Goal: Task Accomplishment & Management: Manage account settings

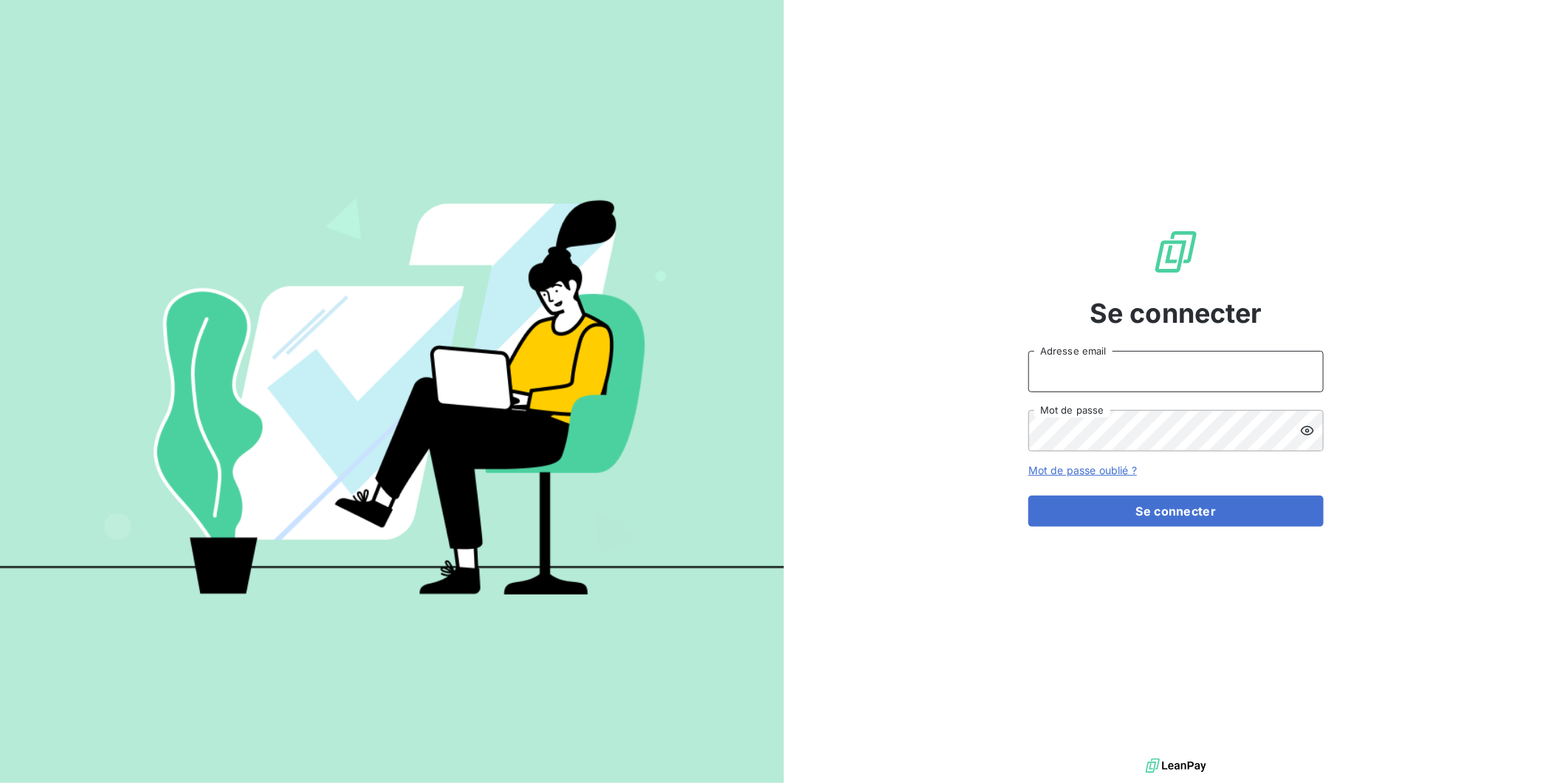
click at [1097, 360] on input "Adresse email" at bounding box center [1176, 371] width 296 height 41
type input "[PERSON_NAME][EMAIL_ADDRESS][DOMAIN_NAME]"
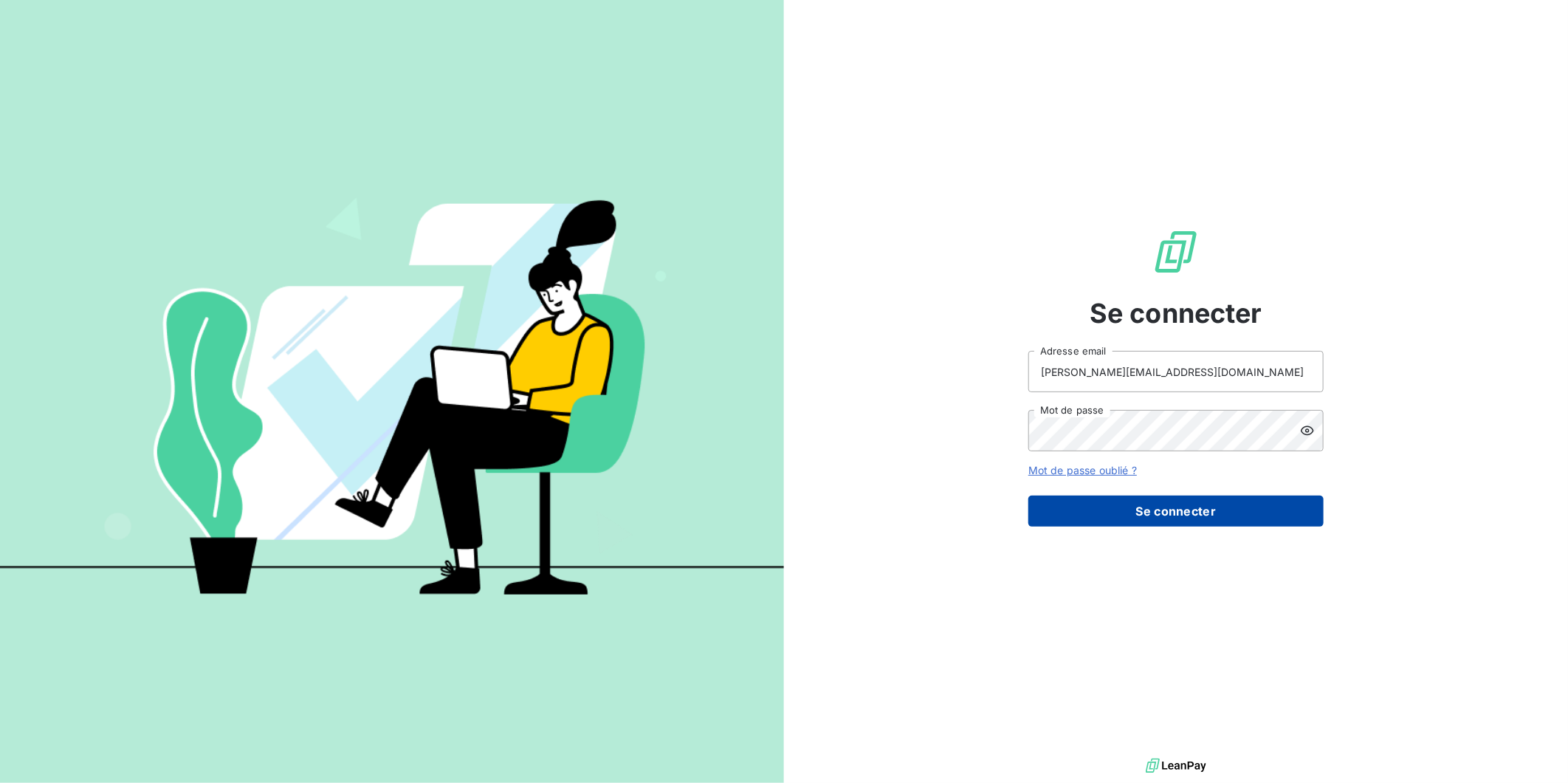
click at [1131, 510] on button "Se connecter" at bounding box center [1176, 511] width 296 height 31
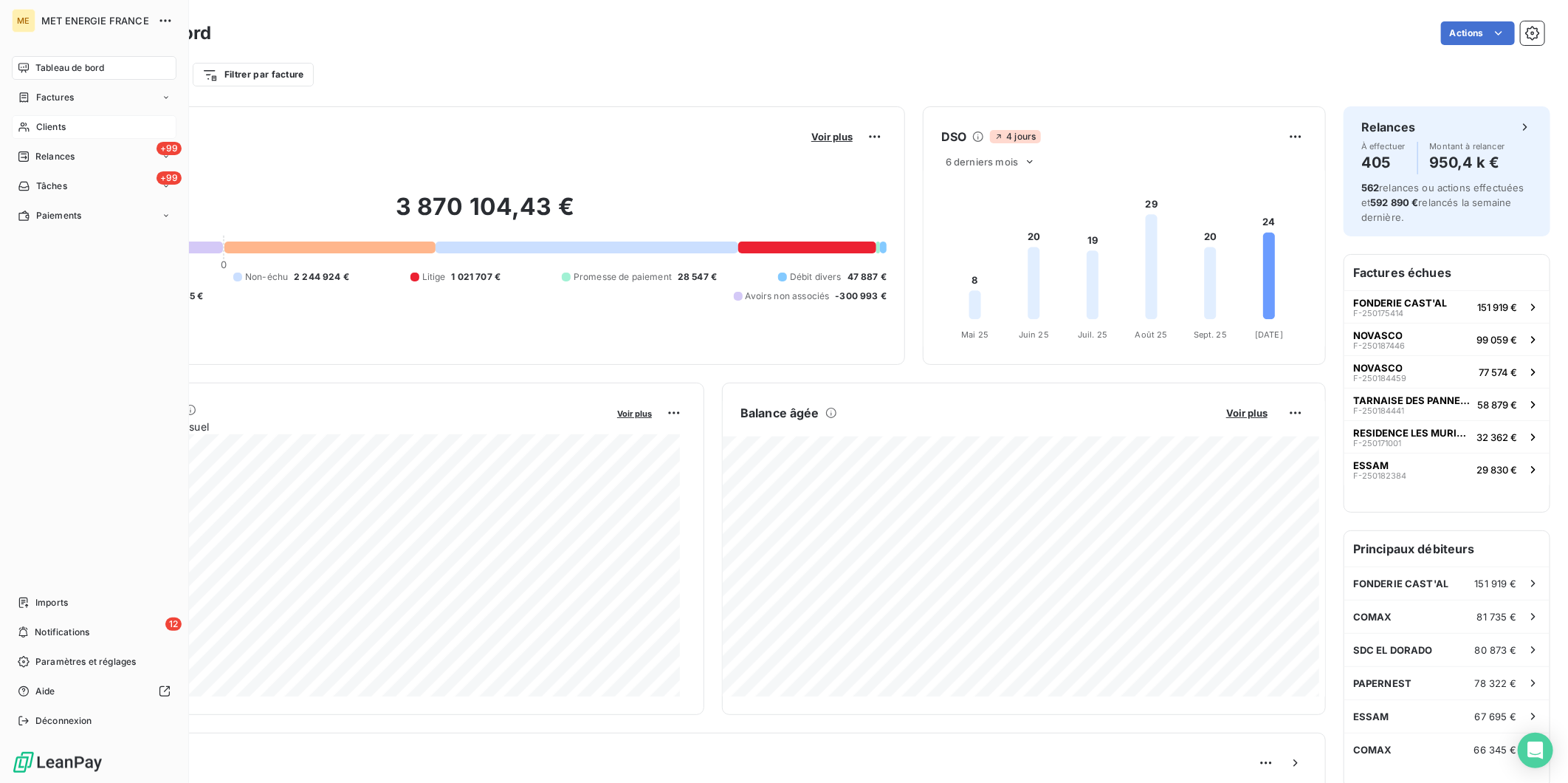
click at [46, 123] on span "Clients" at bounding box center [51, 127] width 30 height 13
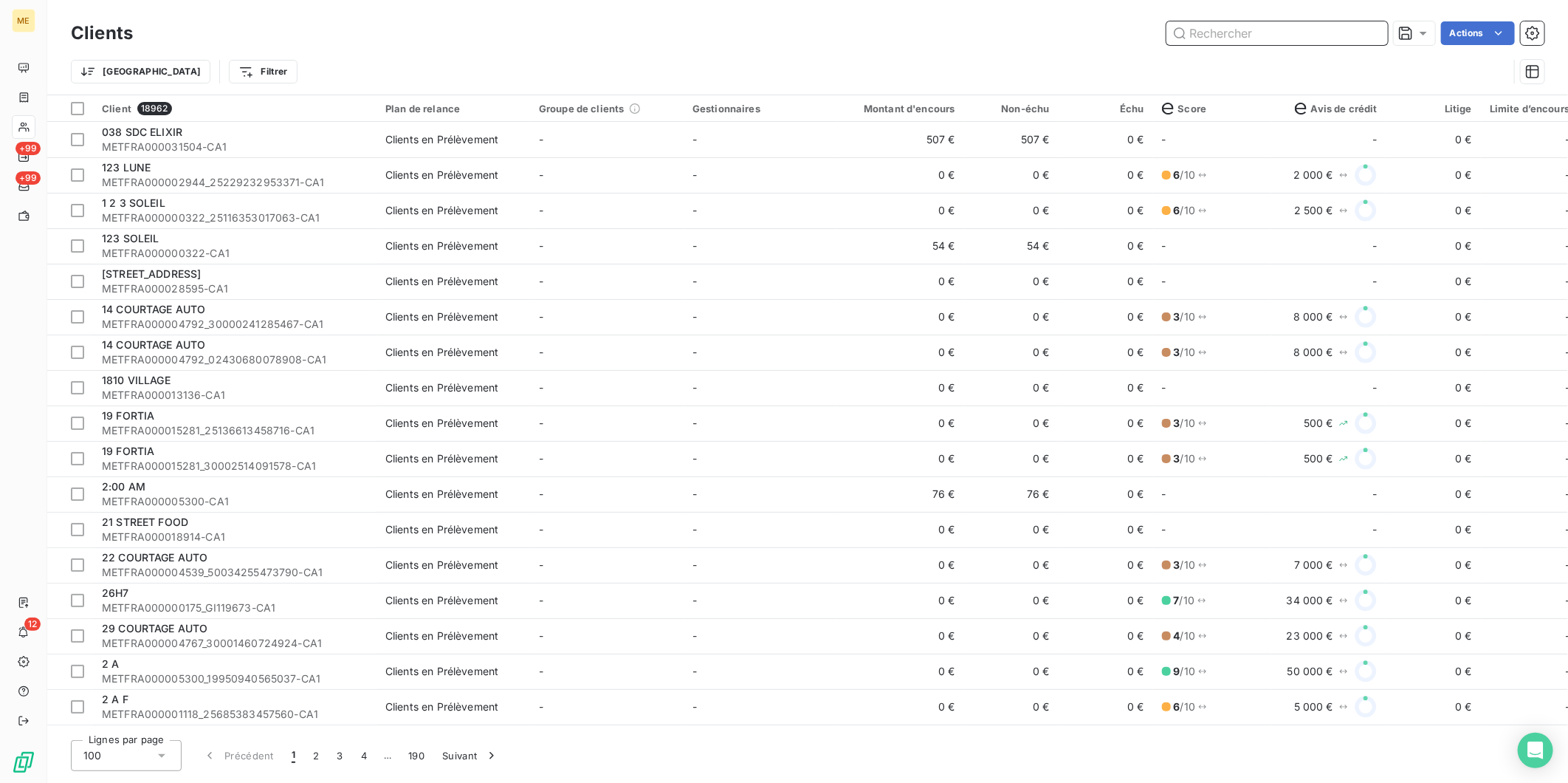
click at [1279, 42] on input "text" at bounding box center [1277, 32] width 221 height 24
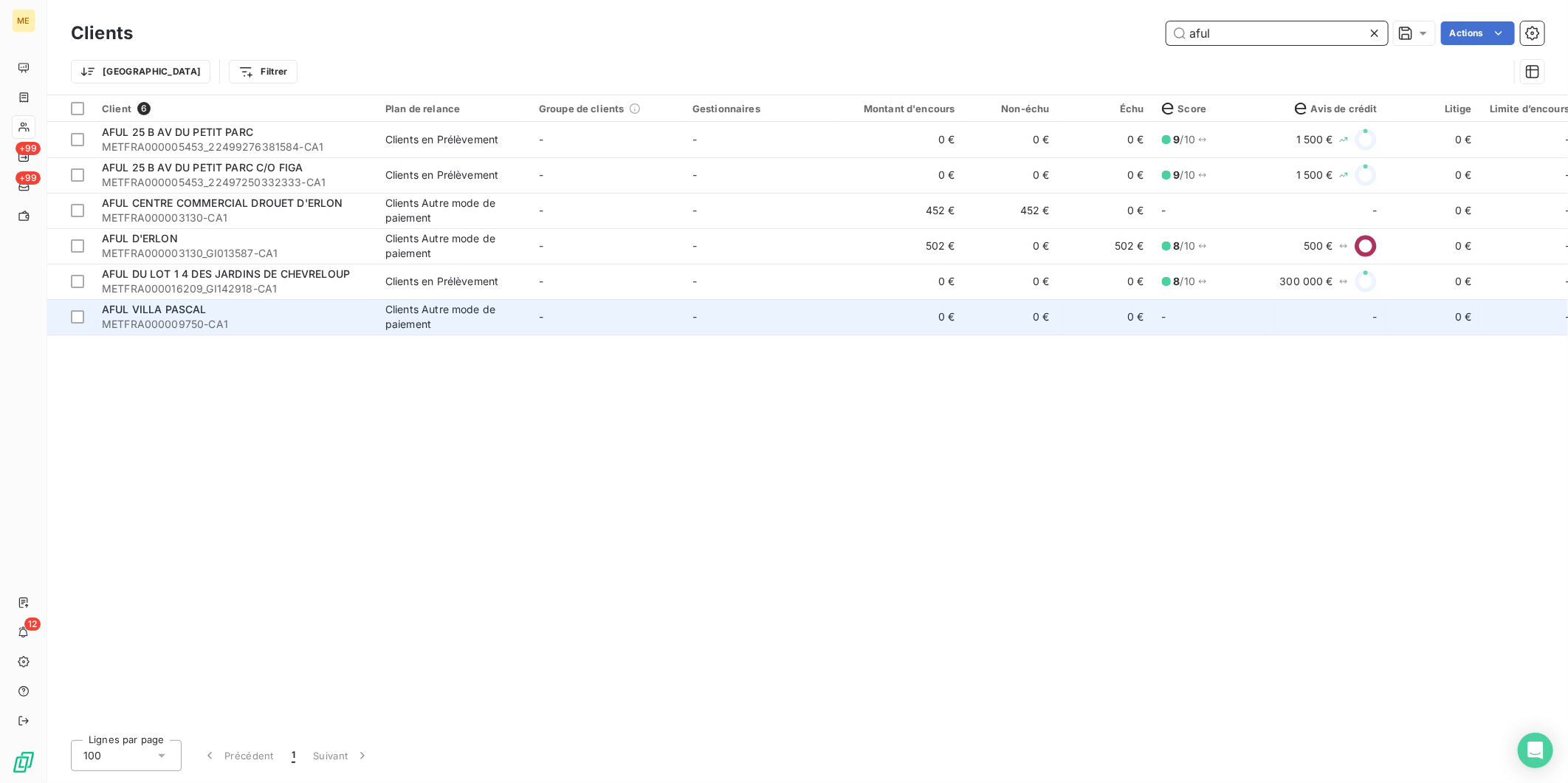
type input "aful"
click at [249, 314] on div "AFUL VILLA PASCAL" at bounding box center [235, 309] width 266 height 15
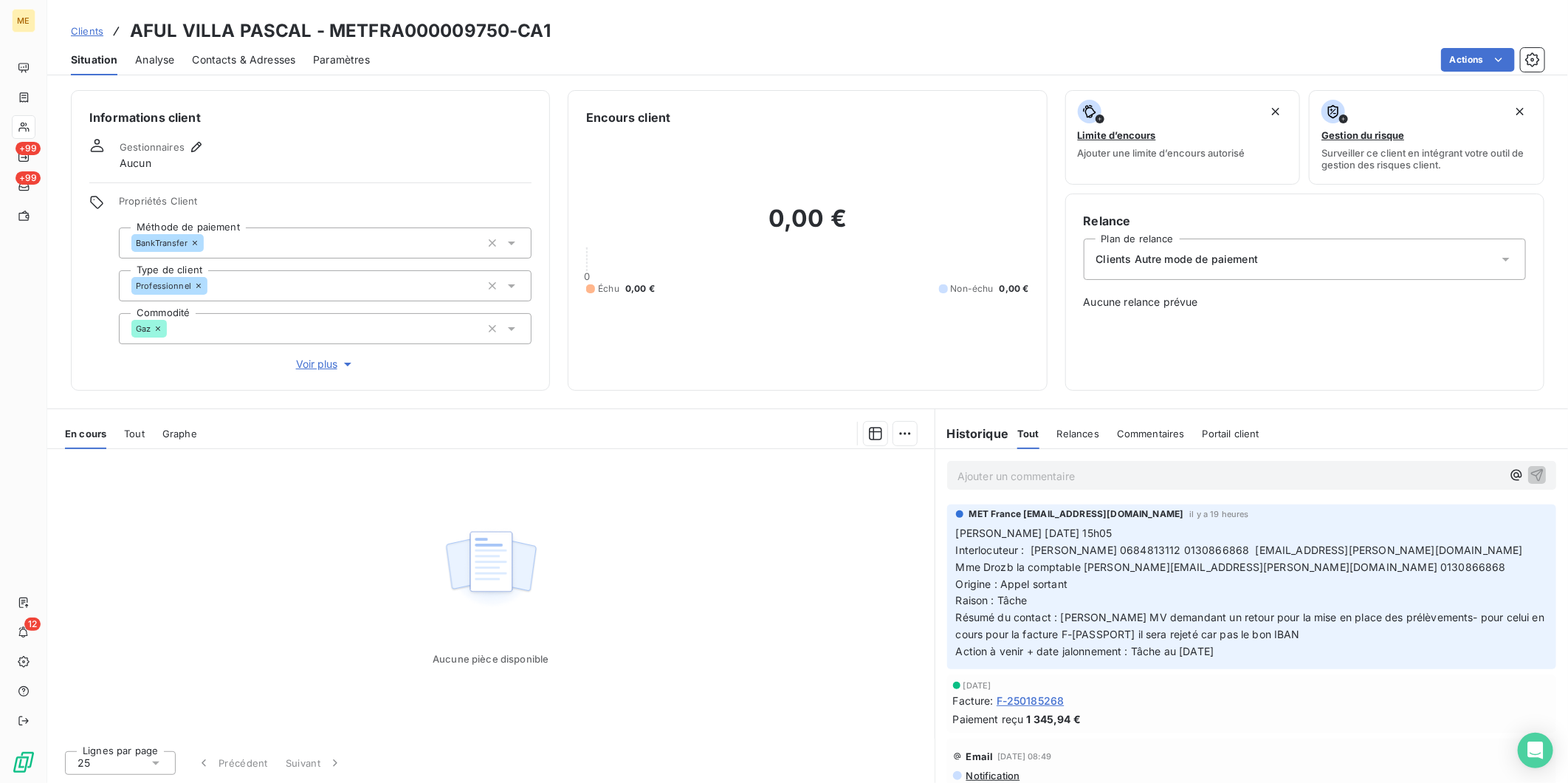
click at [306, 357] on span "Voir plus" at bounding box center [326, 364] width 59 height 15
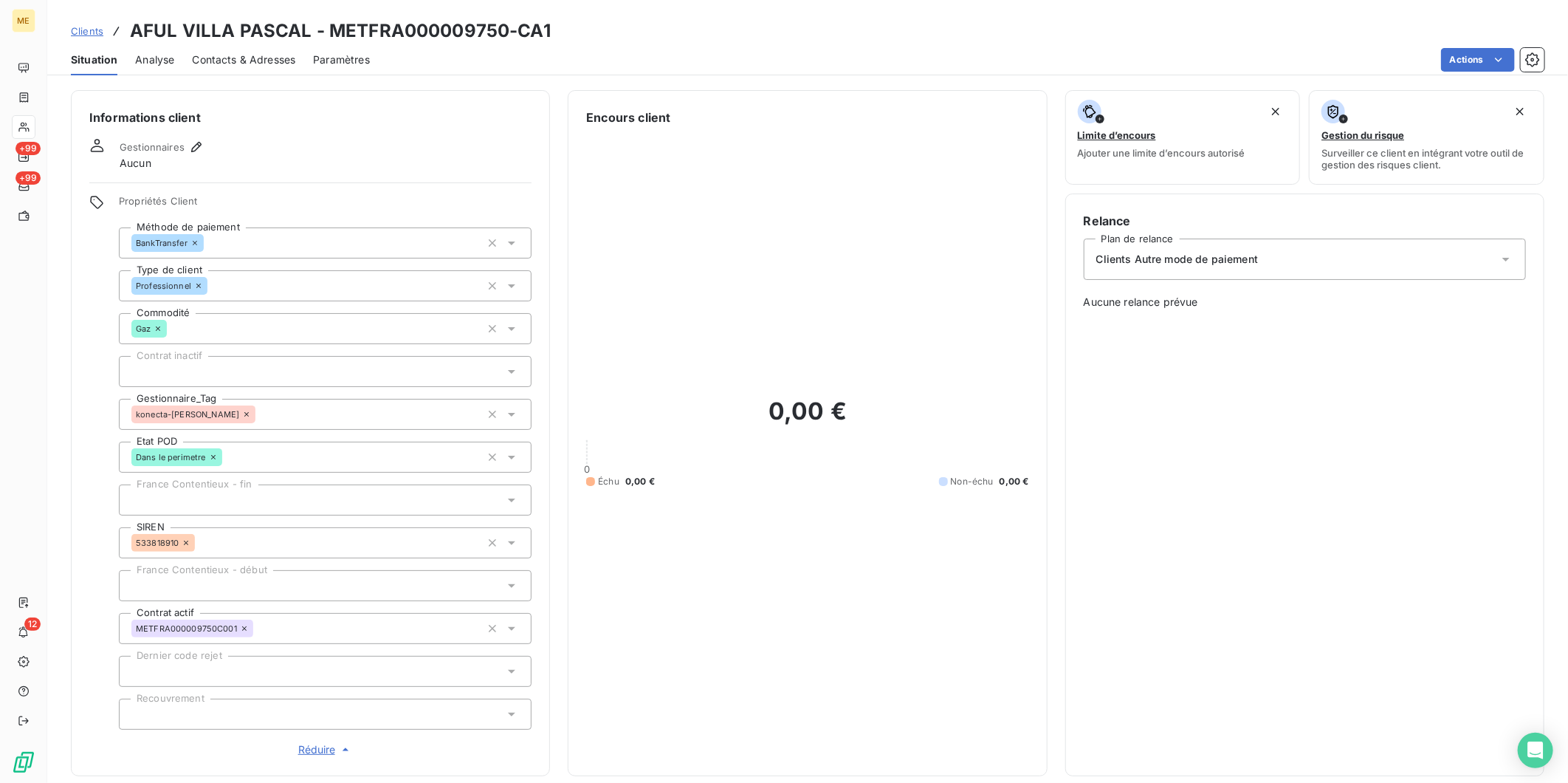
click at [320, 747] on span "Réduire" at bounding box center [325, 750] width 54 height 15
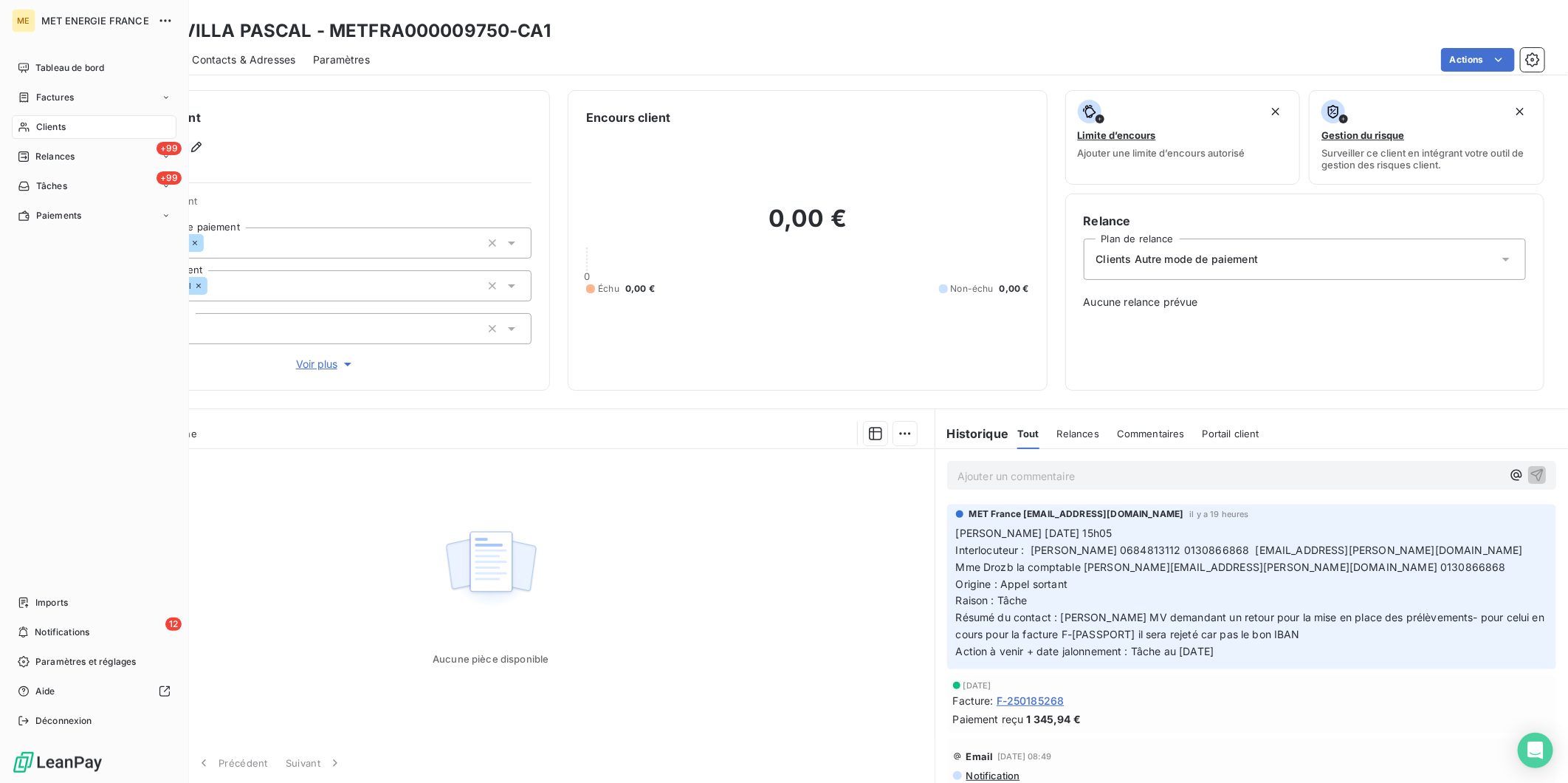
click at [60, 130] on span "Clients" at bounding box center [51, 127] width 30 height 13
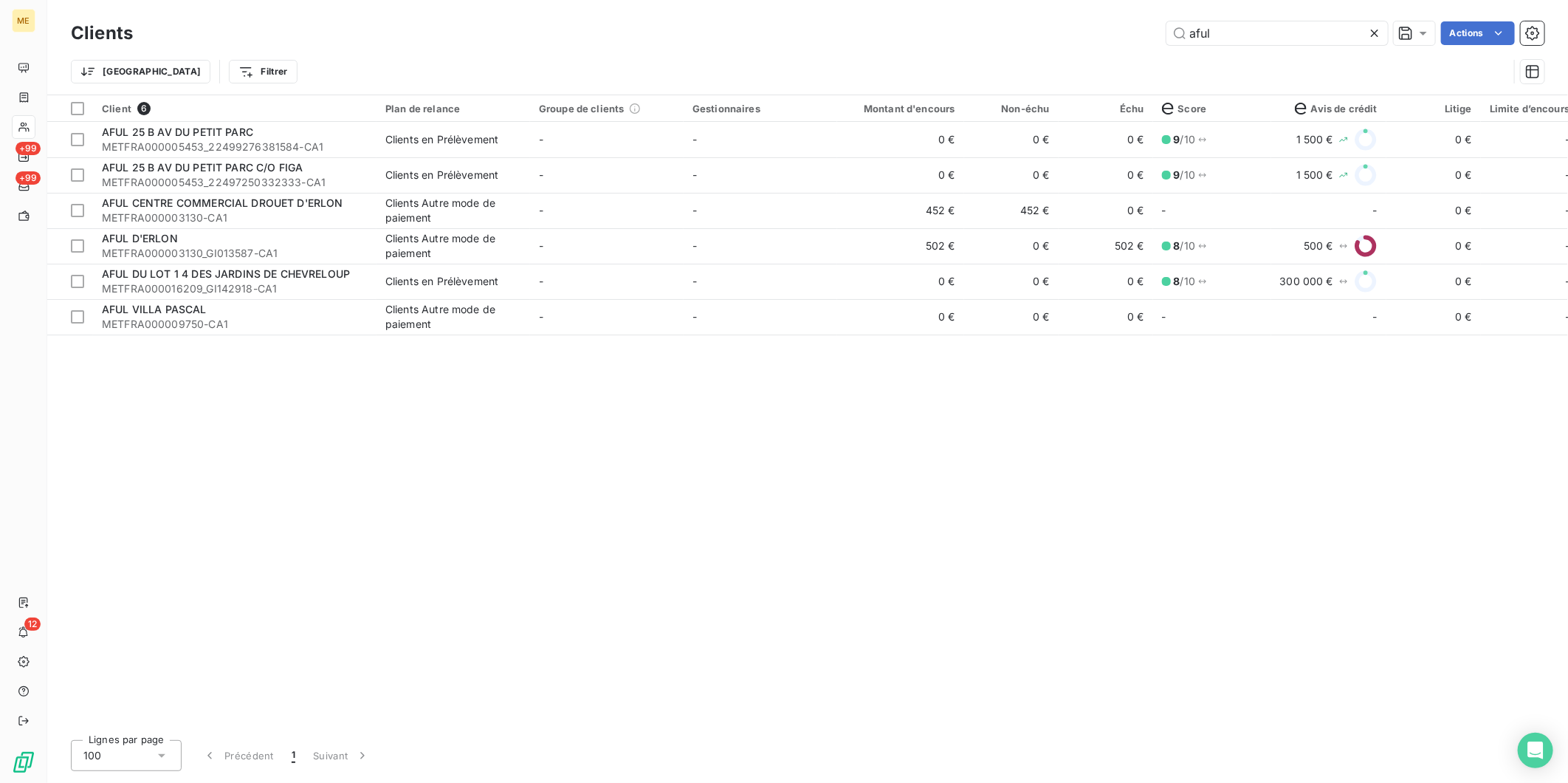
click at [1369, 39] on icon at bounding box center [1375, 33] width 15 height 15
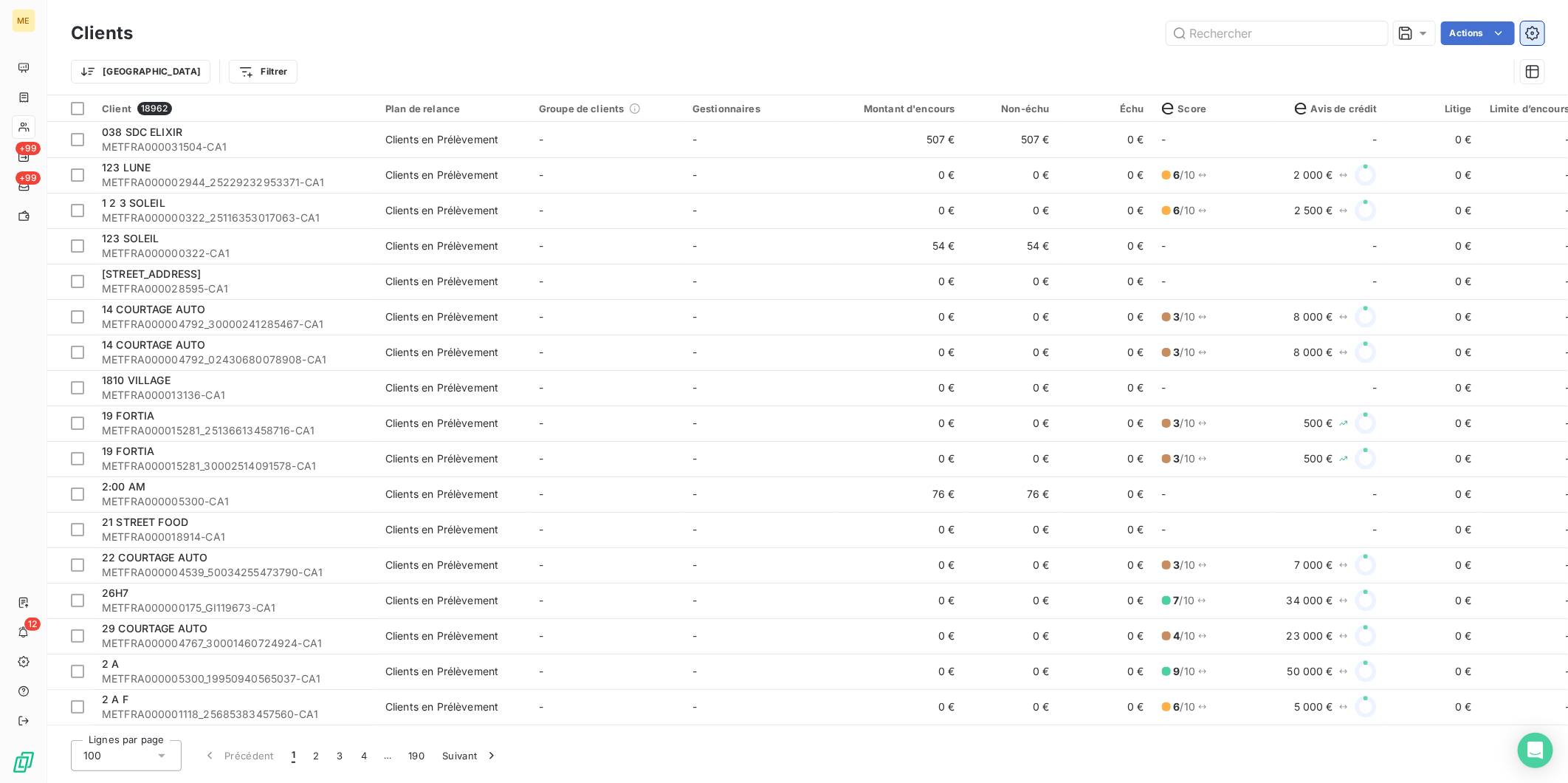
click at [1539, 33] on icon "button" at bounding box center [1532, 33] width 14 height 14
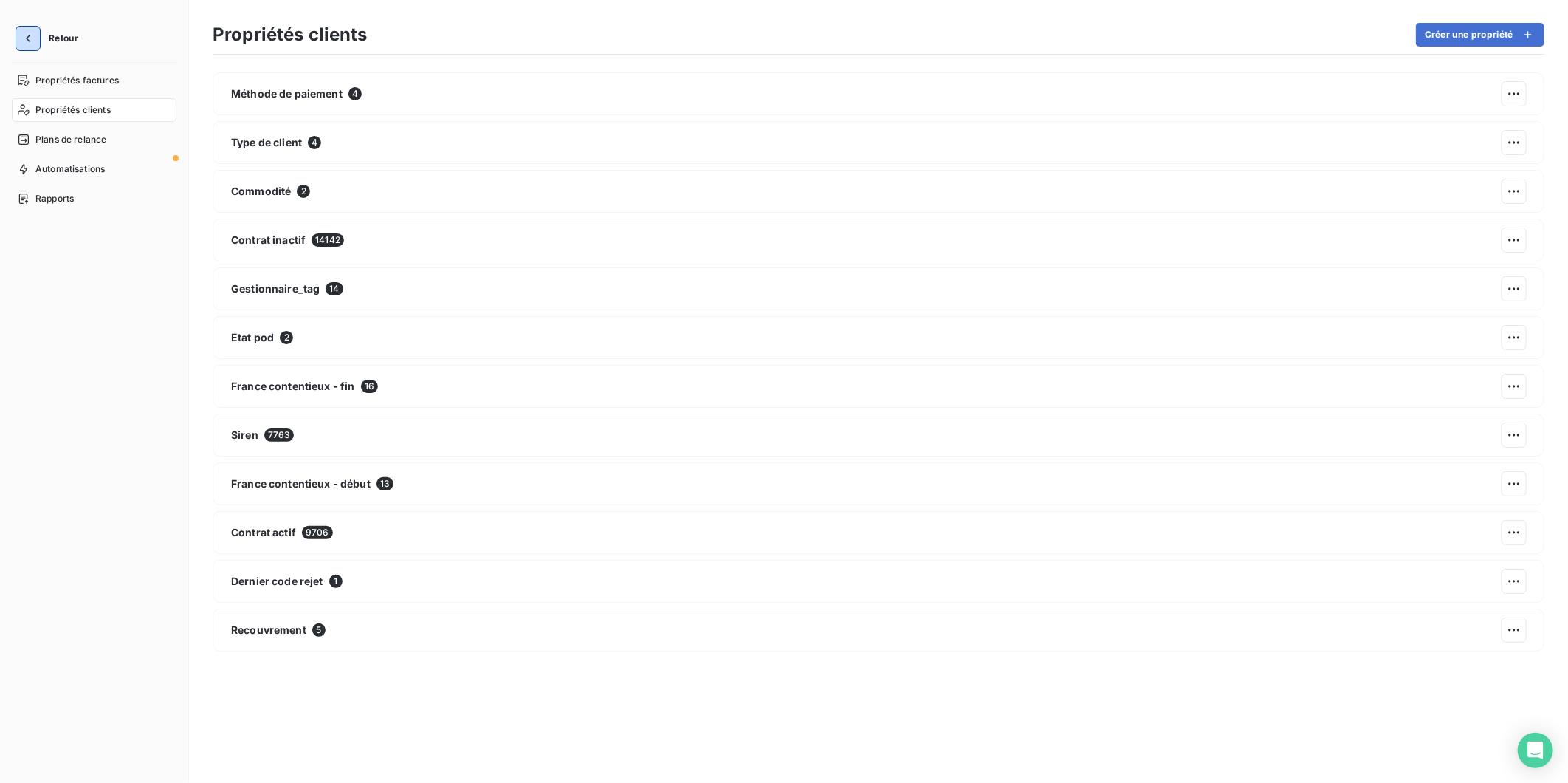
drag, startPoint x: 27, startPoint y: 38, endPoint x: 78, endPoint y: 41, distance: 51.1
click at [27, 38] on icon "button" at bounding box center [28, 38] width 15 height 15
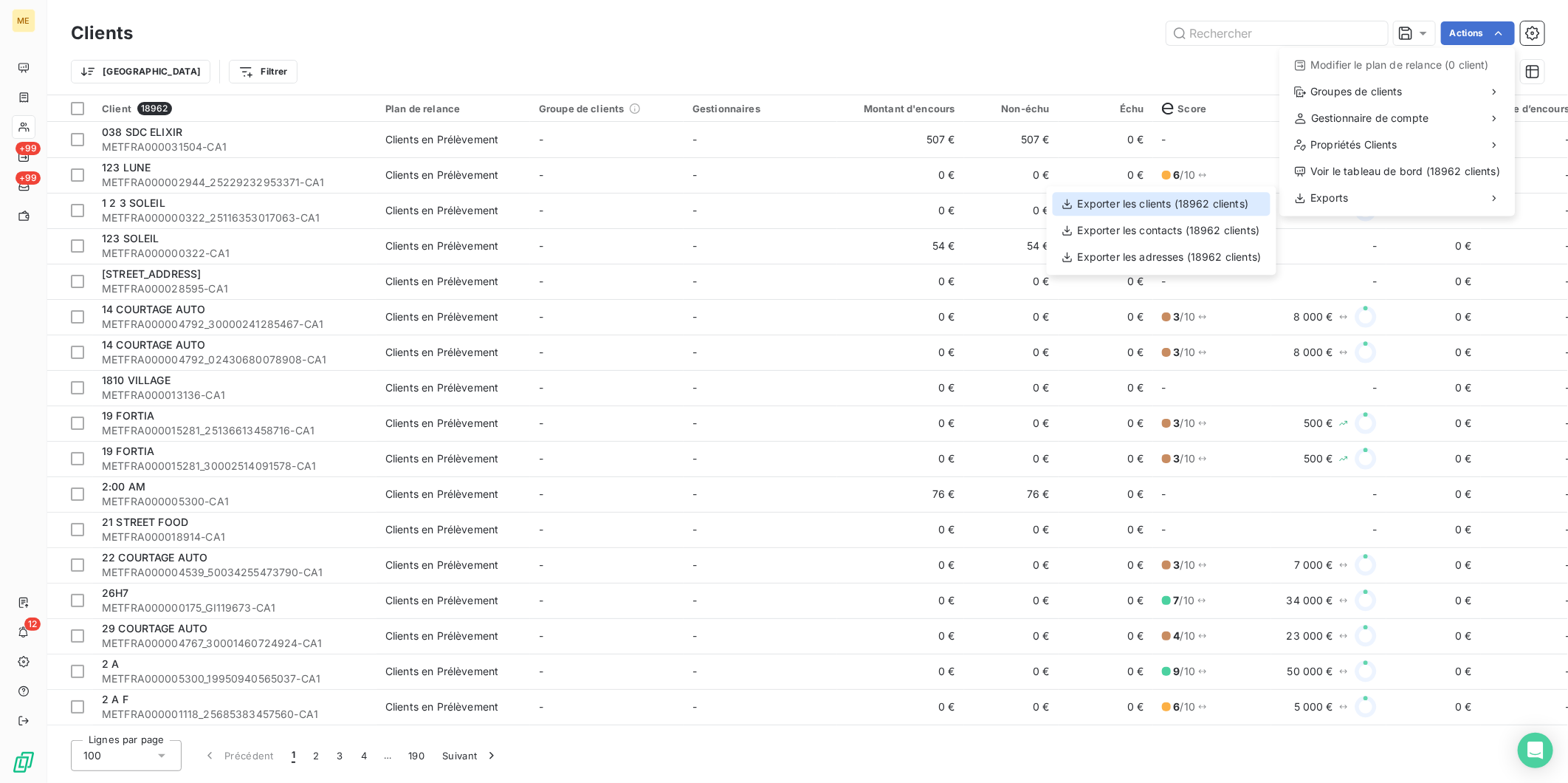
click at [1197, 203] on div "Exporter les clients (18962 clients)" at bounding box center [1161, 204] width 218 height 24
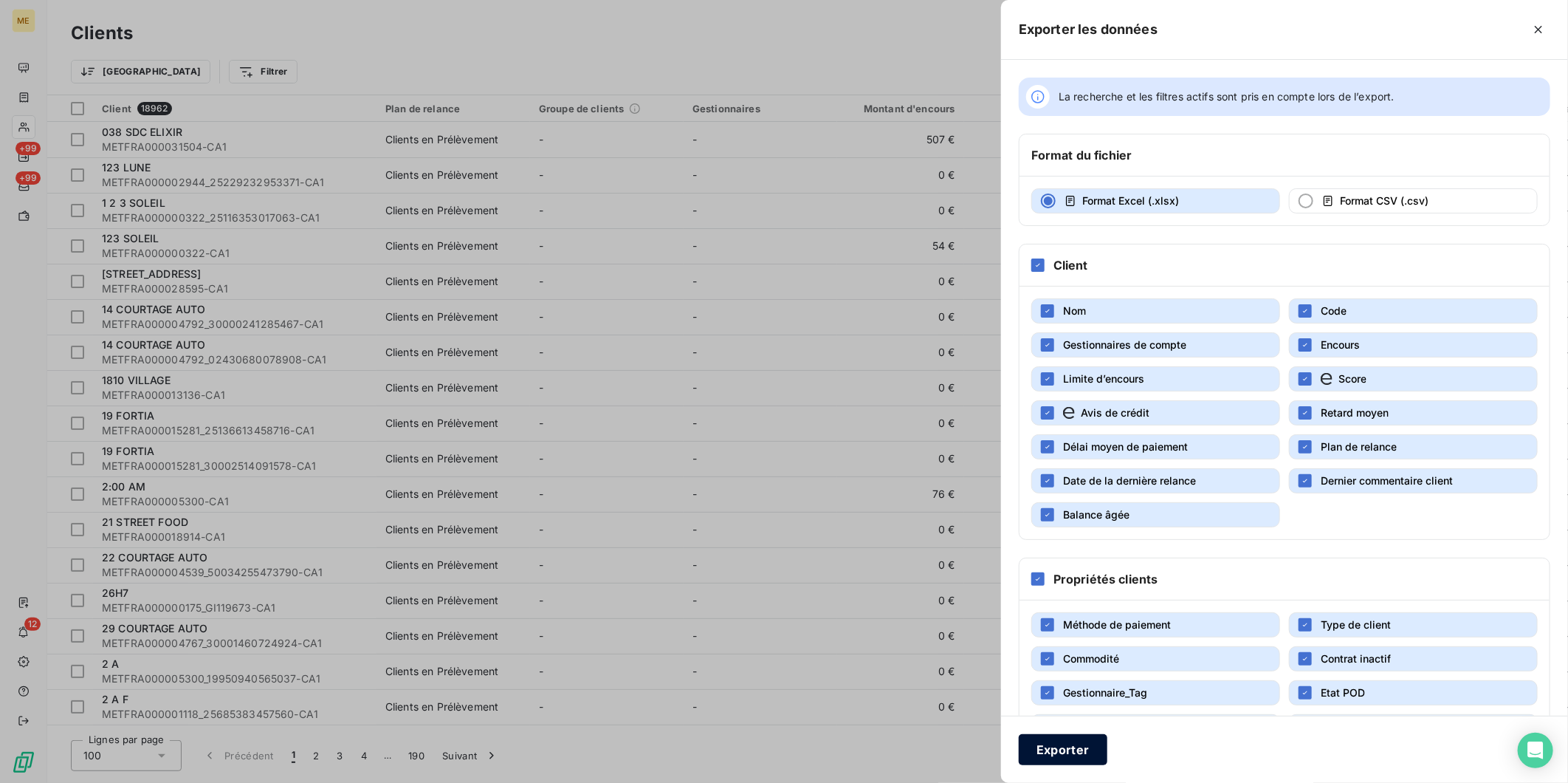
click at [1061, 750] on button "Exporter" at bounding box center [1063, 749] width 88 height 31
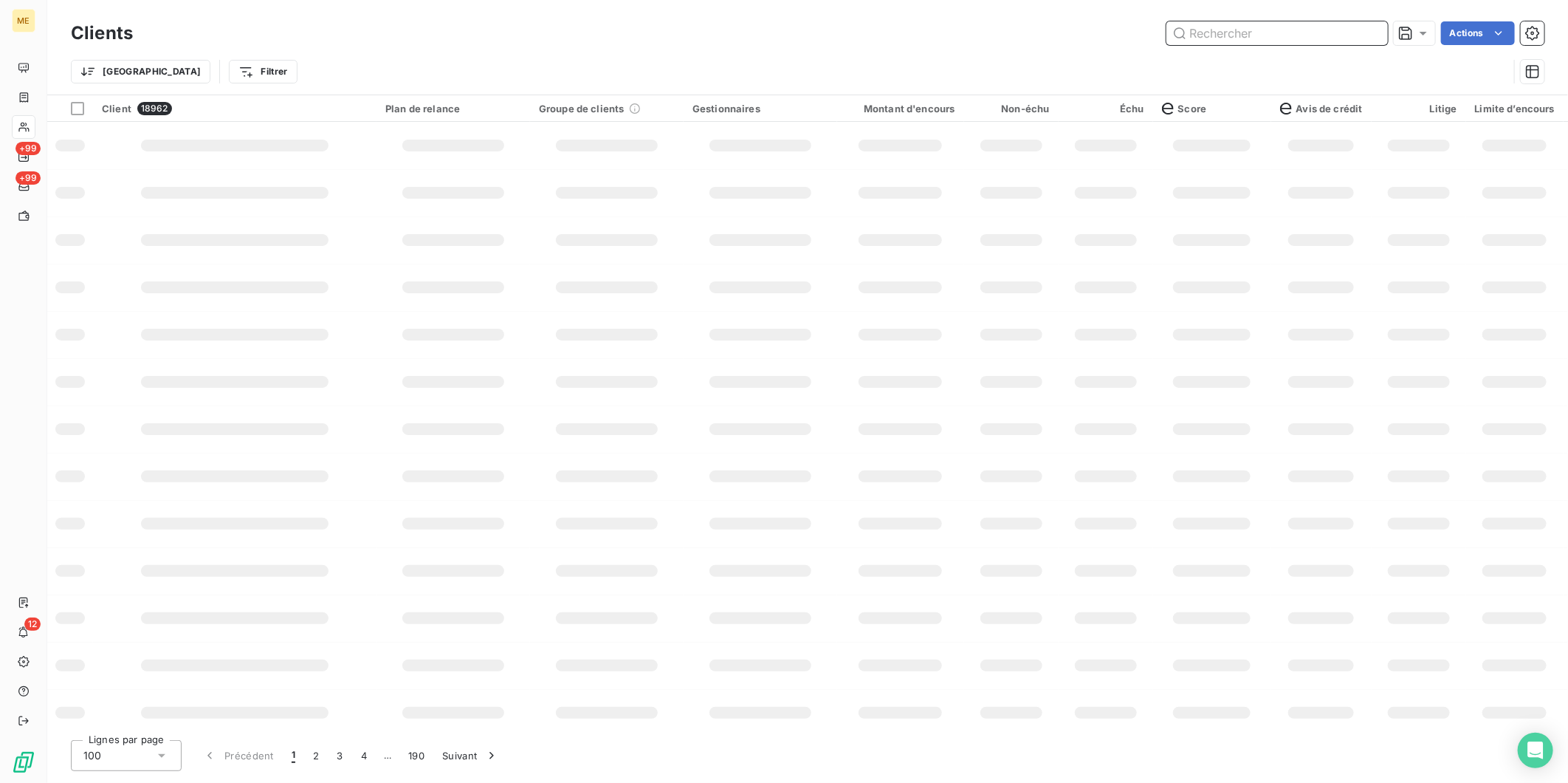
click at [1335, 39] on input "text" at bounding box center [1277, 32] width 221 height 24
paste input "METFRA000009750"
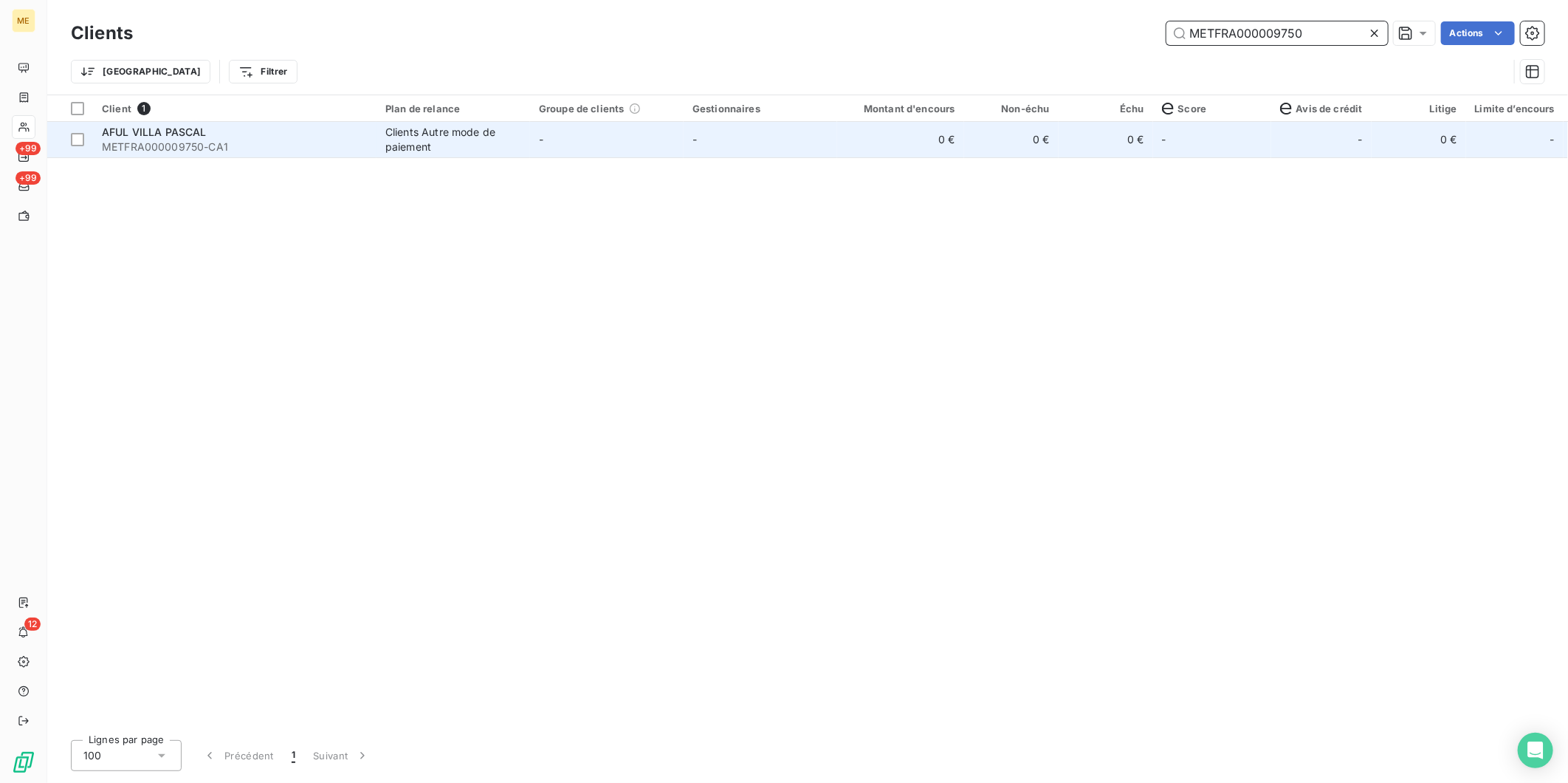
type input "METFRA000009750"
click at [144, 137] on div "AFUL VILLA PASCAL" at bounding box center [235, 132] width 266 height 15
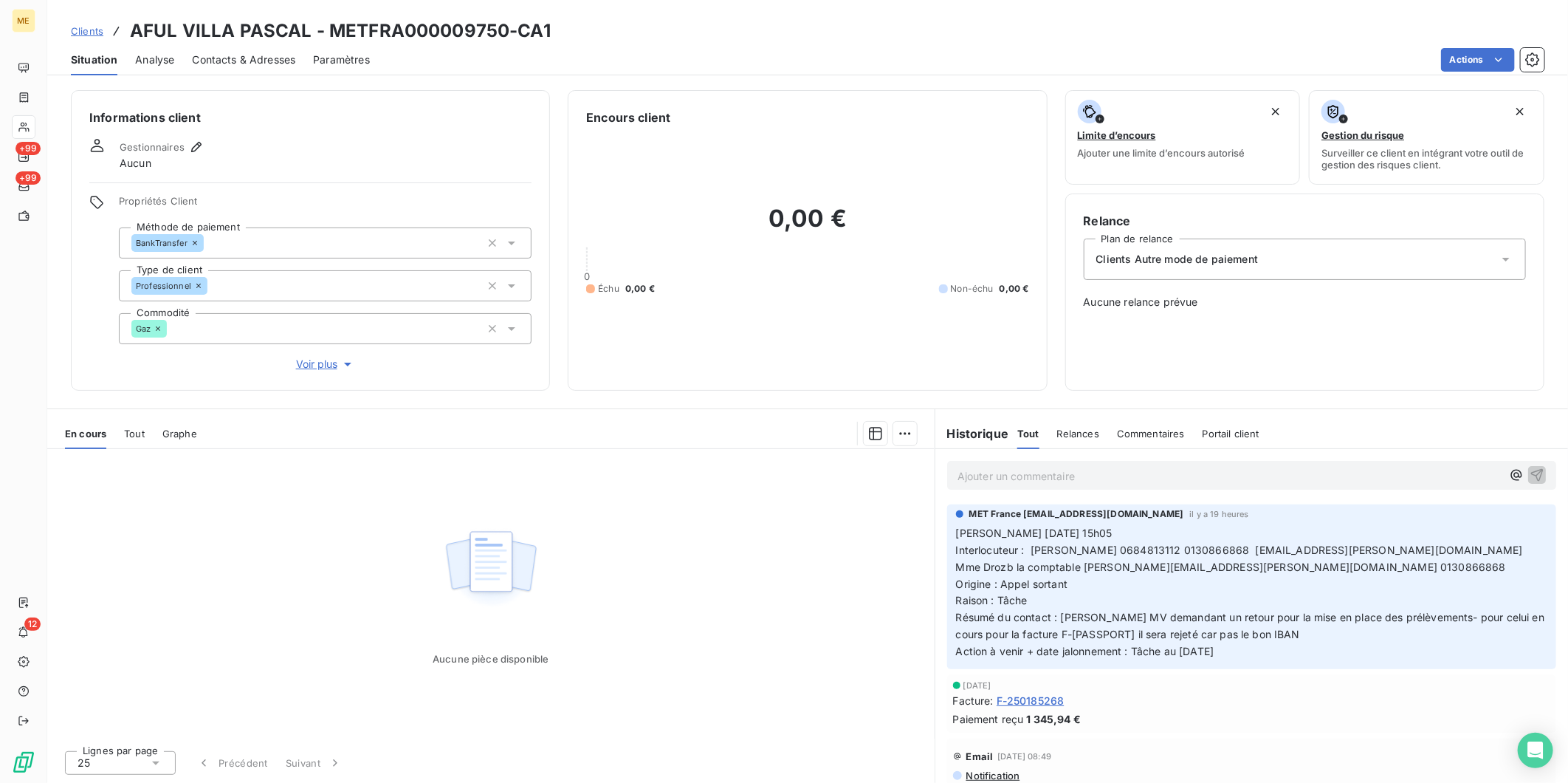
click at [220, 55] on span "Contacts & Adresses" at bounding box center [244, 59] width 103 height 15
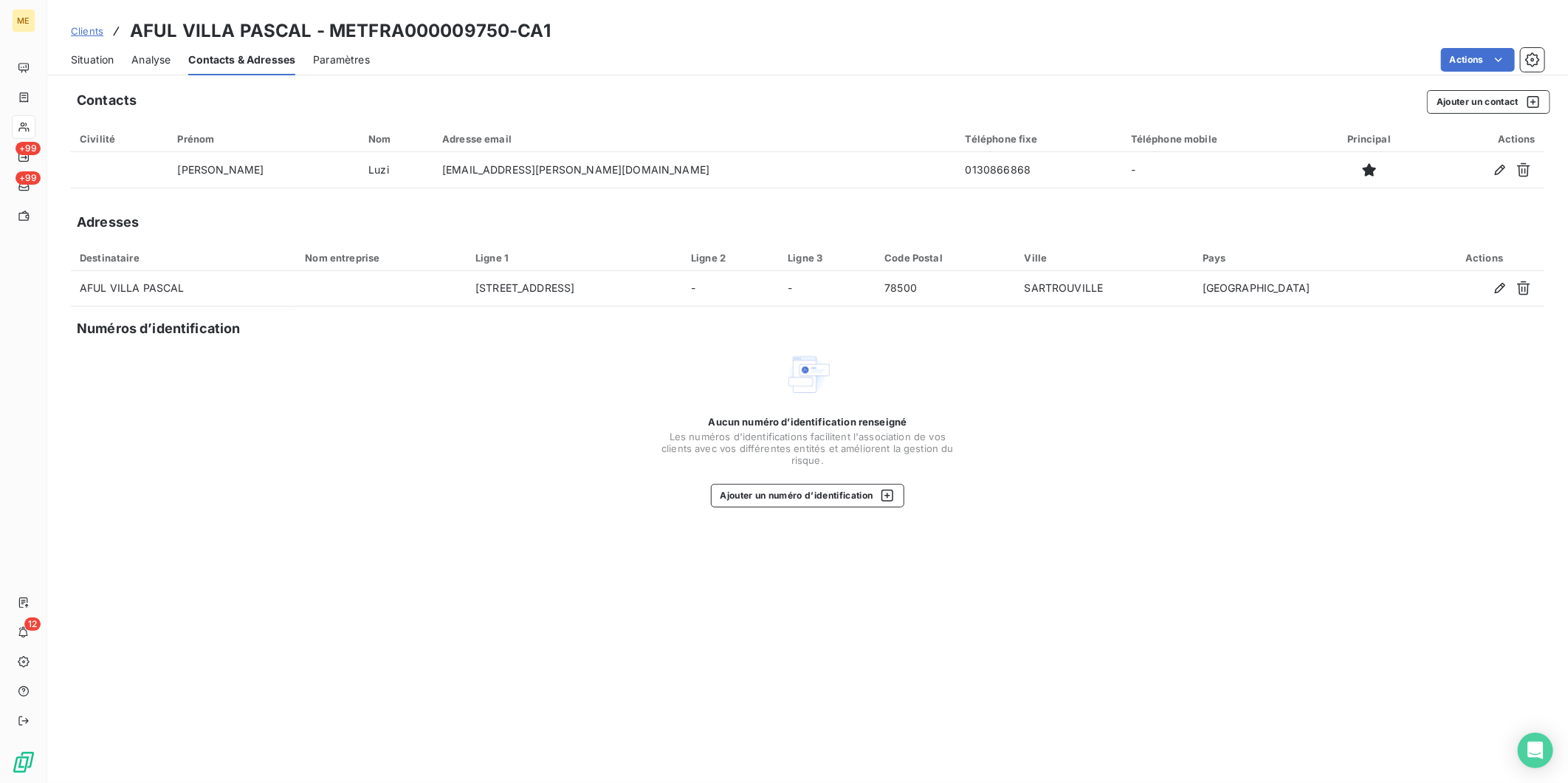
click at [144, 59] on span "Analyse" at bounding box center [150, 59] width 39 height 15
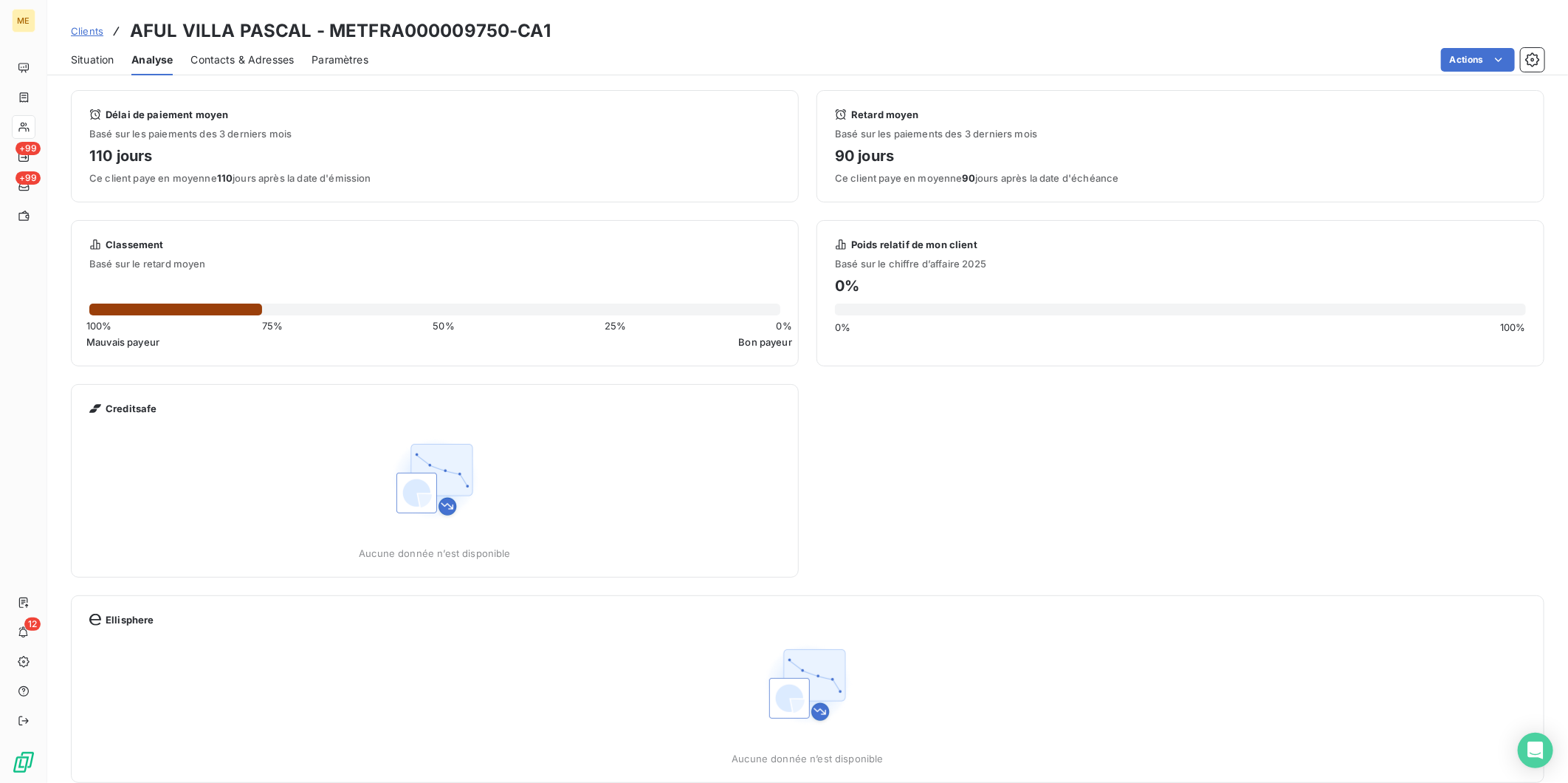
click at [226, 57] on span "Contacts & Adresses" at bounding box center [242, 59] width 103 height 15
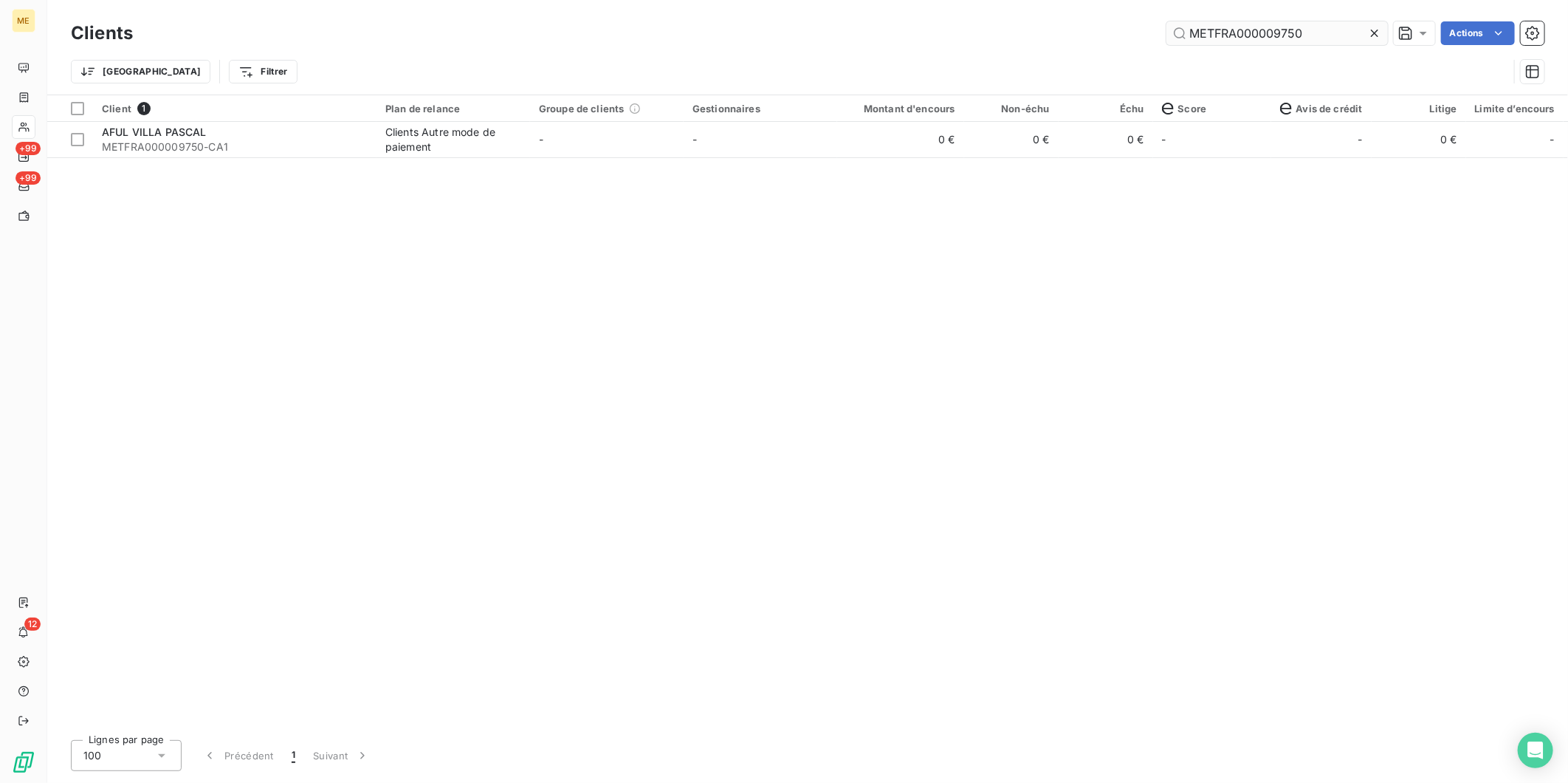
click at [1272, 40] on input "METFRA000009750" at bounding box center [1277, 32] width 221 height 24
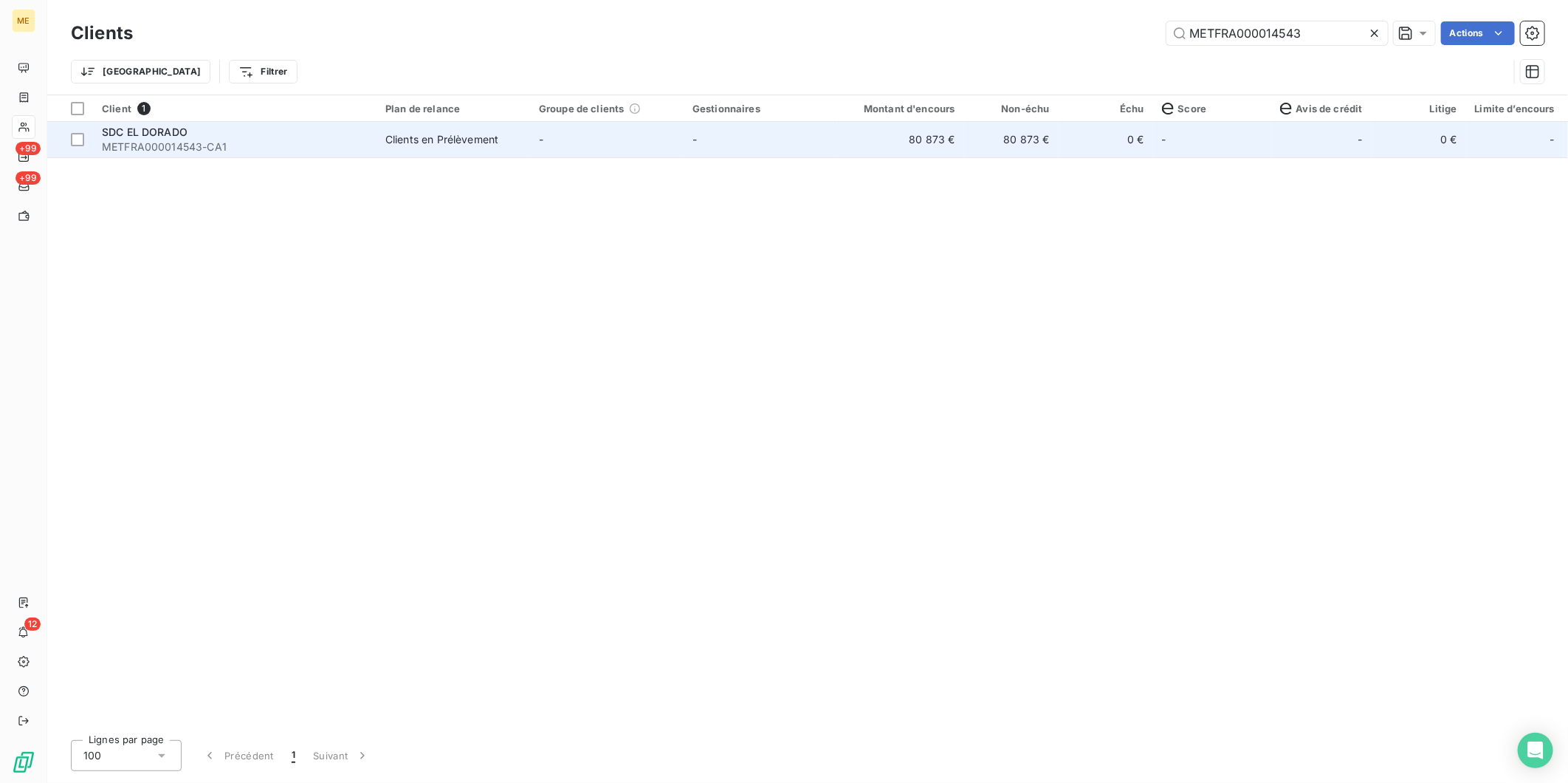
type input "METFRA000014543"
click at [215, 153] on span "METFRA000014543-CA1" at bounding box center [235, 147] width 266 height 15
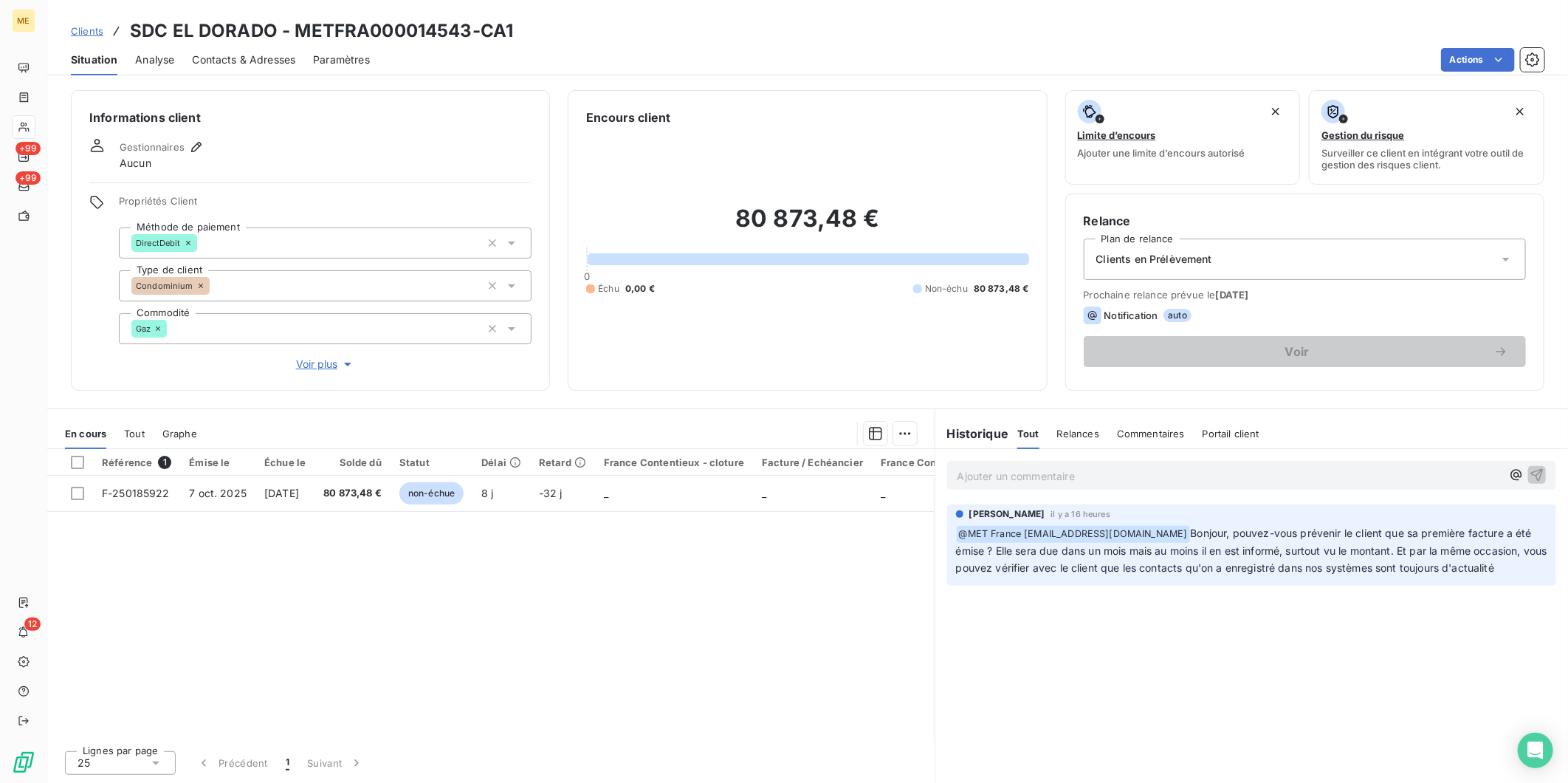
click at [247, 57] on span "Contacts & Adresses" at bounding box center [244, 59] width 103 height 15
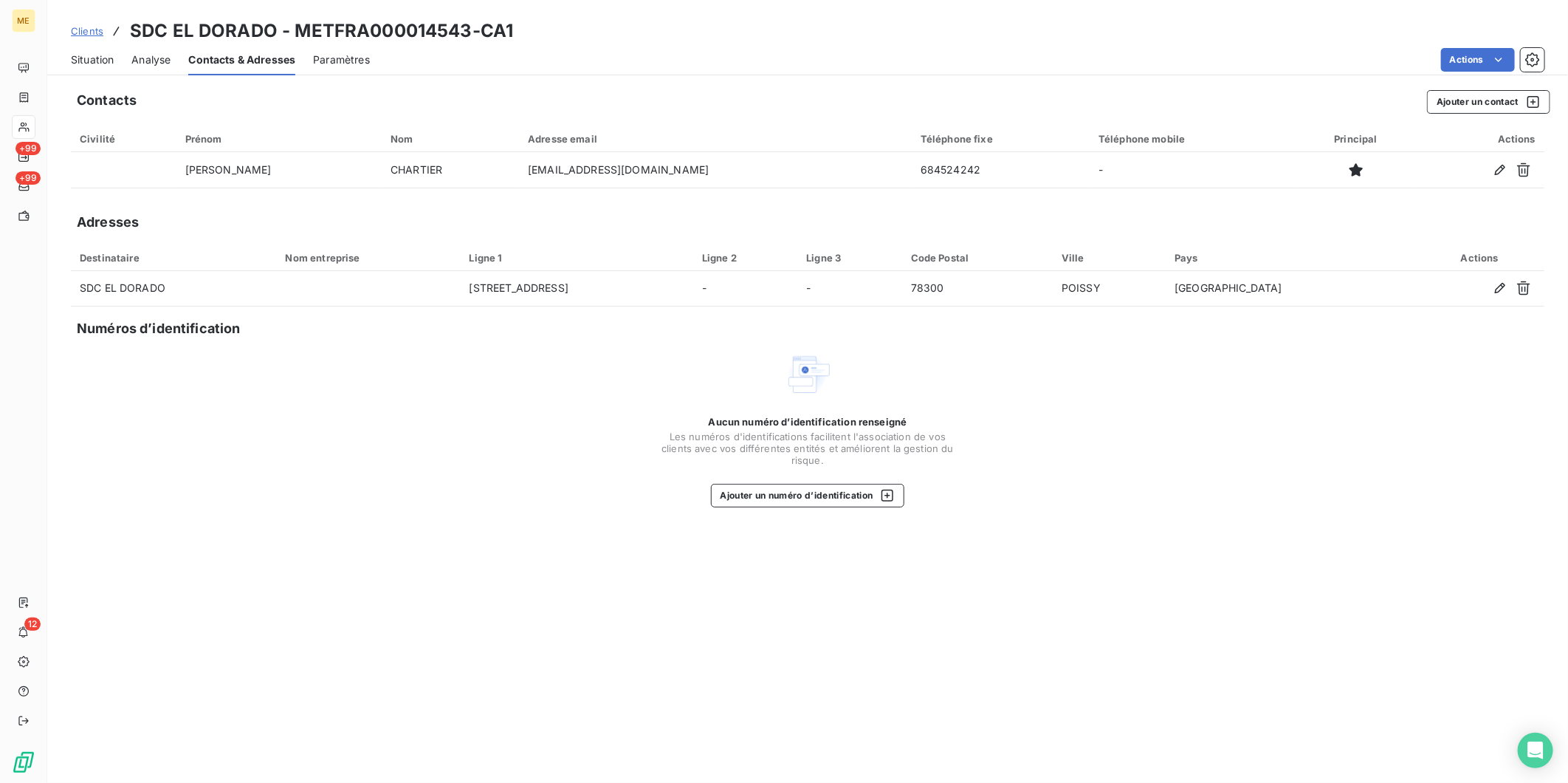
click at [148, 61] on span "Analyse" at bounding box center [150, 59] width 39 height 15
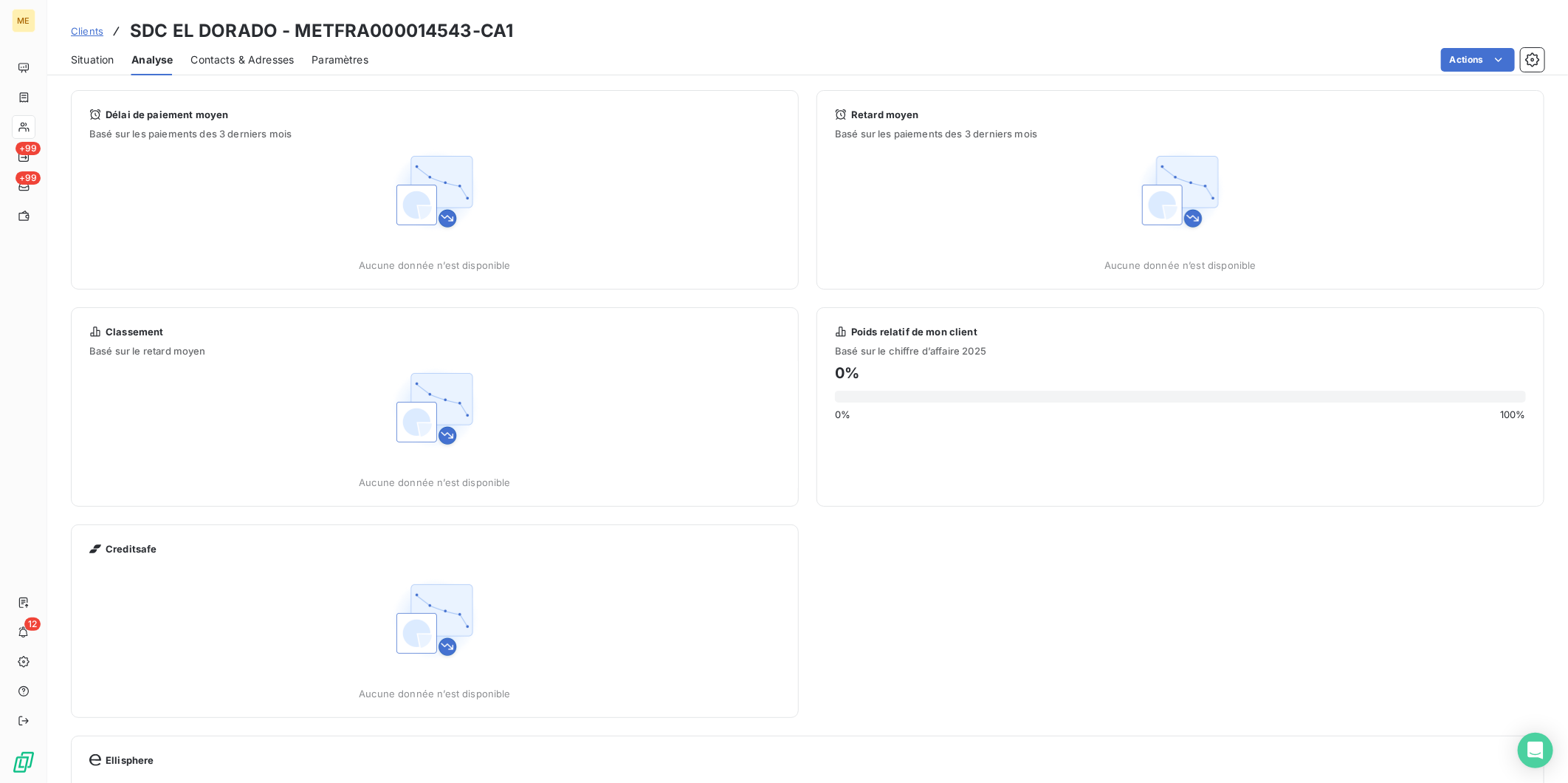
click at [227, 61] on span "Contacts & Adresses" at bounding box center [242, 59] width 103 height 15
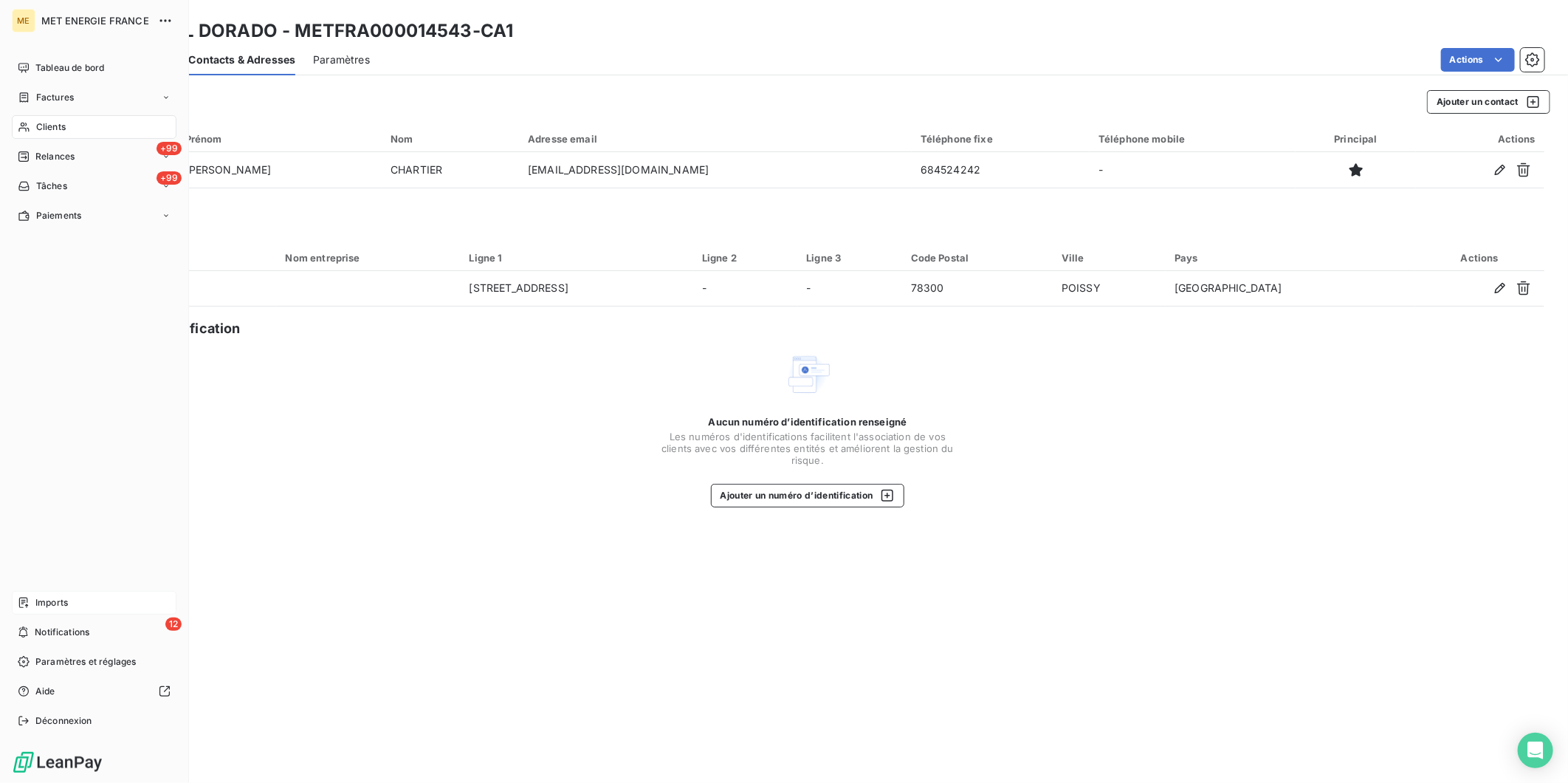
click at [63, 600] on span "Imports" at bounding box center [52, 602] width 32 height 13
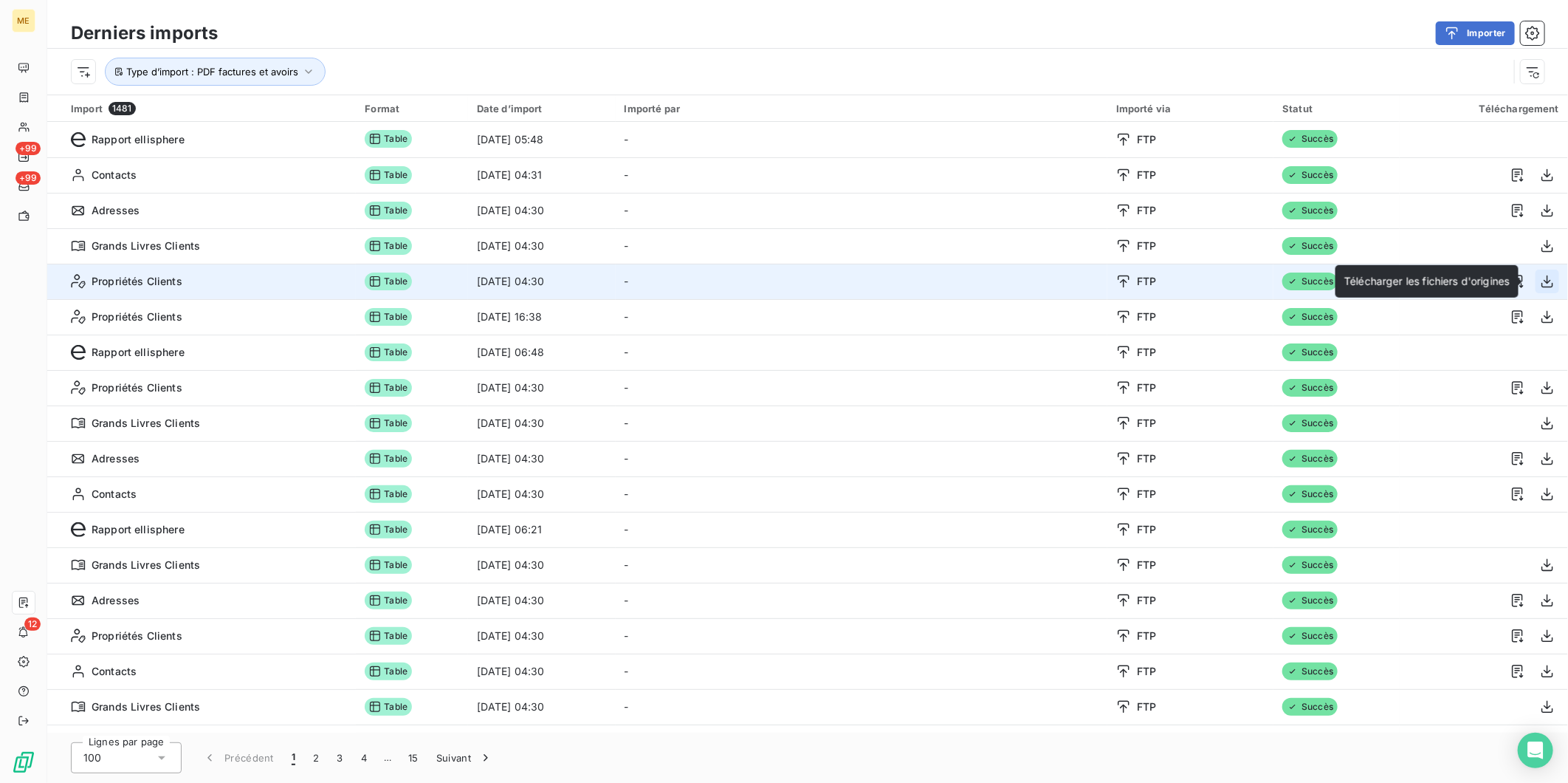
click at [1544, 282] on icon "button" at bounding box center [1548, 282] width 12 height 12
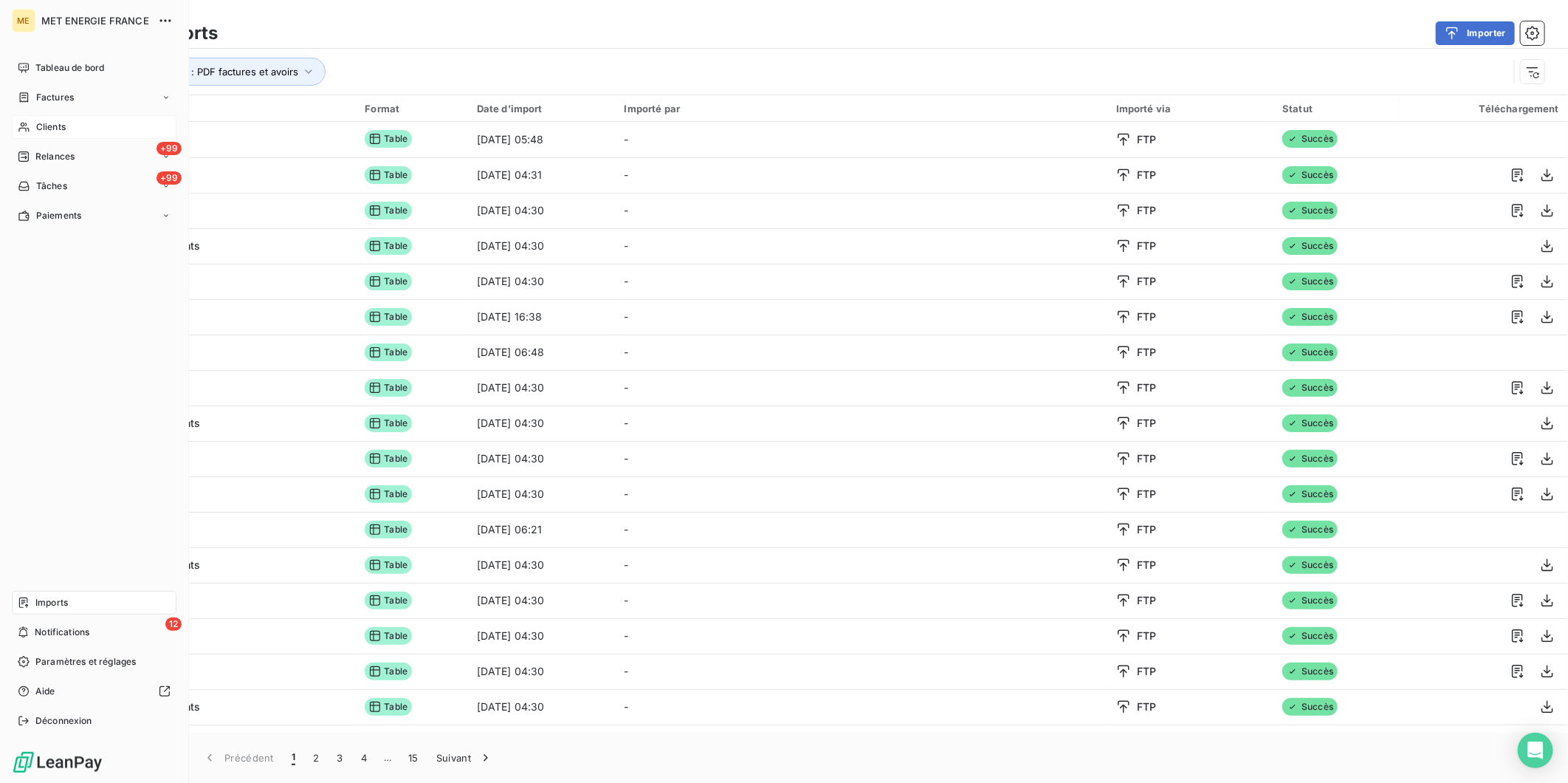
click at [54, 129] on span "Clients" at bounding box center [51, 127] width 30 height 13
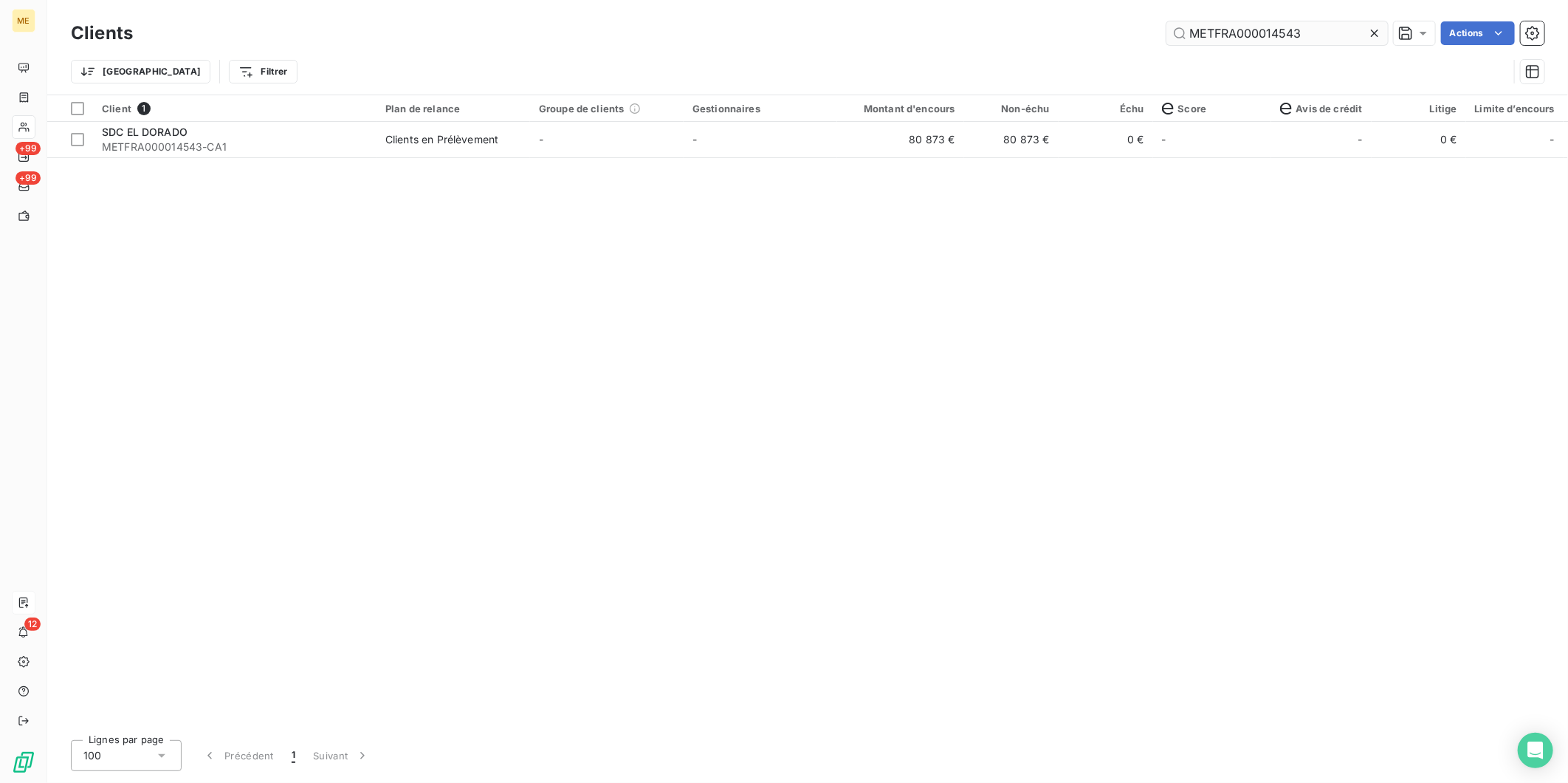
click at [1258, 37] on input "METFRA000014543" at bounding box center [1277, 32] width 221 height 24
click at [1032, 37] on div "METFRA000004754-CA2 Actions" at bounding box center [847, 32] width 1394 height 24
click at [1240, 25] on input "METFRA000004754-CA2" at bounding box center [1277, 32] width 221 height 24
click at [1279, 34] on input "METFRA000004754-CA2" at bounding box center [1277, 32] width 221 height 24
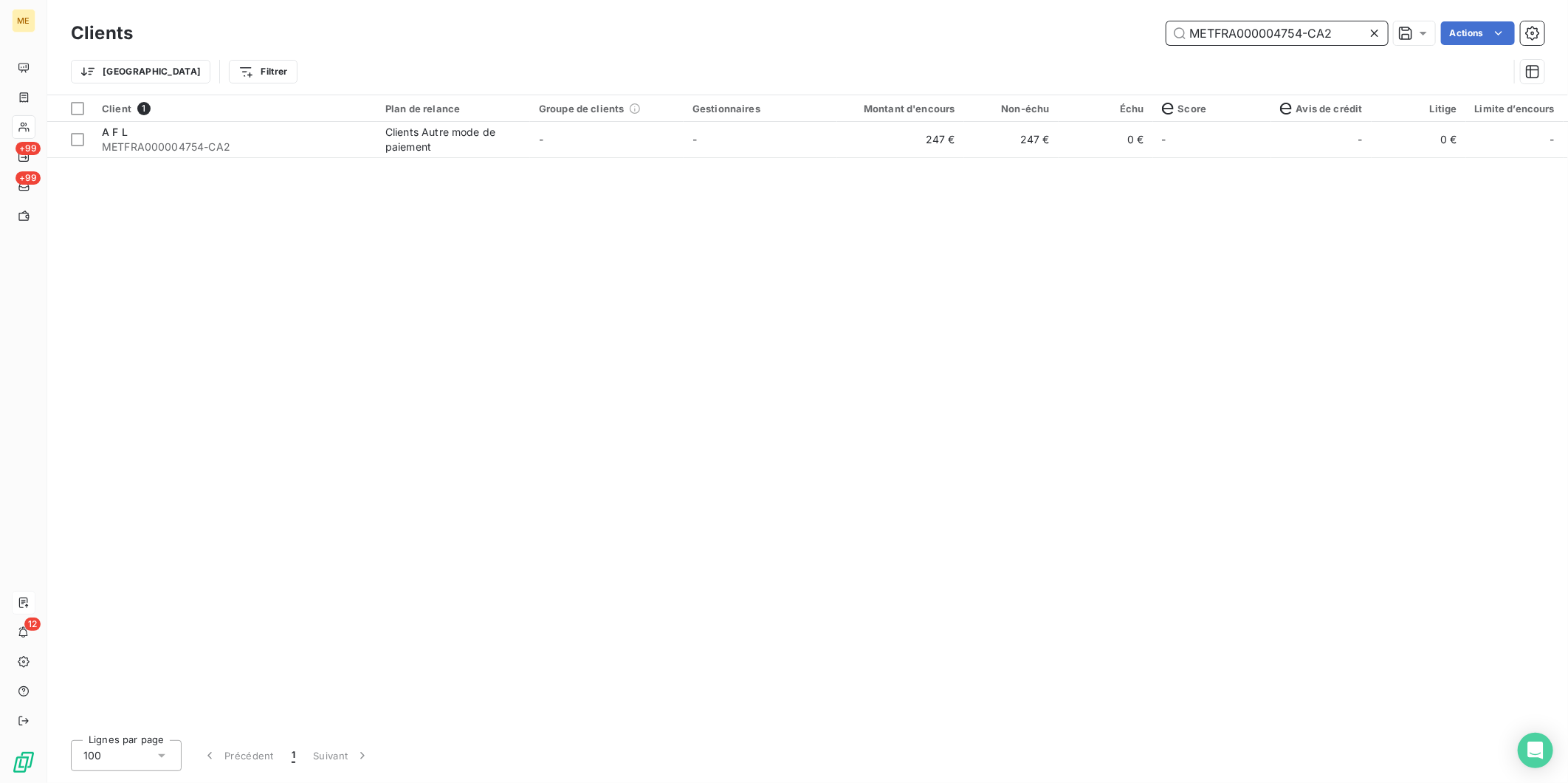
click at [1279, 34] on input "METFRA000004754-CA2" at bounding box center [1277, 32] width 221 height 24
click at [1308, 27] on input "METFRA000004754-CA2" at bounding box center [1277, 32] width 221 height 24
drag, startPoint x: 1308, startPoint y: 27, endPoint x: 1337, endPoint y: 28, distance: 29.0
click at [1337, 28] on input "METFRA000004754-CA2" at bounding box center [1277, 32] width 221 height 24
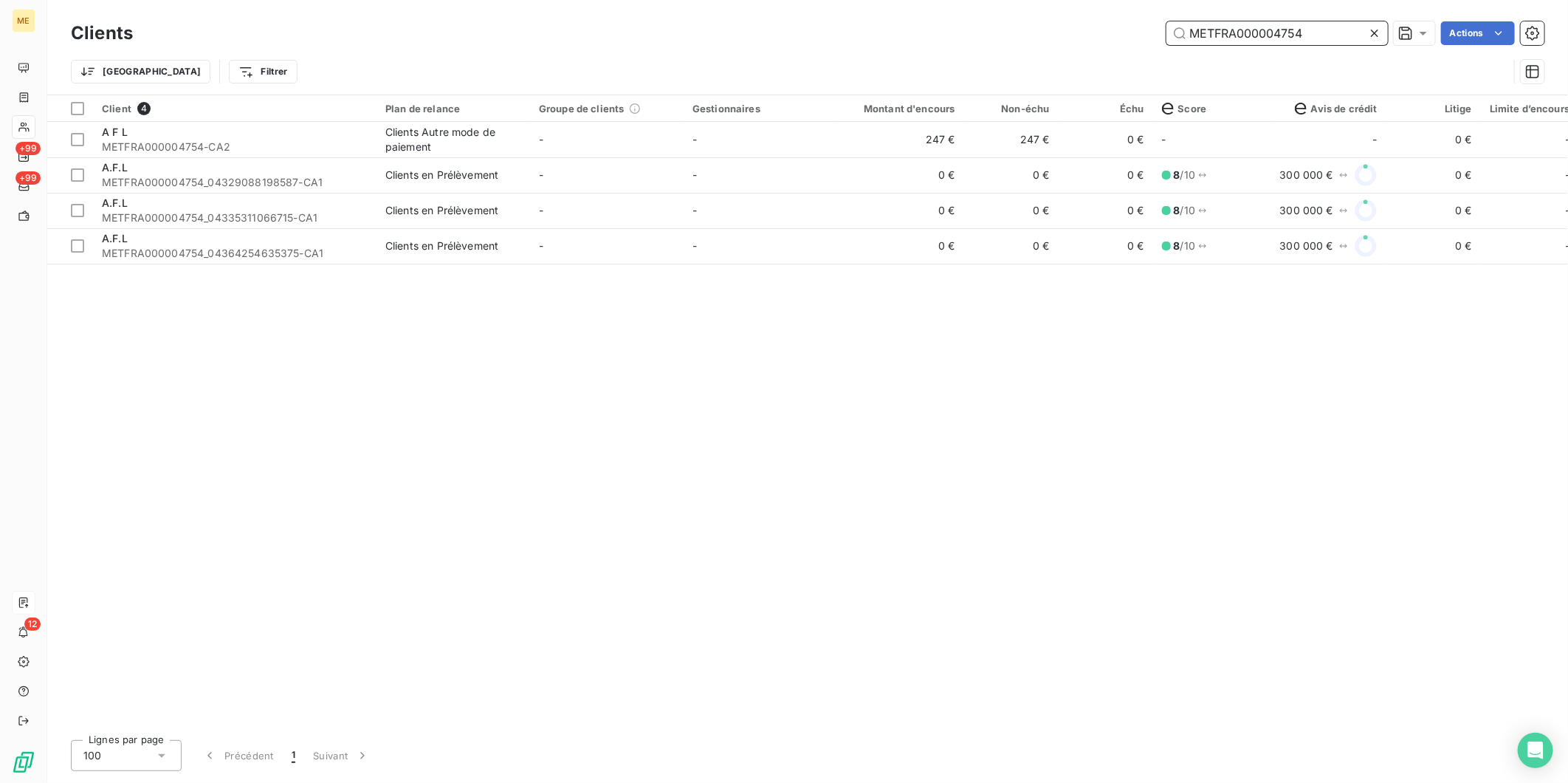
paste input "15756"
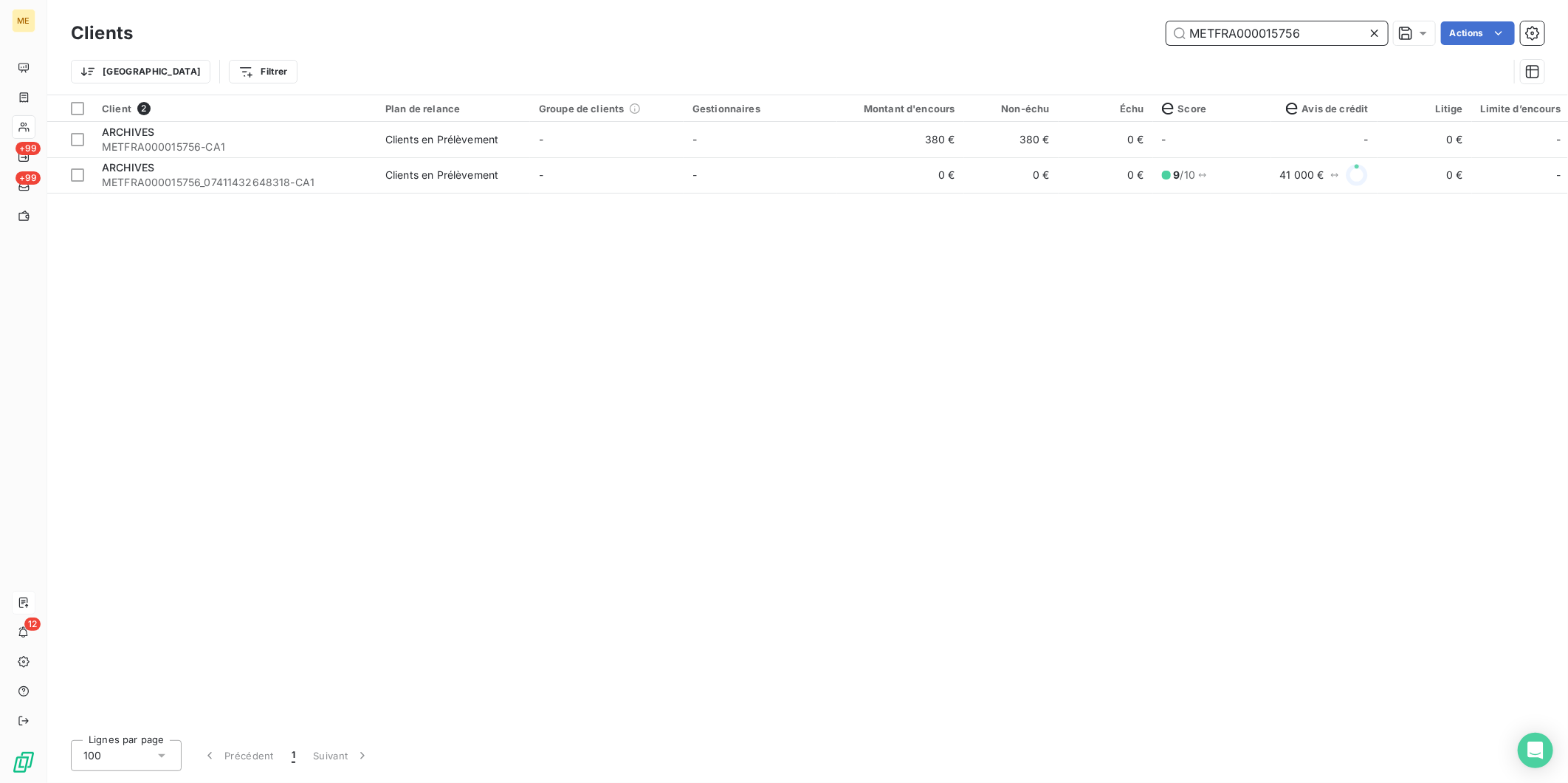
click at [1234, 38] on input "METFRA000015756" at bounding box center [1277, 32] width 221 height 24
paste input "04754"
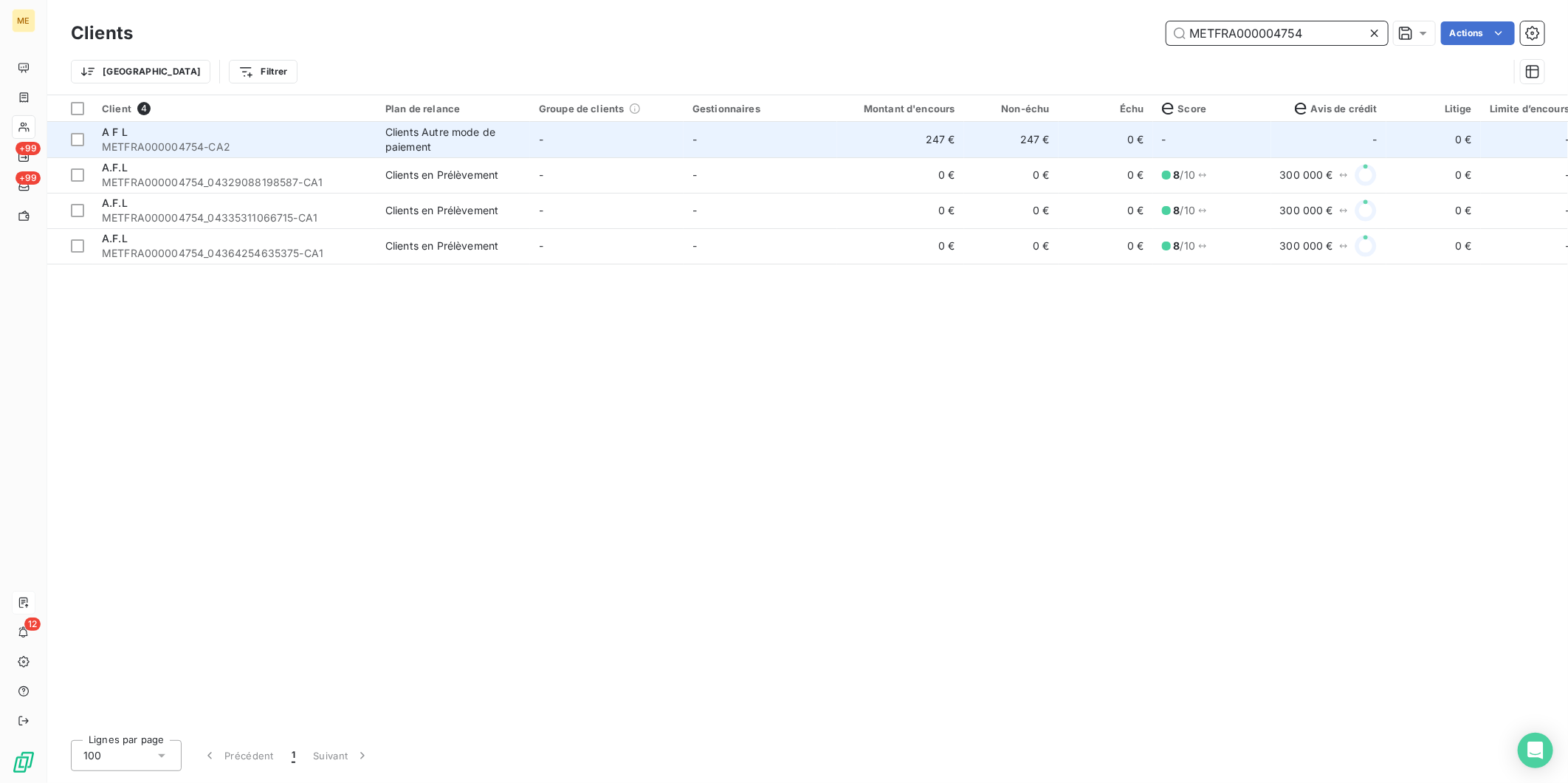
type input "METFRA000004754"
click at [238, 150] on span "METFRA000004754-CA2" at bounding box center [235, 147] width 266 height 15
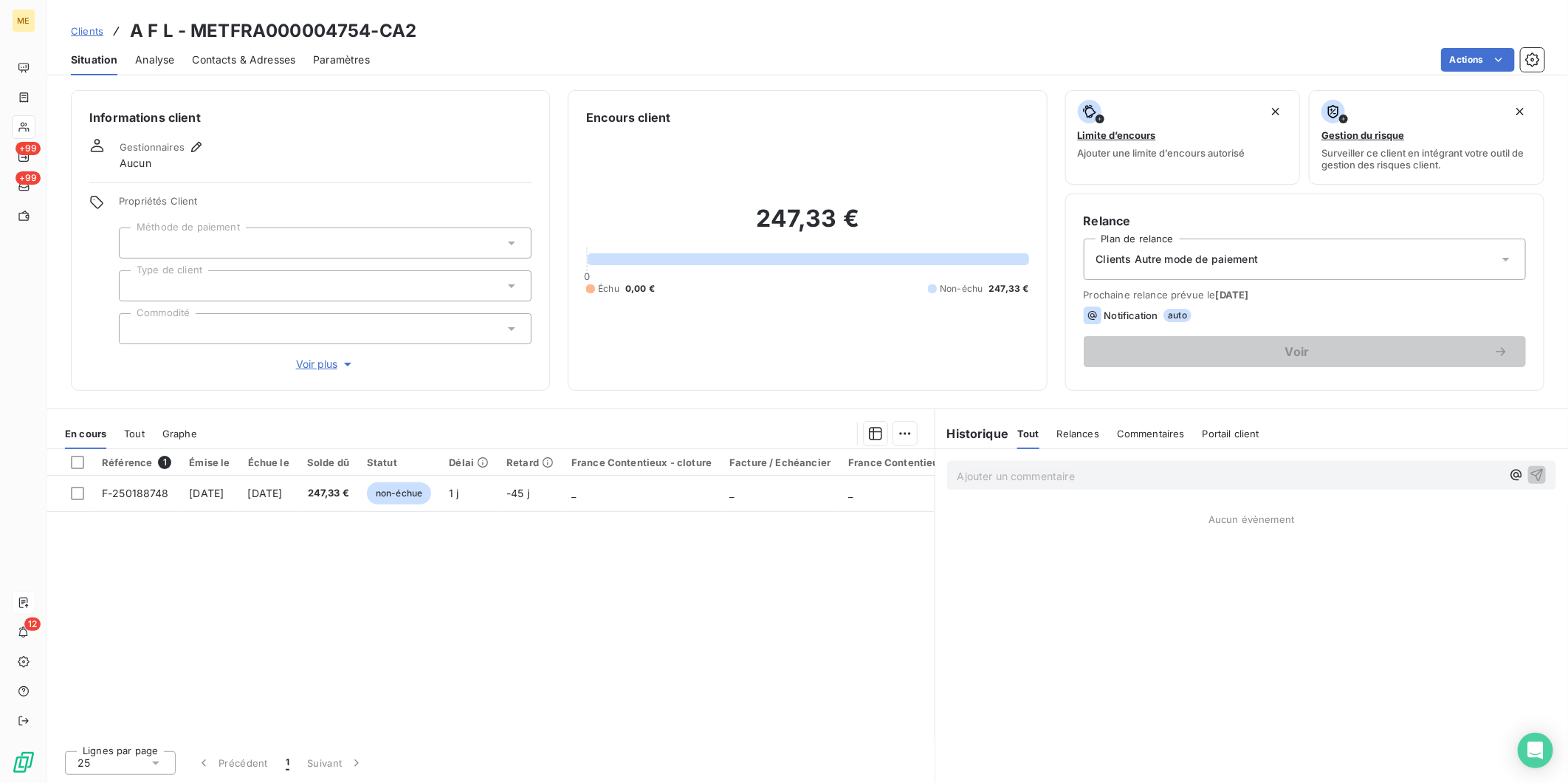
click at [320, 367] on span "Voir plus" at bounding box center [326, 364] width 59 height 15
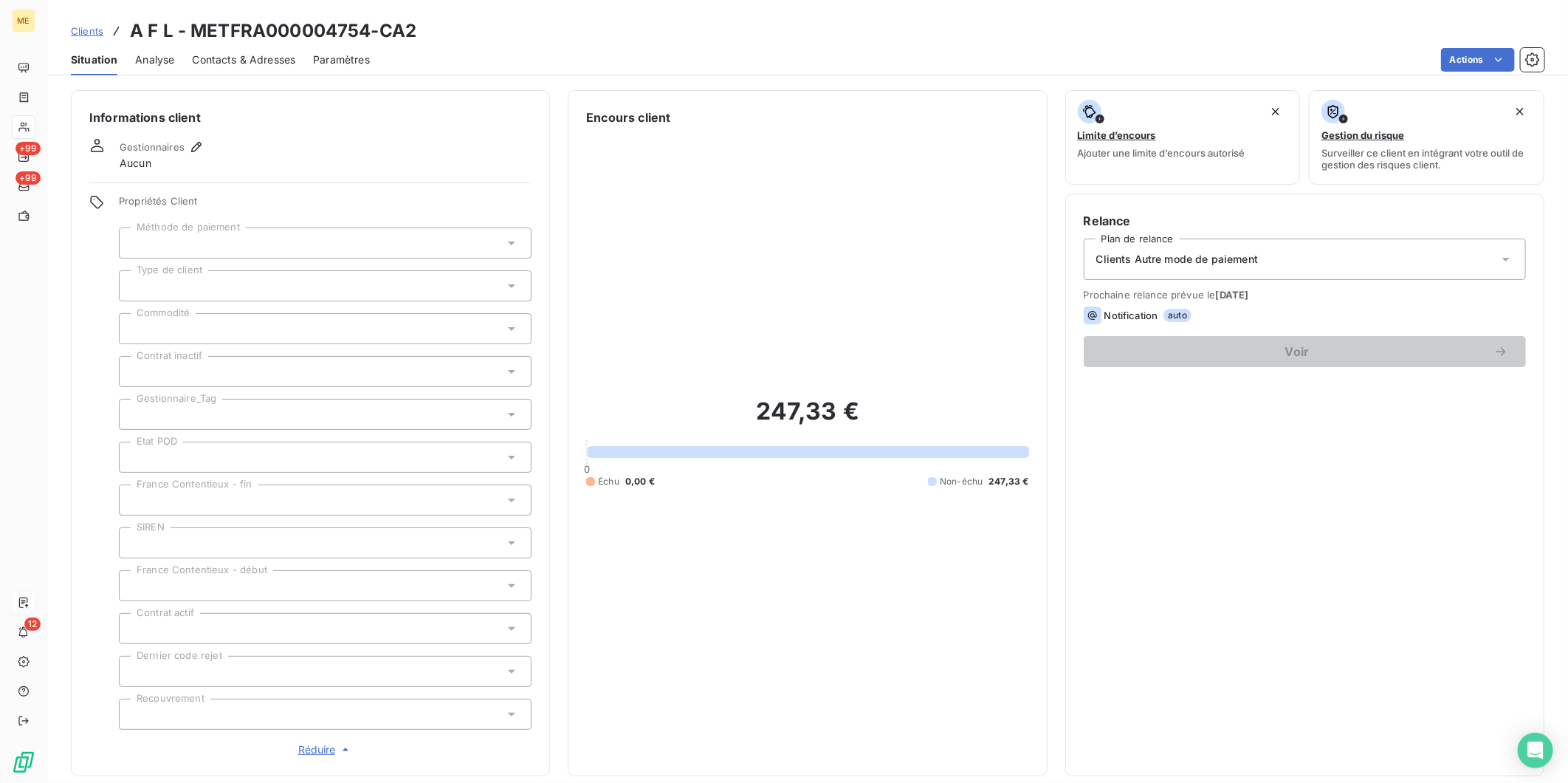
click at [306, 743] on span "Réduire" at bounding box center [325, 750] width 54 height 15
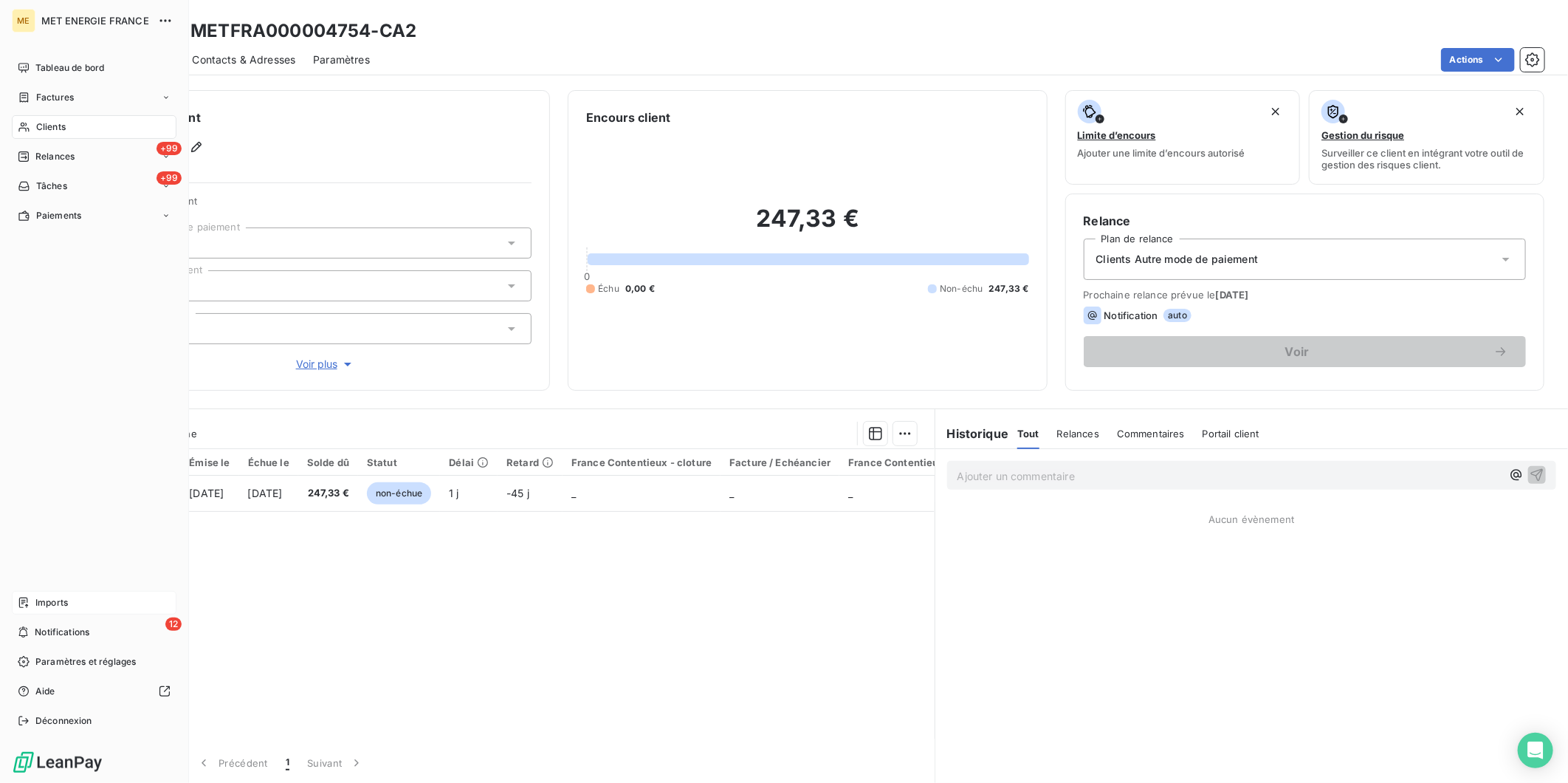
click at [54, 594] on div "Imports" at bounding box center [94, 602] width 164 height 24
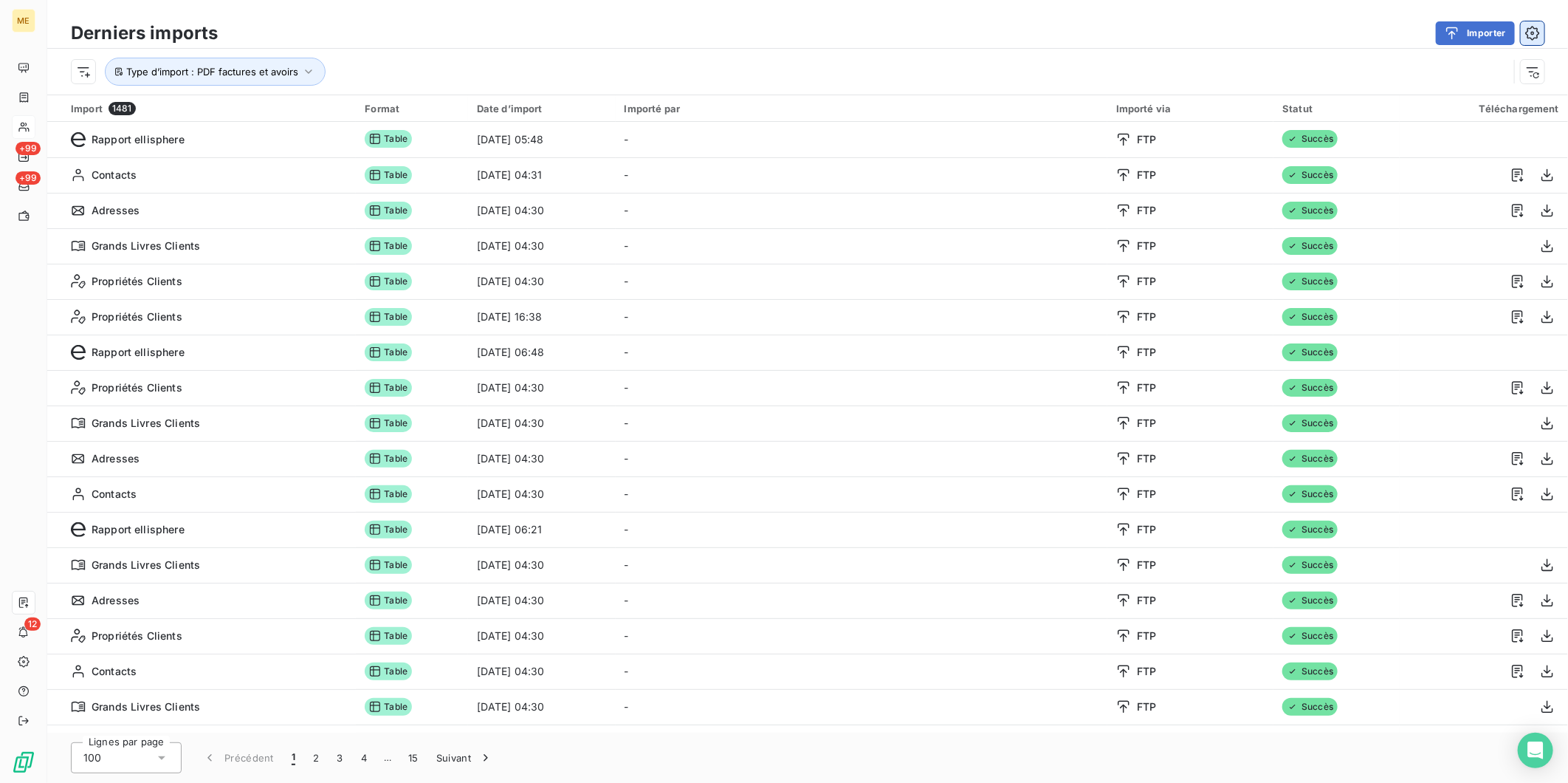
click at [1535, 42] on button "button" at bounding box center [1532, 32] width 24 height 24
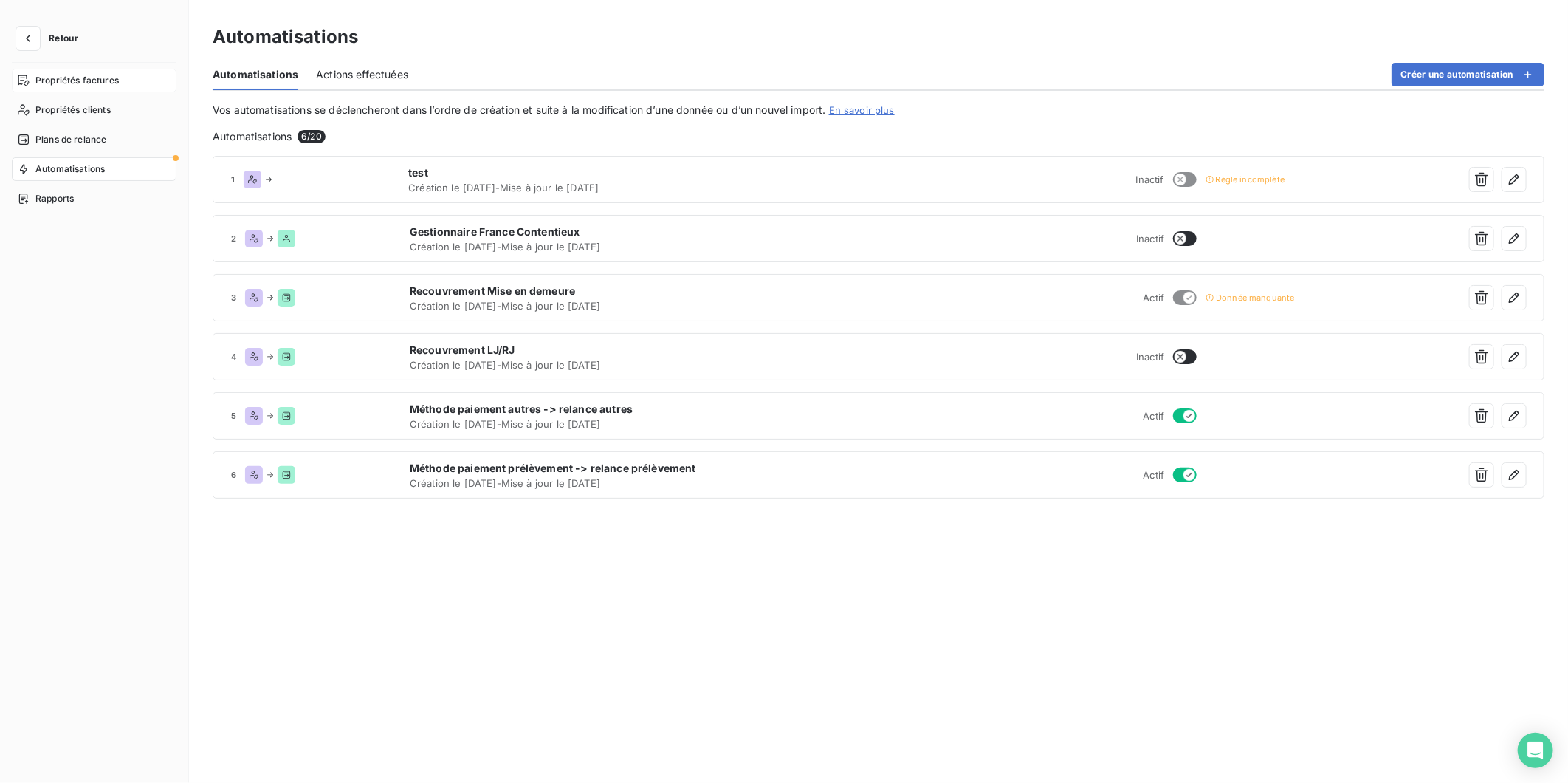
click at [90, 75] on span "Propriétés factures" at bounding box center [77, 80] width 83 height 13
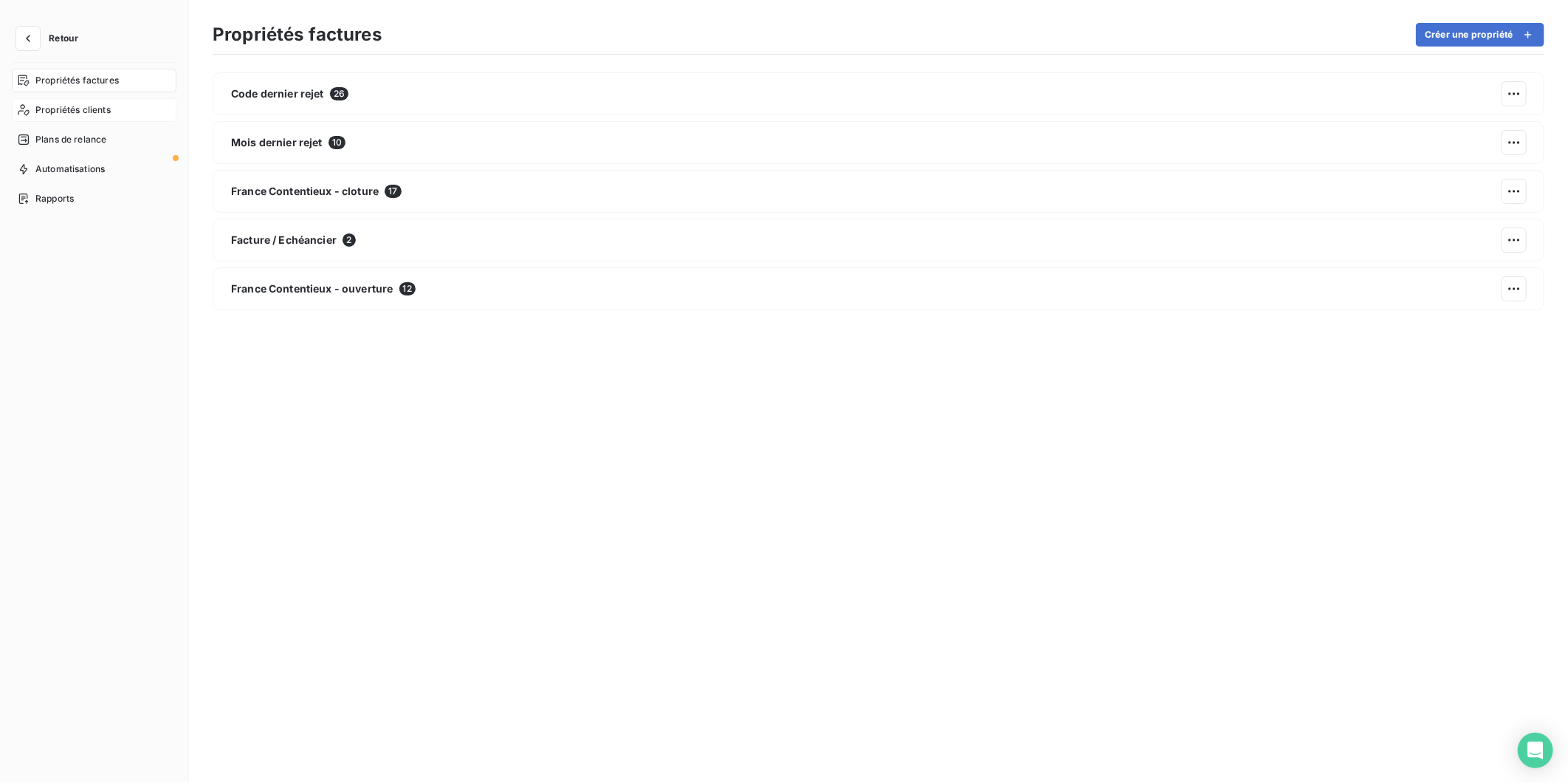
click at [78, 106] on span "Propriétés clients" at bounding box center [73, 109] width 75 height 13
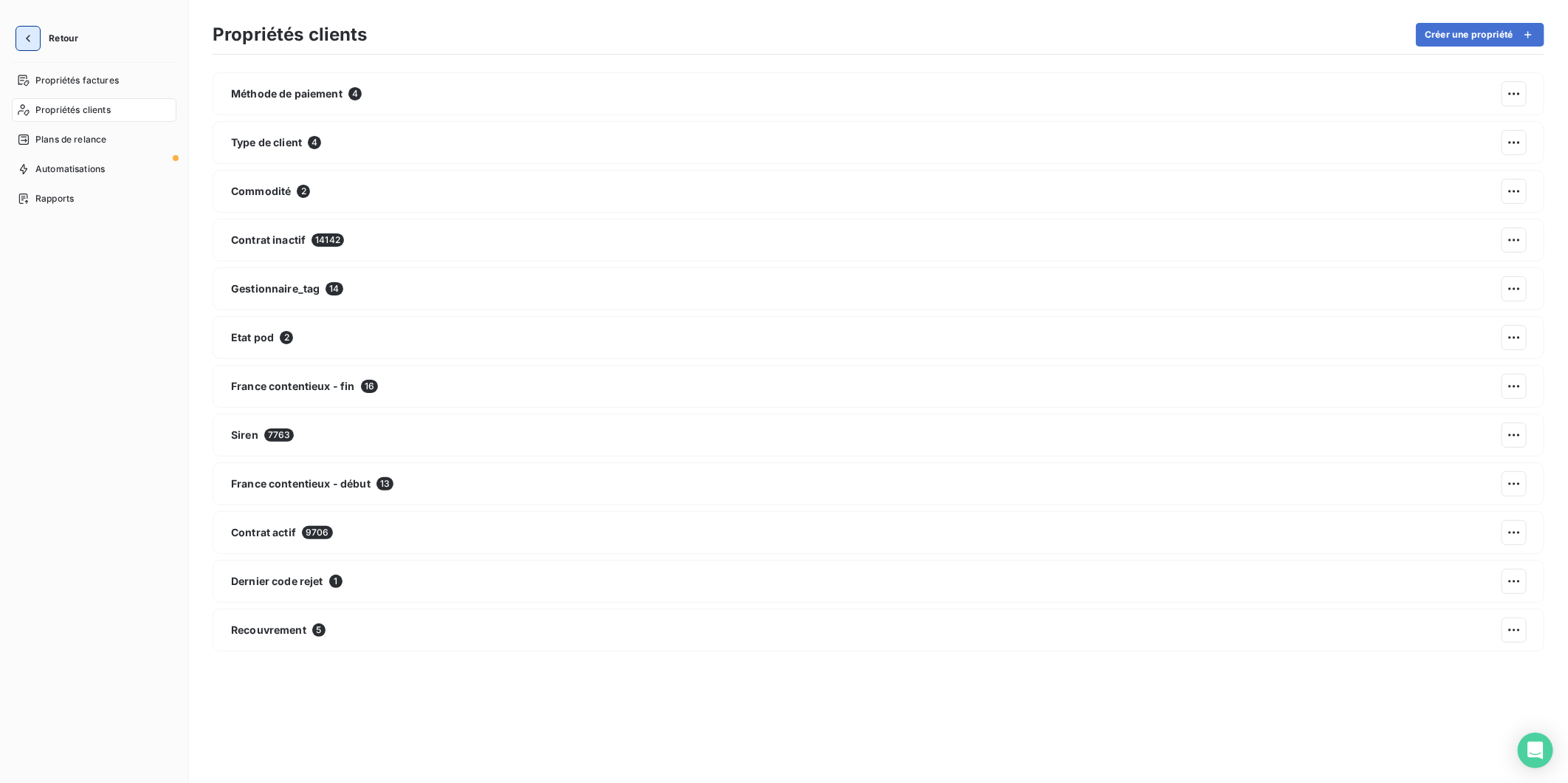
click at [33, 42] on icon "button" at bounding box center [28, 38] width 15 height 15
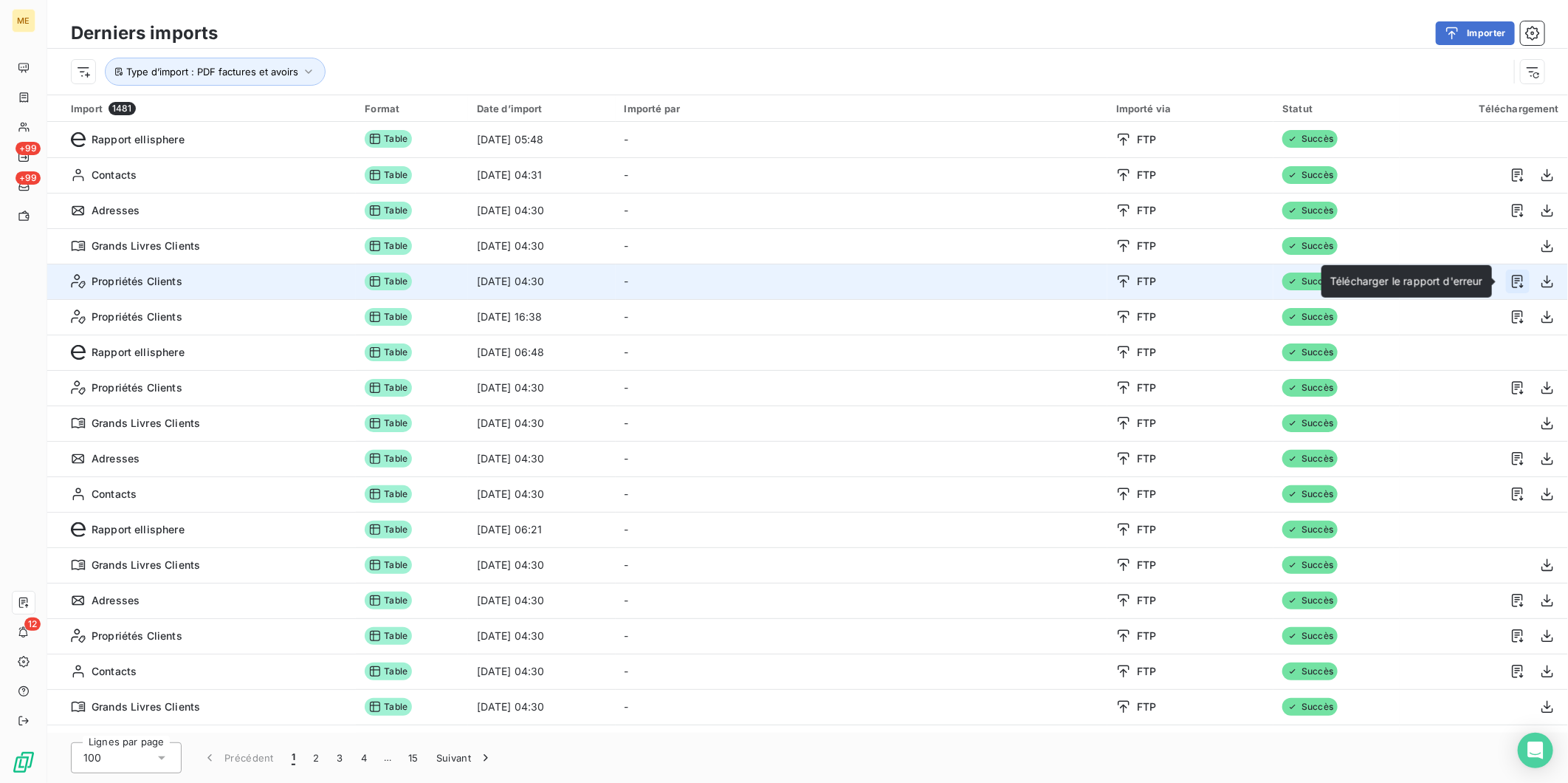
click at [1511, 277] on icon "button" at bounding box center [1518, 281] width 15 height 15
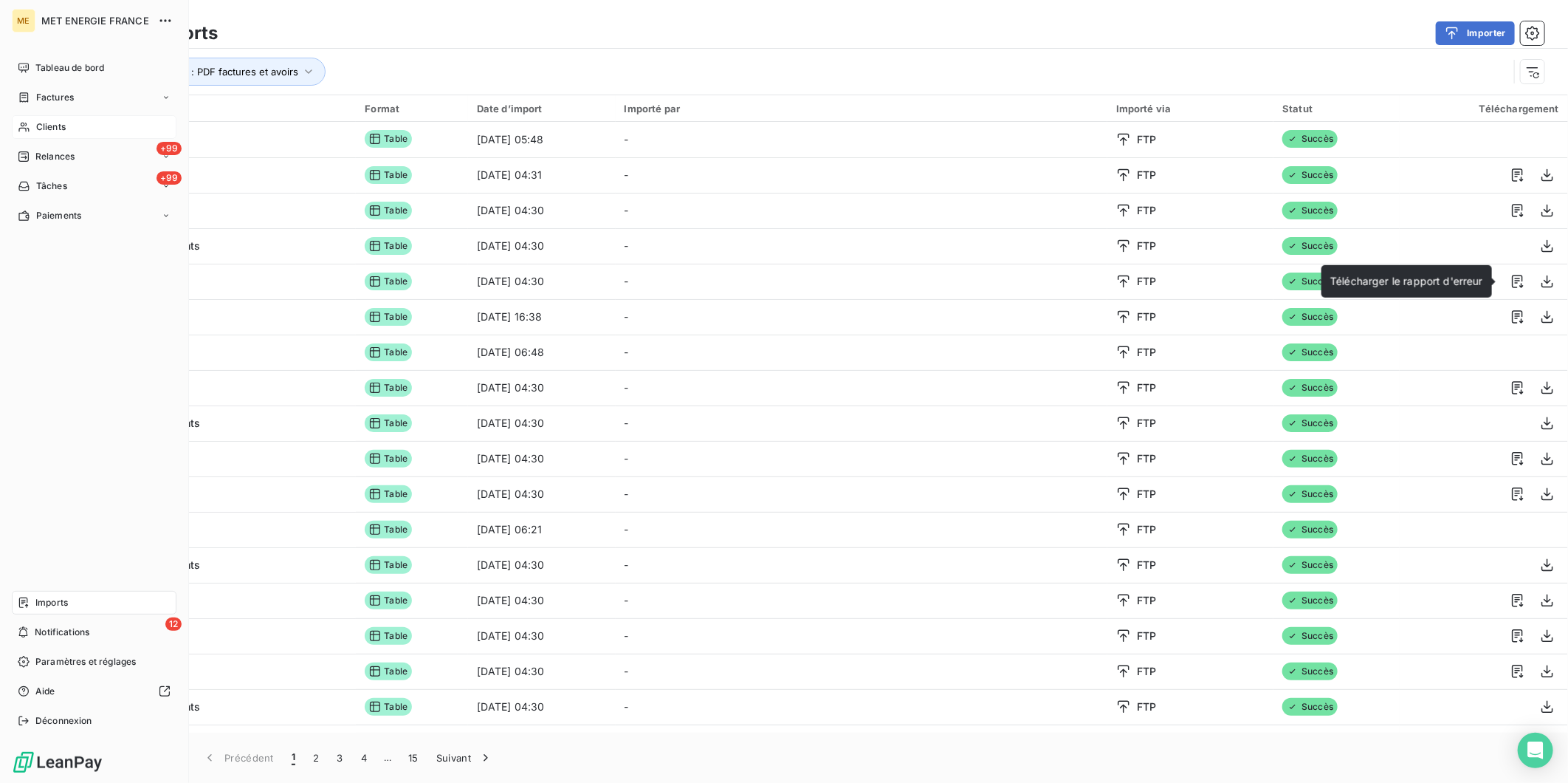
click at [57, 128] on span "Clients" at bounding box center [51, 127] width 30 height 13
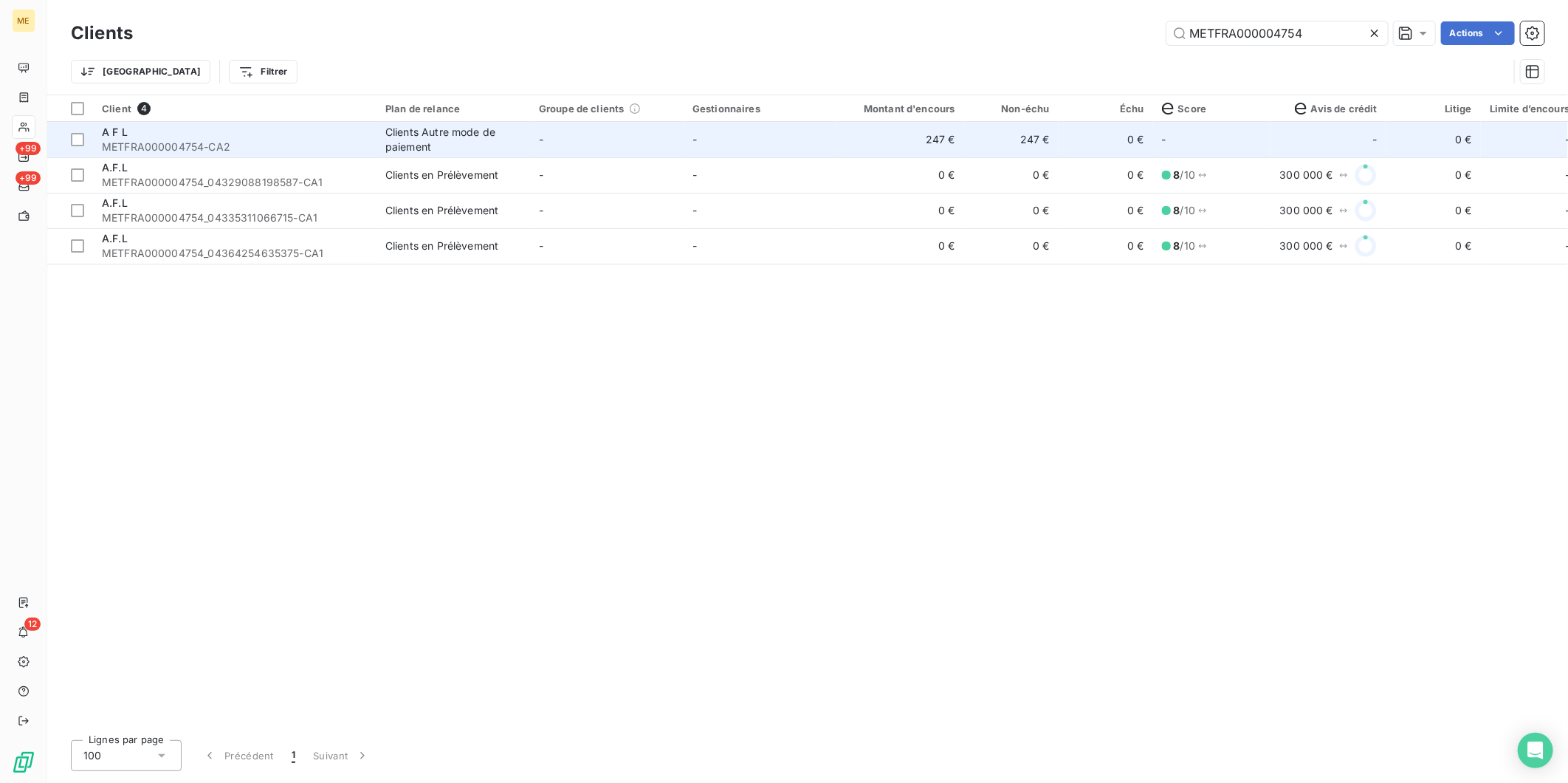
click at [198, 143] on span "METFRA000004754-CA2" at bounding box center [235, 147] width 266 height 15
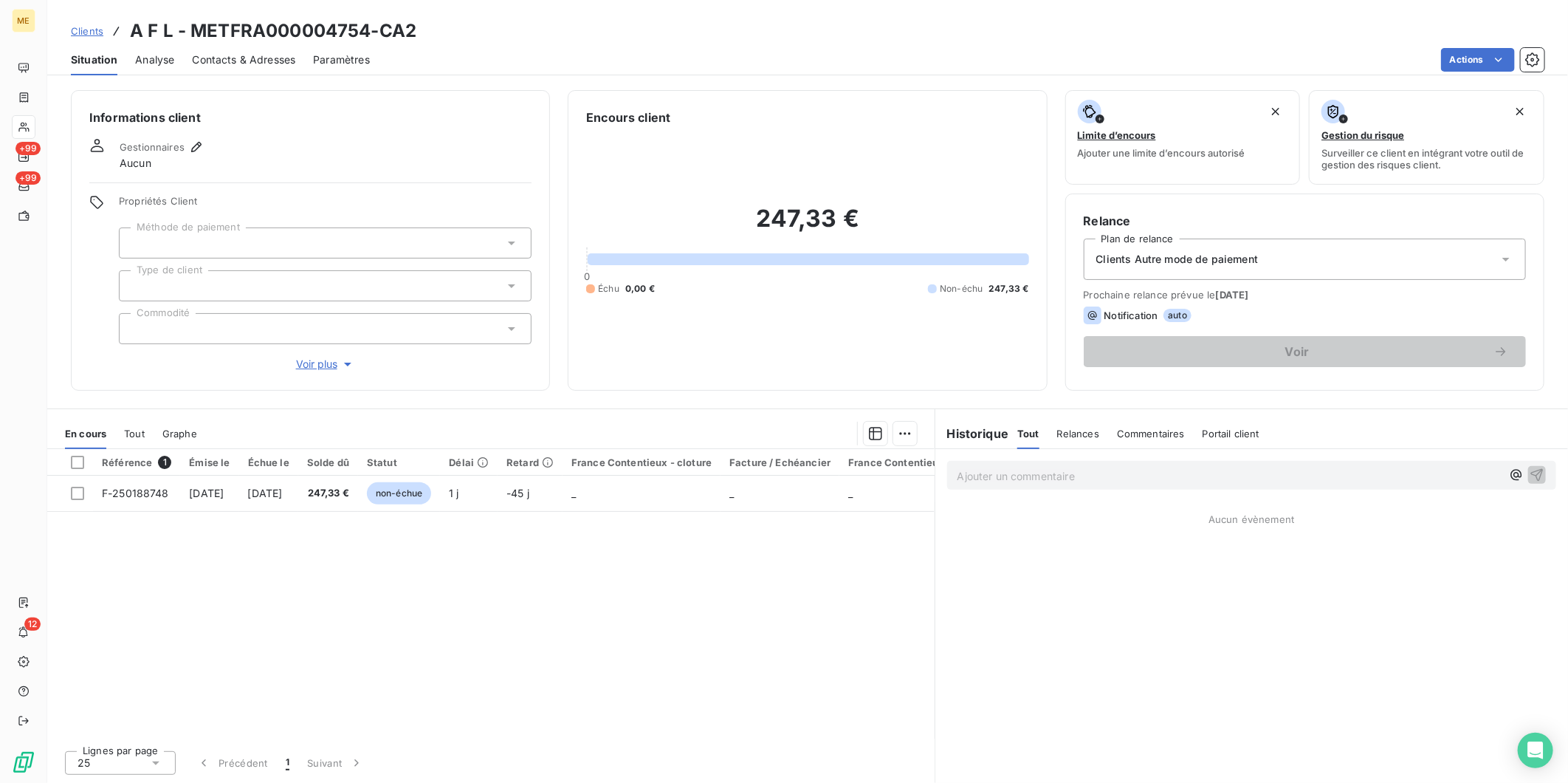
drag, startPoint x: 456, startPoint y: 33, endPoint x: 427, endPoint y: 36, distance: 29.2
click at [447, 35] on div "Clients A F L - METFRA000004754-CA2" at bounding box center [807, 31] width 1521 height 26
drag, startPoint x: 422, startPoint y: 35, endPoint x: 336, endPoint y: 32, distance: 86.1
click at [336, 32] on div "Clients A F L - METFRA000004754-CA2" at bounding box center [807, 31] width 1521 height 26
drag, startPoint x: 336, startPoint y: 32, endPoint x: 200, endPoint y: 31, distance: 136.0
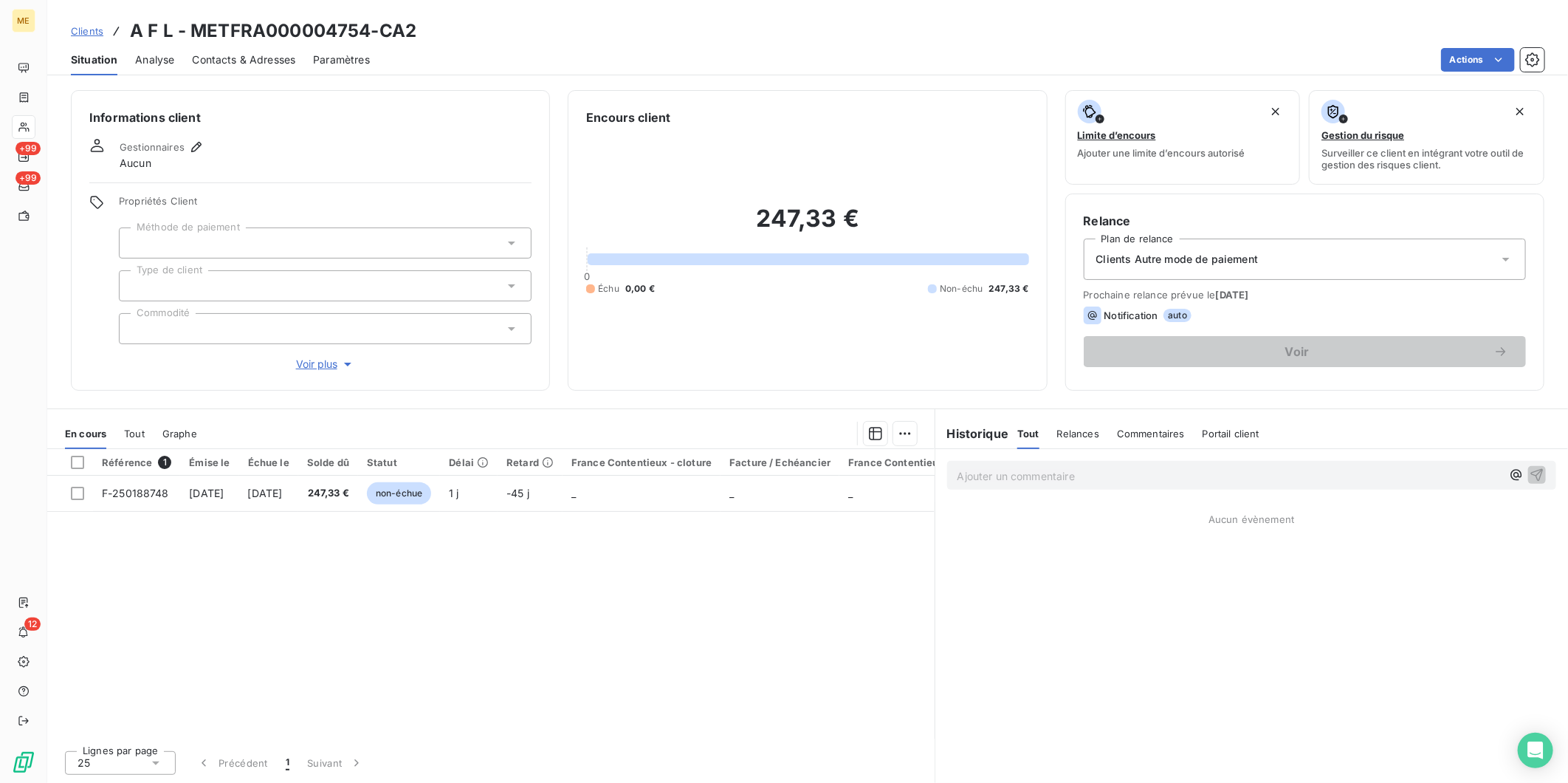
click at [200, 31] on h3 "A F L - METFRA000004754-CA2" at bounding box center [274, 31] width 287 height 26
click at [325, 362] on span "Voir plus" at bounding box center [326, 364] width 59 height 15
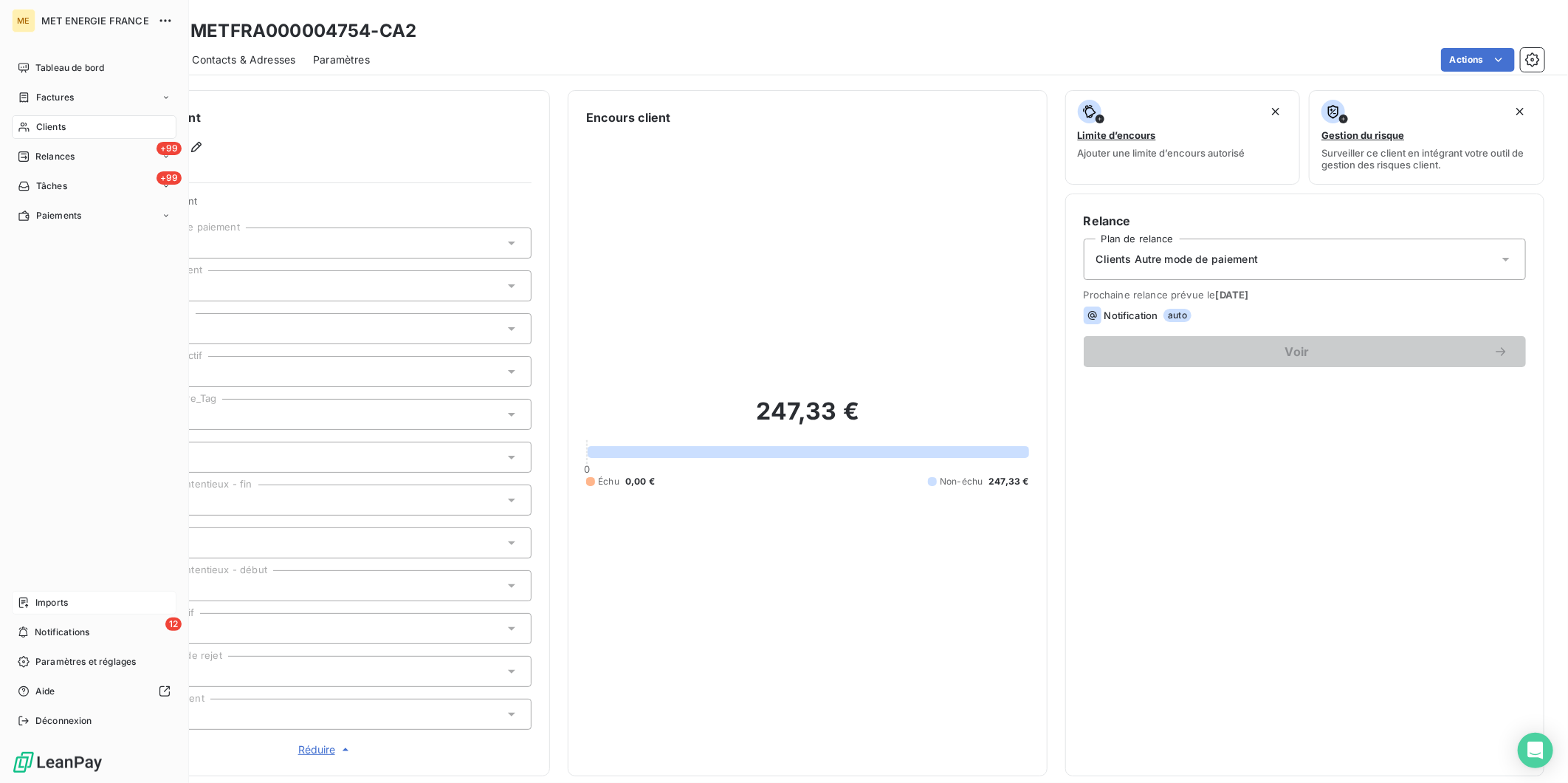
click at [59, 603] on span "Imports" at bounding box center [52, 602] width 32 height 13
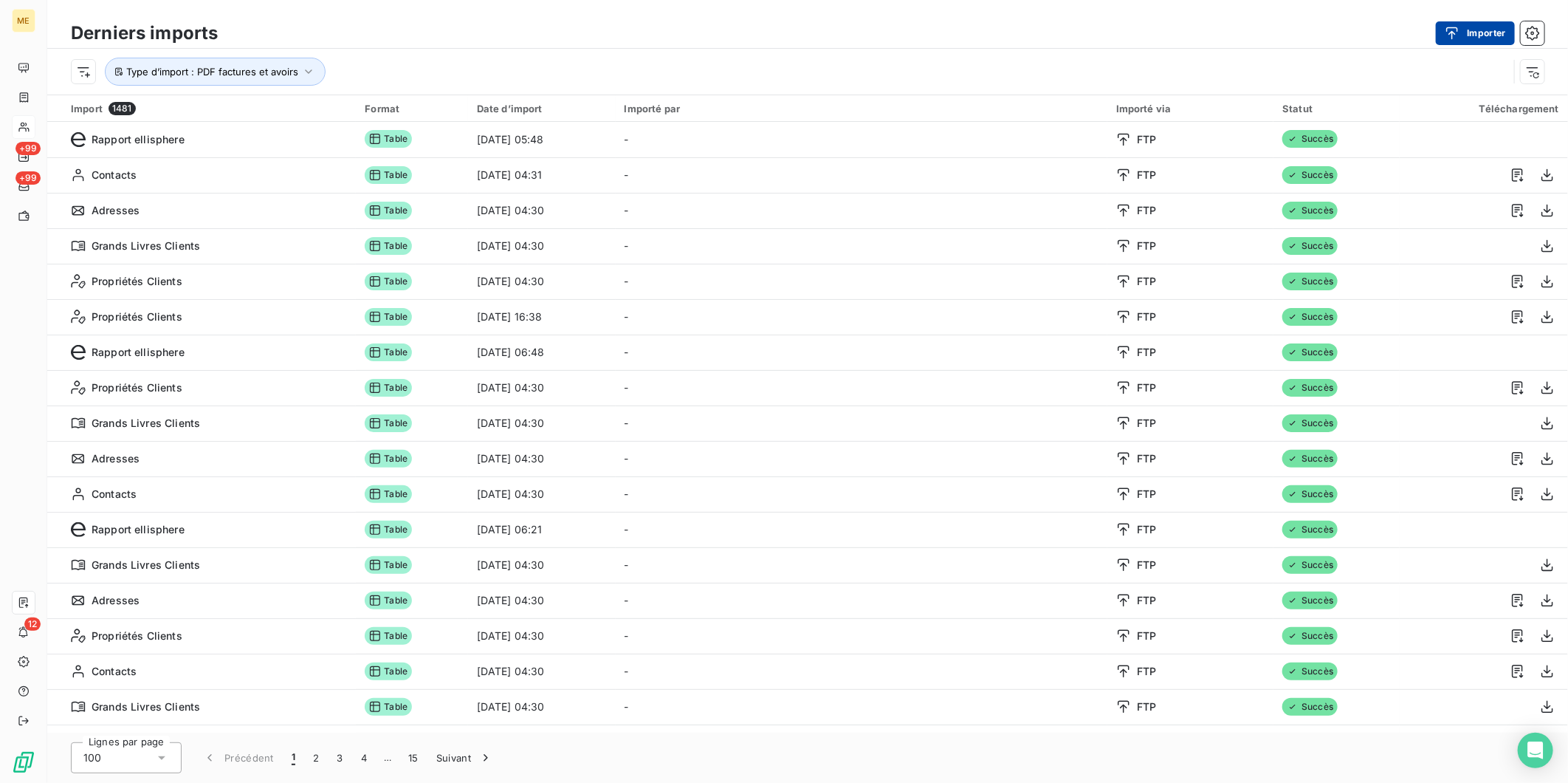
click at [1480, 37] on button "Importer" at bounding box center [1475, 32] width 79 height 24
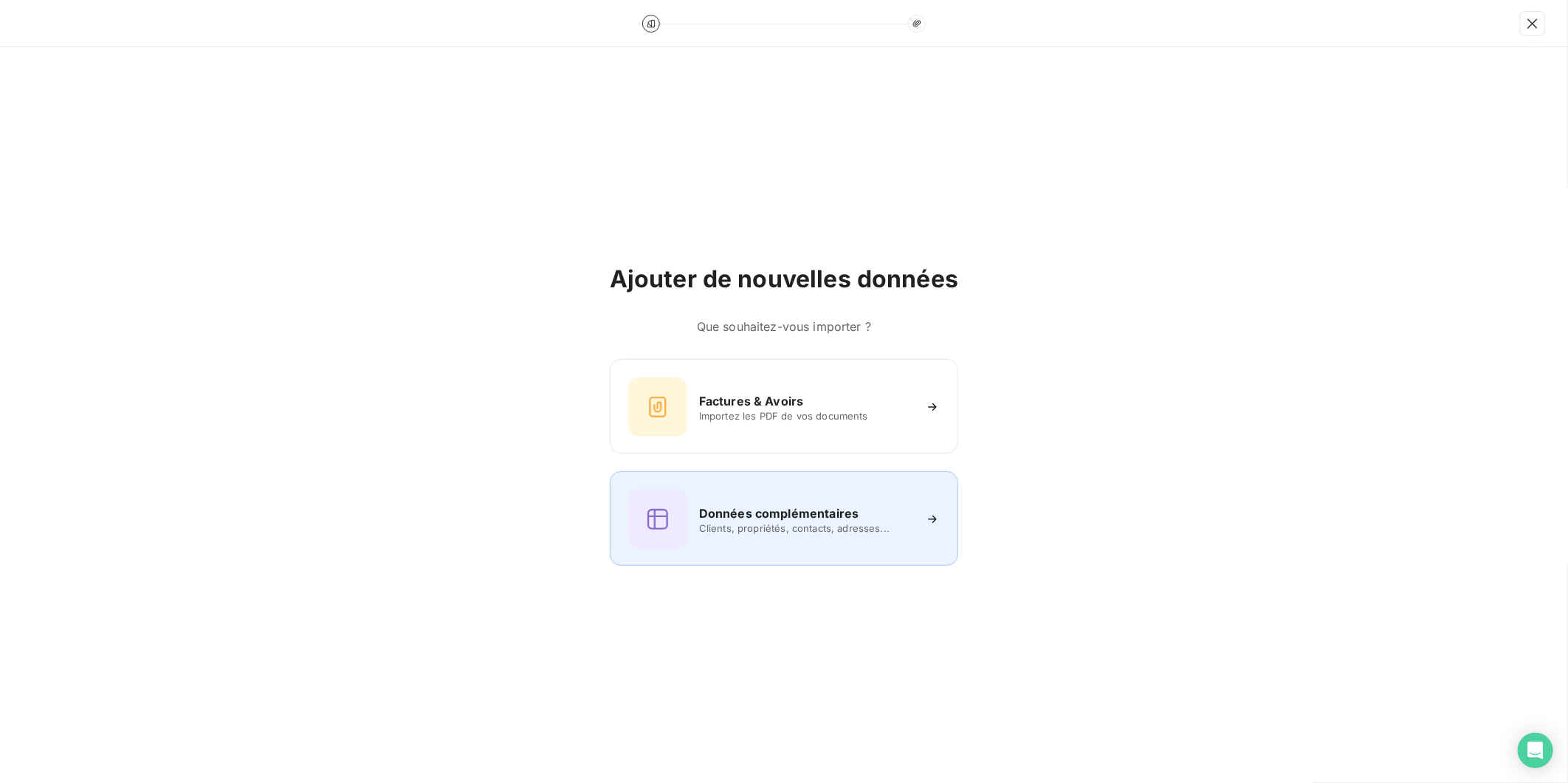
click at [719, 513] on h6 "Données complémentaires" at bounding box center [779, 514] width 159 height 17
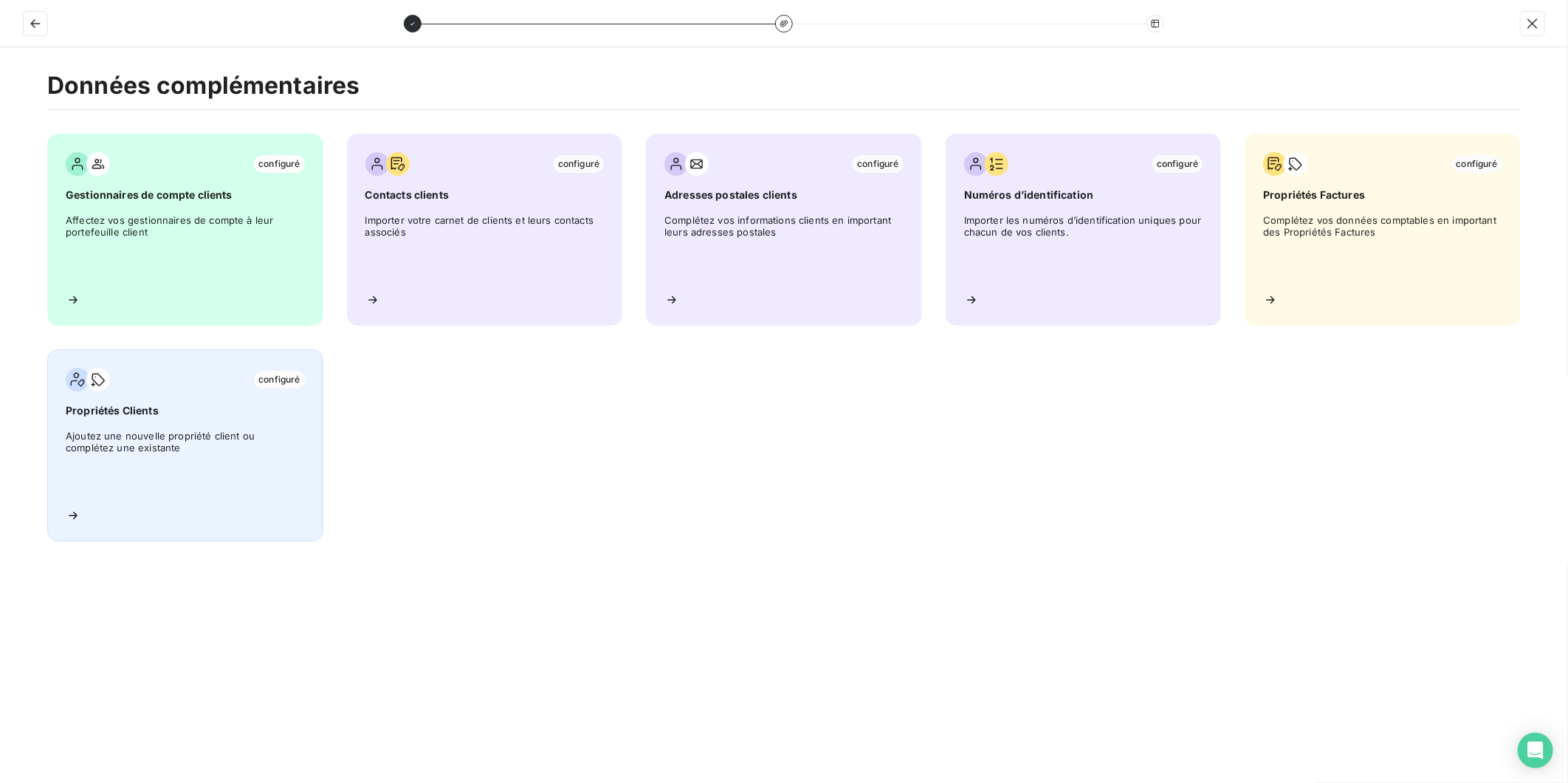
click at [211, 462] on span "Ajoutez une nouvelle propriété client ou complétez une existante" at bounding box center [185, 463] width 240 height 66
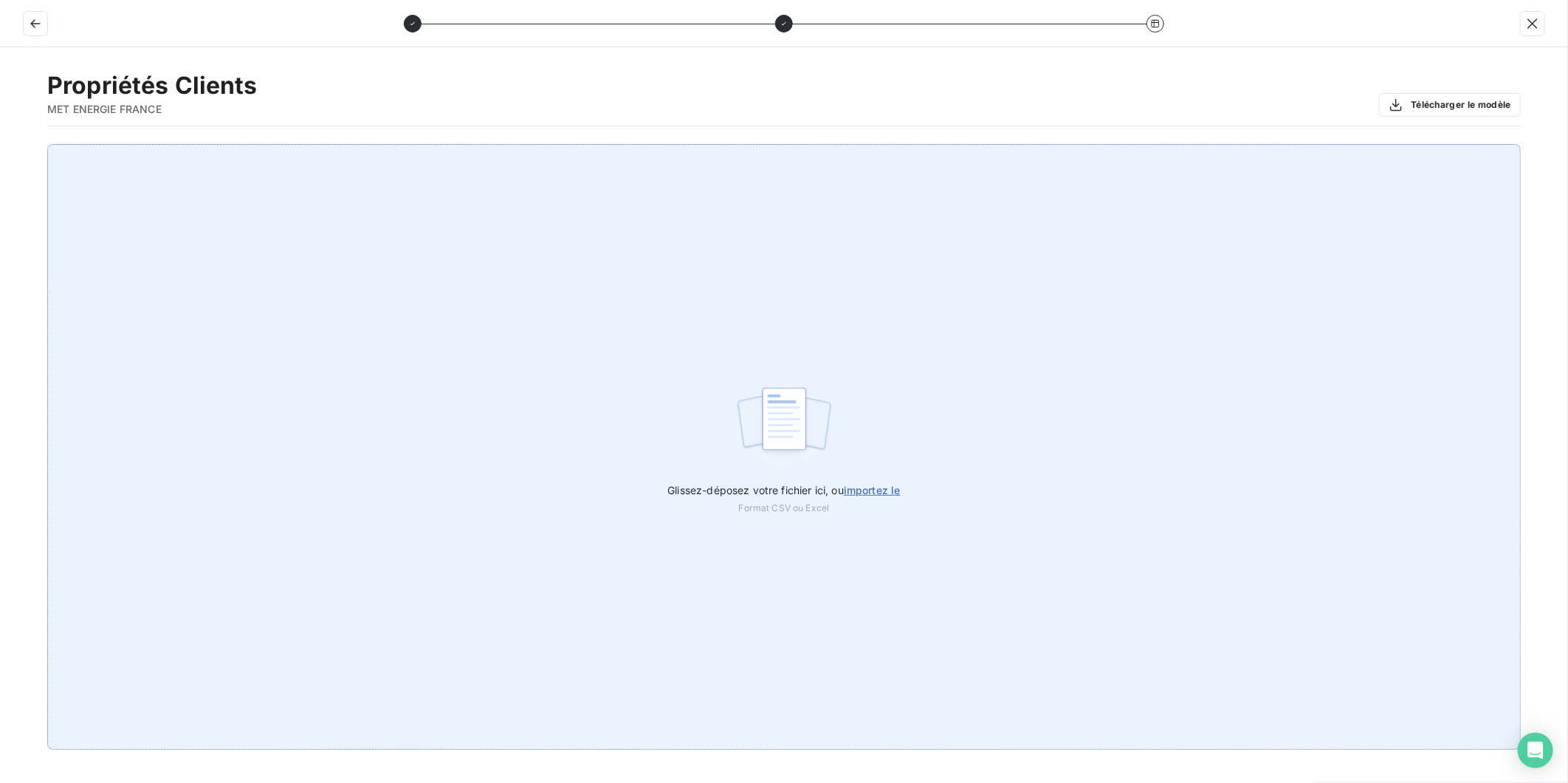
click at [880, 486] on span "importez le" at bounding box center [872, 490] width 57 height 12
click at [1, 144] on input "Glissez-déposez votre fichier ici, ou importez le" at bounding box center [0, 144] width 1 height 1
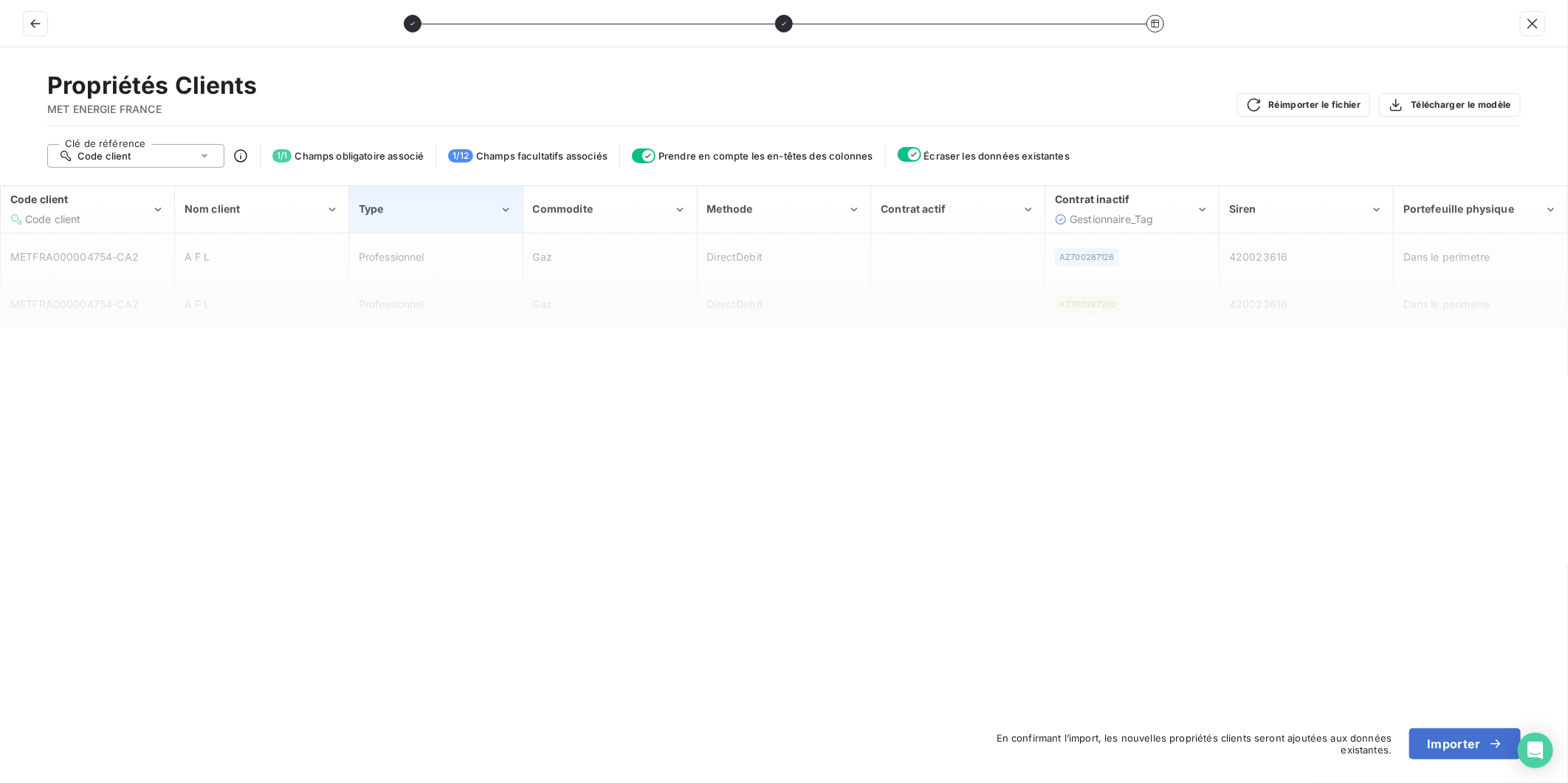
click at [420, 216] on div "Type" at bounding box center [429, 209] width 141 height 15
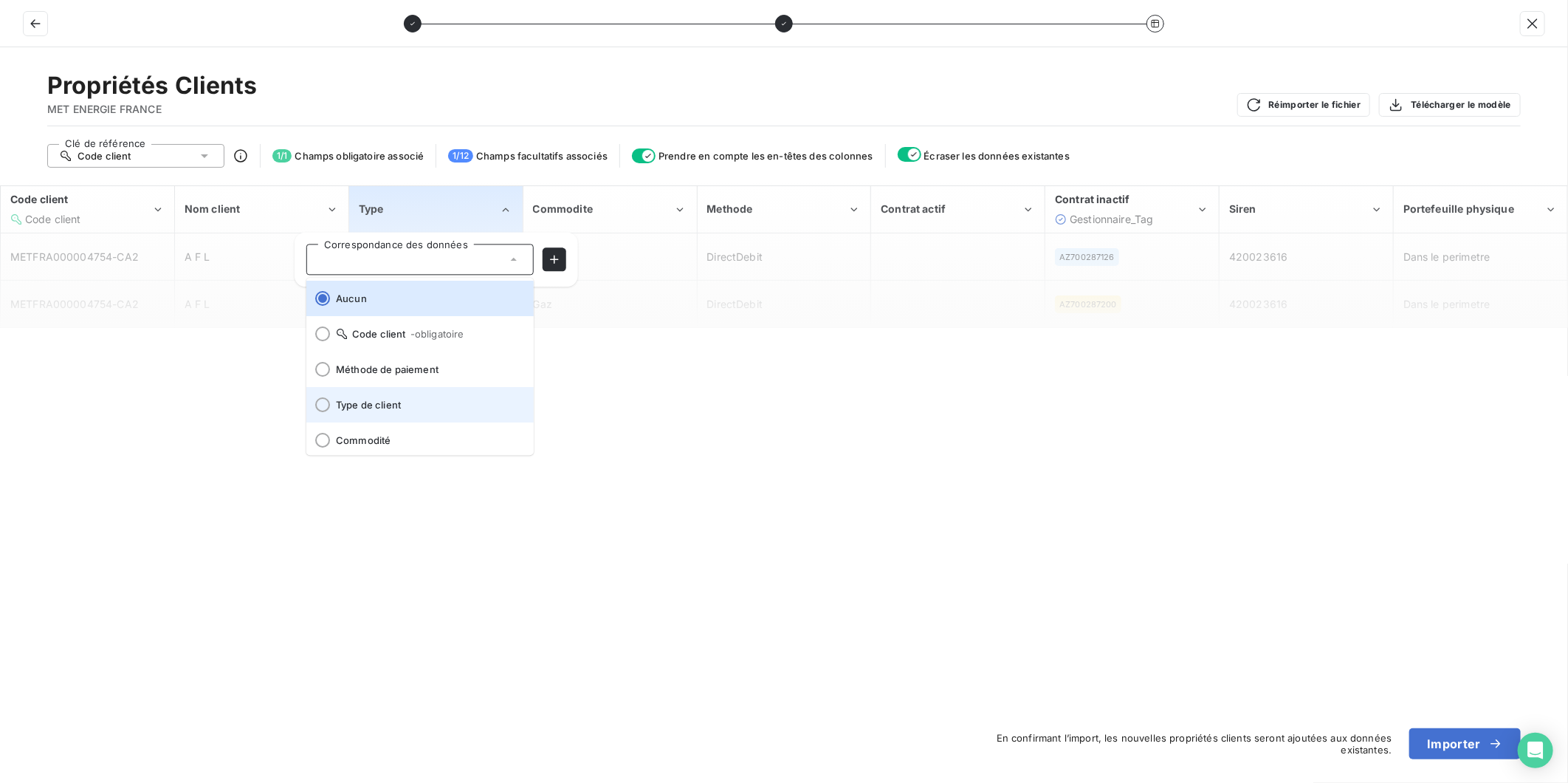
click at [411, 405] on span "Type de client" at bounding box center [429, 405] width 186 height 12
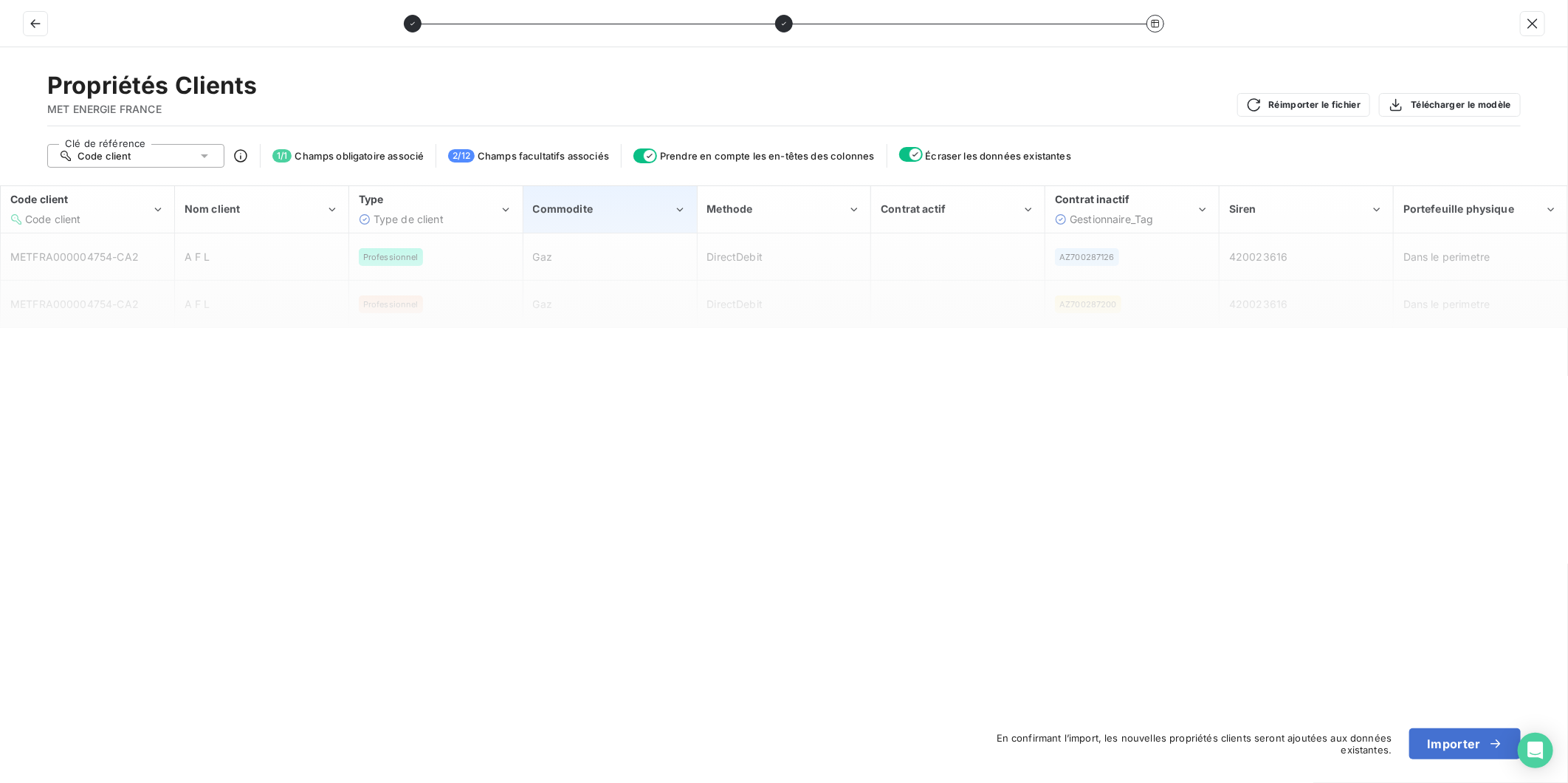
click at [614, 220] on div "Commodite" at bounding box center [610, 210] width 172 height 45
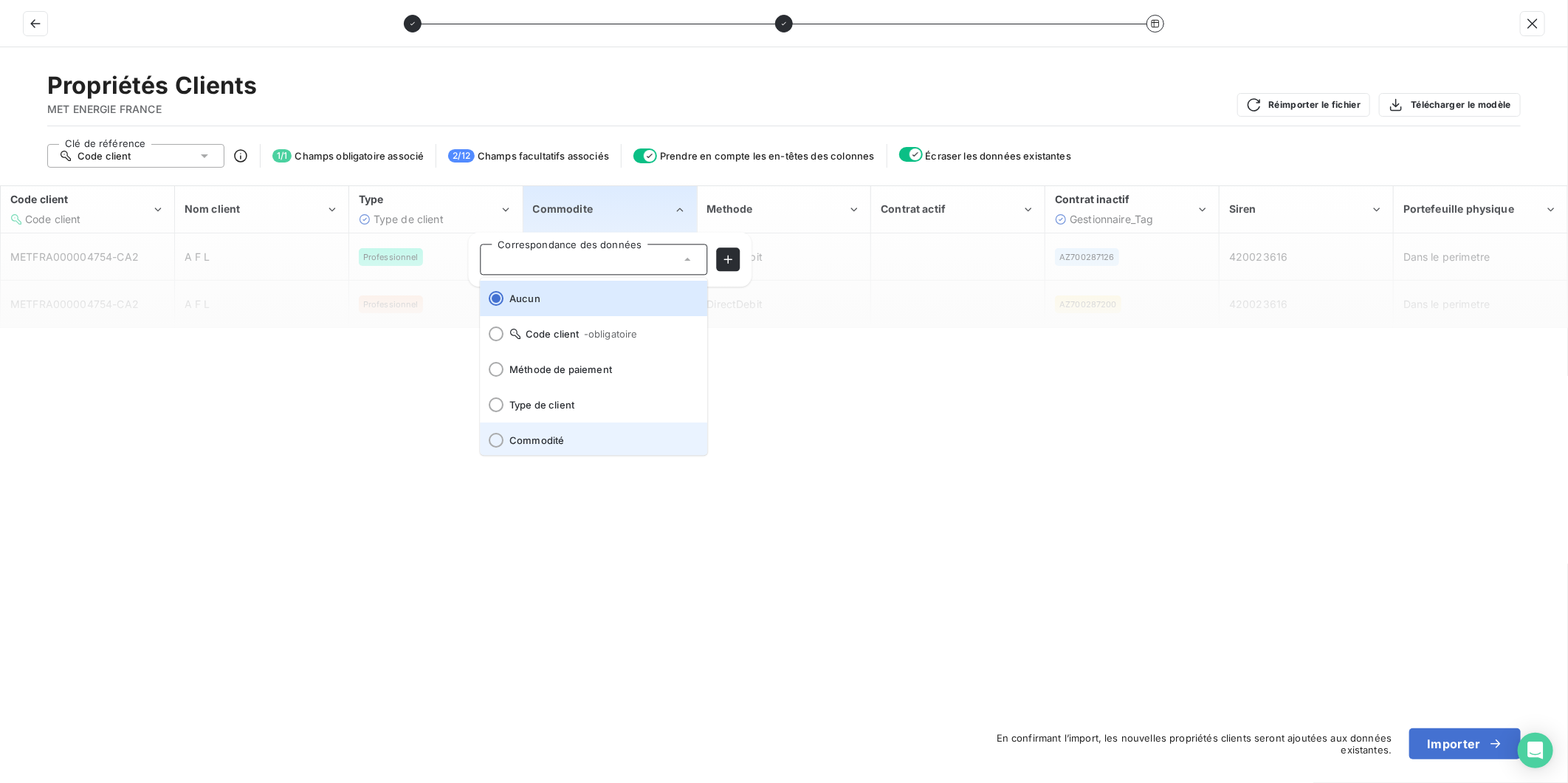
click at [603, 436] on span "Commodité" at bounding box center [603, 440] width 186 height 12
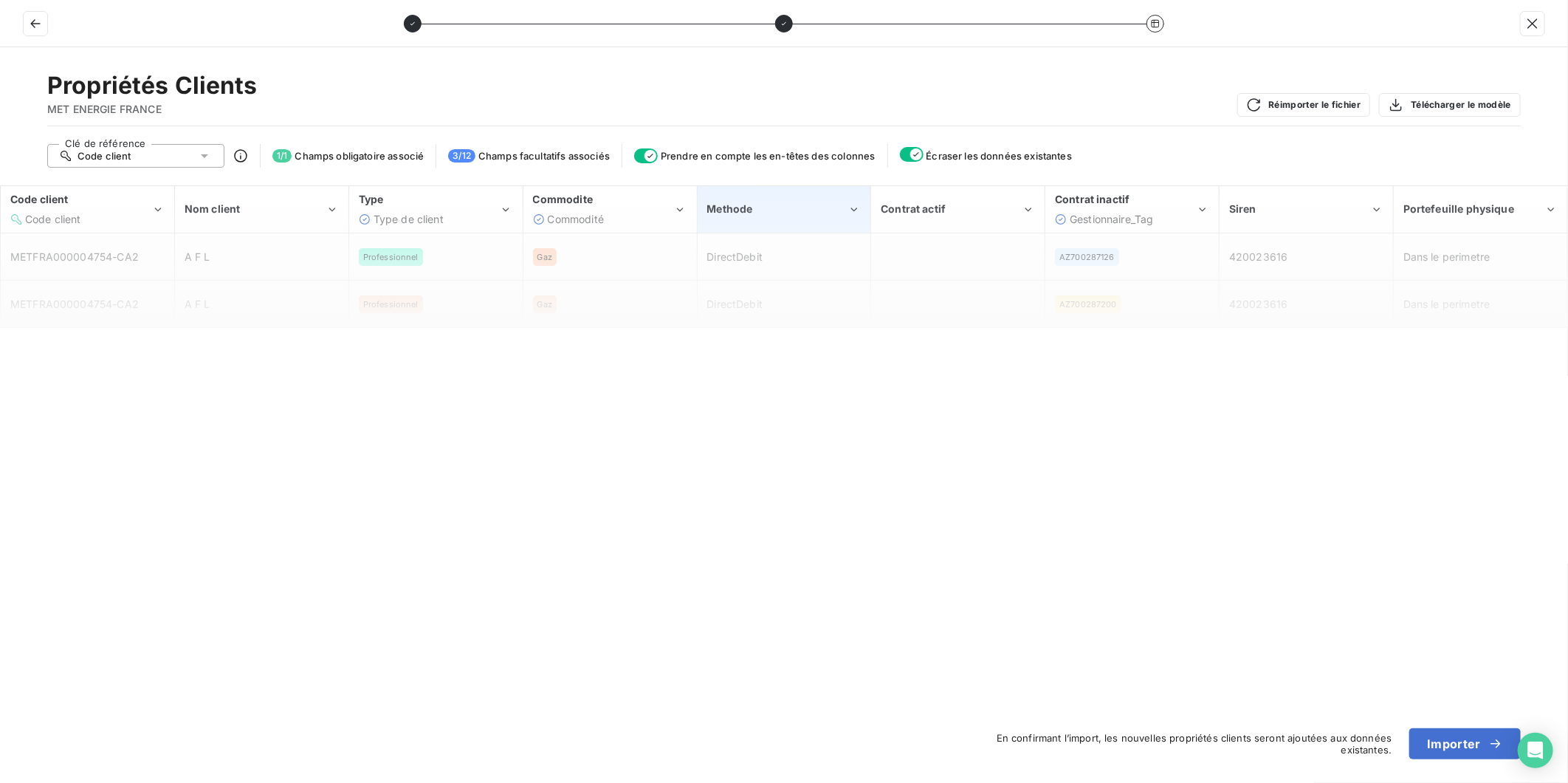
click at [790, 212] on div "Methode" at bounding box center [777, 209] width 141 height 15
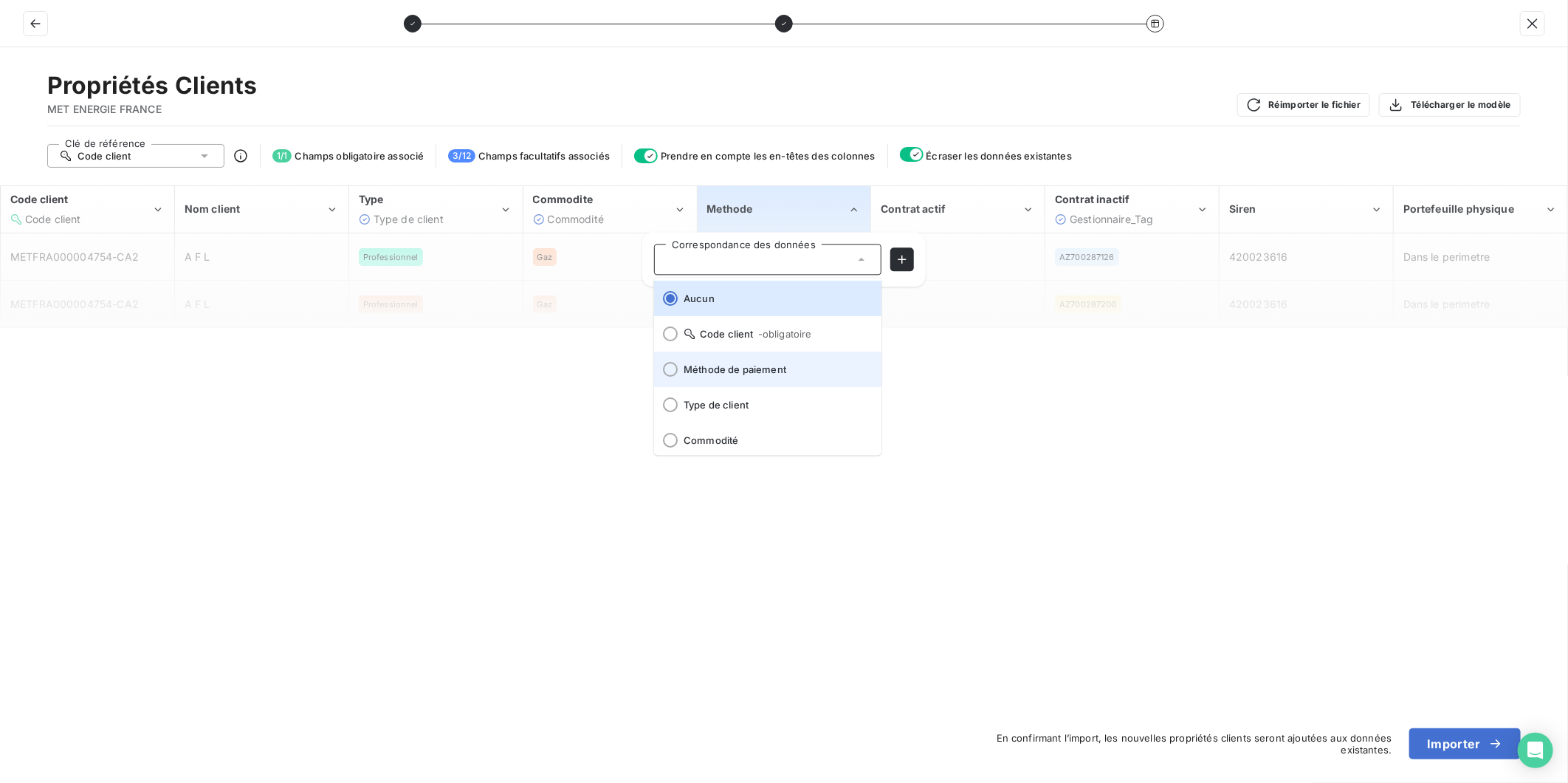
click at [810, 375] on li "Méthode de paiement" at bounding box center [768, 369] width 227 height 36
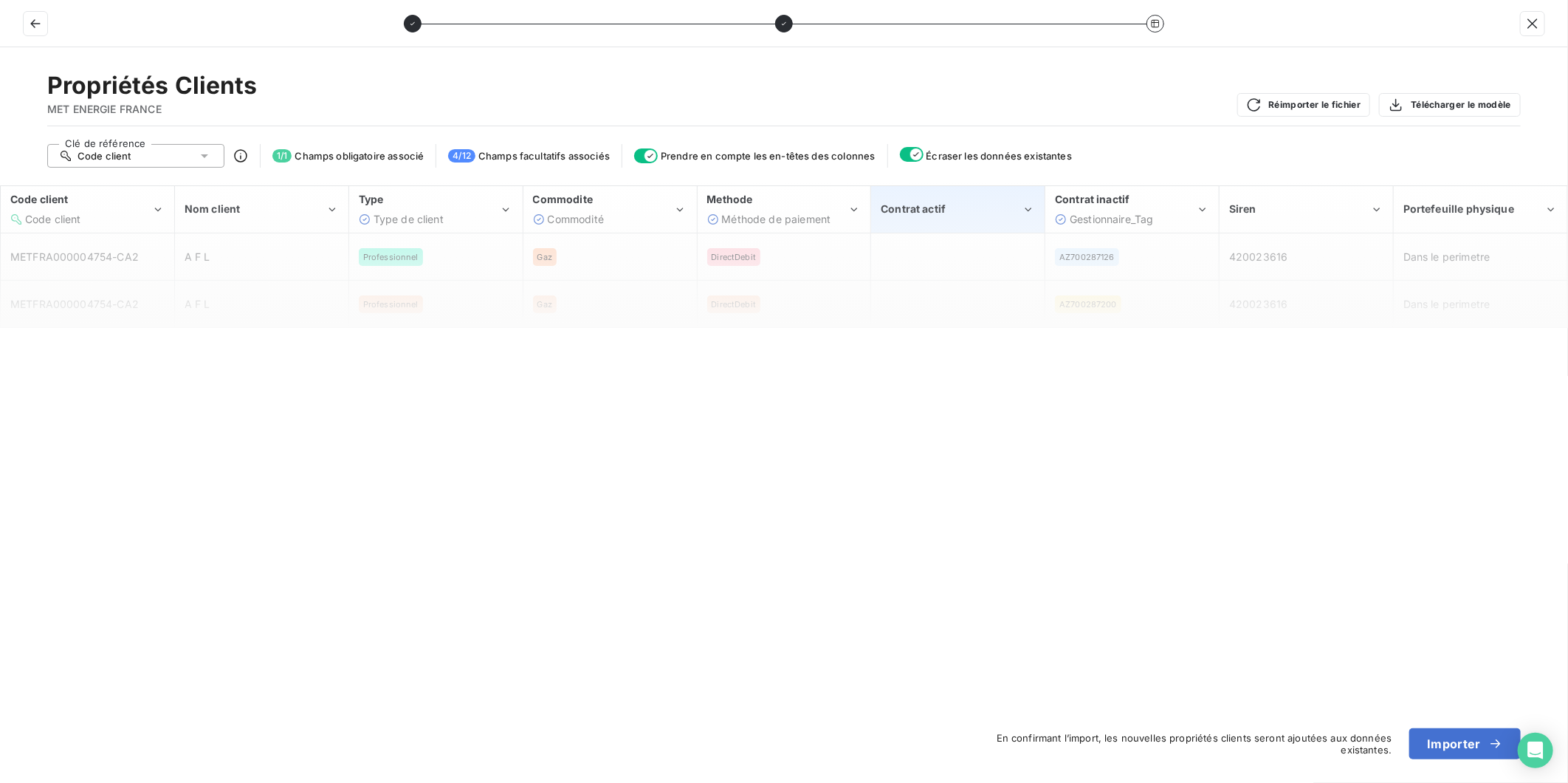
click at [1001, 207] on div "Contrat actif" at bounding box center [951, 209] width 141 height 15
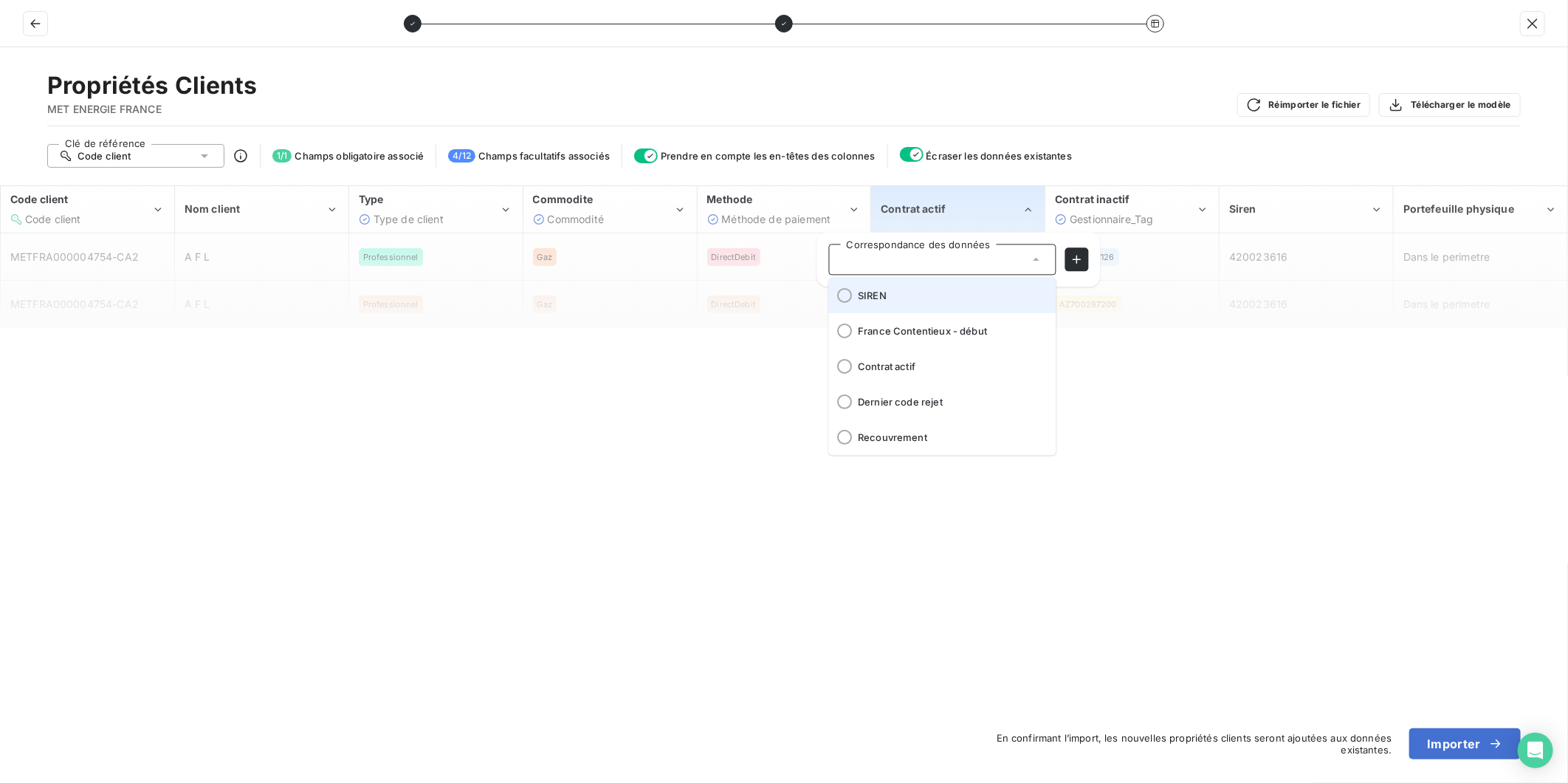
scroll to position [324, 0]
click at [960, 371] on li "Contrat actif" at bounding box center [943, 365] width 227 height 36
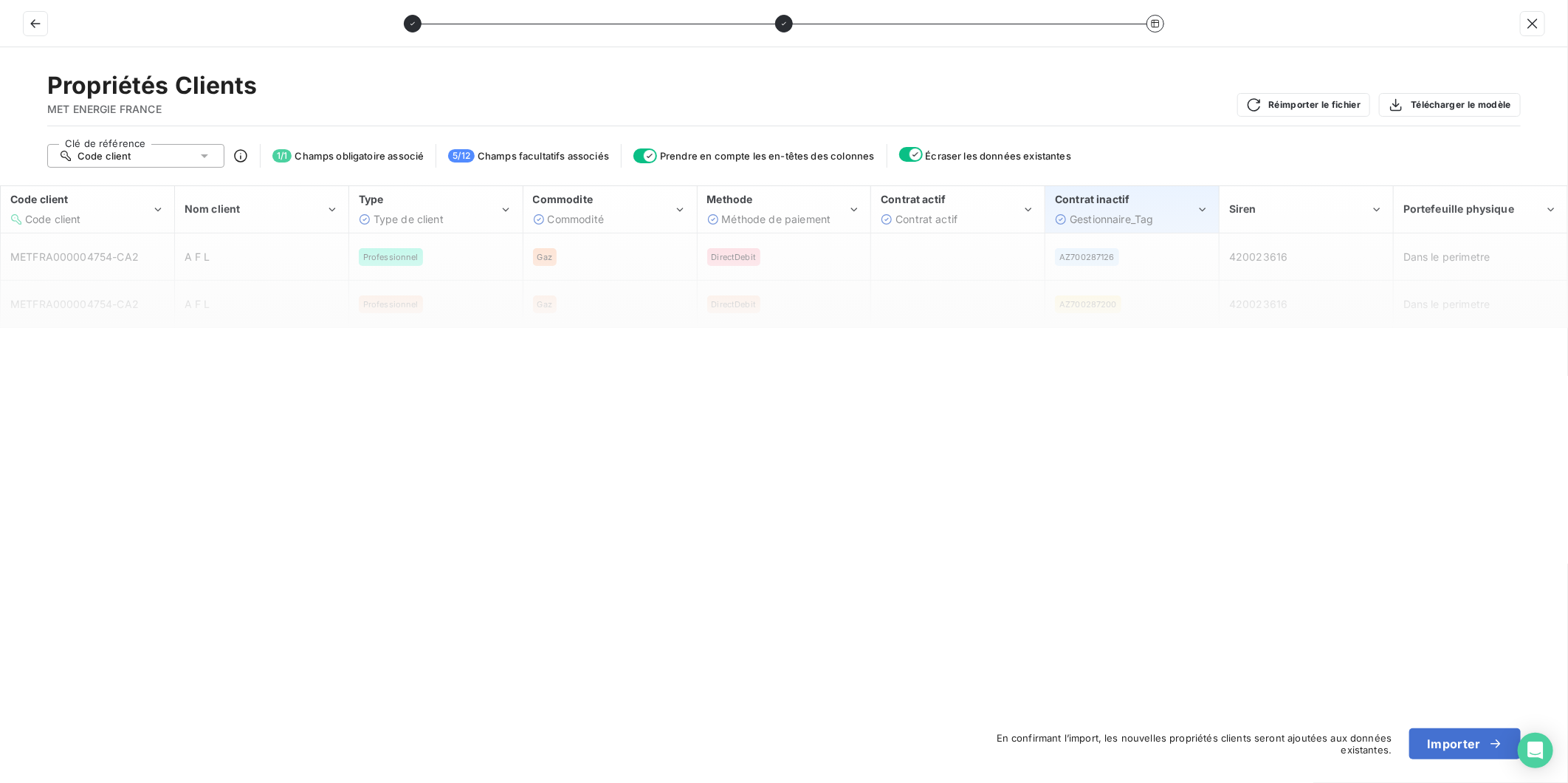
click at [1116, 213] on span "Gestionnaire_Tag" at bounding box center [1111, 219] width 83 height 12
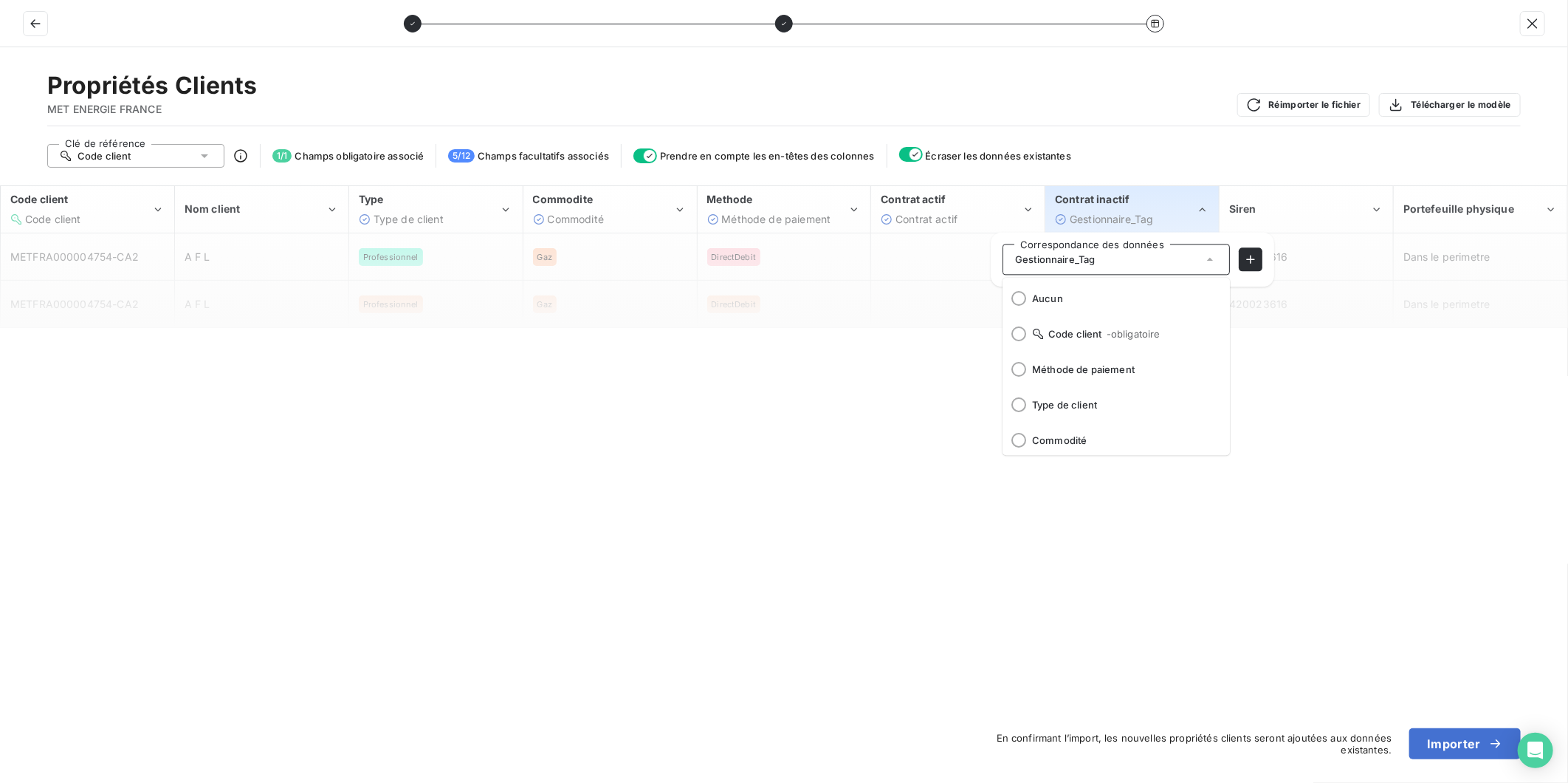
scroll to position [73, 0]
click at [1116, 157] on div "Clé de référence Code client 1 / 1 Champs obligatoire associé 5 / 12 Champs fac…" at bounding box center [784, 156] width 1474 height 24
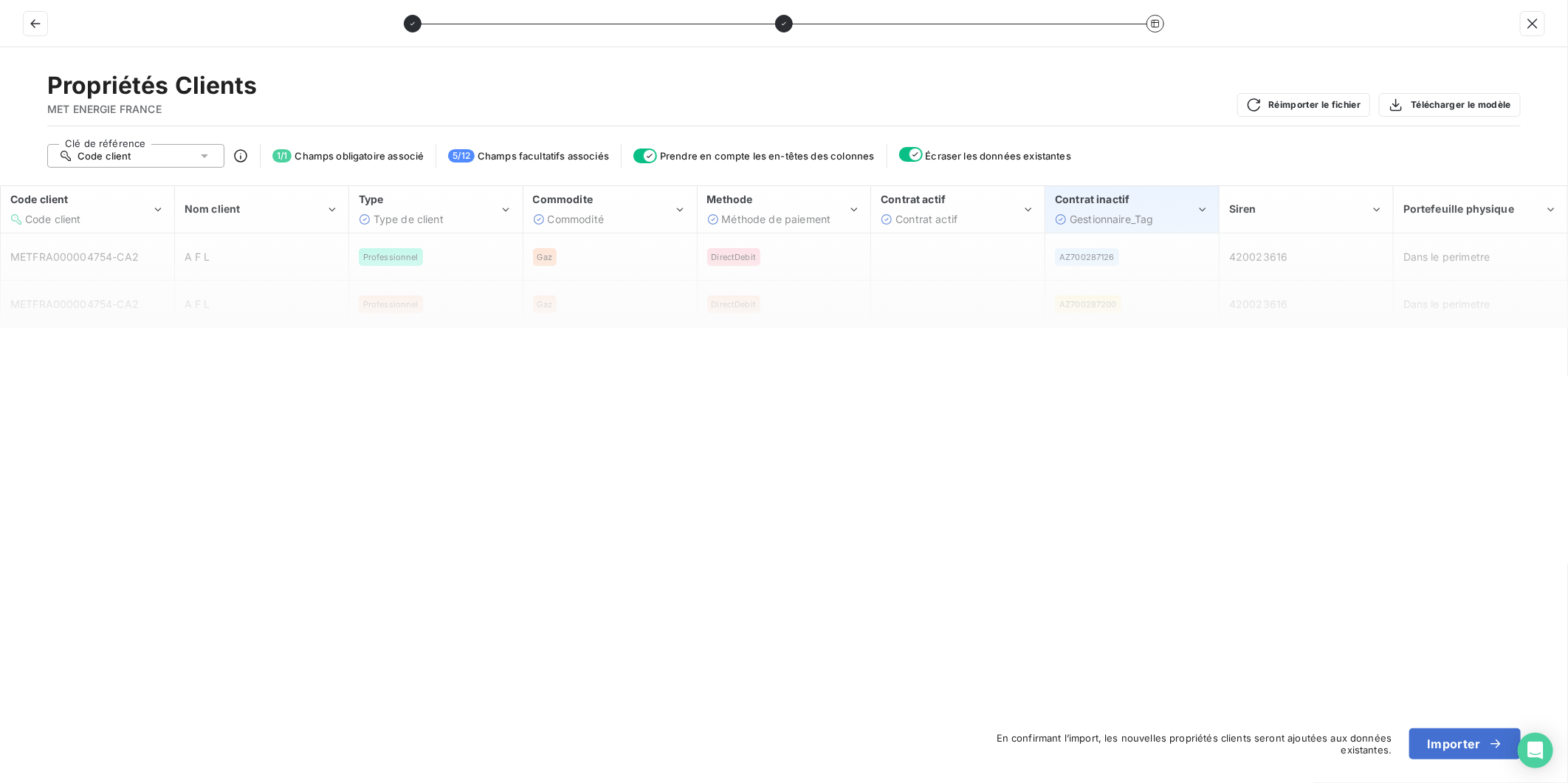
click at [1174, 210] on div "Contrat inactif Gestionnaire_Tag" at bounding box center [1125, 209] width 141 height 34
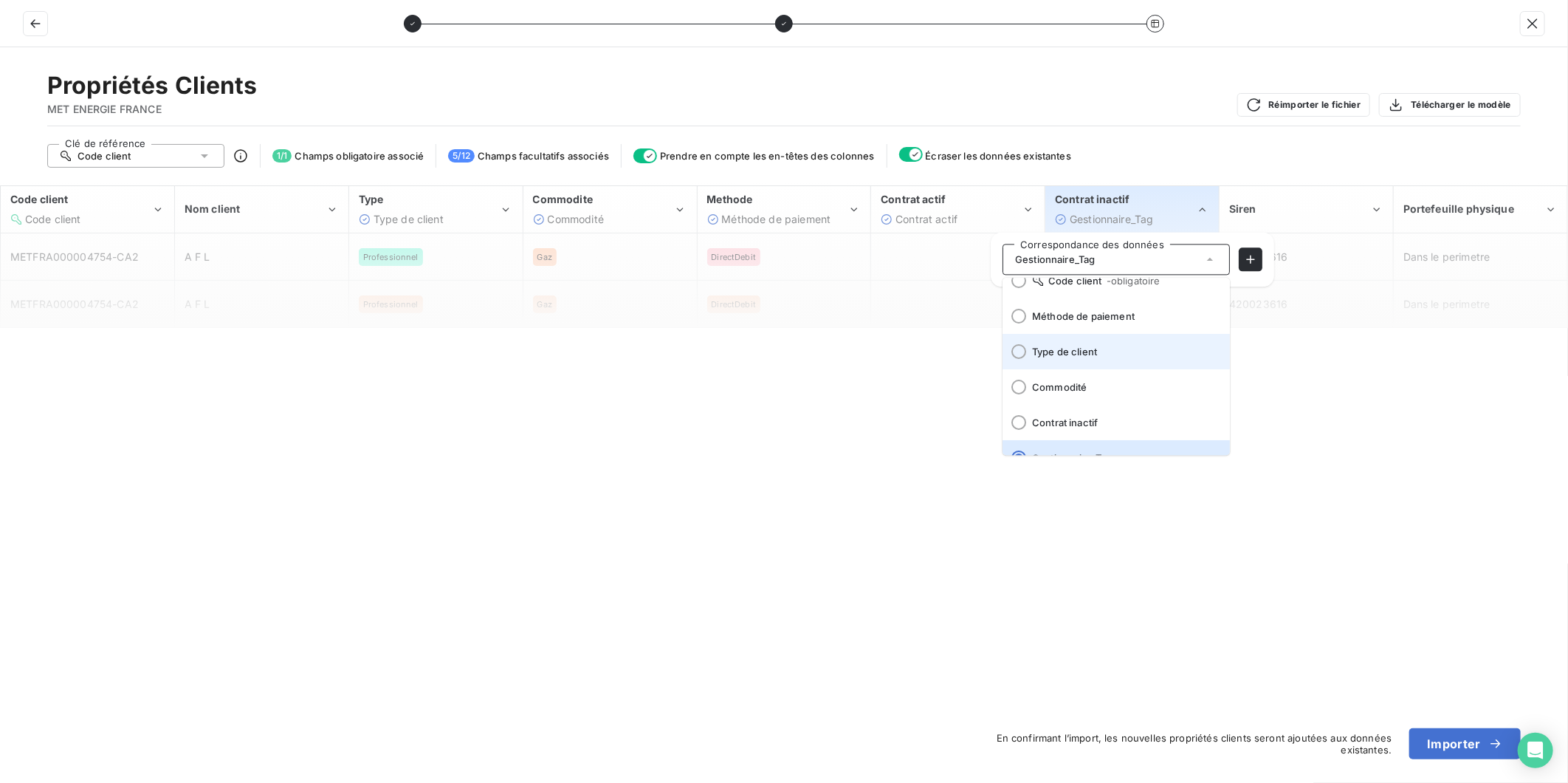
scroll to position [82, 0]
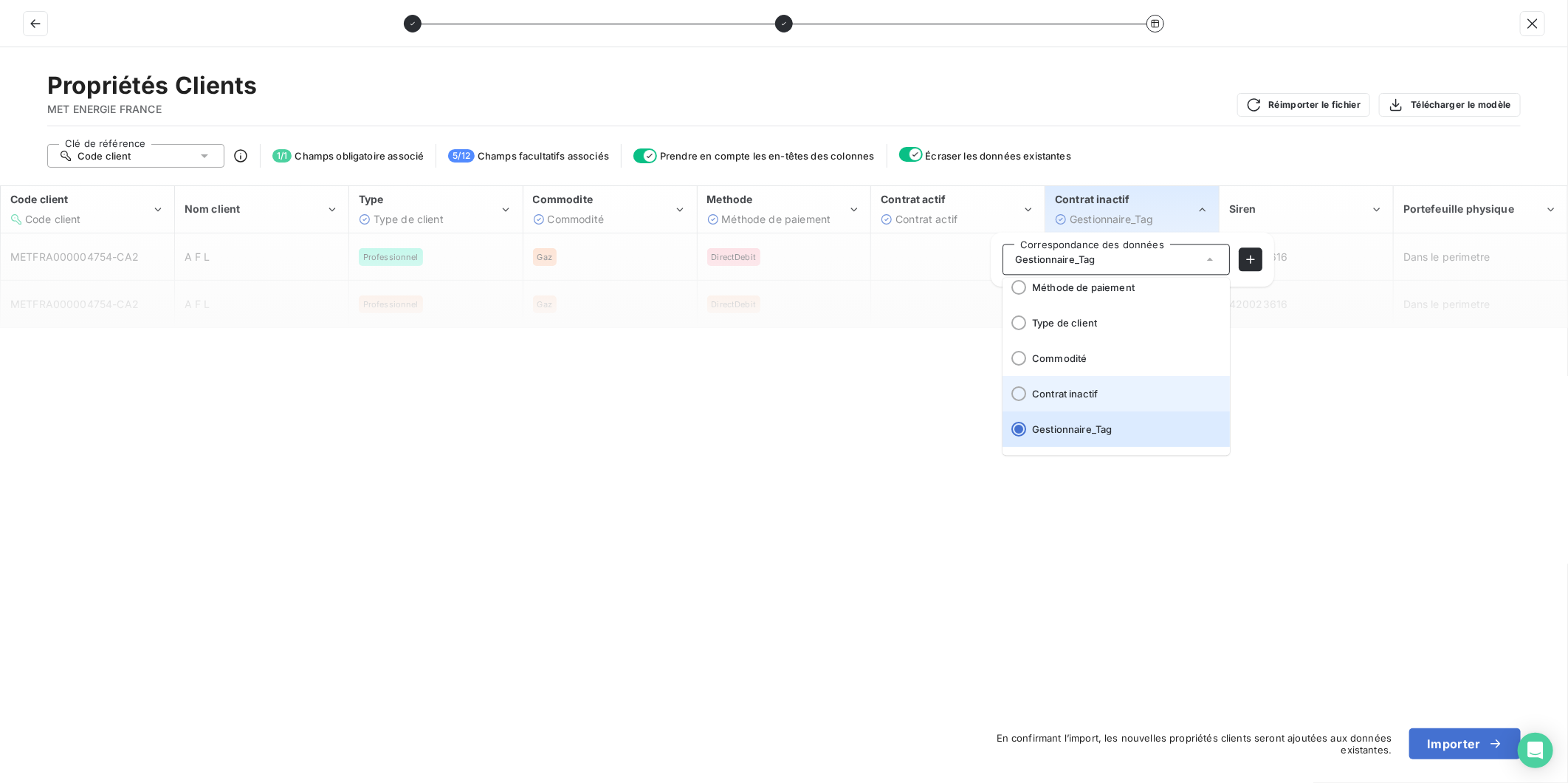
click at [1128, 388] on span "Contrat inactif" at bounding box center [1125, 394] width 186 height 12
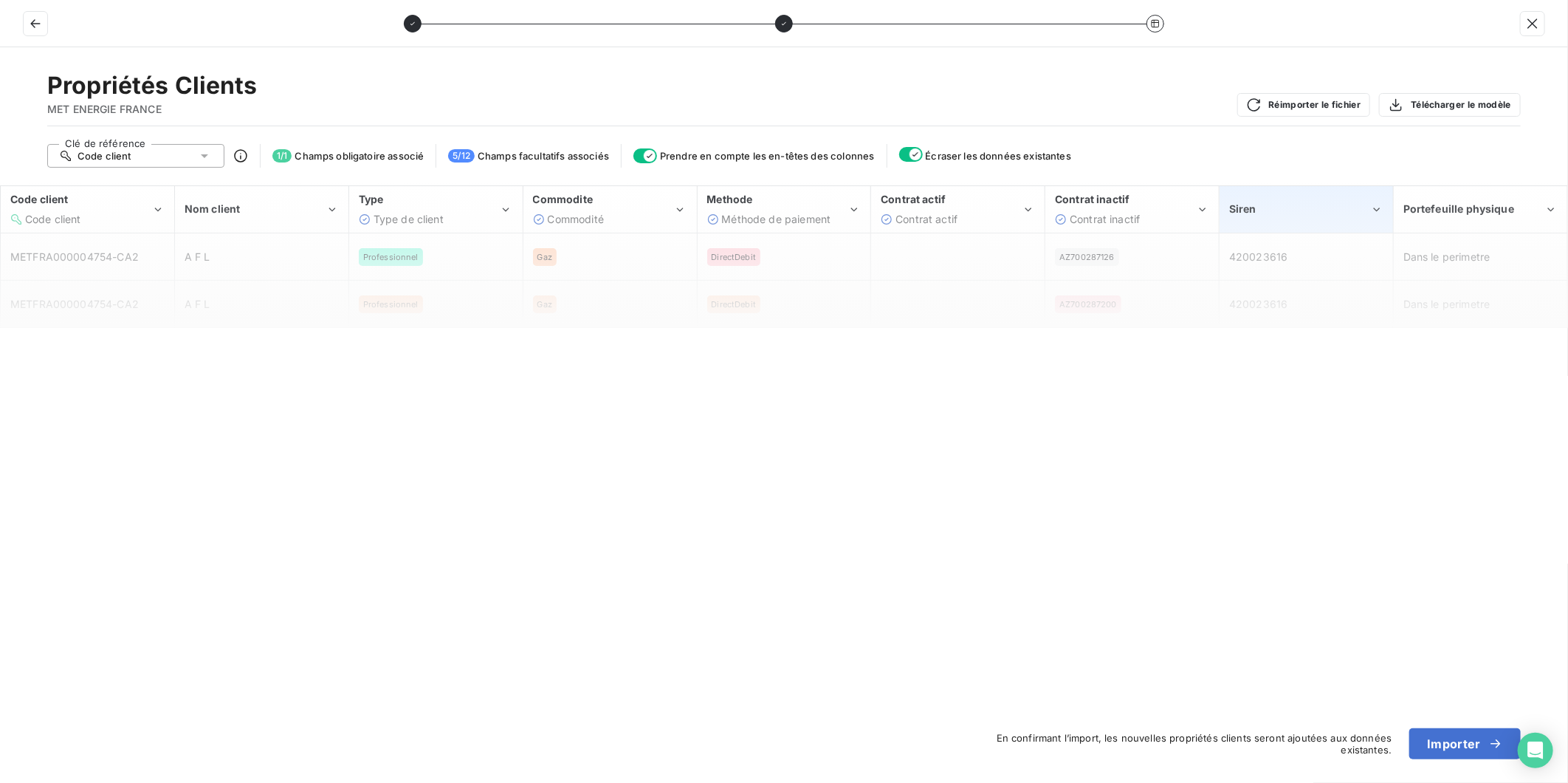
click at [1293, 216] on div "Siren" at bounding box center [1300, 209] width 141 height 15
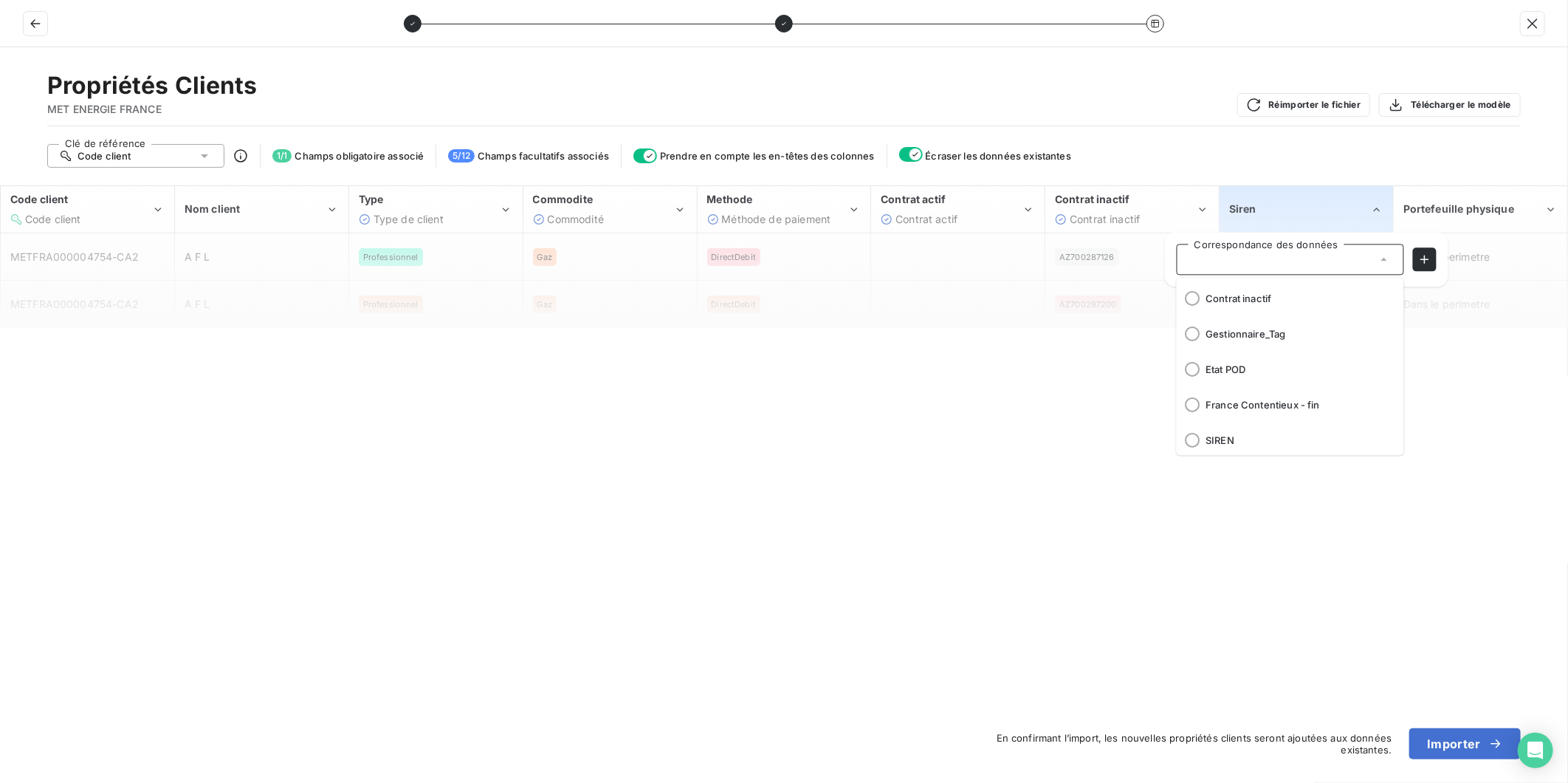
scroll to position [246, 0]
click at [1285, 359] on li "SIREN" at bounding box center [1291, 371] width 227 height 36
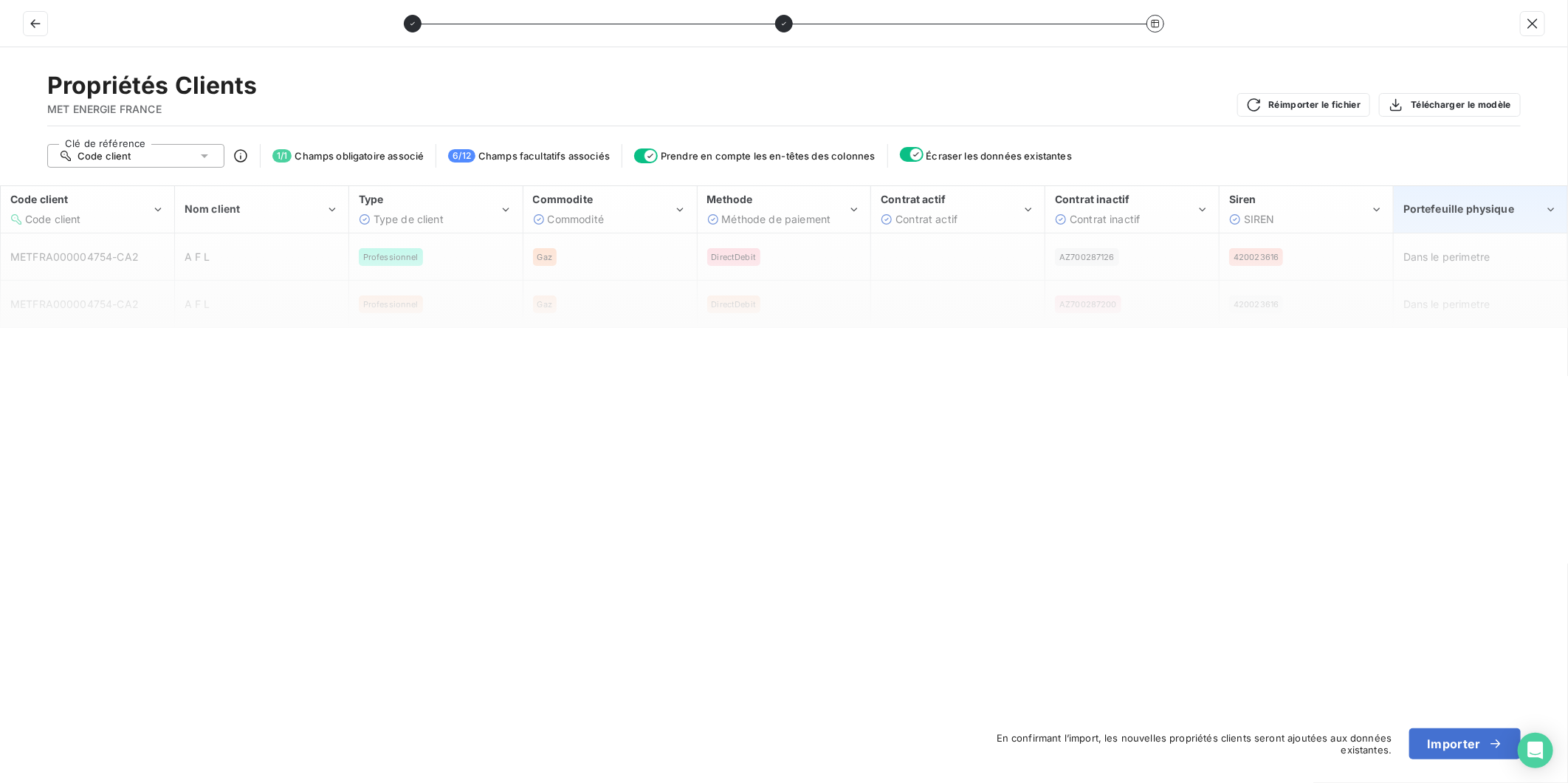
click at [1478, 199] on div "Portefeuille physique" at bounding box center [1481, 210] width 172 height 45
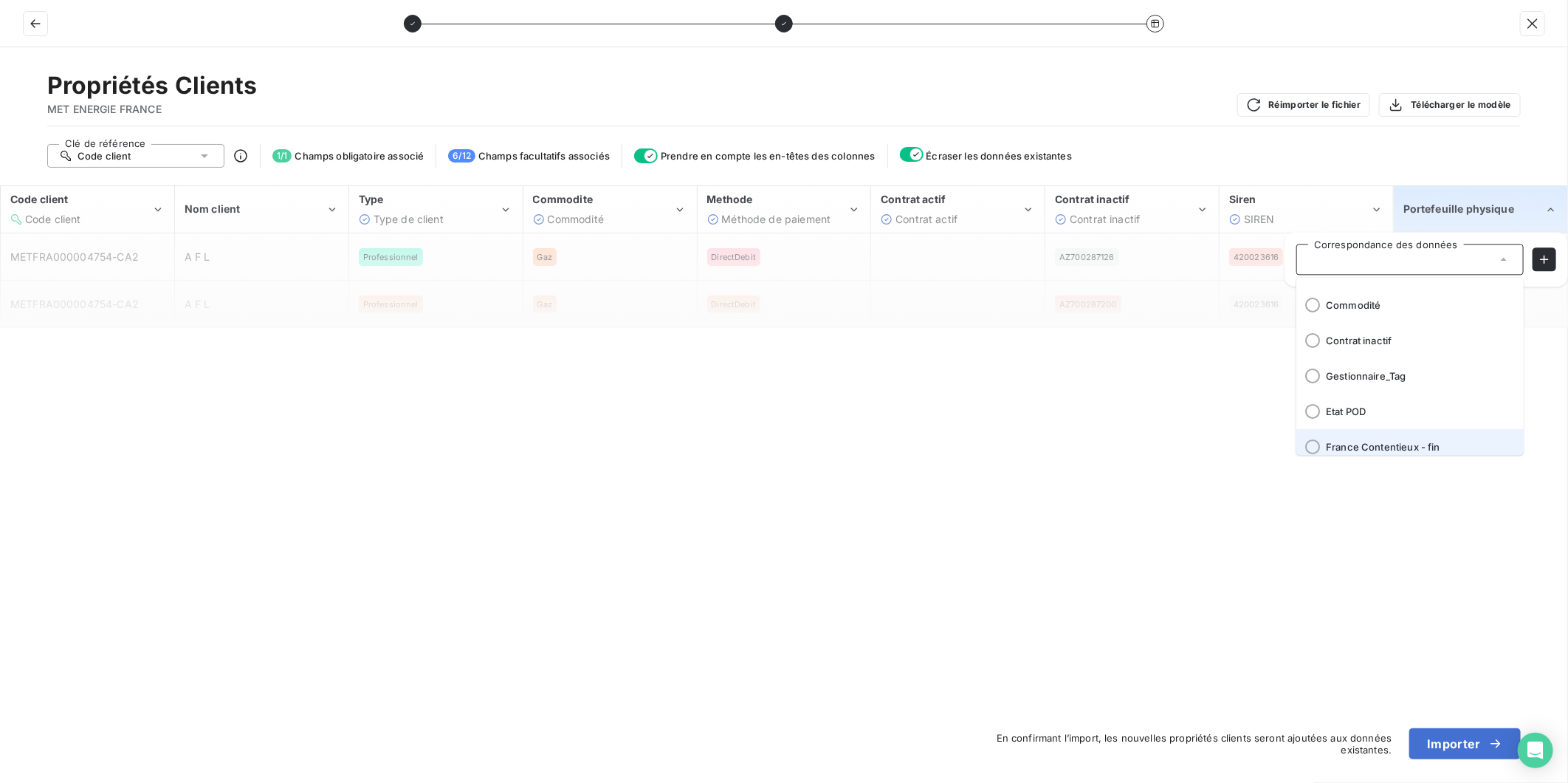
scroll to position [159, 0]
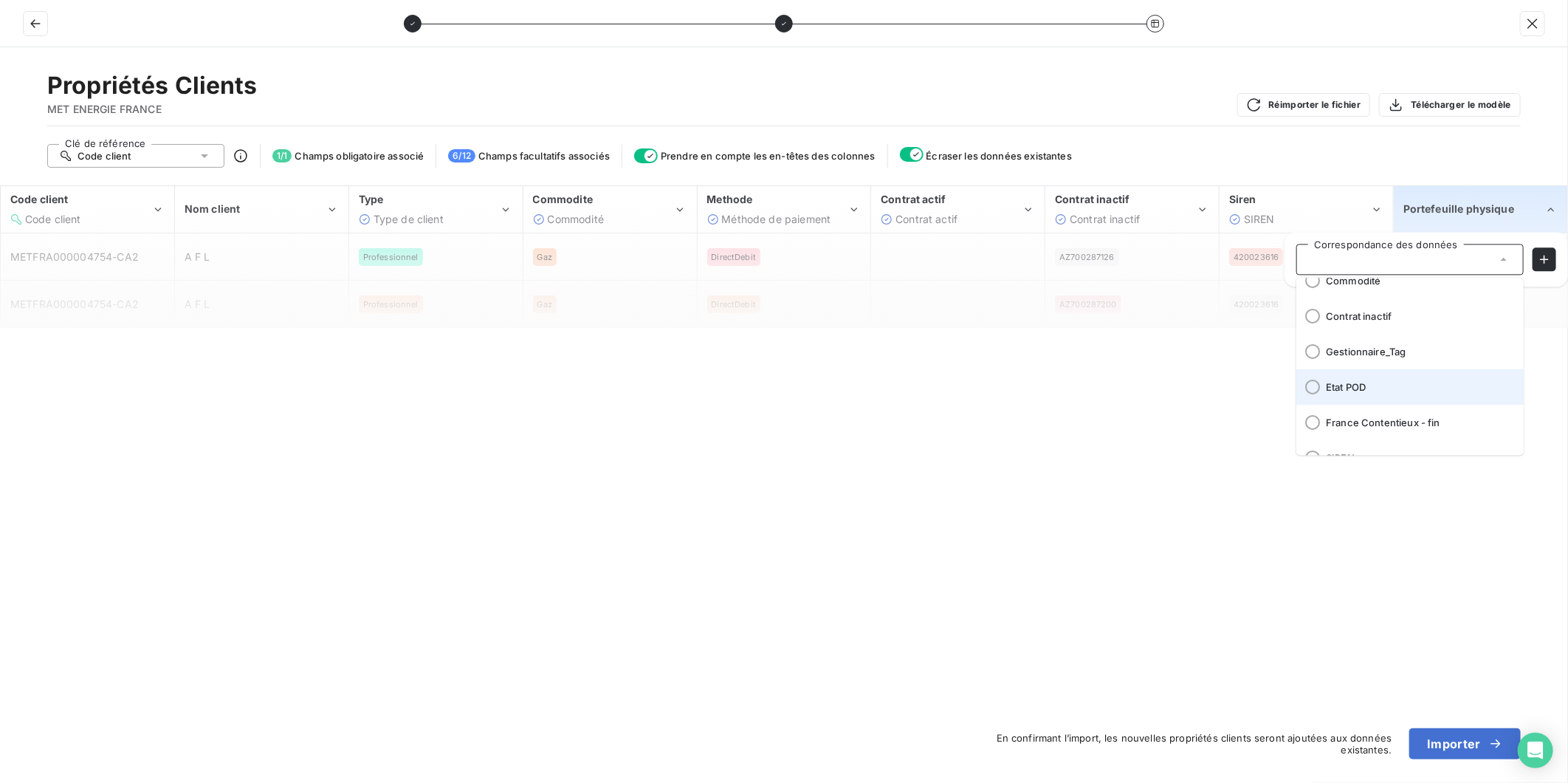
click at [1388, 387] on span "Etat POD" at bounding box center [1418, 388] width 186 height 12
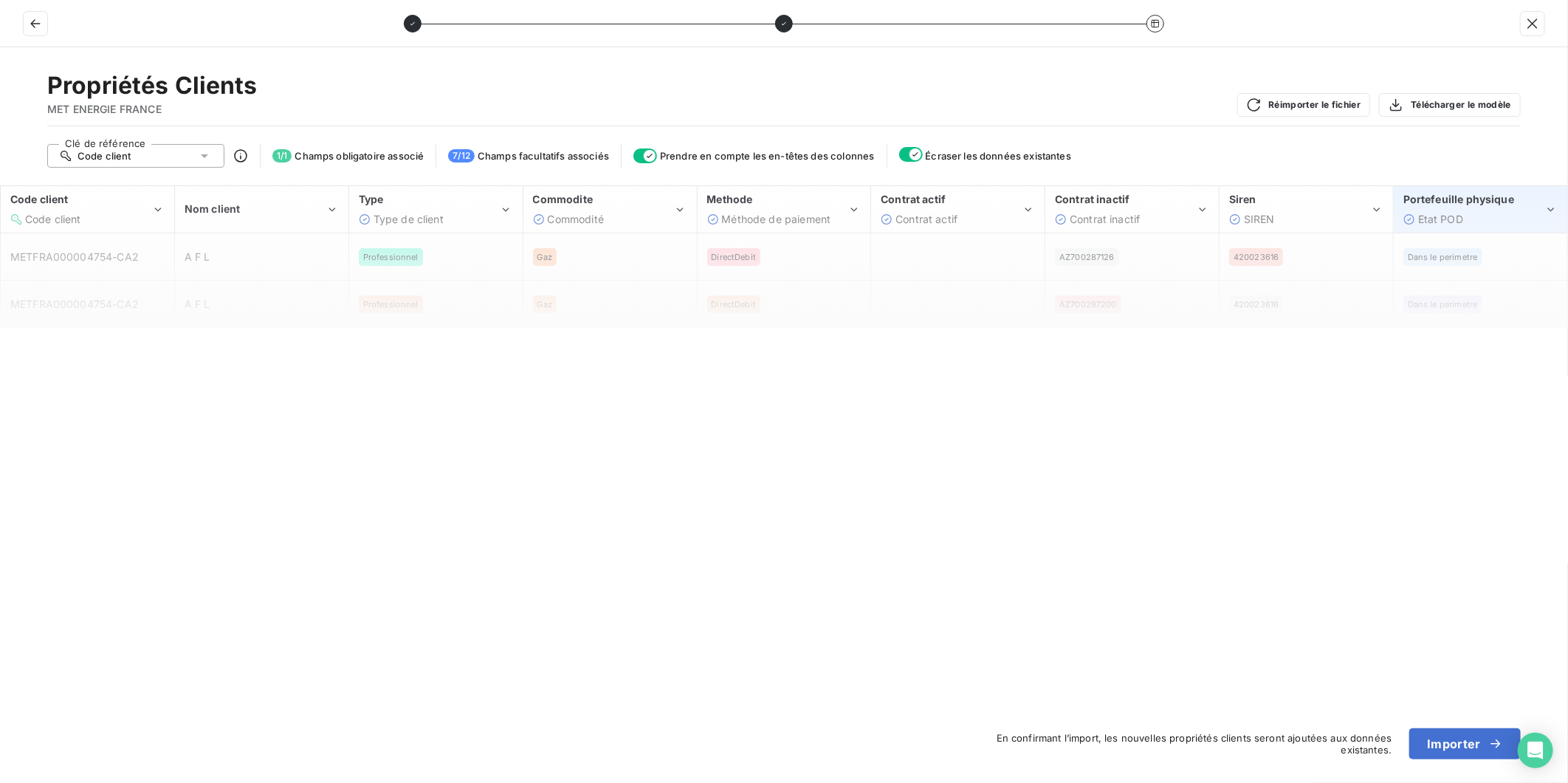
click at [1549, 201] on div "Portefeuille physique Etat POD" at bounding box center [1481, 210] width 172 height 45
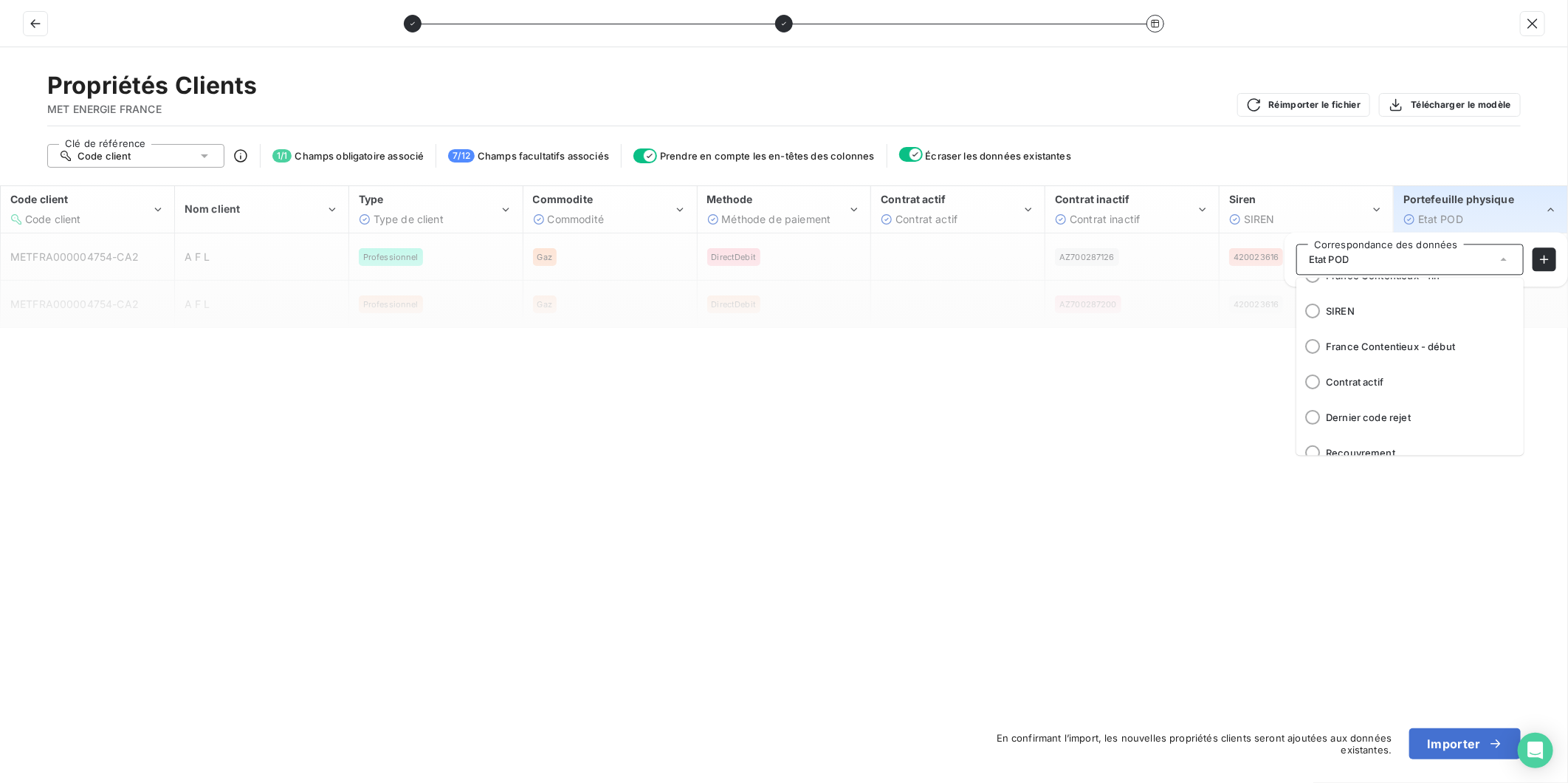
scroll to position [324, 0]
click at [1396, 559] on div "Propriétés Clients MET ENERGIE FRANCE Réimporter le fichier Télécharger le modè…" at bounding box center [784, 415] width 1568 height 736
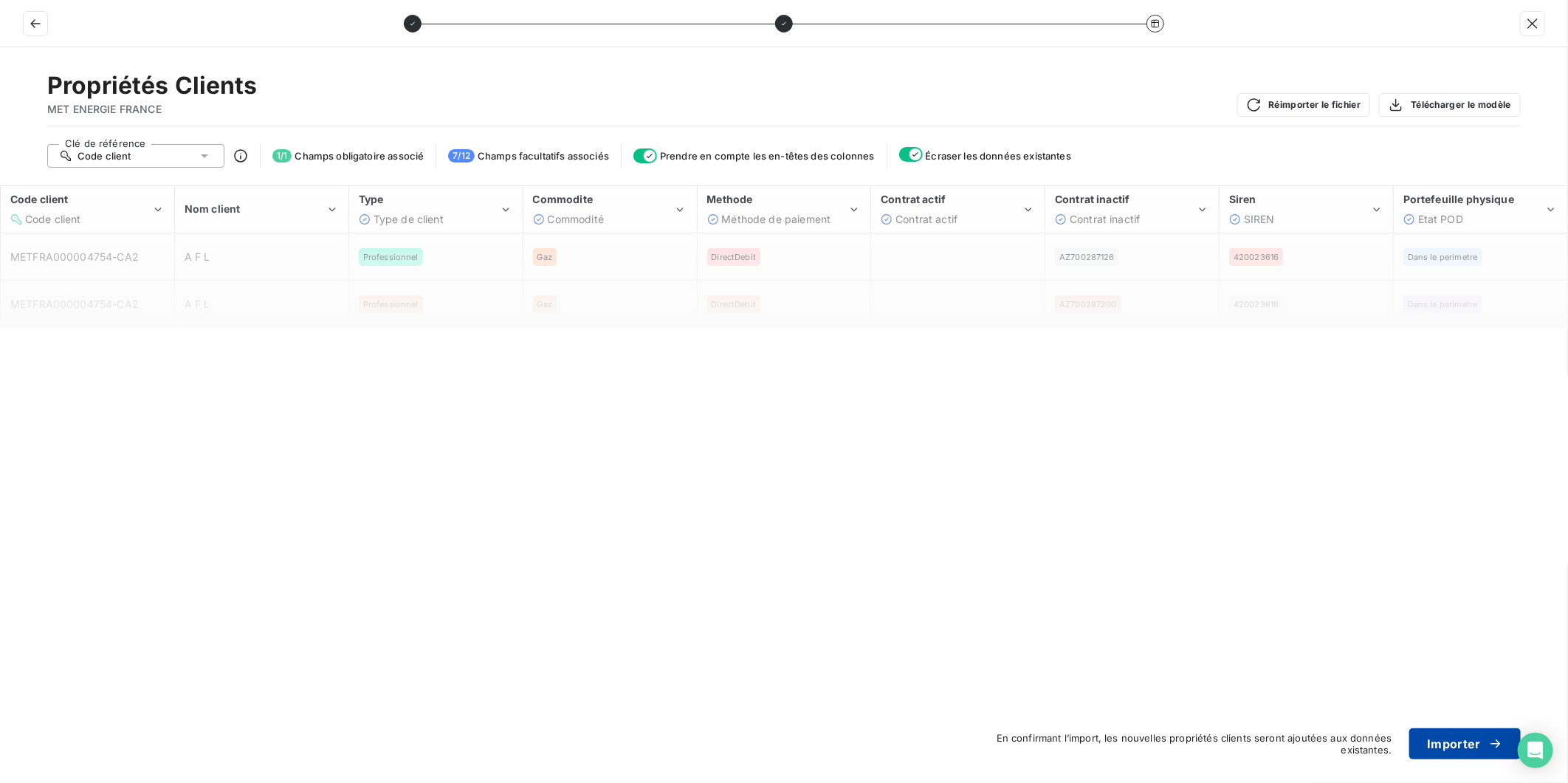
click at [1459, 746] on button "Importer" at bounding box center [1465, 744] width 111 height 31
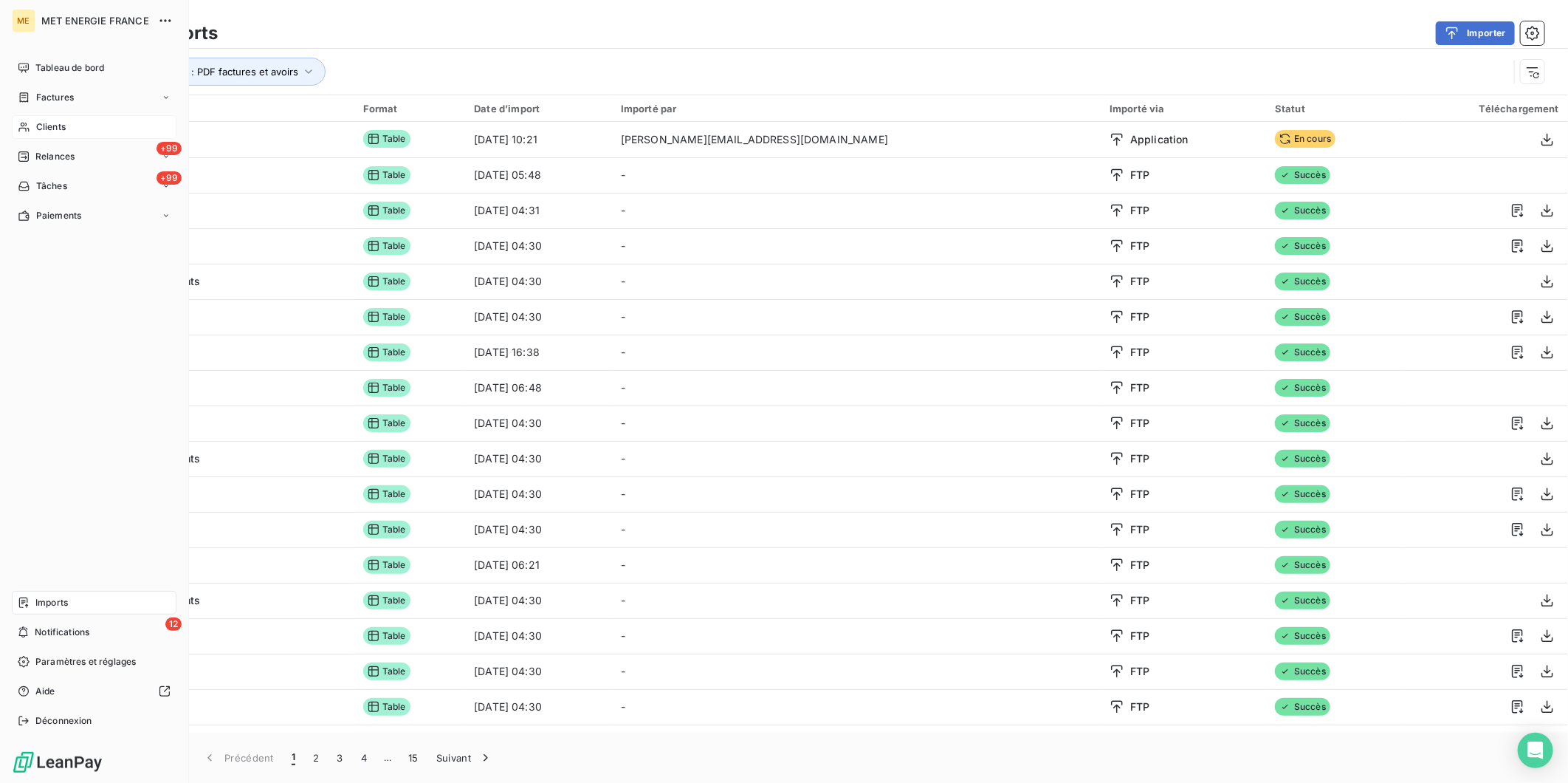
click at [64, 602] on span "Imports" at bounding box center [52, 602] width 32 height 13
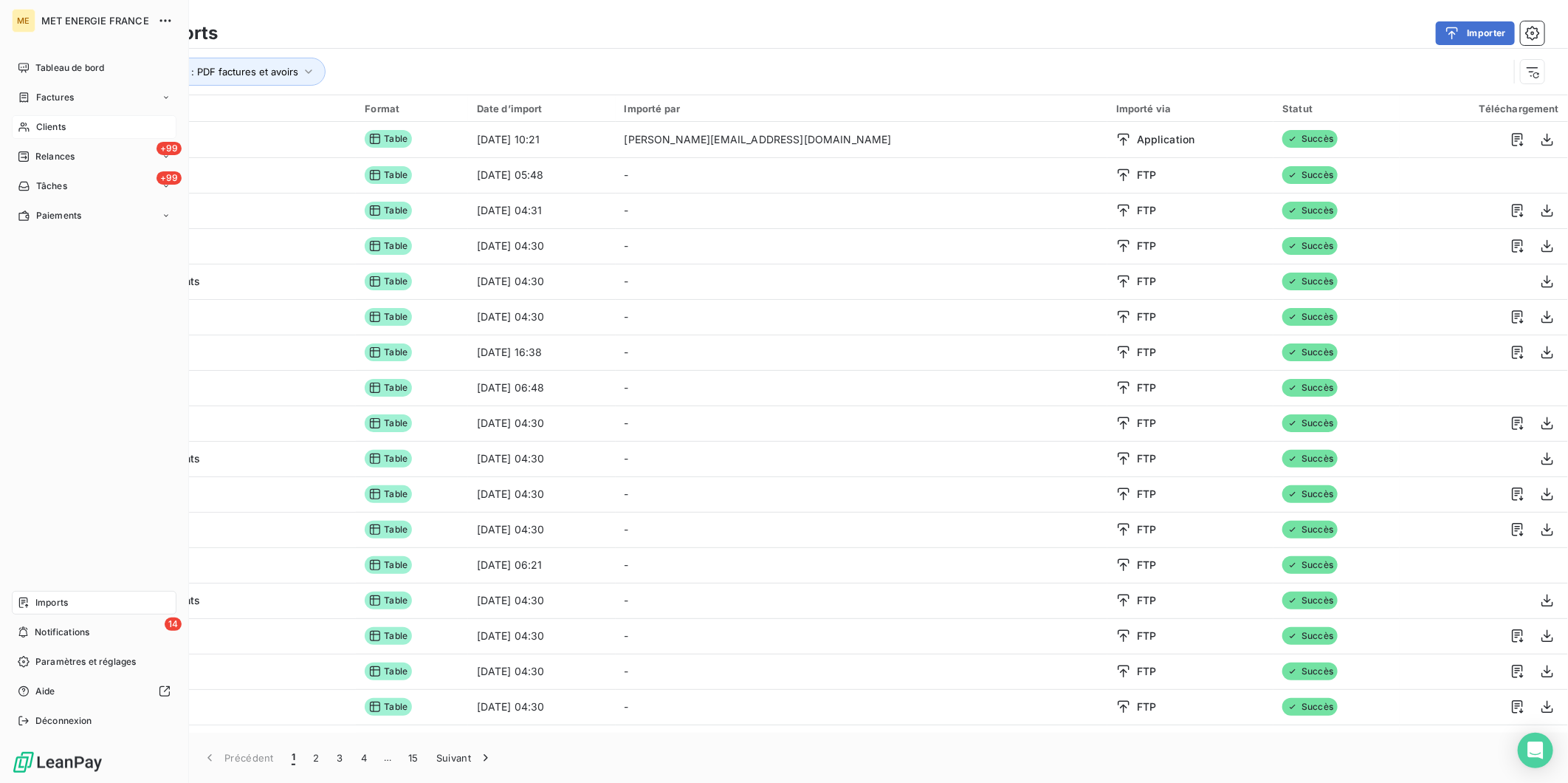
click at [50, 127] on span "Clients" at bounding box center [51, 127] width 30 height 13
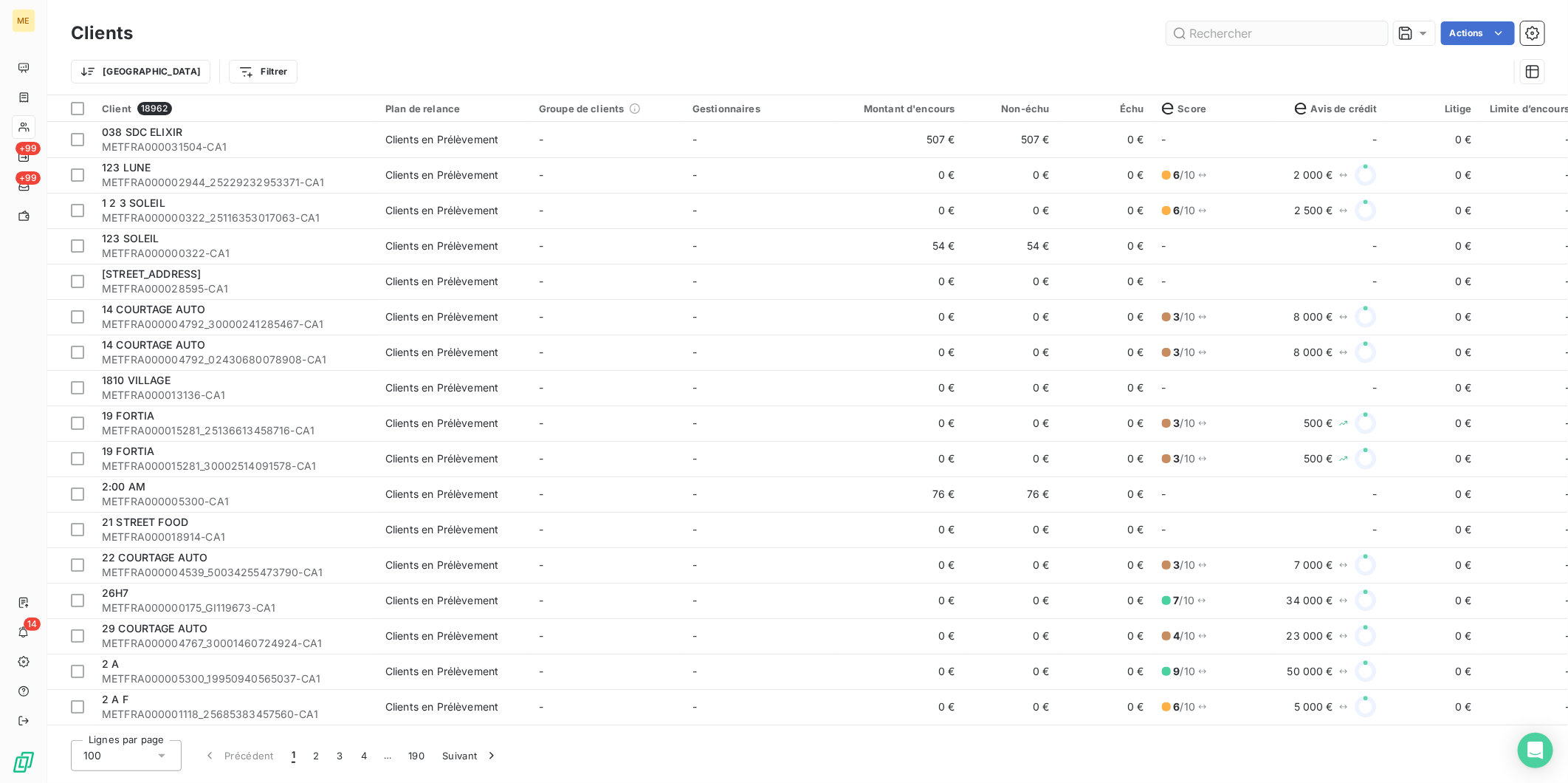
click at [1231, 30] on input "text" at bounding box center [1277, 32] width 221 height 24
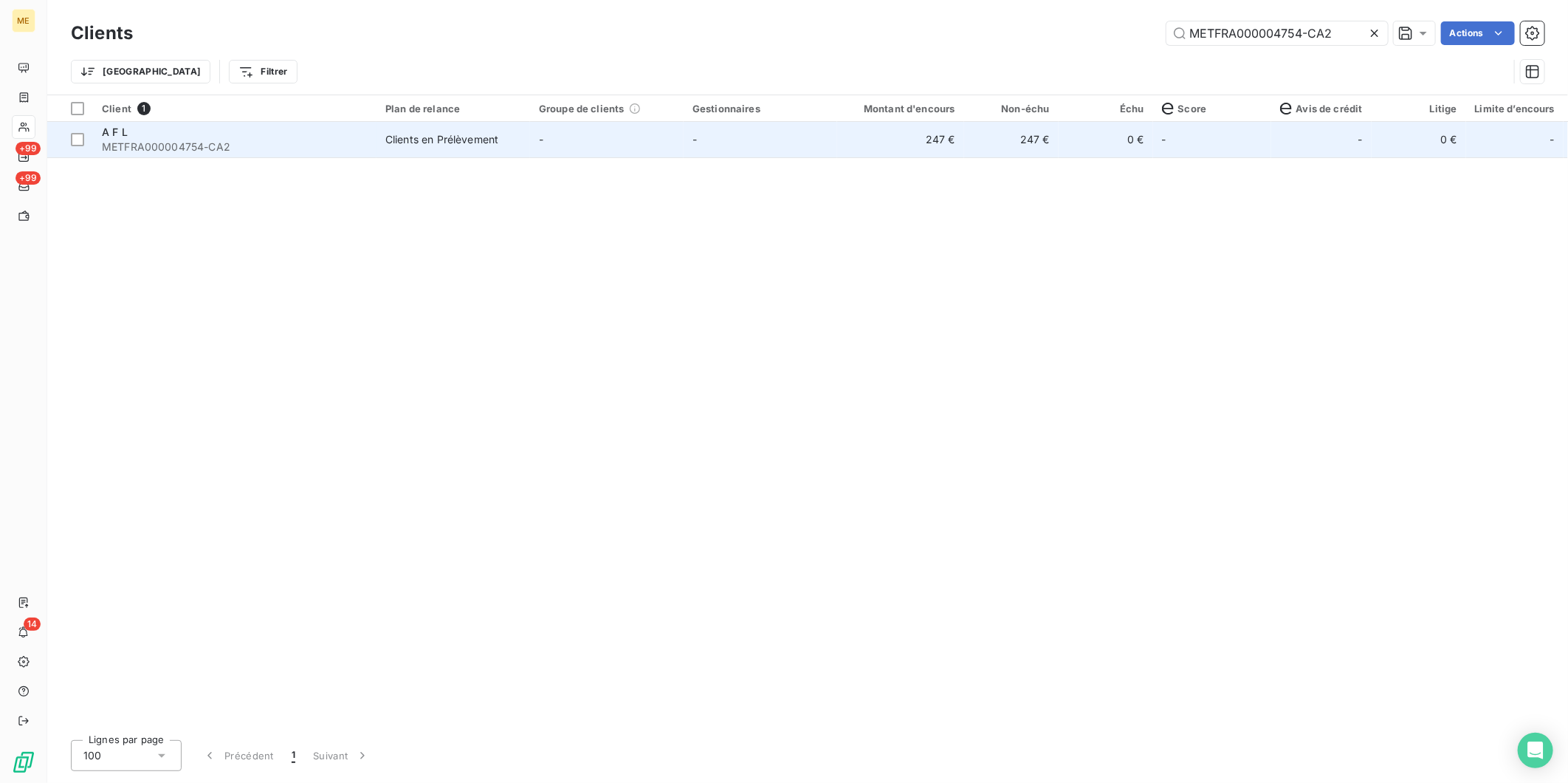
type input "METFRA000004754-CA2"
click at [281, 150] on span "METFRA000004754-CA2" at bounding box center [235, 147] width 266 height 15
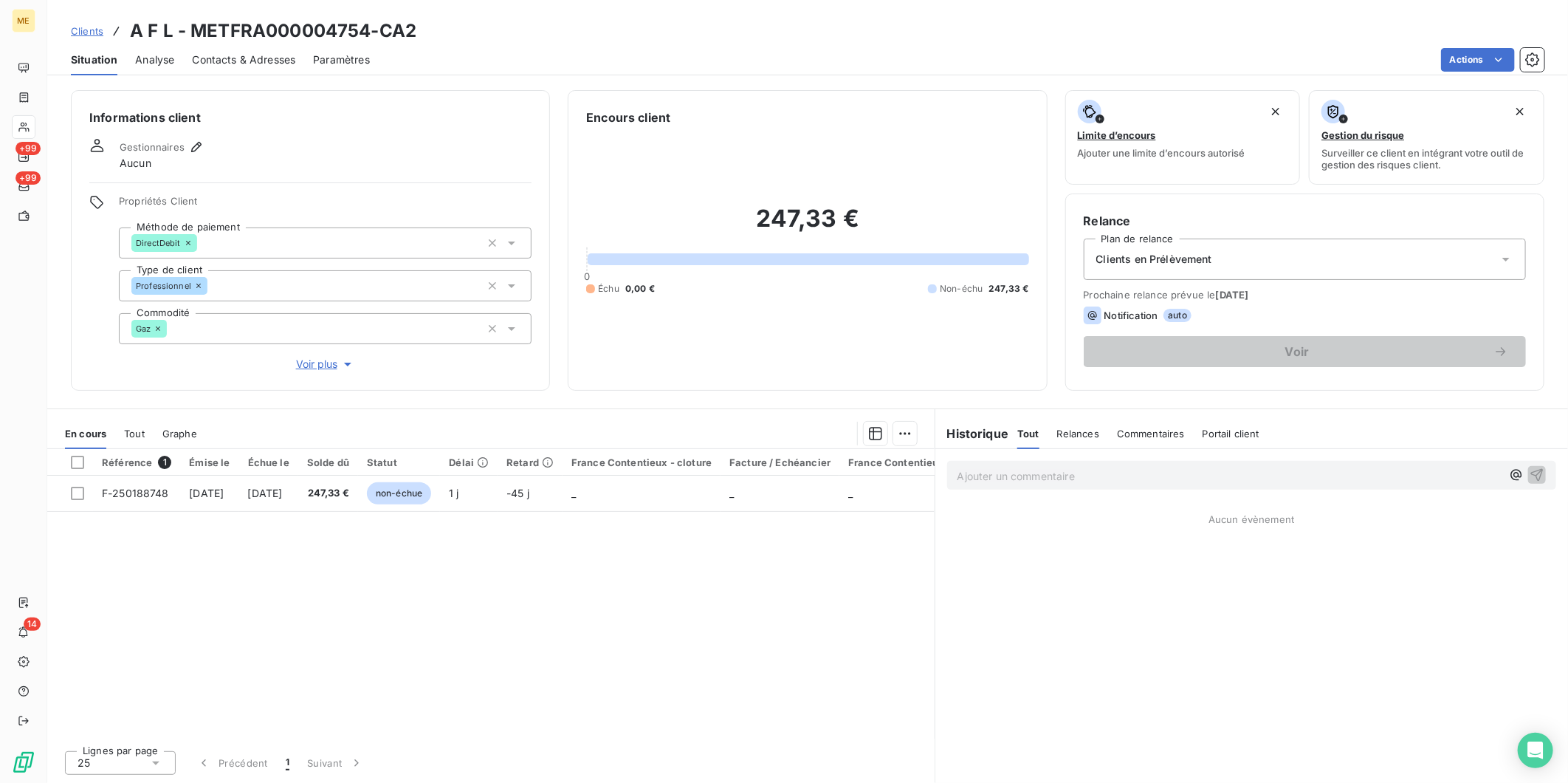
click at [308, 360] on span "Voir plus" at bounding box center [326, 364] width 59 height 15
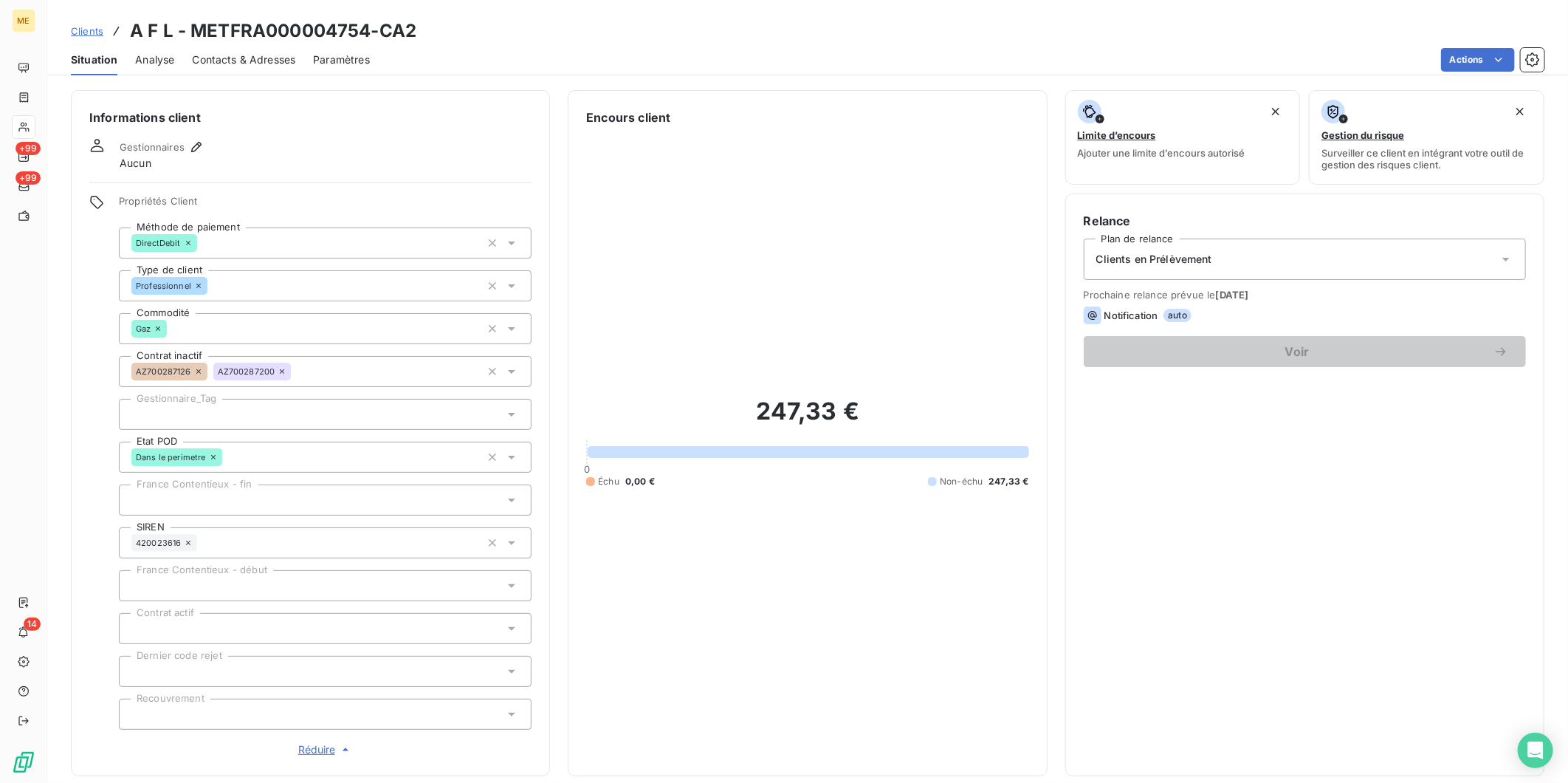
click at [318, 743] on span "Réduire" at bounding box center [325, 750] width 54 height 15
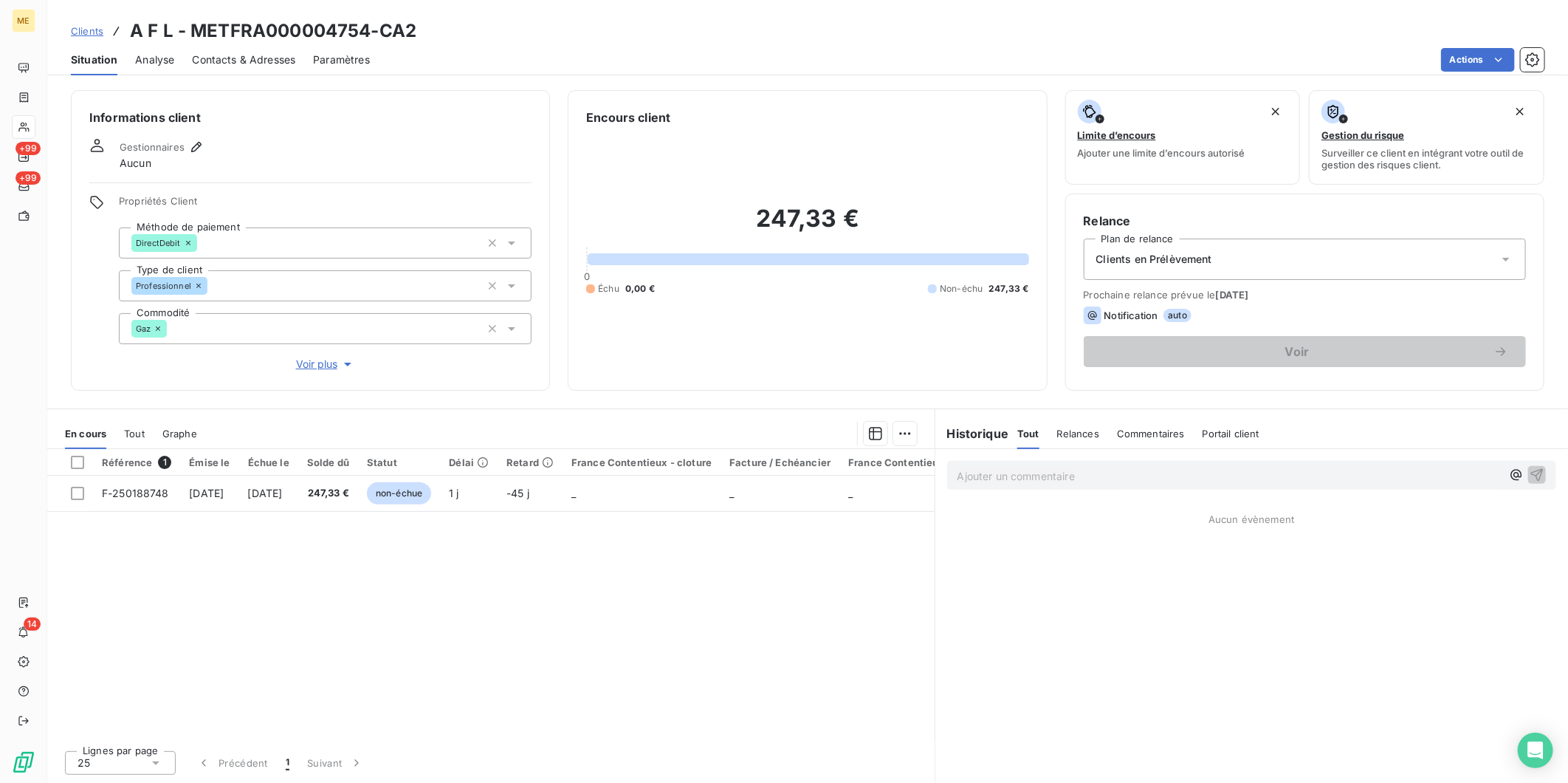
click at [90, 37] on link "Clients" at bounding box center [87, 31] width 32 height 15
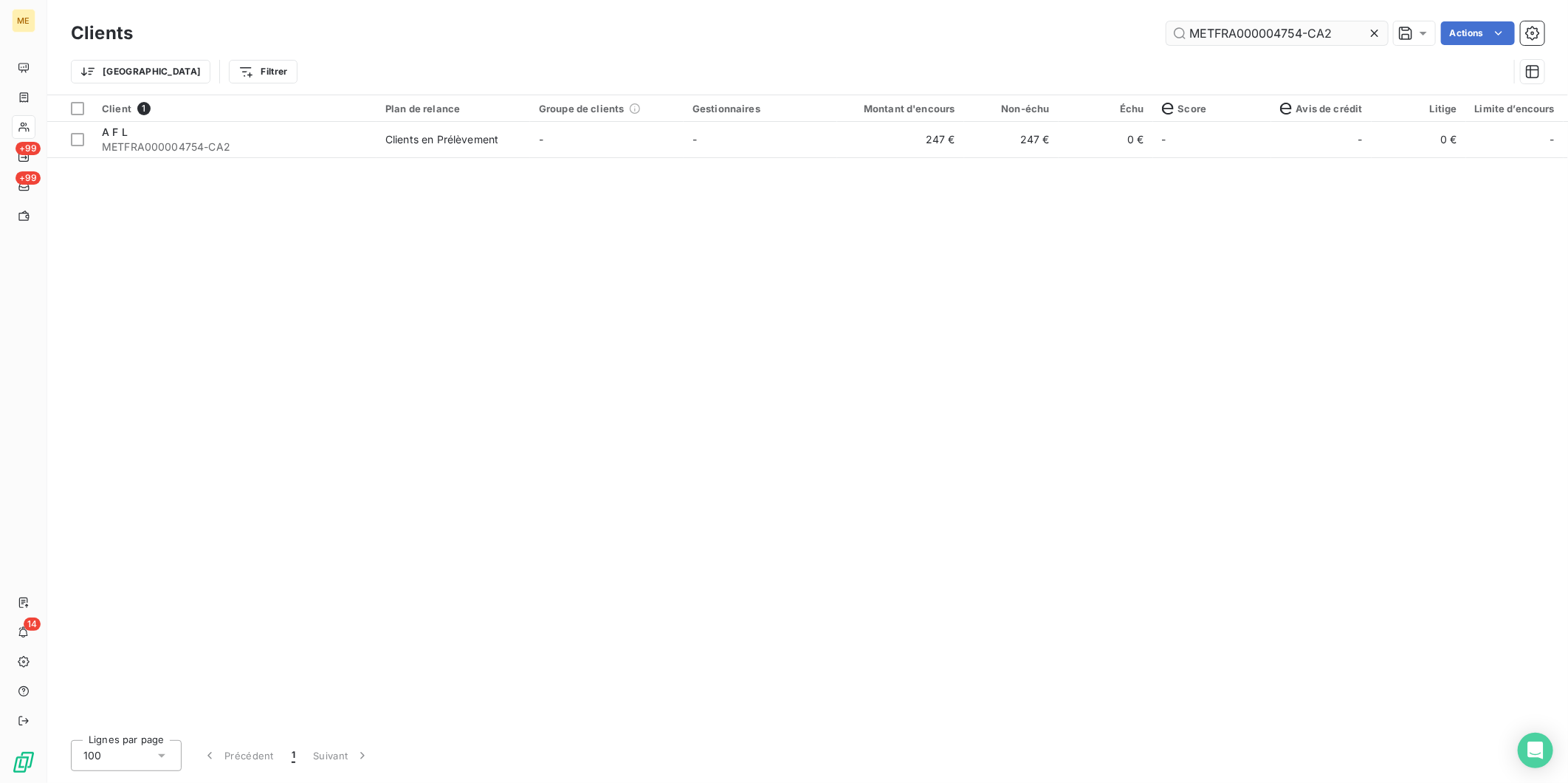
click at [1235, 31] on input "METFRA000004754-CA2" at bounding box center [1277, 32] width 221 height 24
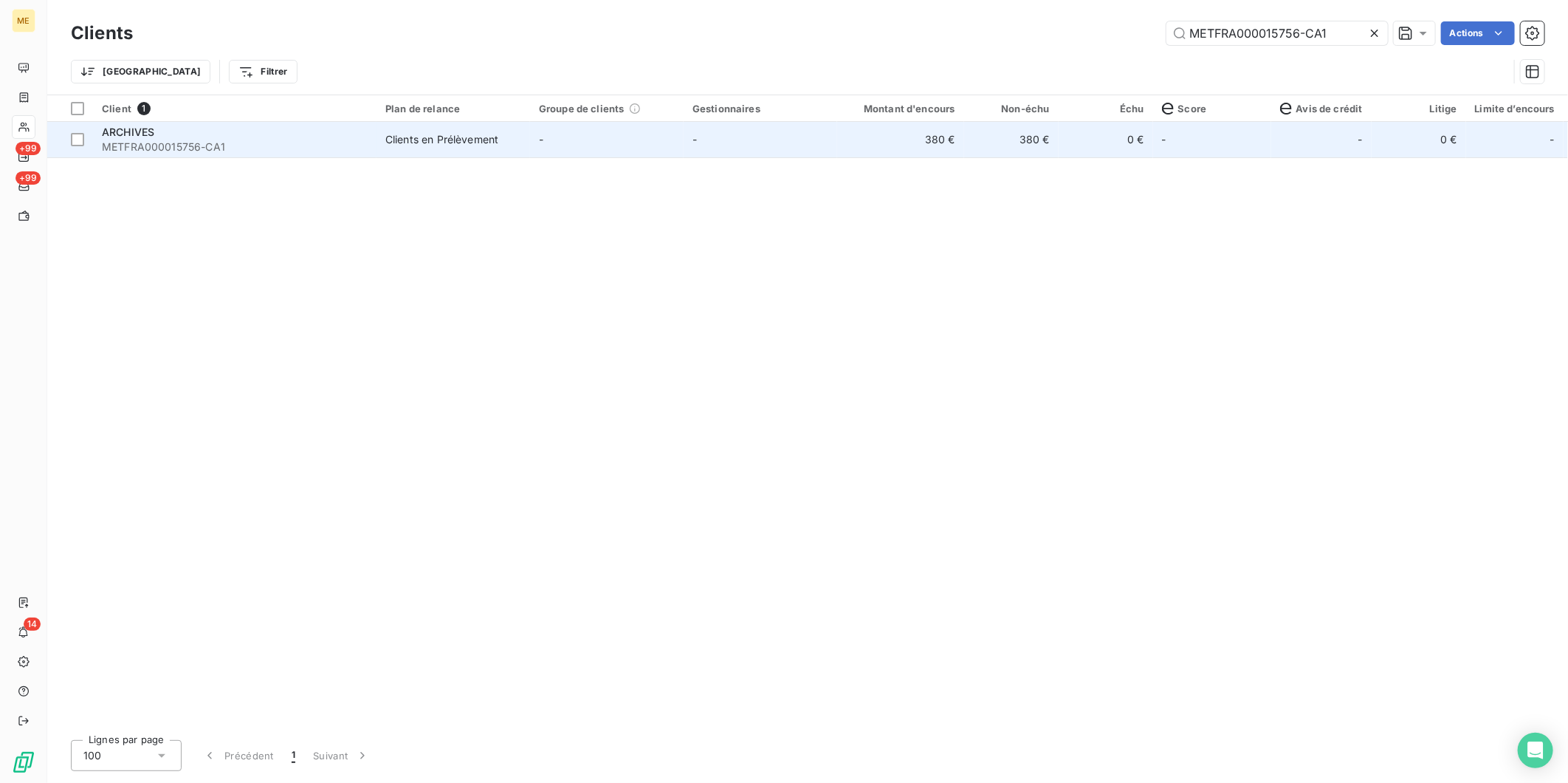
type input "METFRA000015756-CA1"
click at [209, 150] on span "METFRA000015756-CA1" at bounding box center [235, 147] width 266 height 15
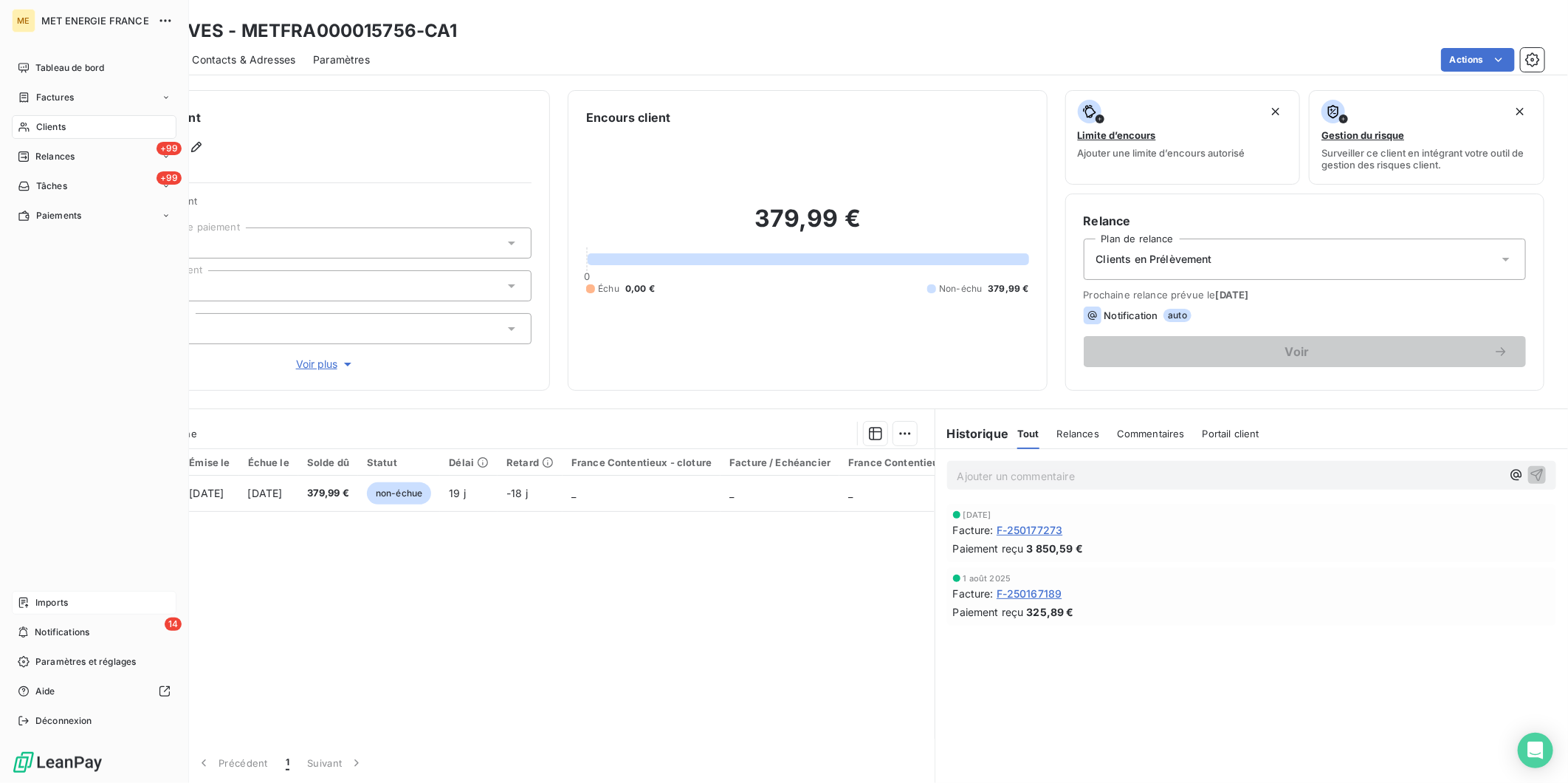
click at [57, 591] on div "Imports" at bounding box center [94, 602] width 164 height 24
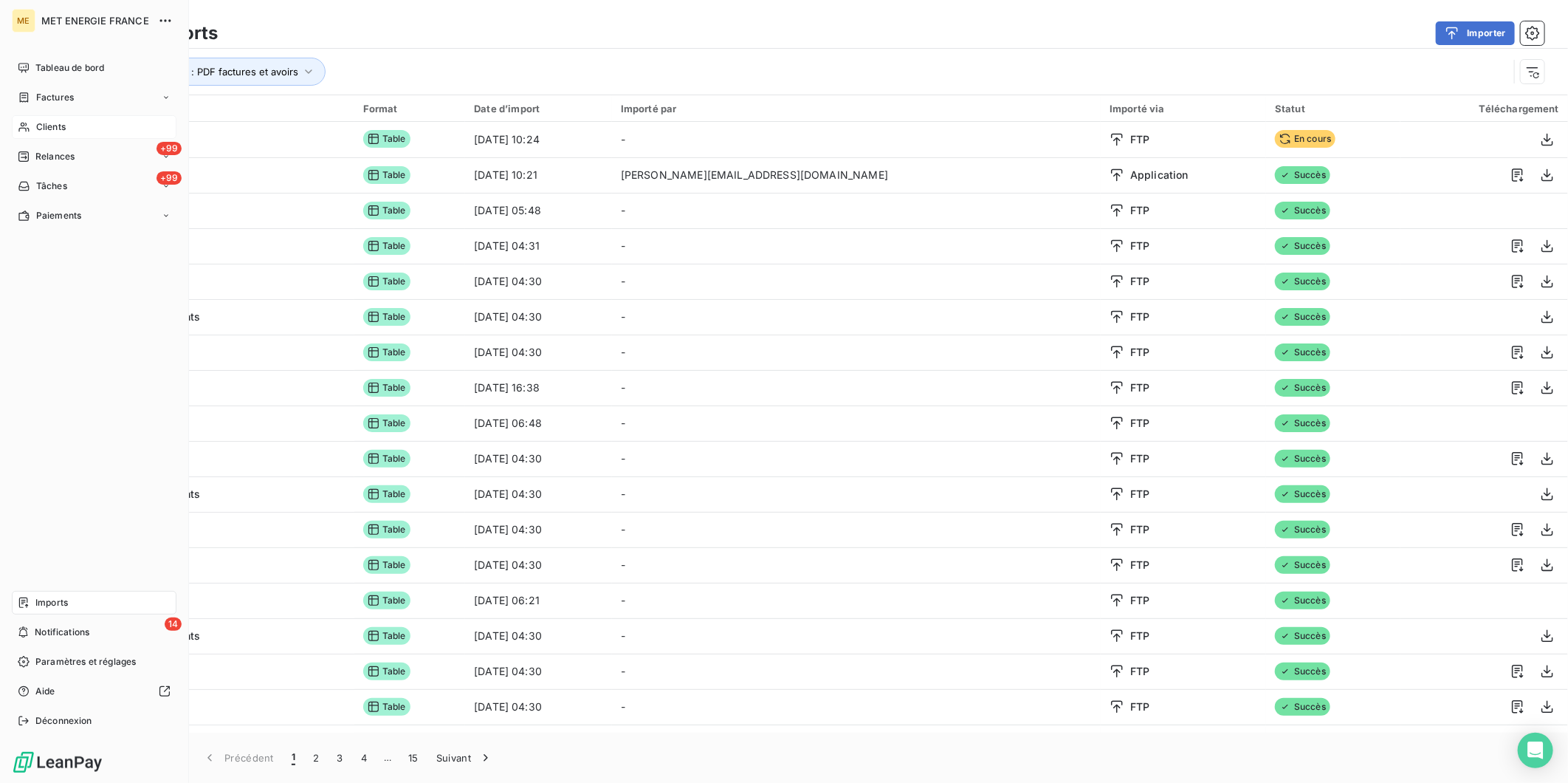
click at [45, 124] on span "Clients" at bounding box center [51, 127] width 30 height 13
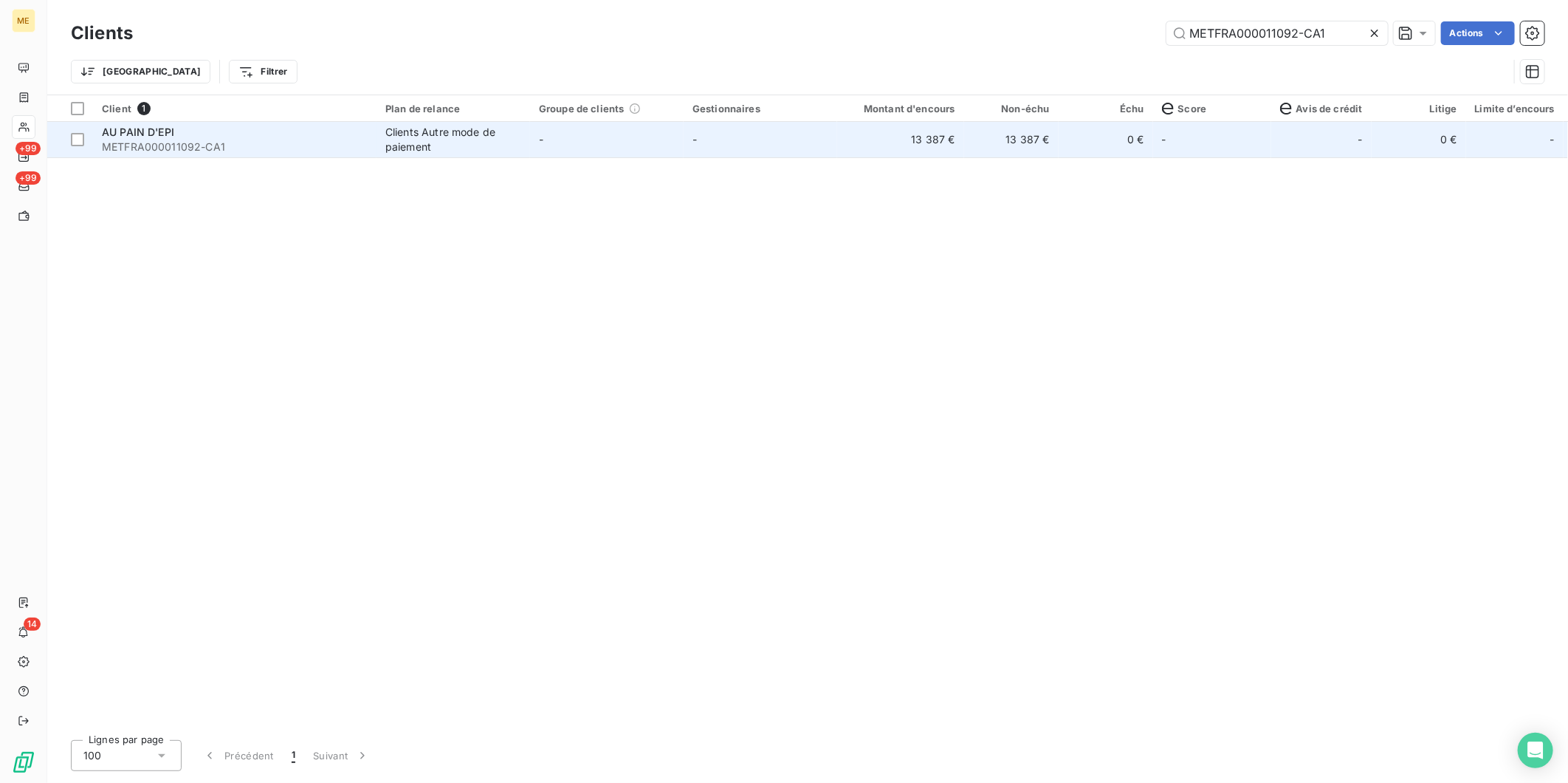
type input "METFRA000011092-CA1"
click at [282, 152] on span "METFRA000011092-CA1" at bounding box center [235, 147] width 266 height 15
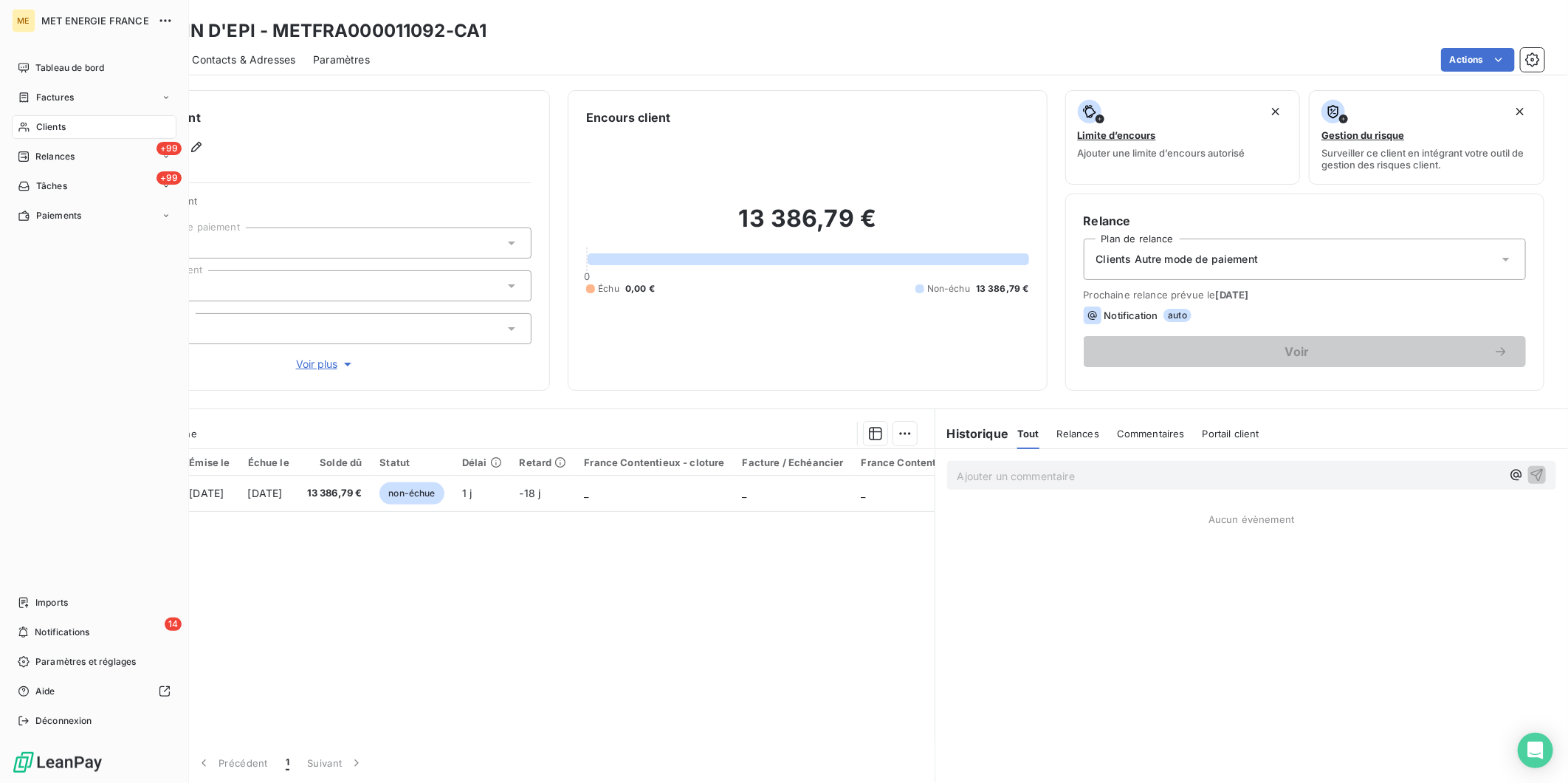
drag, startPoint x: 48, startPoint y: 122, endPoint x: 77, endPoint y: 116, distance: 29.6
click at [48, 122] on span "Clients" at bounding box center [51, 127] width 30 height 13
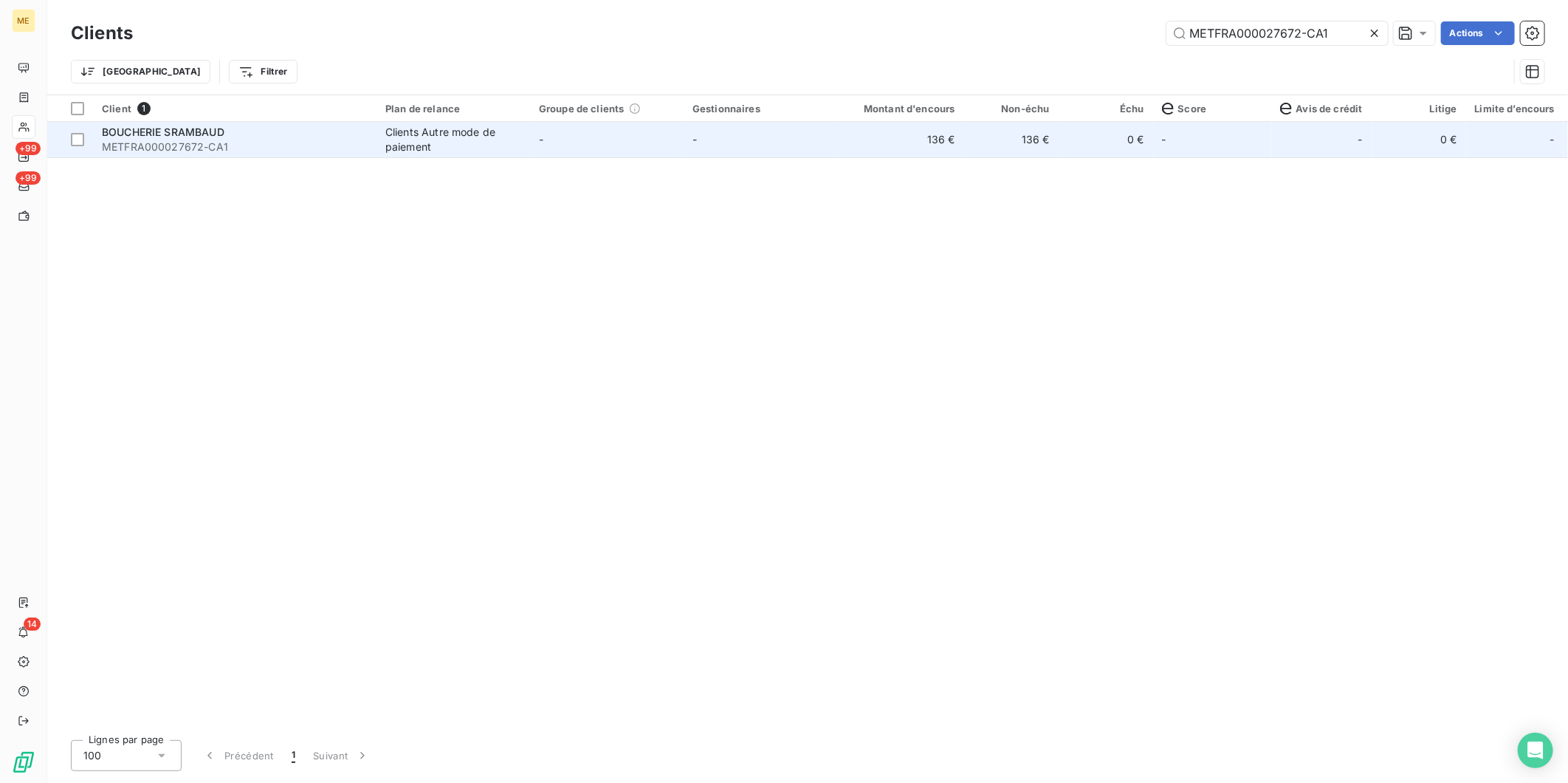
type input "METFRA000027672-CA1"
click at [533, 150] on td "-" at bounding box center [607, 139] width 154 height 36
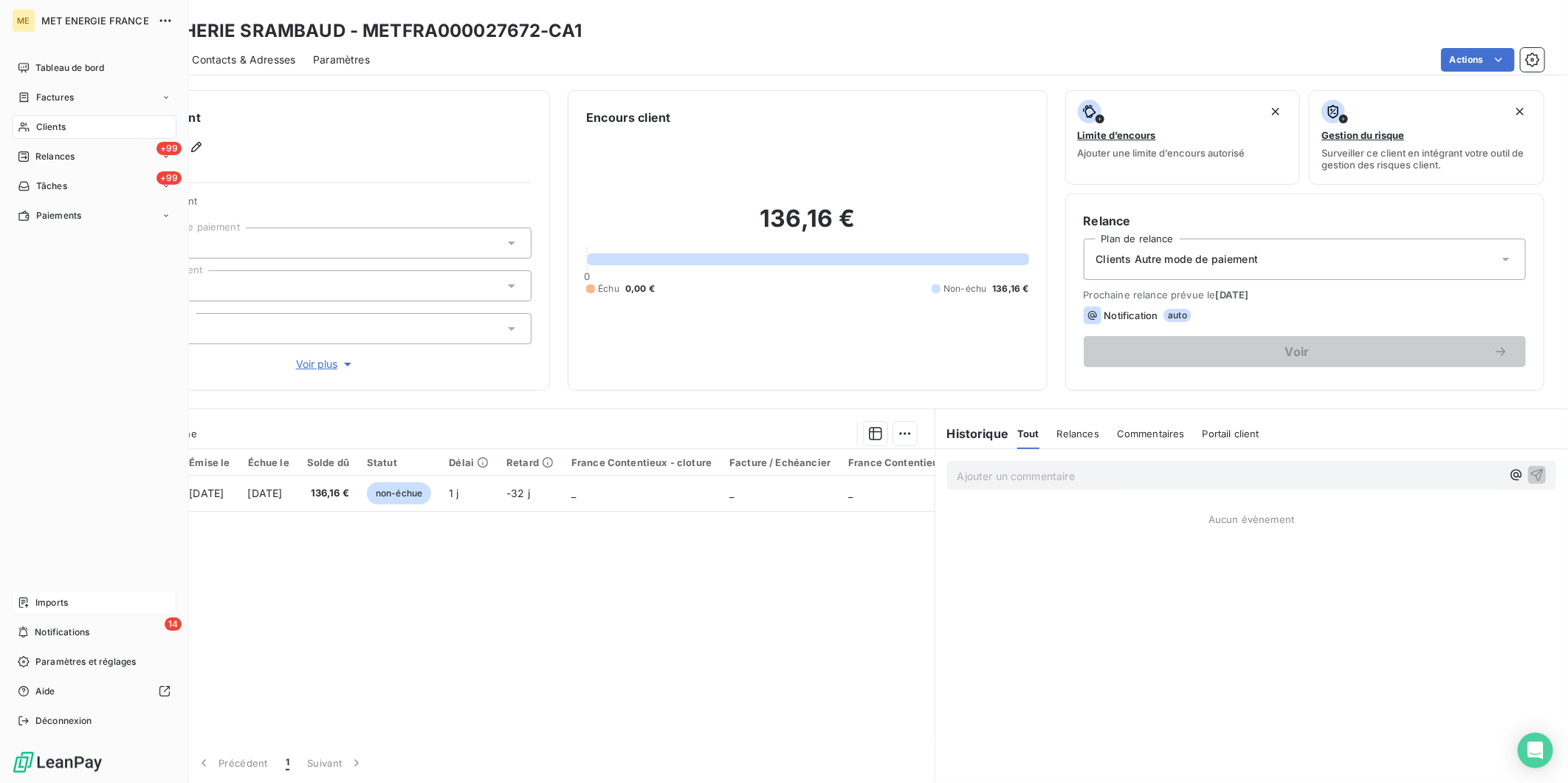
click at [63, 599] on span "Imports" at bounding box center [52, 602] width 32 height 13
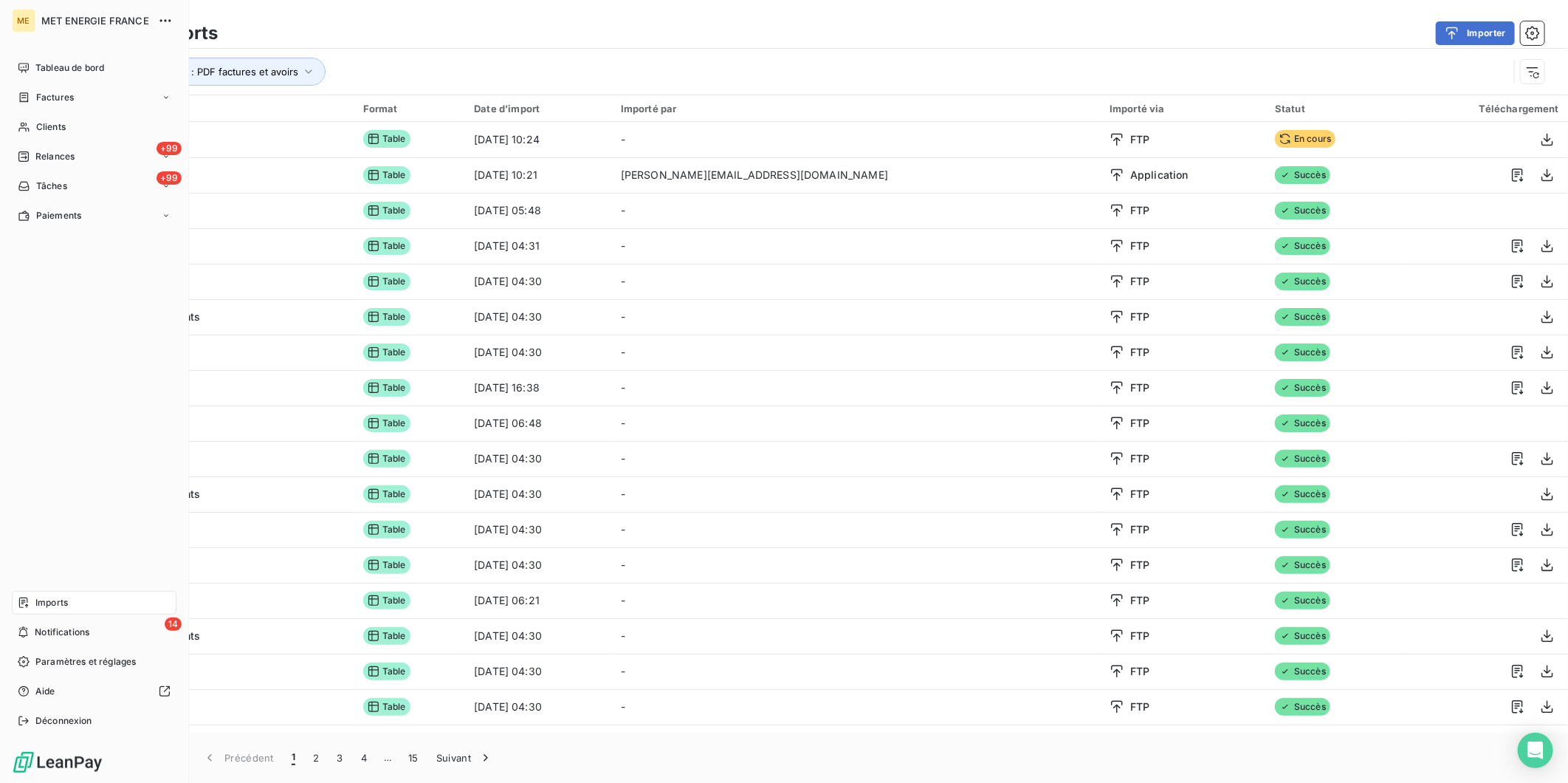
click at [55, 140] on nav "Tableau de bord Factures Clients +99 Relances +99 Tâches Paiements" at bounding box center [94, 142] width 164 height 171
click at [52, 135] on div "Clients" at bounding box center [94, 127] width 164 height 24
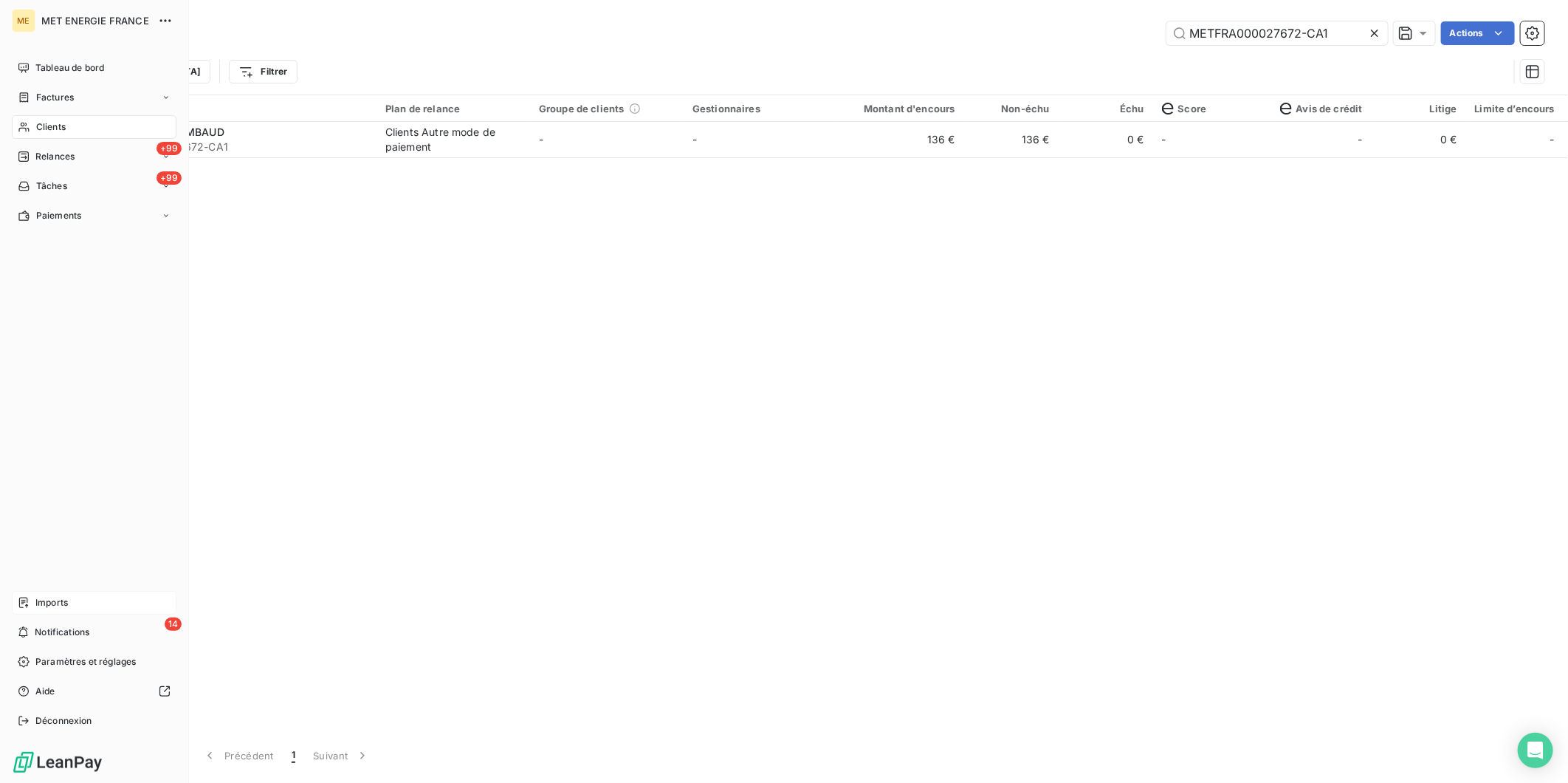
click at [55, 606] on span "Imports" at bounding box center [52, 602] width 32 height 13
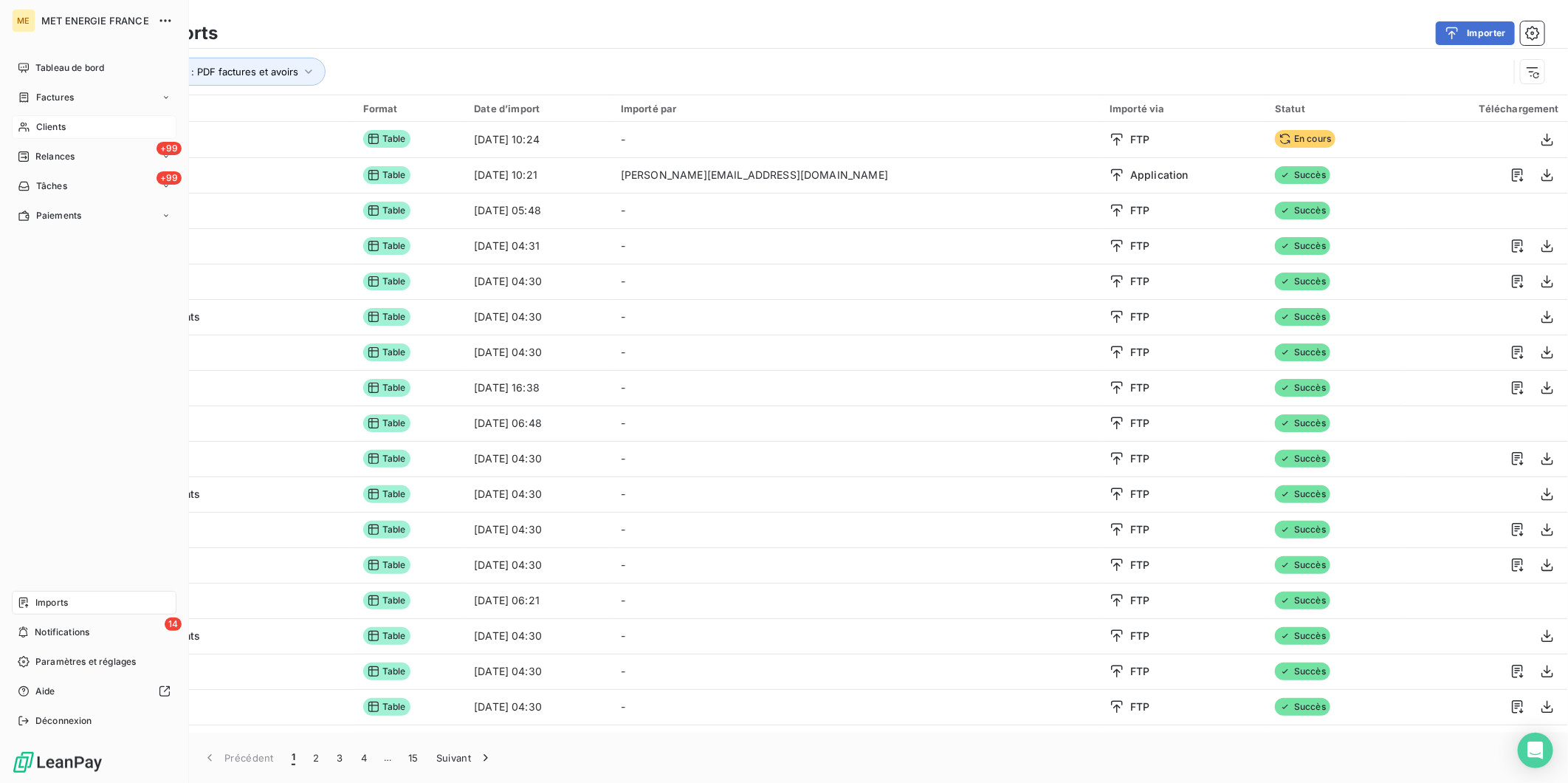
click at [81, 129] on div "Clients" at bounding box center [94, 127] width 164 height 24
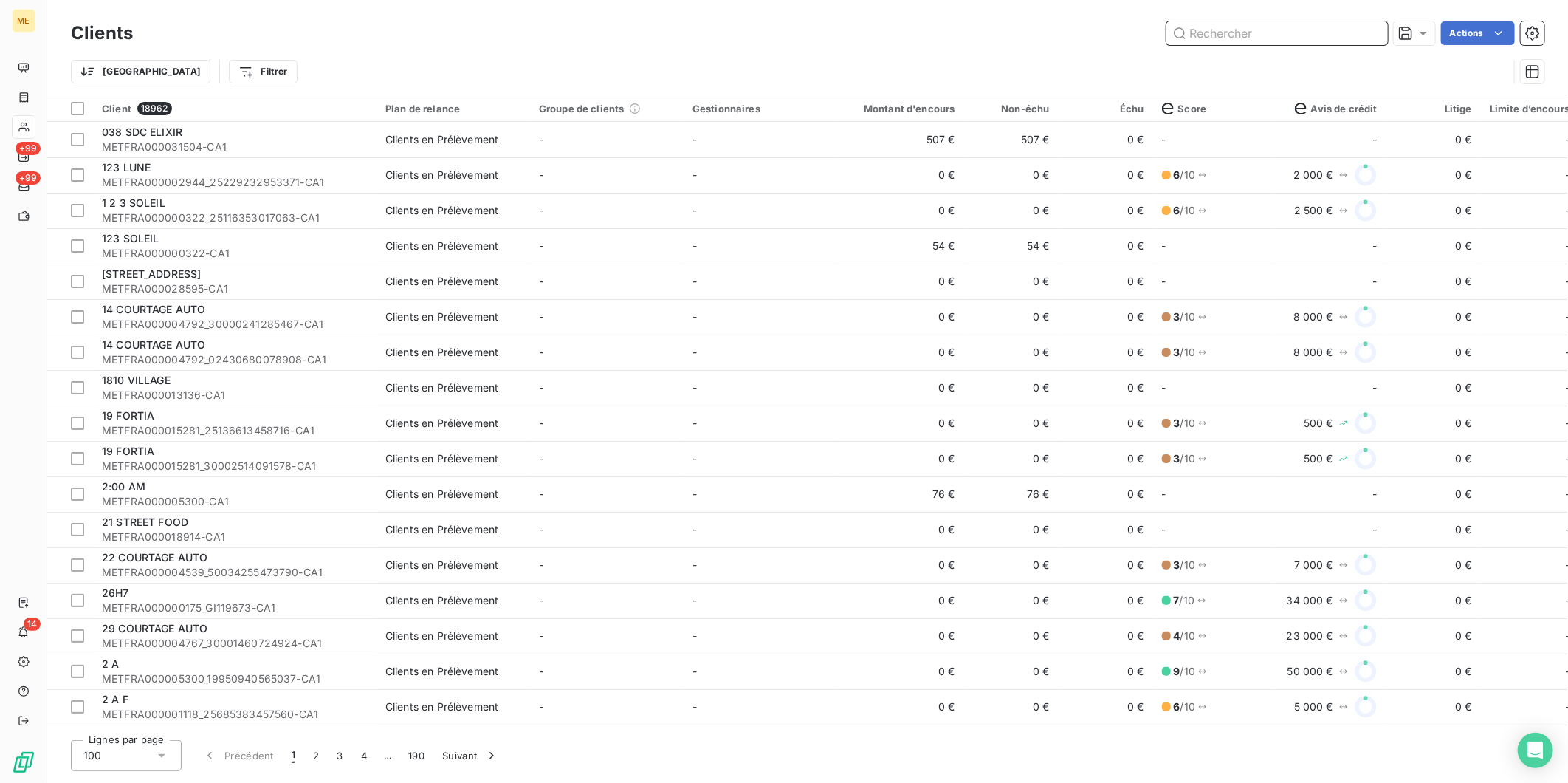
click at [1220, 35] on input "text" at bounding box center [1277, 32] width 221 height 24
paste input "METFRA000004754-CA2"
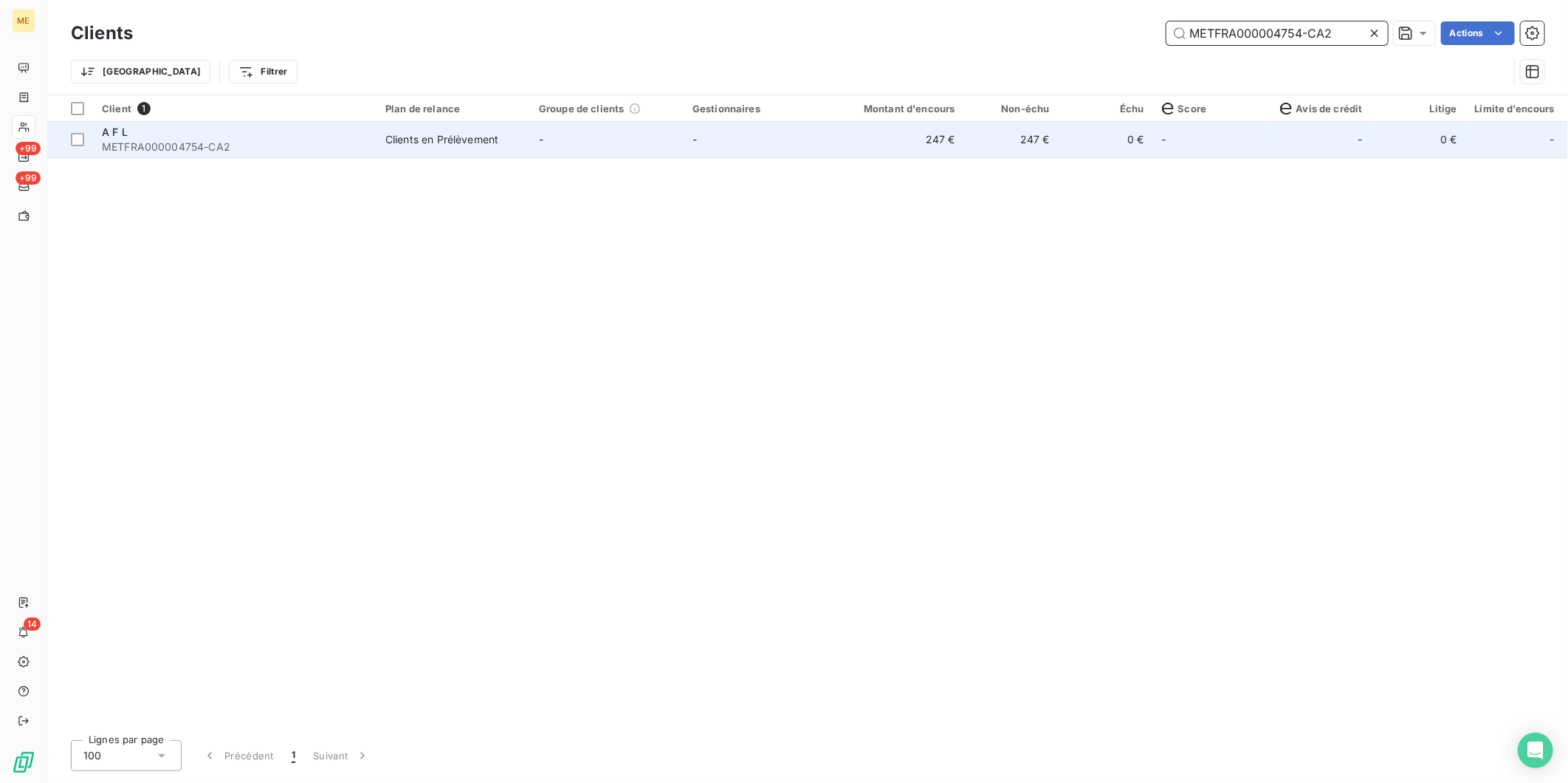
type input "METFRA000004754-CA2"
click at [179, 149] on span "METFRA000004754-CA2" at bounding box center [235, 147] width 266 height 15
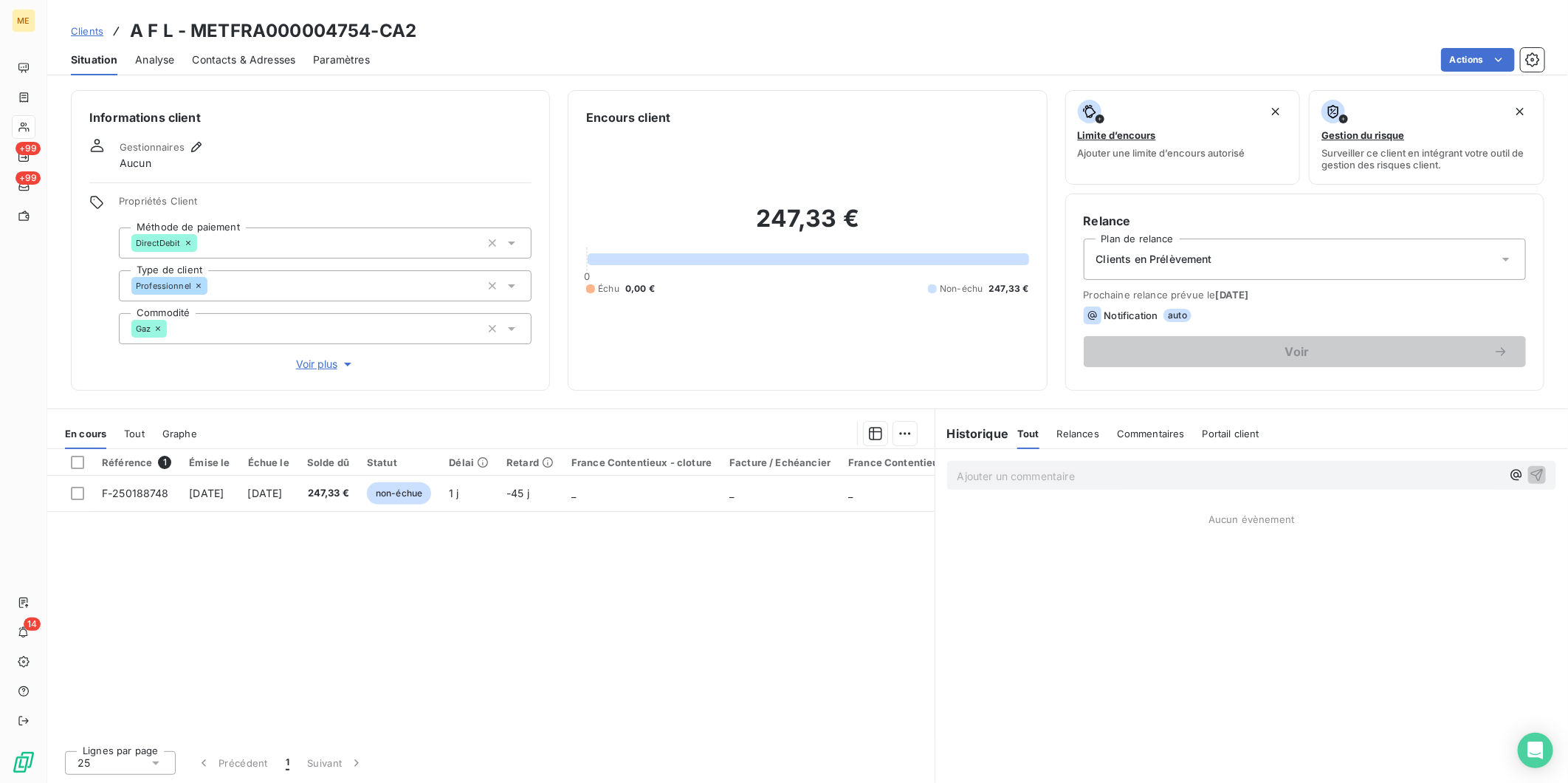
click at [303, 359] on span "Voir plus" at bounding box center [326, 364] width 59 height 15
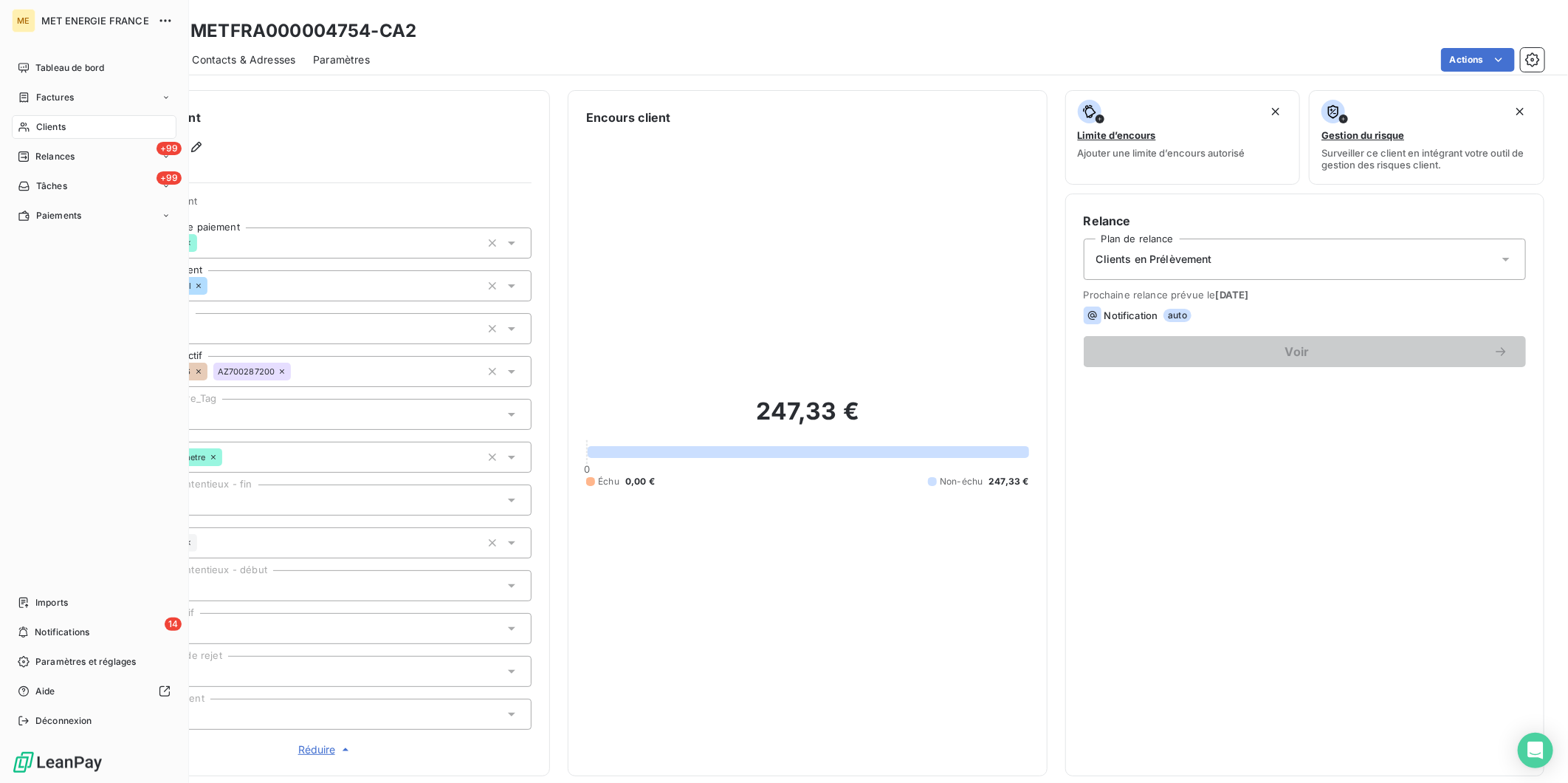
drag, startPoint x: 55, startPoint y: 121, endPoint x: 83, endPoint y: 122, distance: 28.0
click at [55, 121] on span "Clients" at bounding box center [51, 127] width 30 height 13
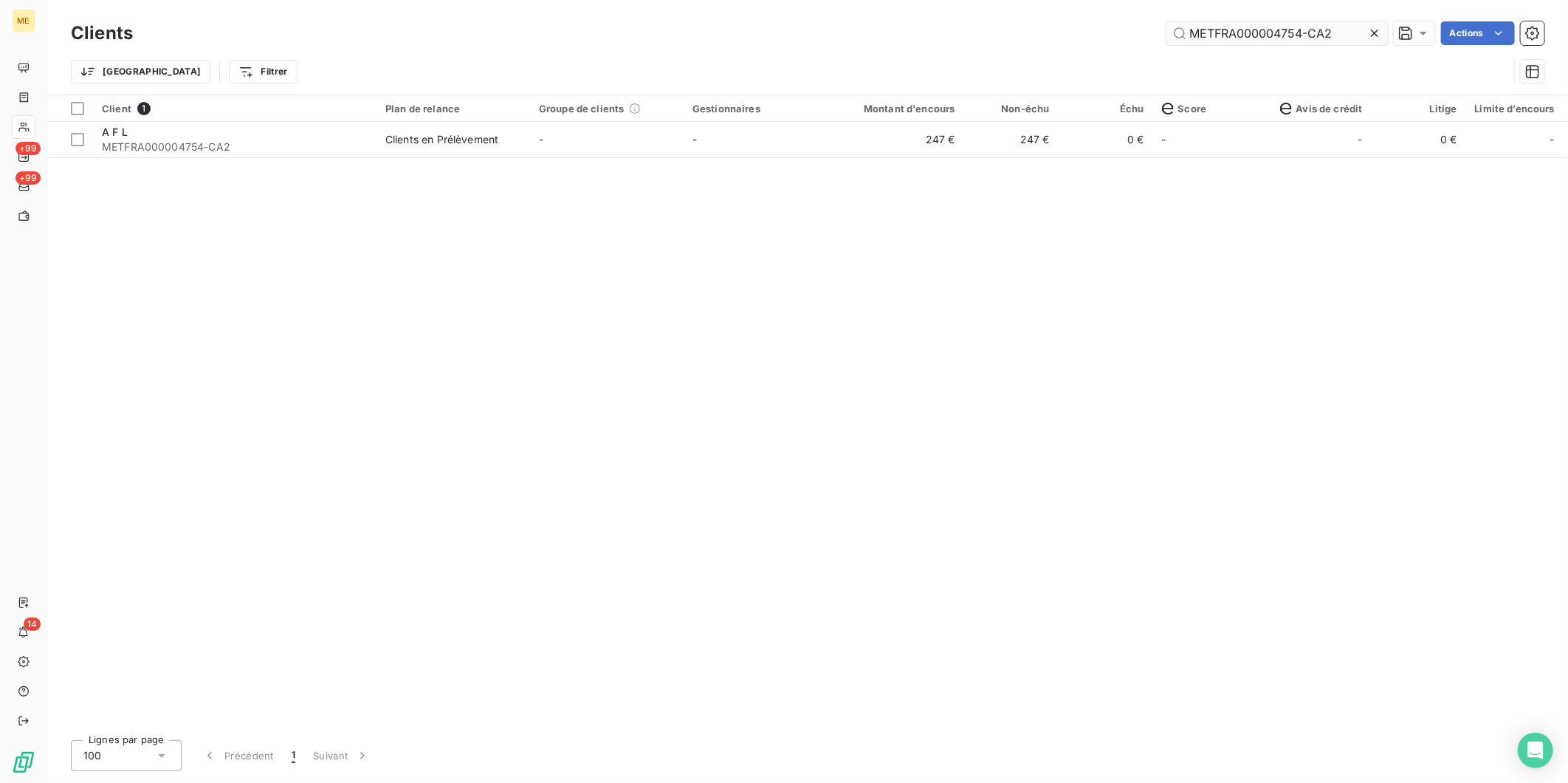
click at [1334, 31] on input "METFRA000004754-CA2" at bounding box center [1277, 32] width 221 height 24
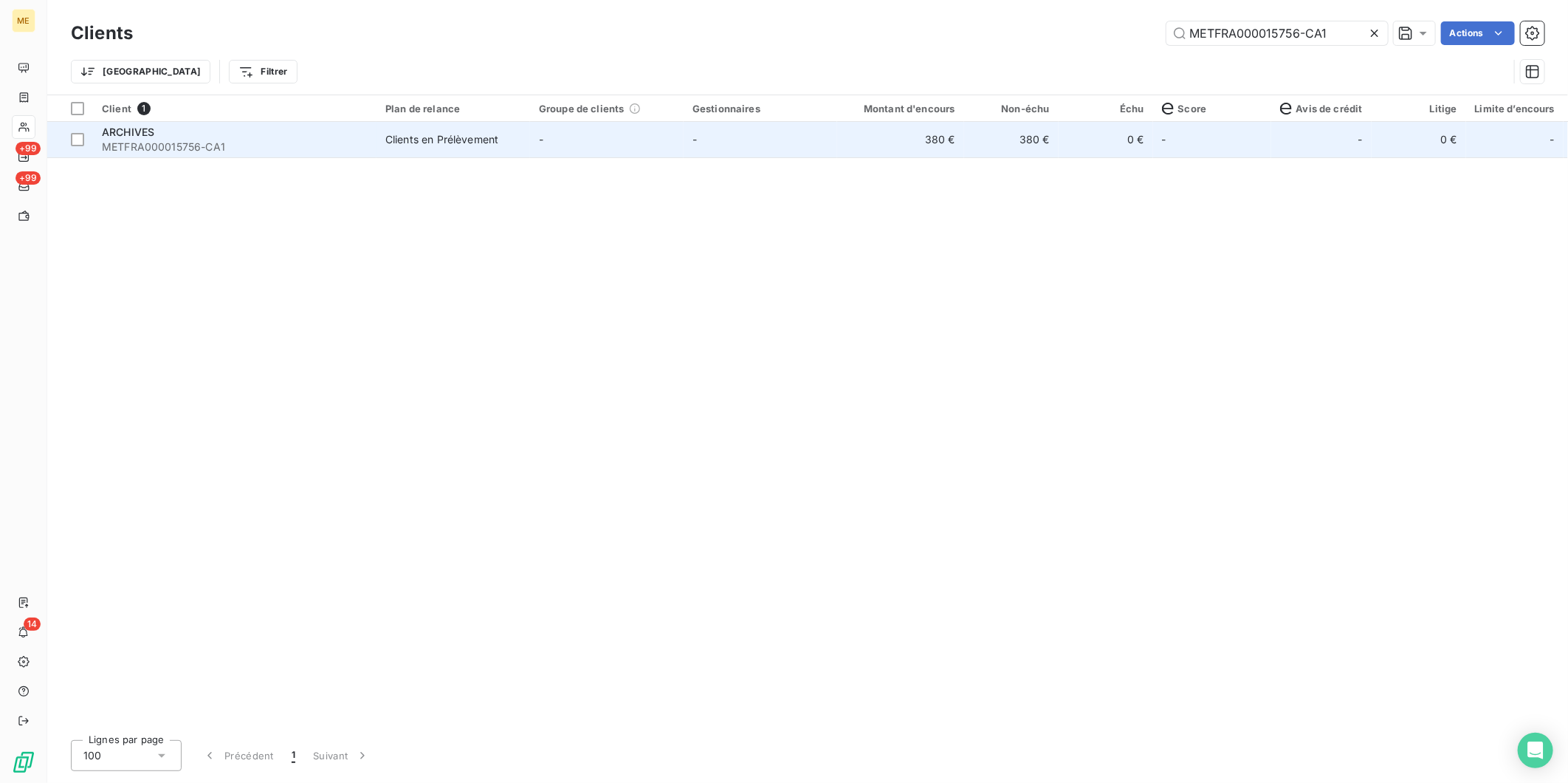
type input "METFRA000015756-CA1"
click at [264, 148] on span "METFRA000015756-CA1" at bounding box center [235, 147] width 266 height 15
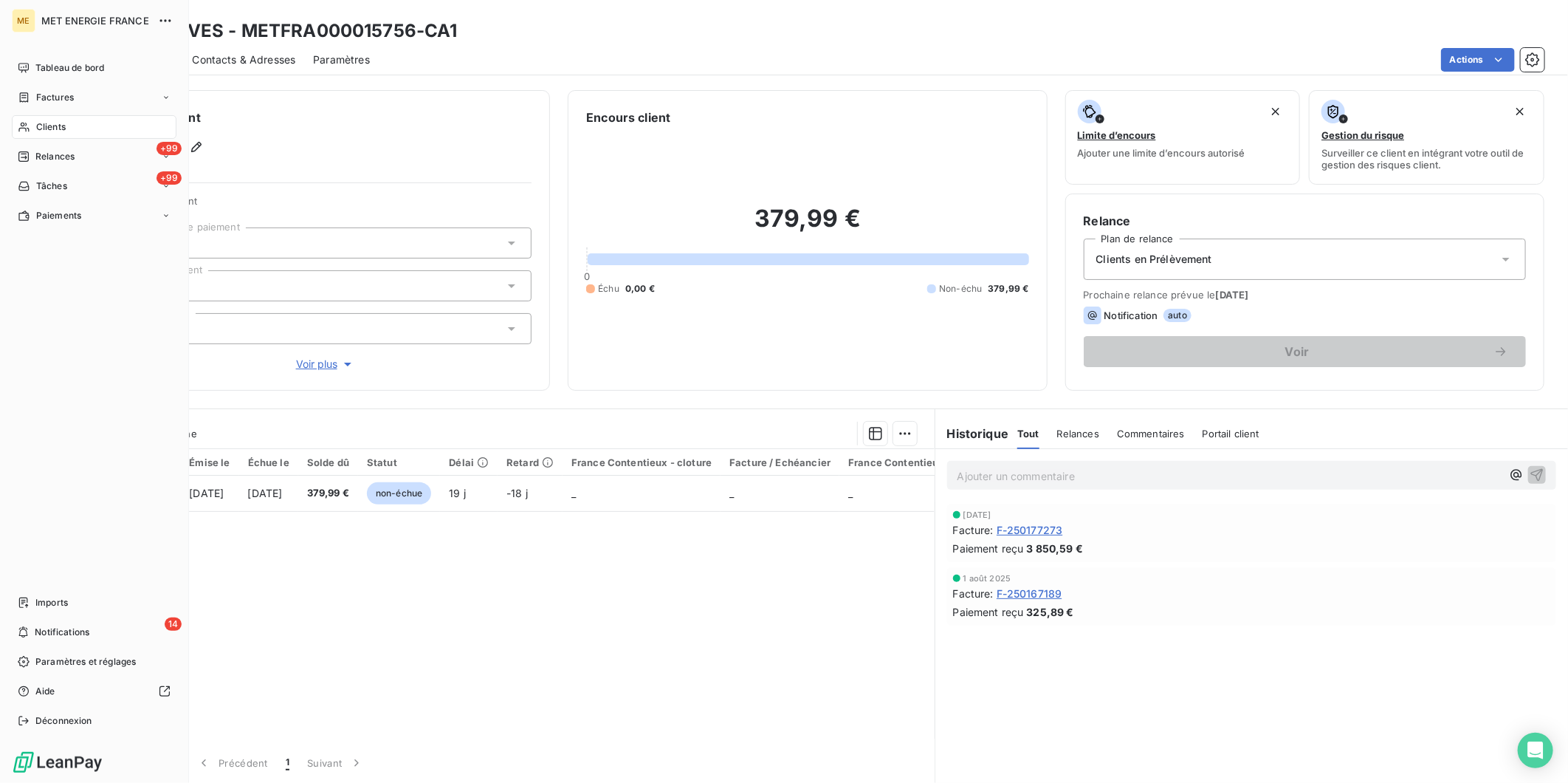
click at [52, 130] on span "Clients" at bounding box center [51, 127] width 30 height 13
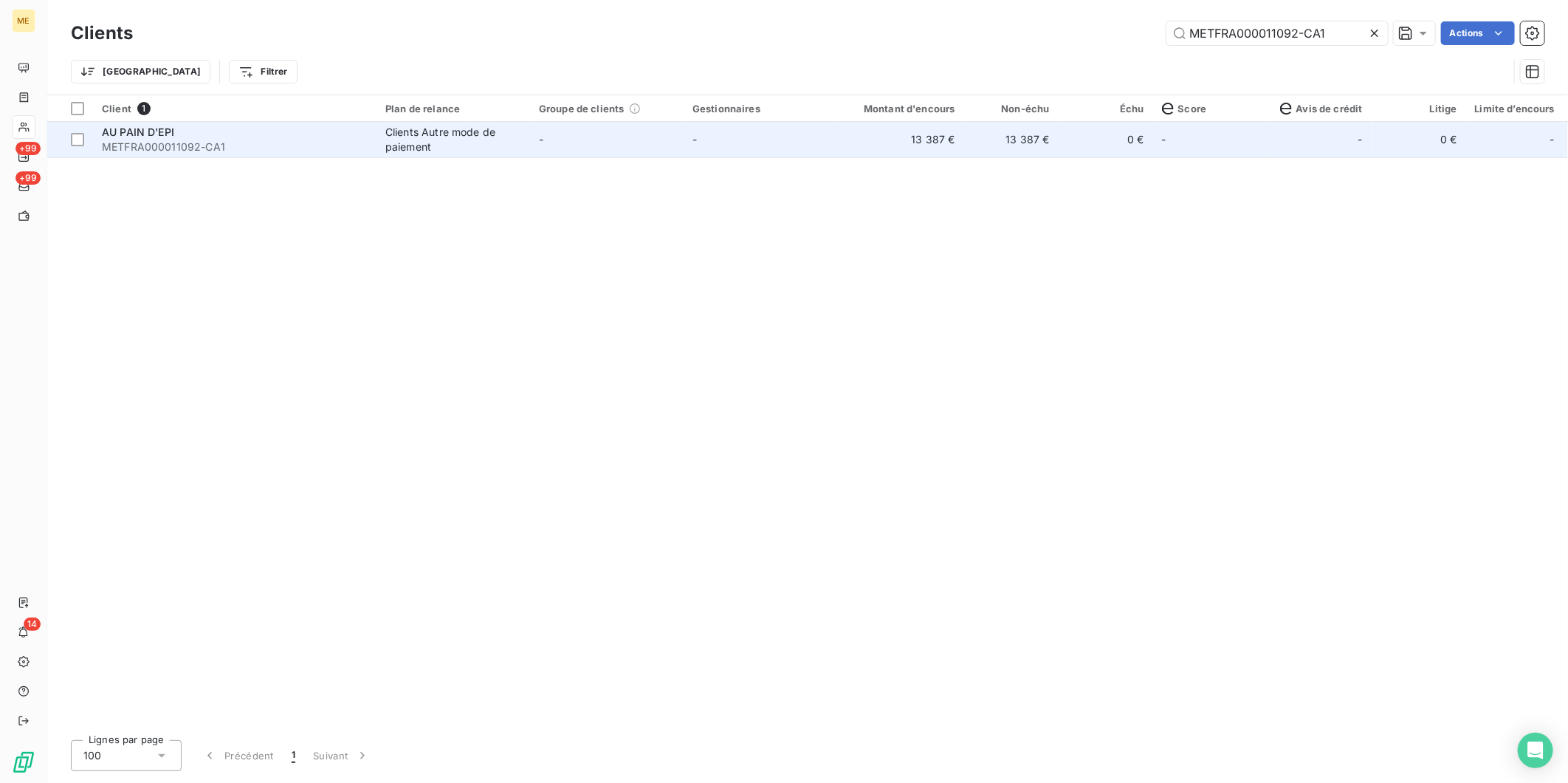
type input "METFRA000011092-CA1"
click at [348, 141] on span "METFRA000011092-CA1" at bounding box center [235, 147] width 266 height 15
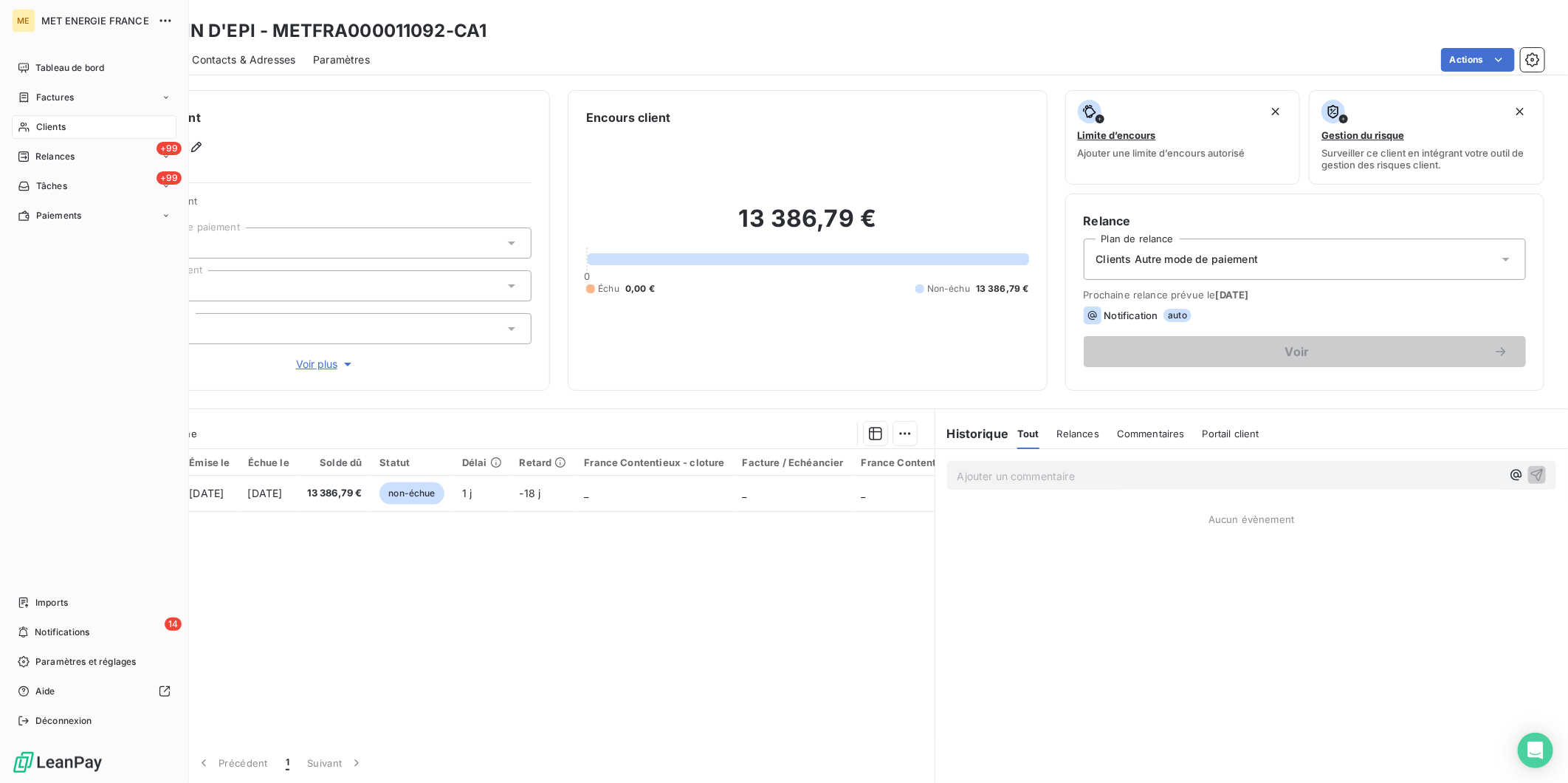
click at [37, 128] on span "Clients" at bounding box center [51, 127] width 30 height 13
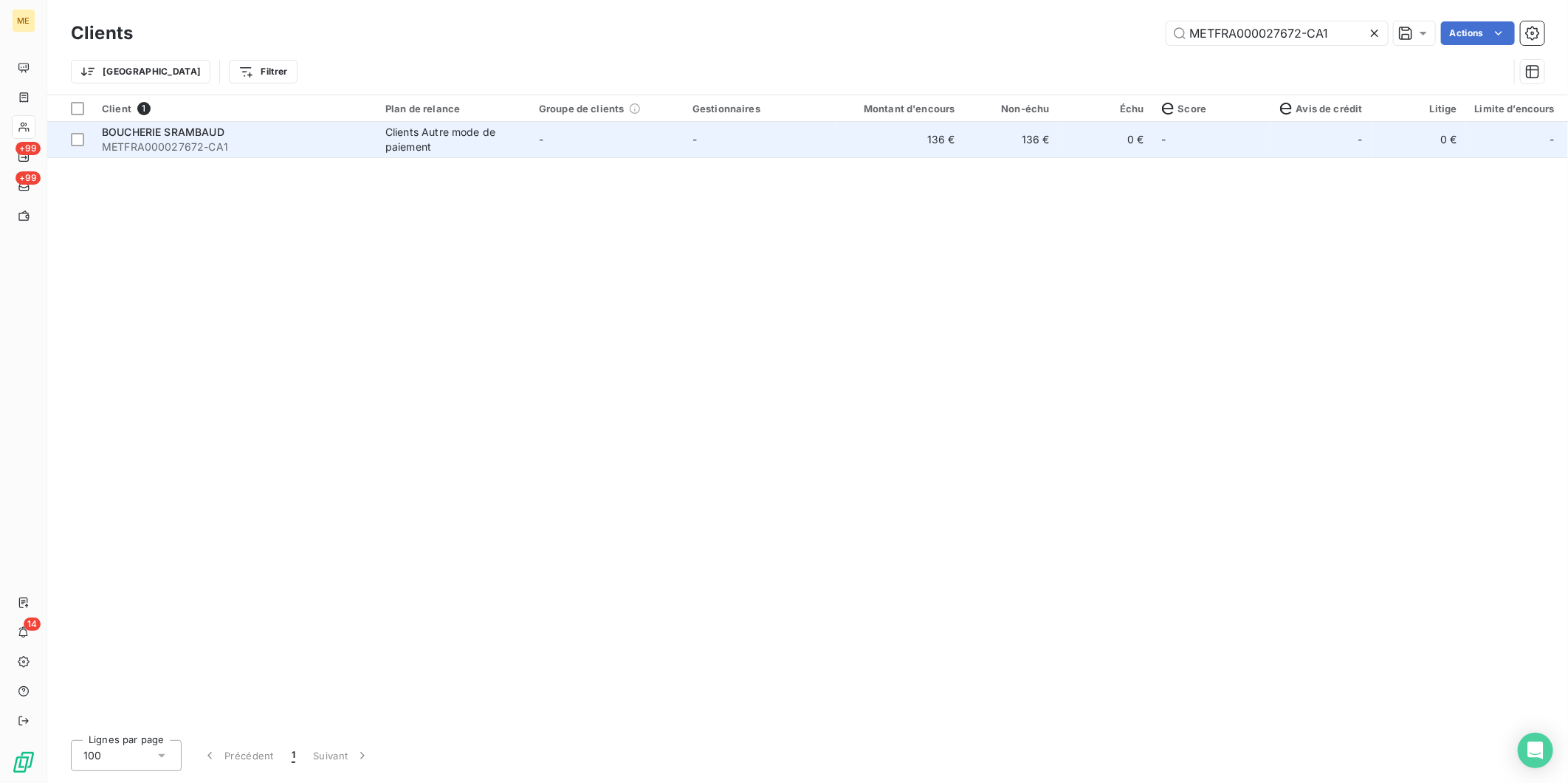
type input "METFRA000027672-CA1"
click at [631, 142] on td "-" at bounding box center [607, 139] width 154 height 36
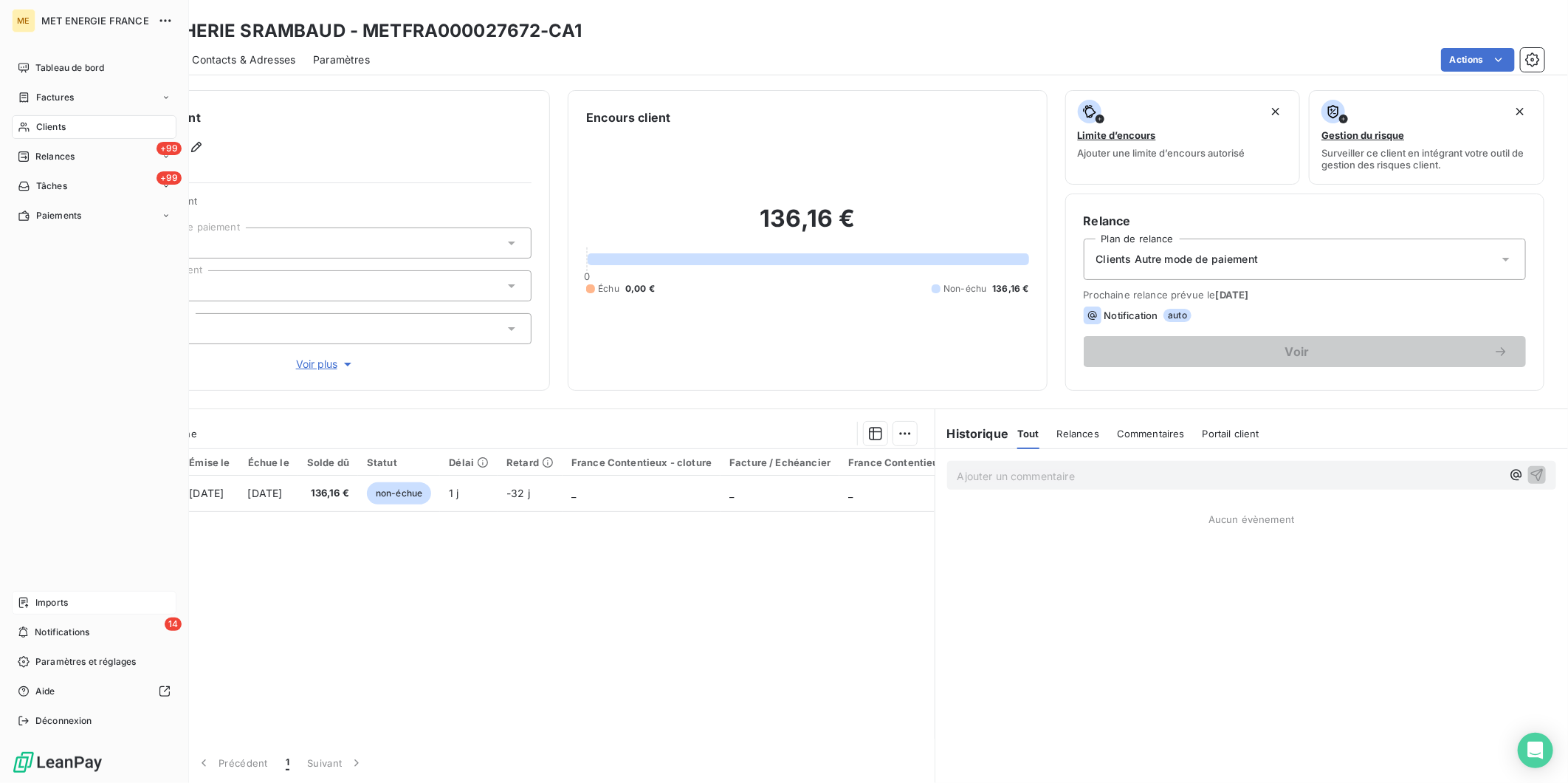
click at [61, 599] on span "Imports" at bounding box center [52, 602] width 32 height 13
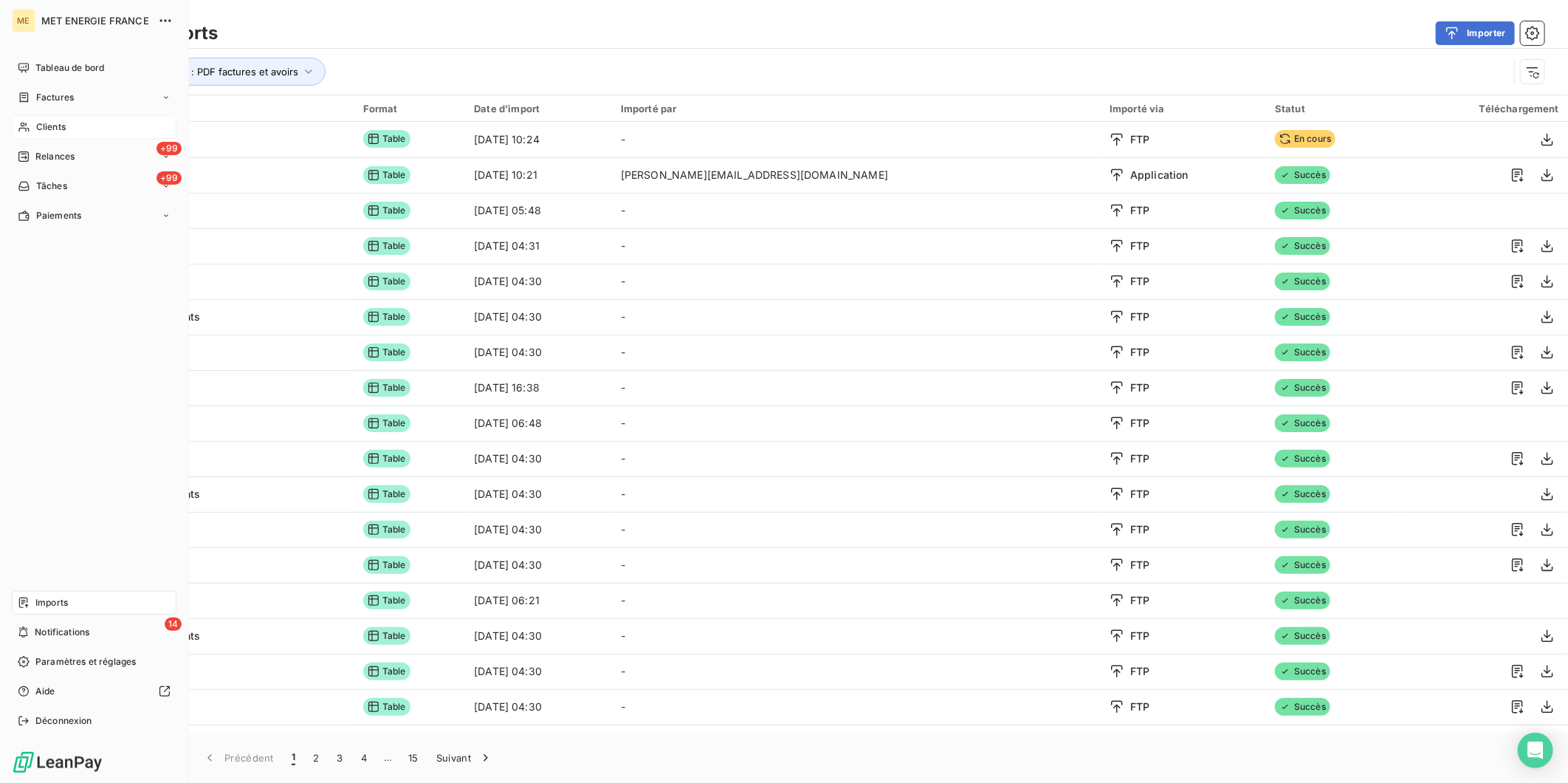
click at [38, 126] on span "Clients" at bounding box center [51, 127] width 30 height 13
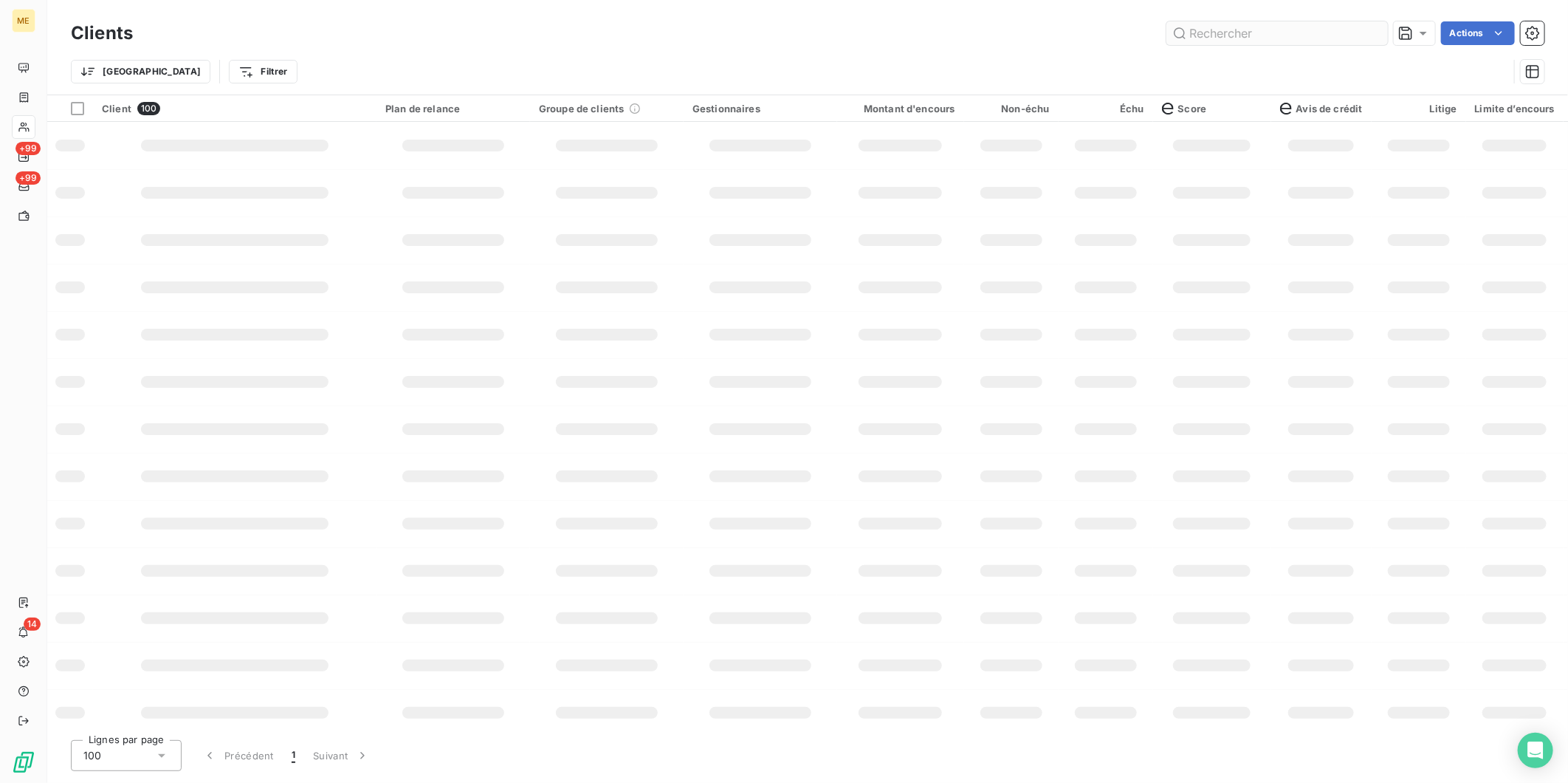
click at [1222, 34] on input "text" at bounding box center [1277, 32] width 221 height 24
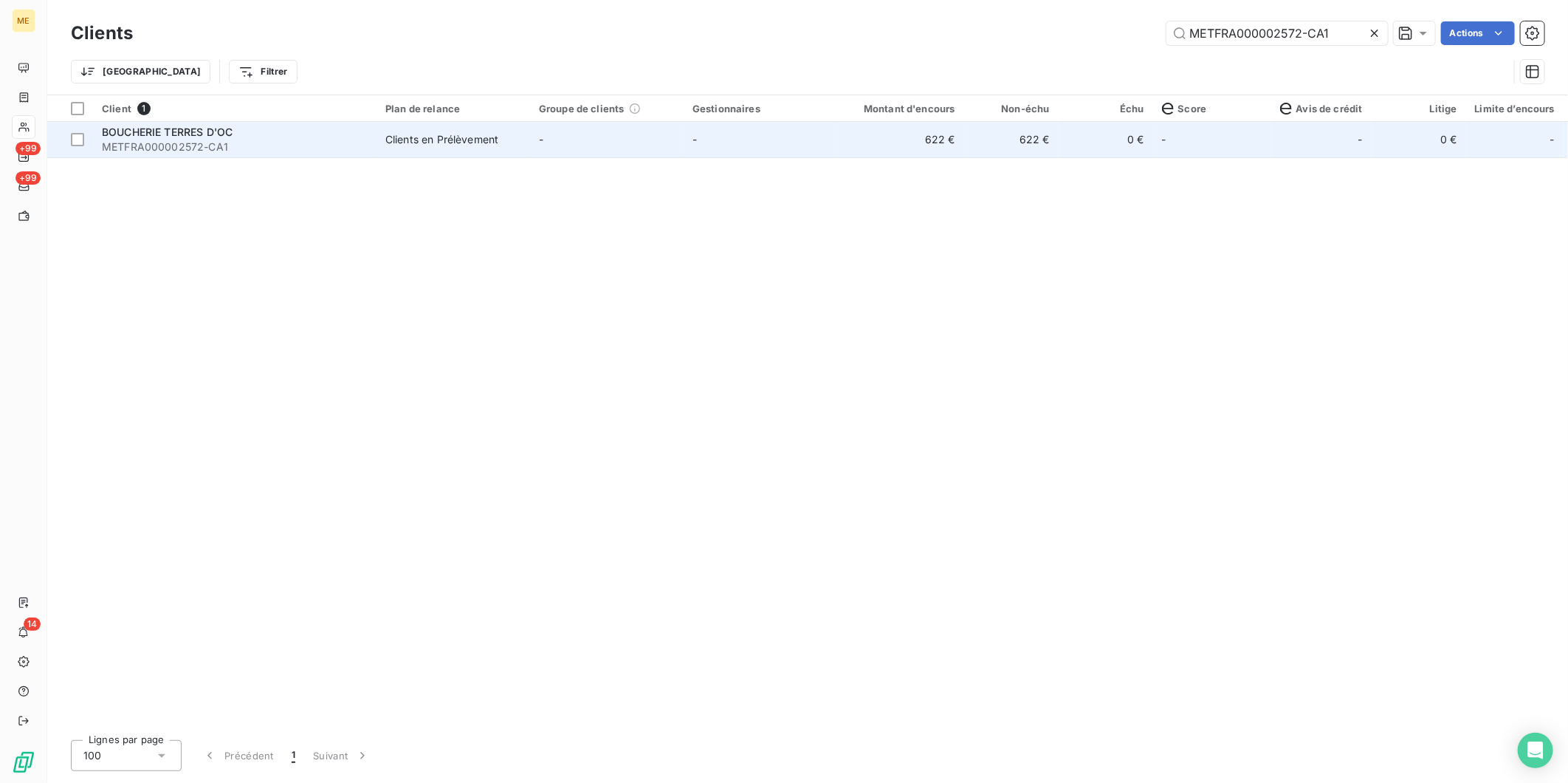
type input "METFRA000002572-CA1"
click at [256, 143] on span "METFRA000002572-CA1" at bounding box center [235, 147] width 266 height 15
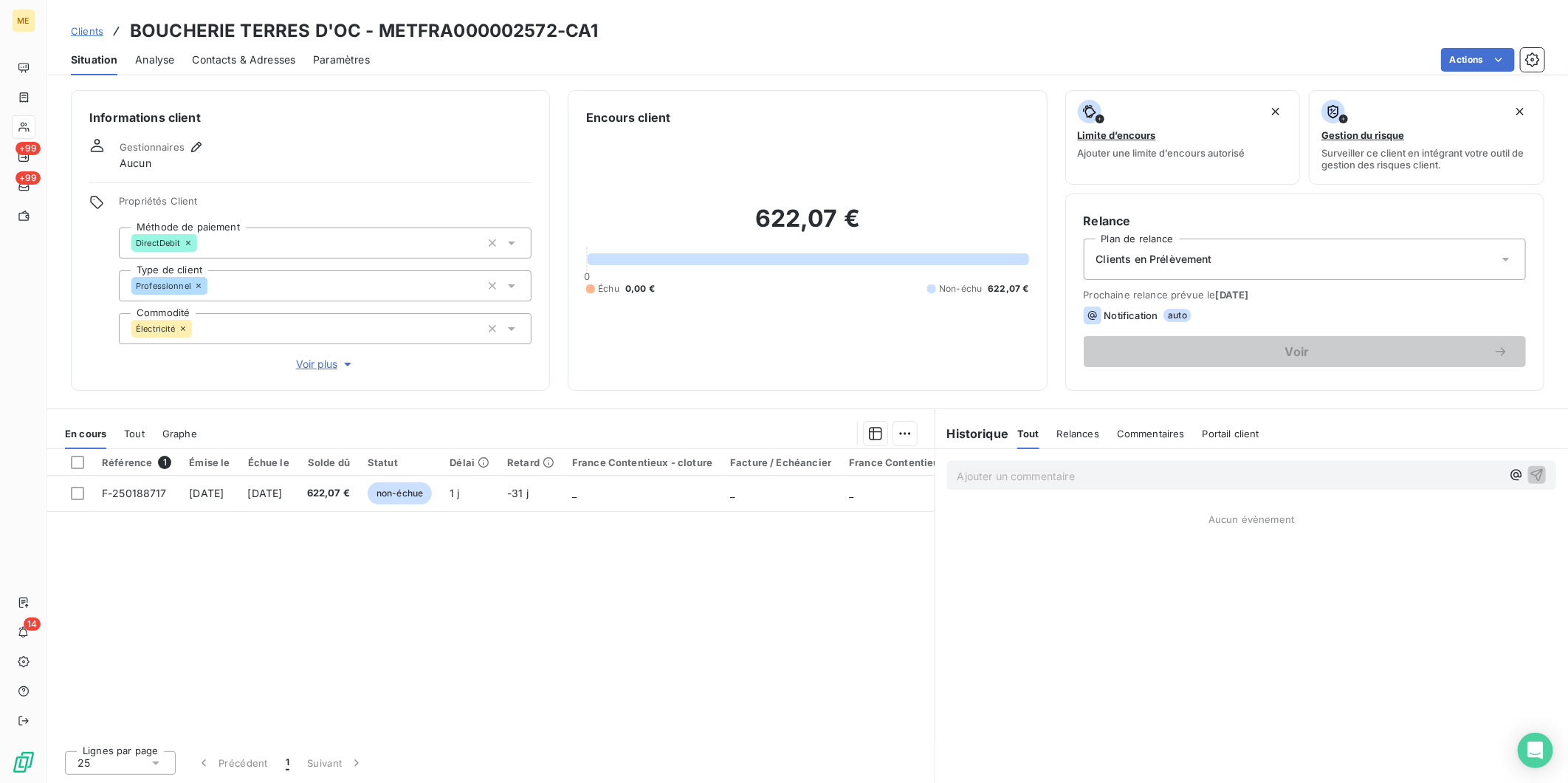
click at [311, 363] on span "Voir plus" at bounding box center [326, 364] width 59 height 15
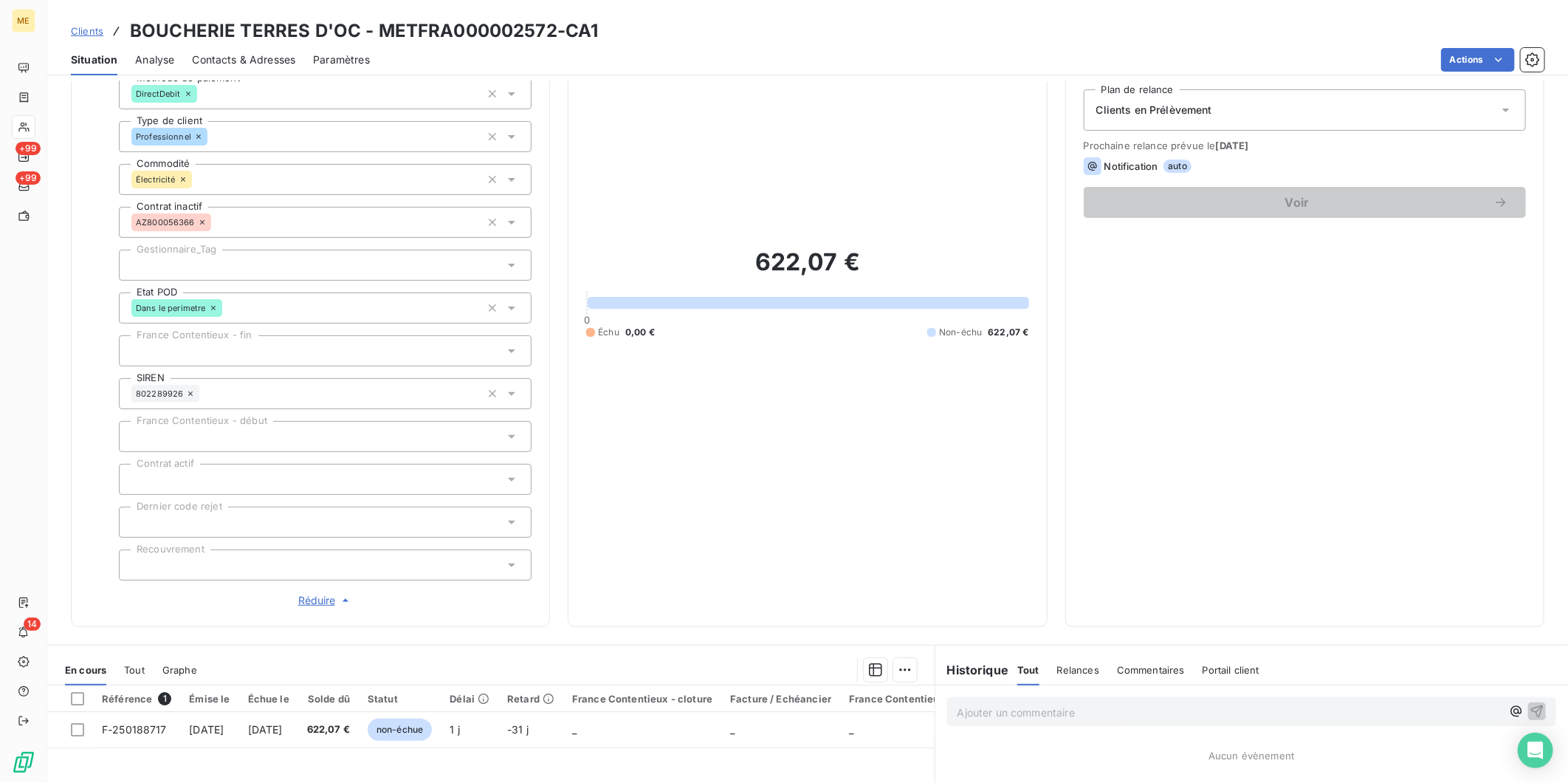
scroll to position [380, 0]
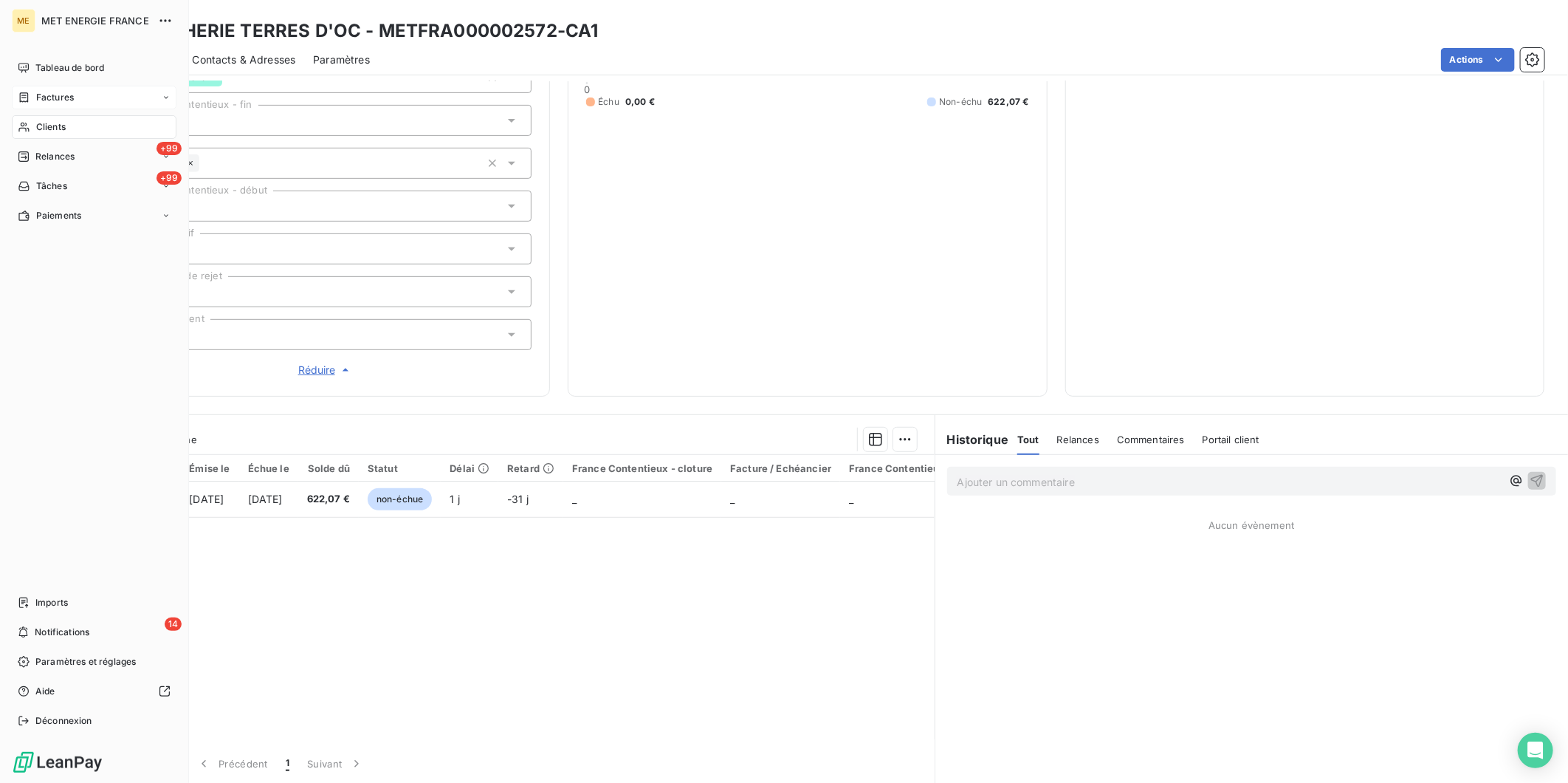
click at [52, 96] on span "Factures" at bounding box center [54, 97] width 38 height 13
click at [57, 216] on span "Clients" at bounding box center [51, 215] width 30 height 13
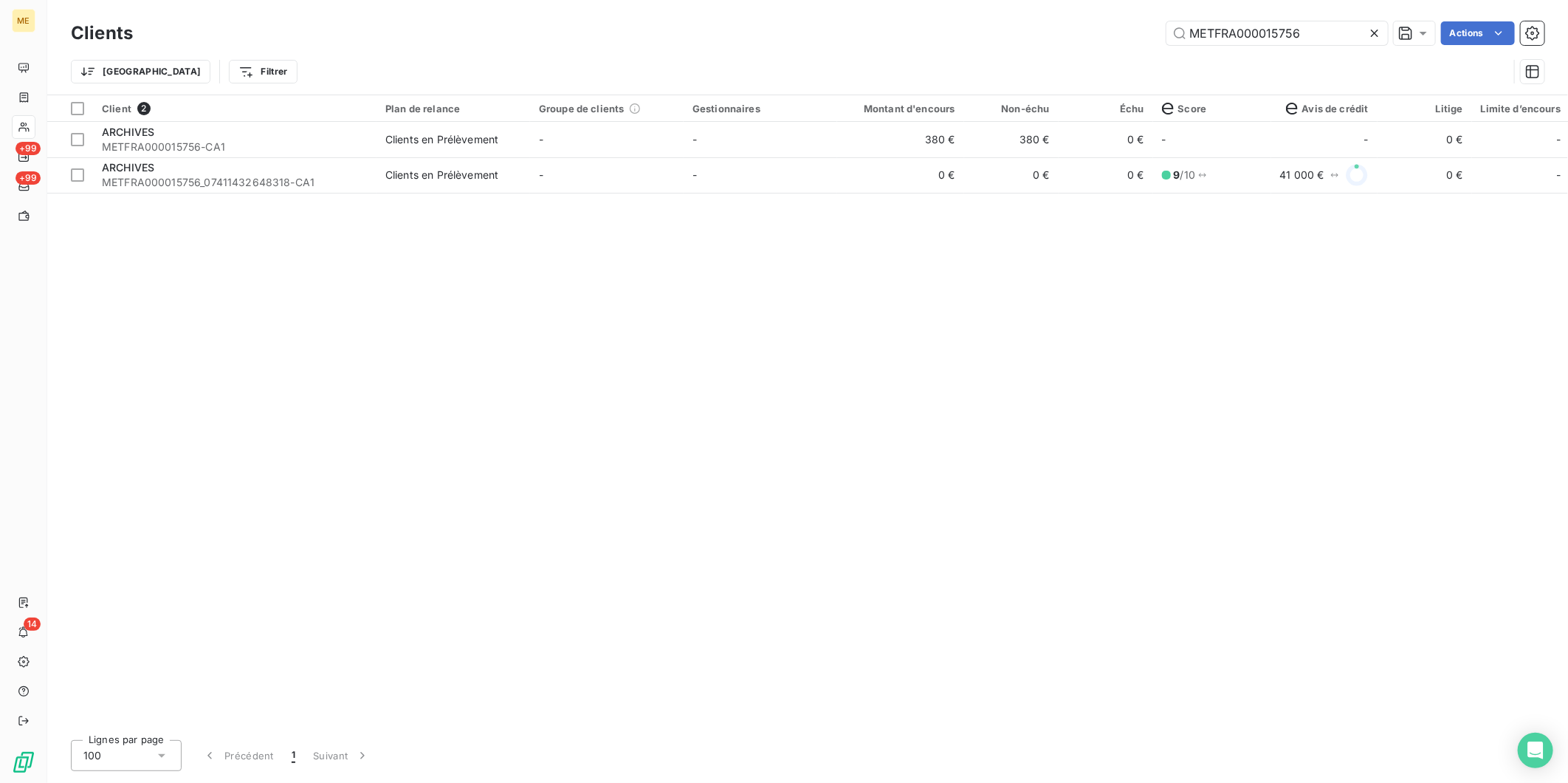
type input "METFRA000015756"
click at [390, 247] on div "Client 2 Plan de relance Groupe de clients Gestionnaires Montant d'encours Non-…" at bounding box center [807, 412] width 1521 height 633
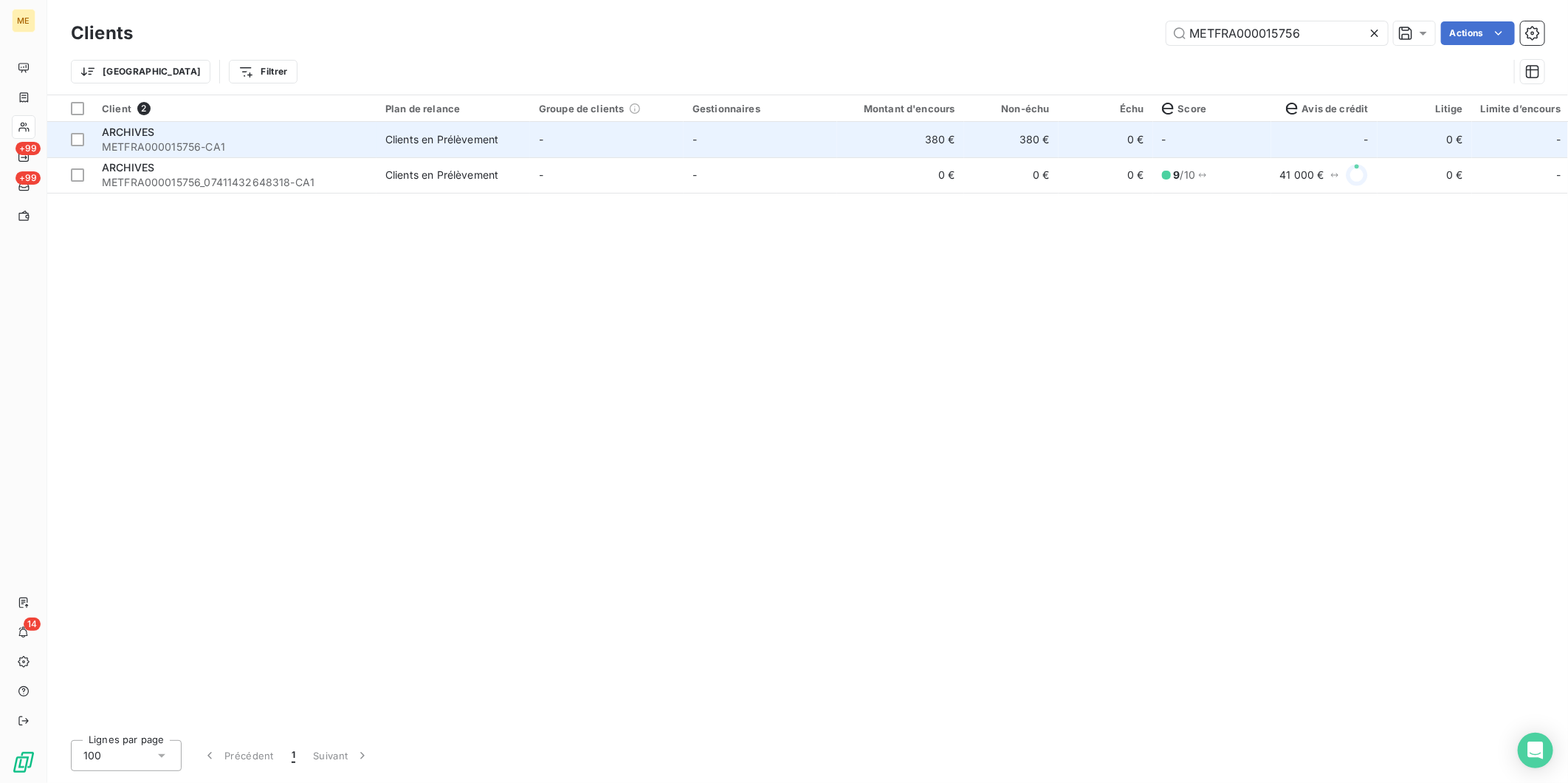
click at [202, 140] on span "METFRA000015756-CA1" at bounding box center [235, 147] width 266 height 15
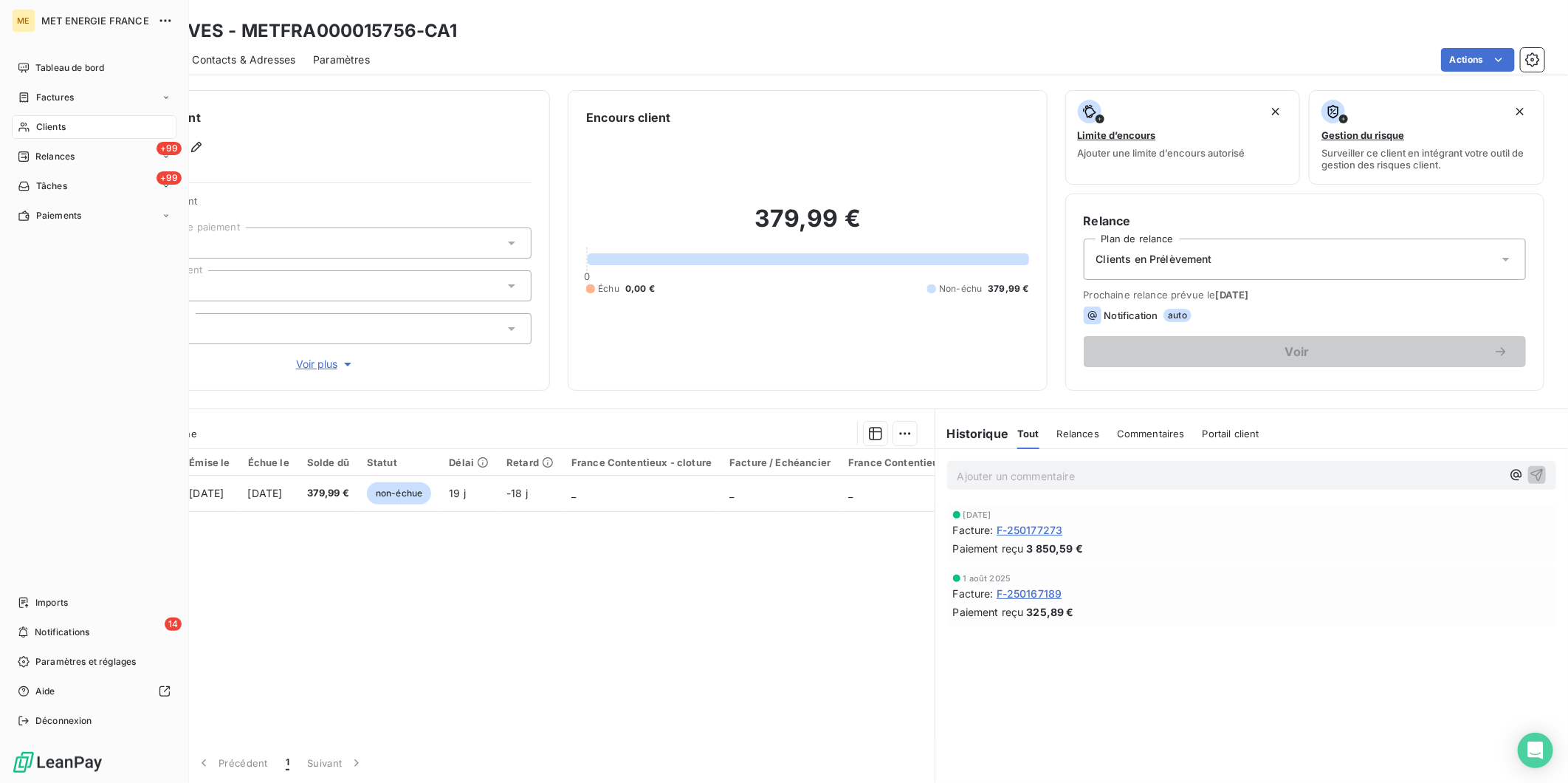
click at [59, 127] on span "Clients" at bounding box center [51, 127] width 30 height 13
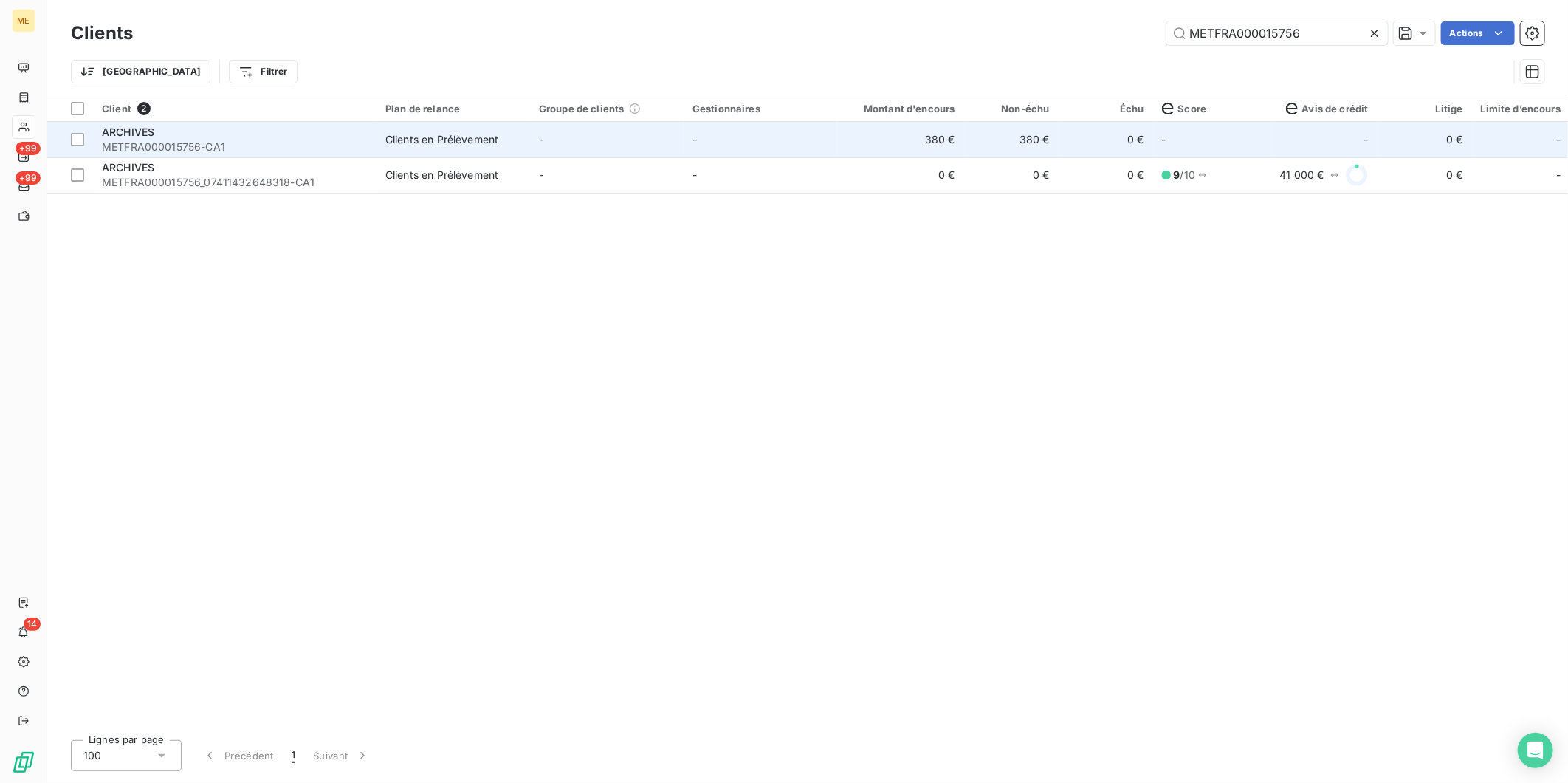
click at [272, 145] on span "METFRA000015756-CA1" at bounding box center [235, 147] width 266 height 15
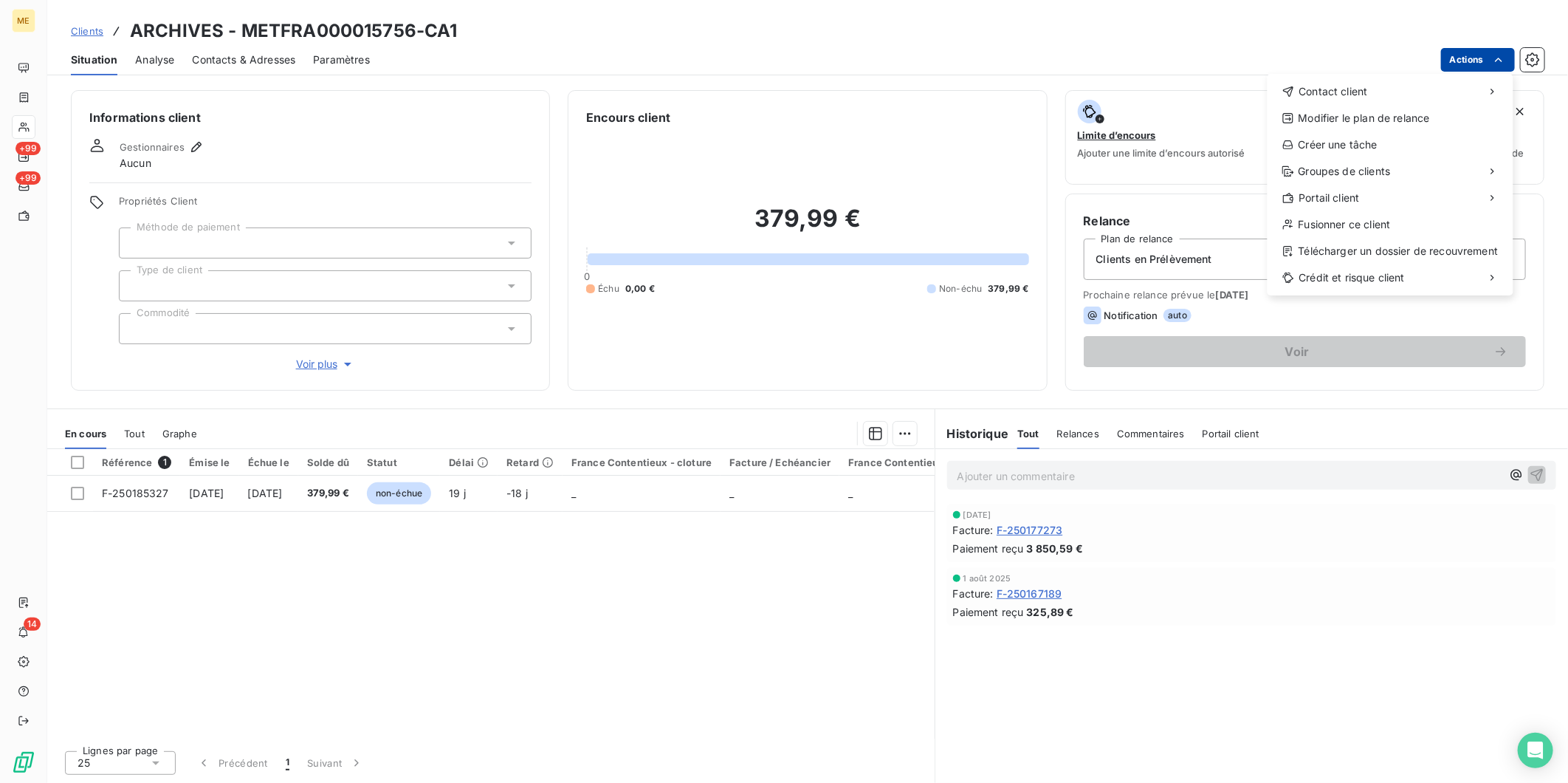
click at [1478, 52] on html "ME +99 +99 14 Clients ARCHIVES - METFRA000015756-CA1 Situation Analyse Contacts…" at bounding box center [784, 391] width 1568 height 783
click at [1212, 178] on div "Assigner un groupe de clients" at bounding box center [1166, 177] width 181 height 24
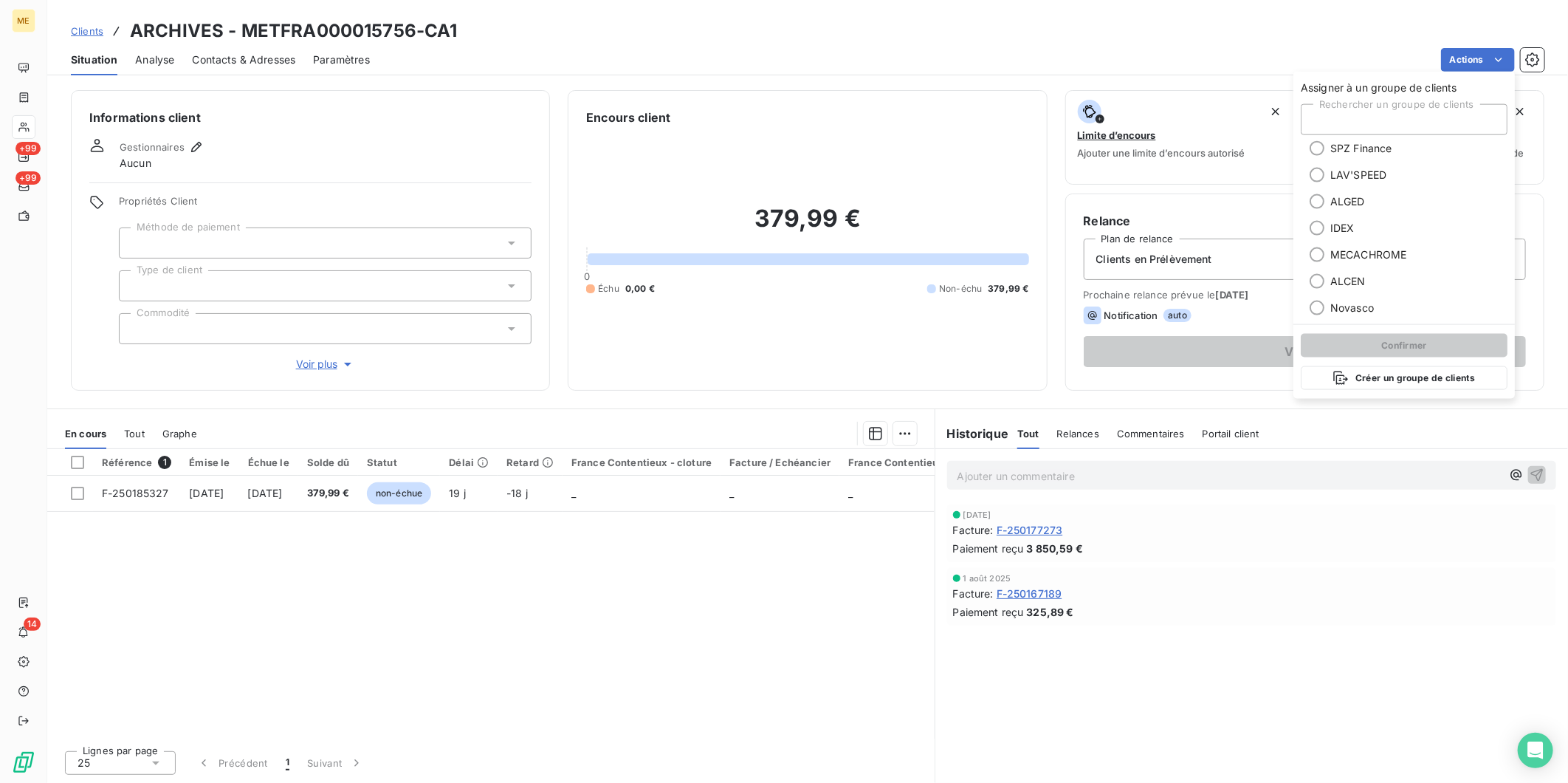
click at [802, 50] on div "Actions" at bounding box center [965, 59] width 1157 height 24
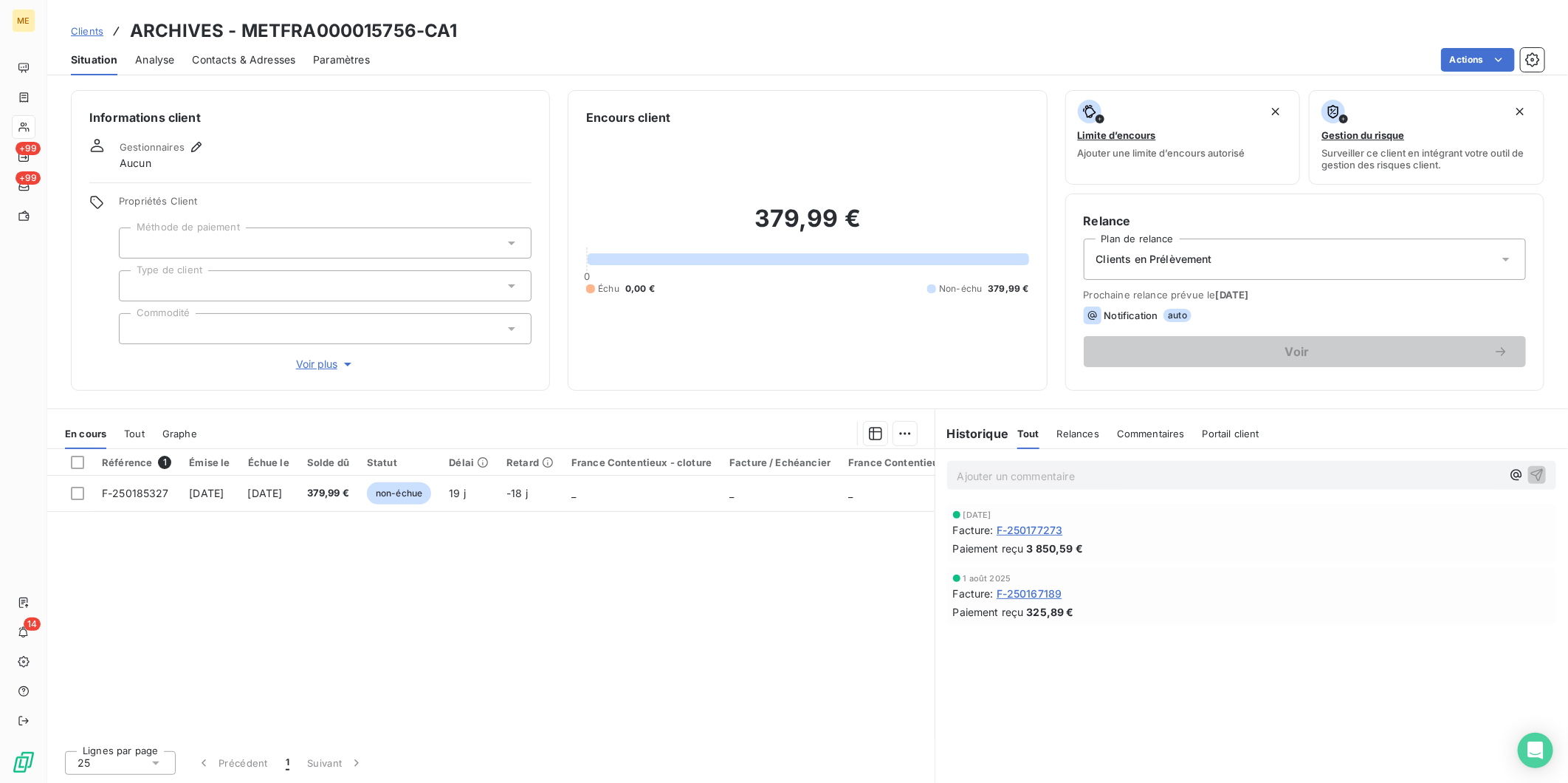
click at [252, 62] on span "Contacts & Adresses" at bounding box center [244, 59] width 103 height 15
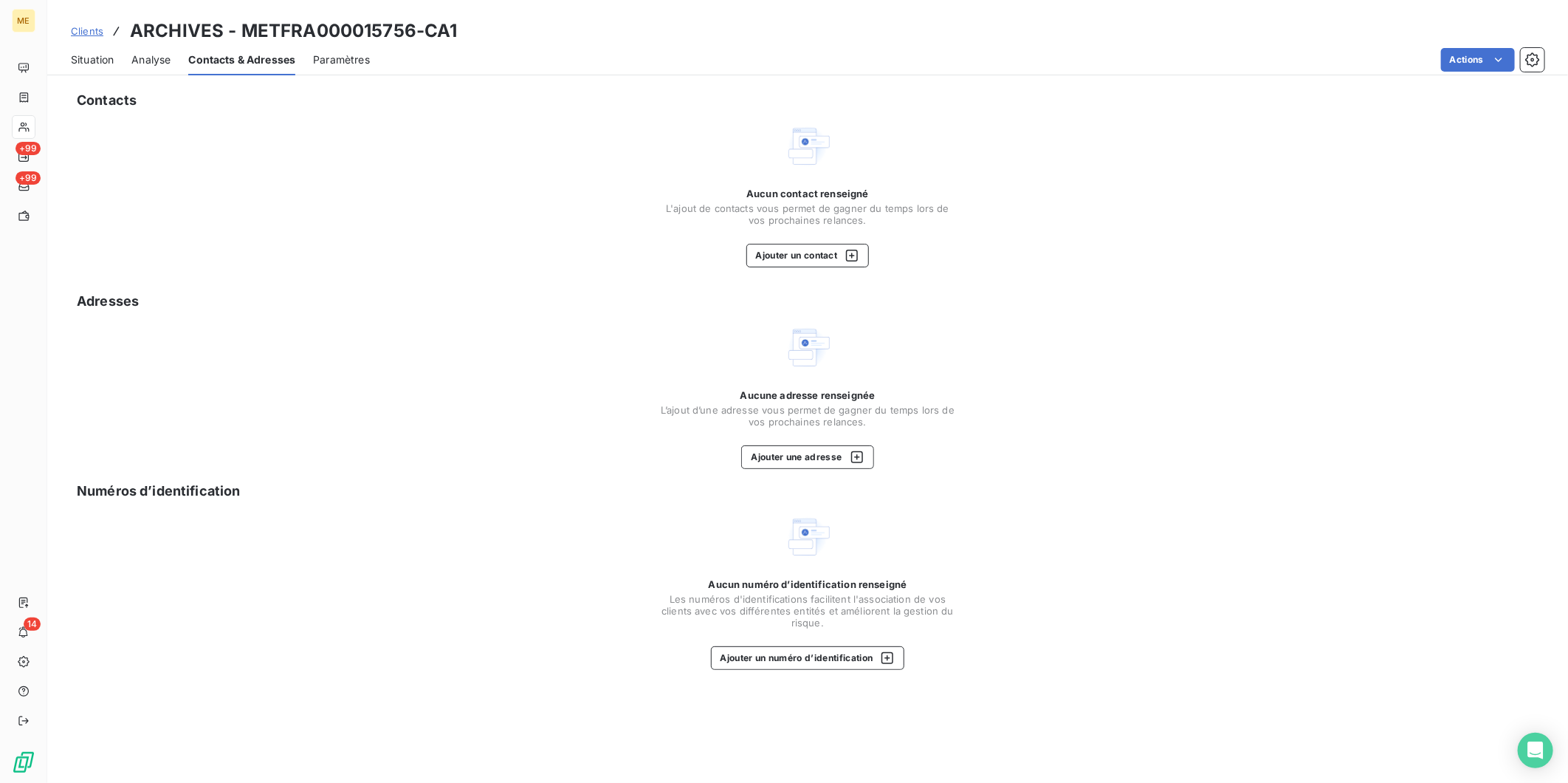
click at [93, 69] on div "Situation" at bounding box center [92, 59] width 43 height 31
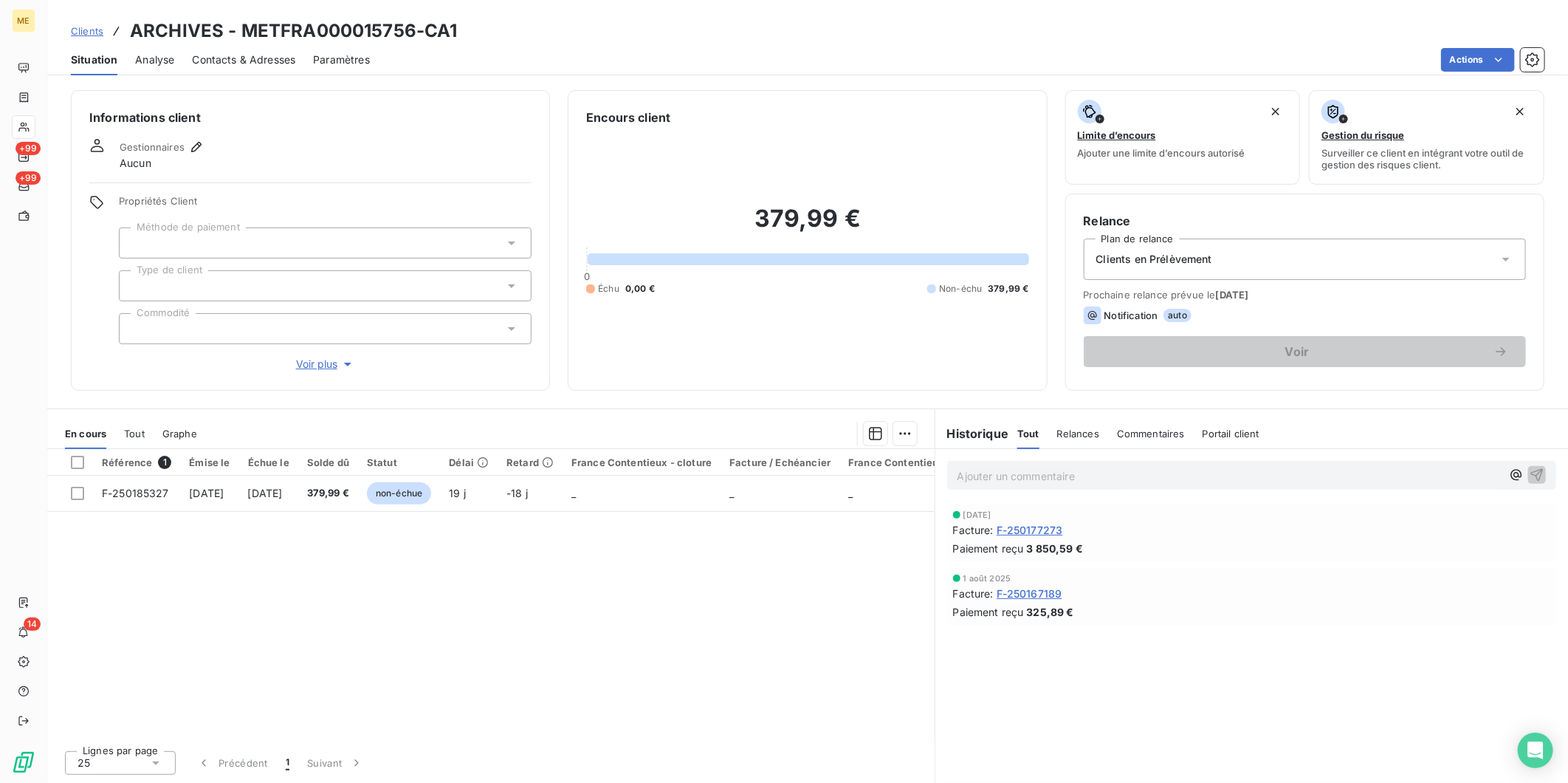
click at [76, 30] on span "Clients" at bounding box center [87, 31] width 32 height 12
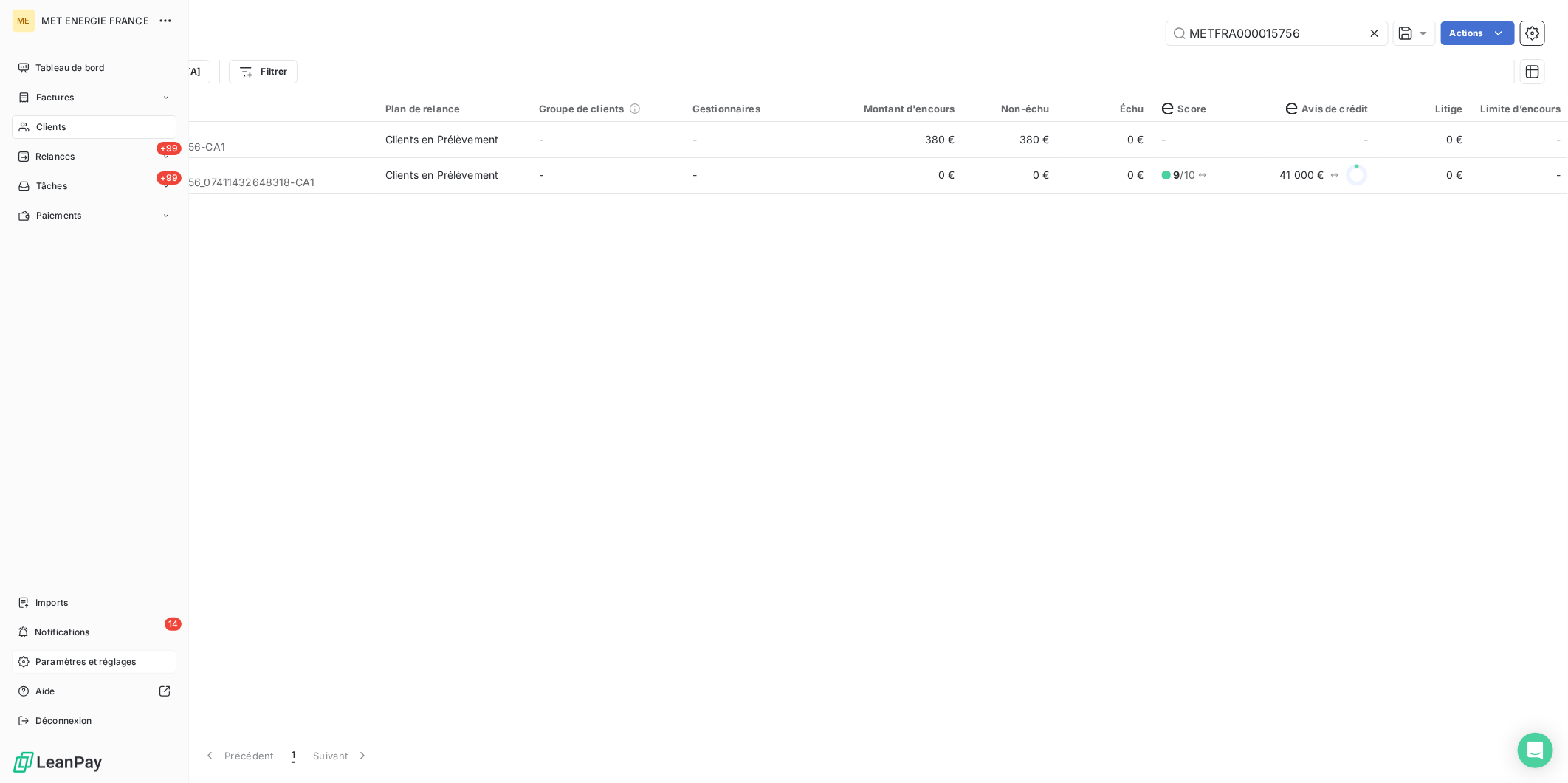
click at [62, 659] on span "Paramètres et réglages" at bounding box center [86, 661] width 101 height 13
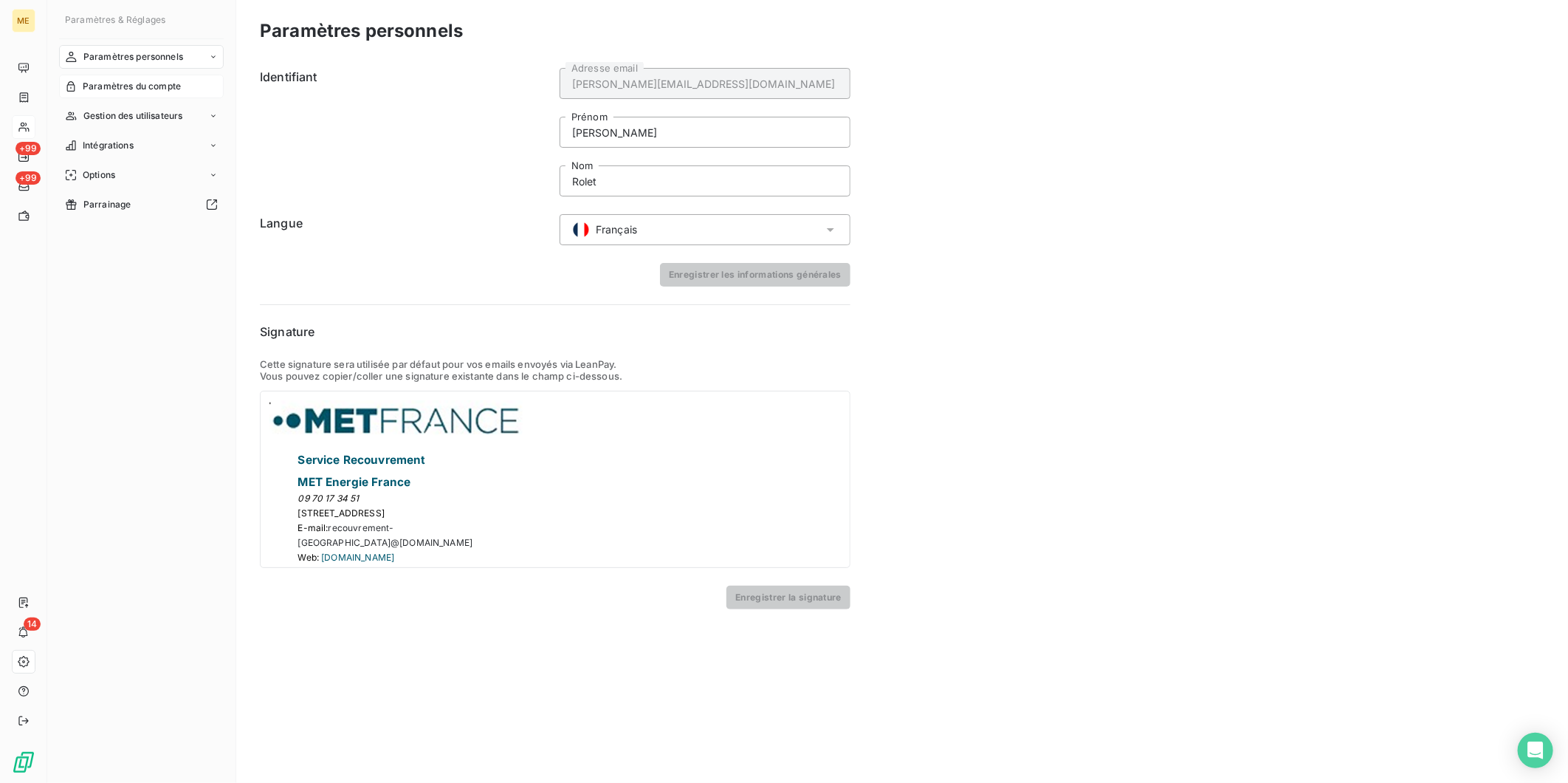
click at [133, 87] on span "Paramètres du compte" at bounding box center [132, 86] width 98 height 13
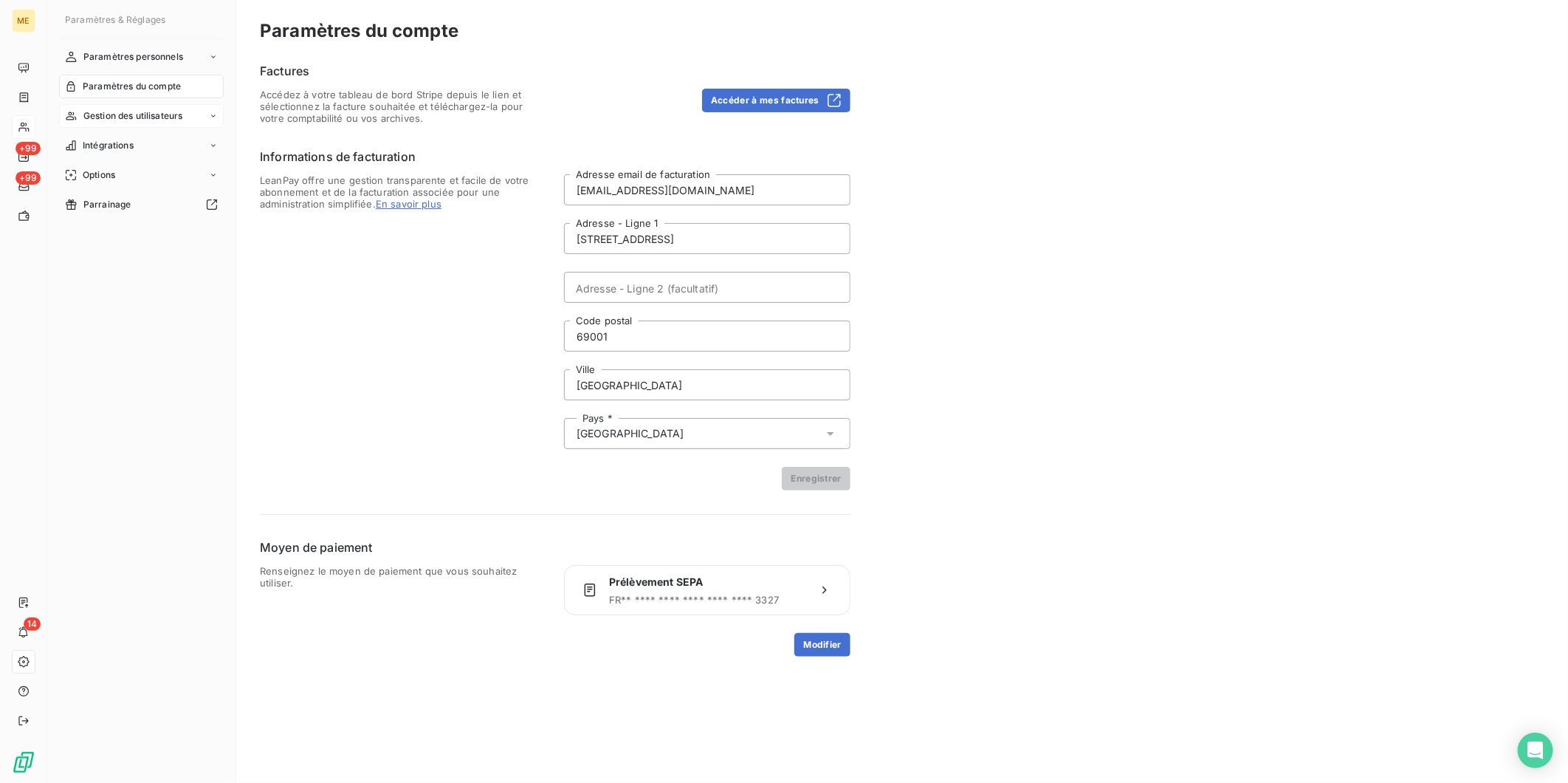
click at [148, 120] on span "Gestion des utilisateurs" at bounding box center [133, 115] width 100 height 13
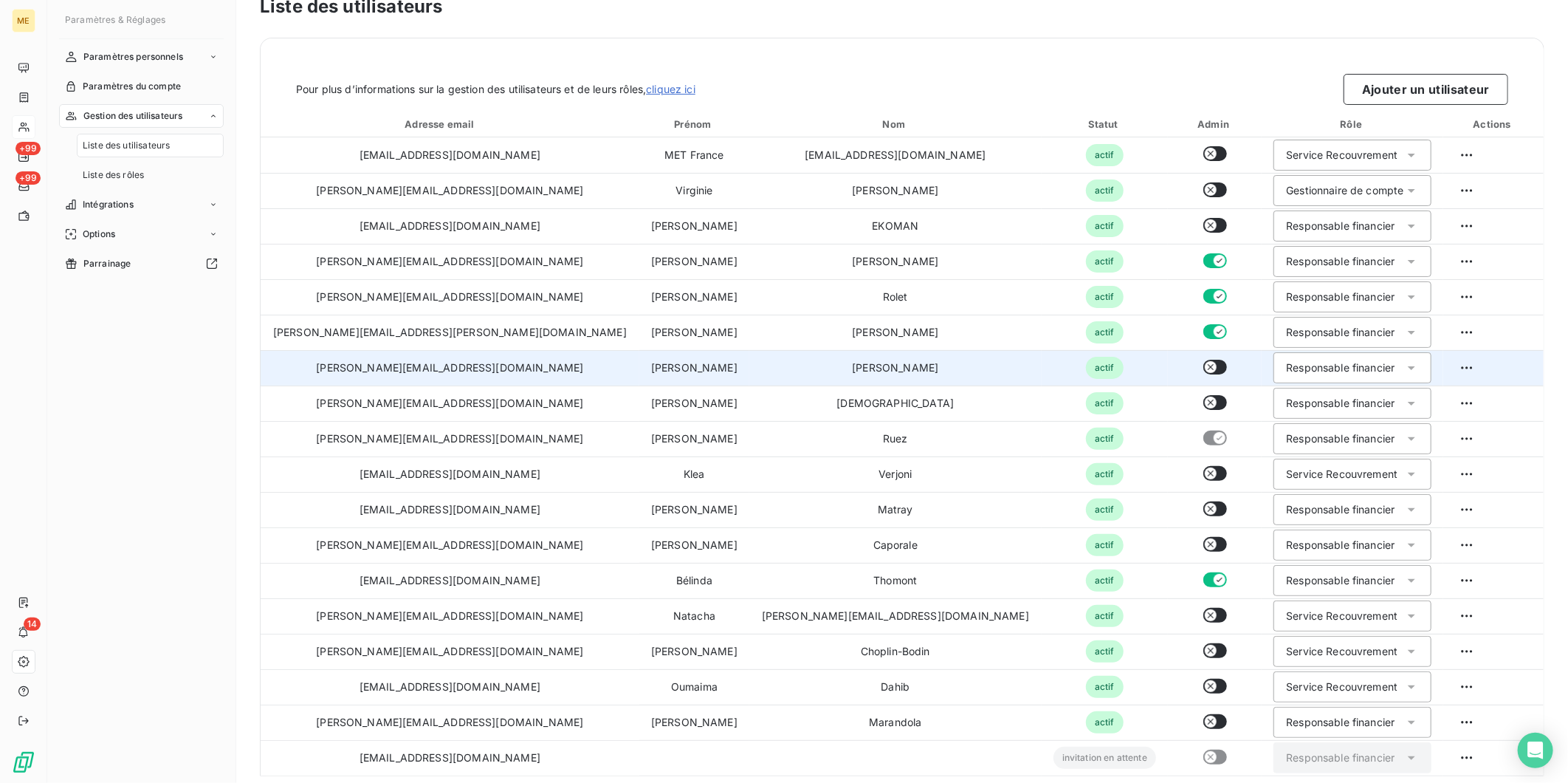
scroll to position [35, 0]
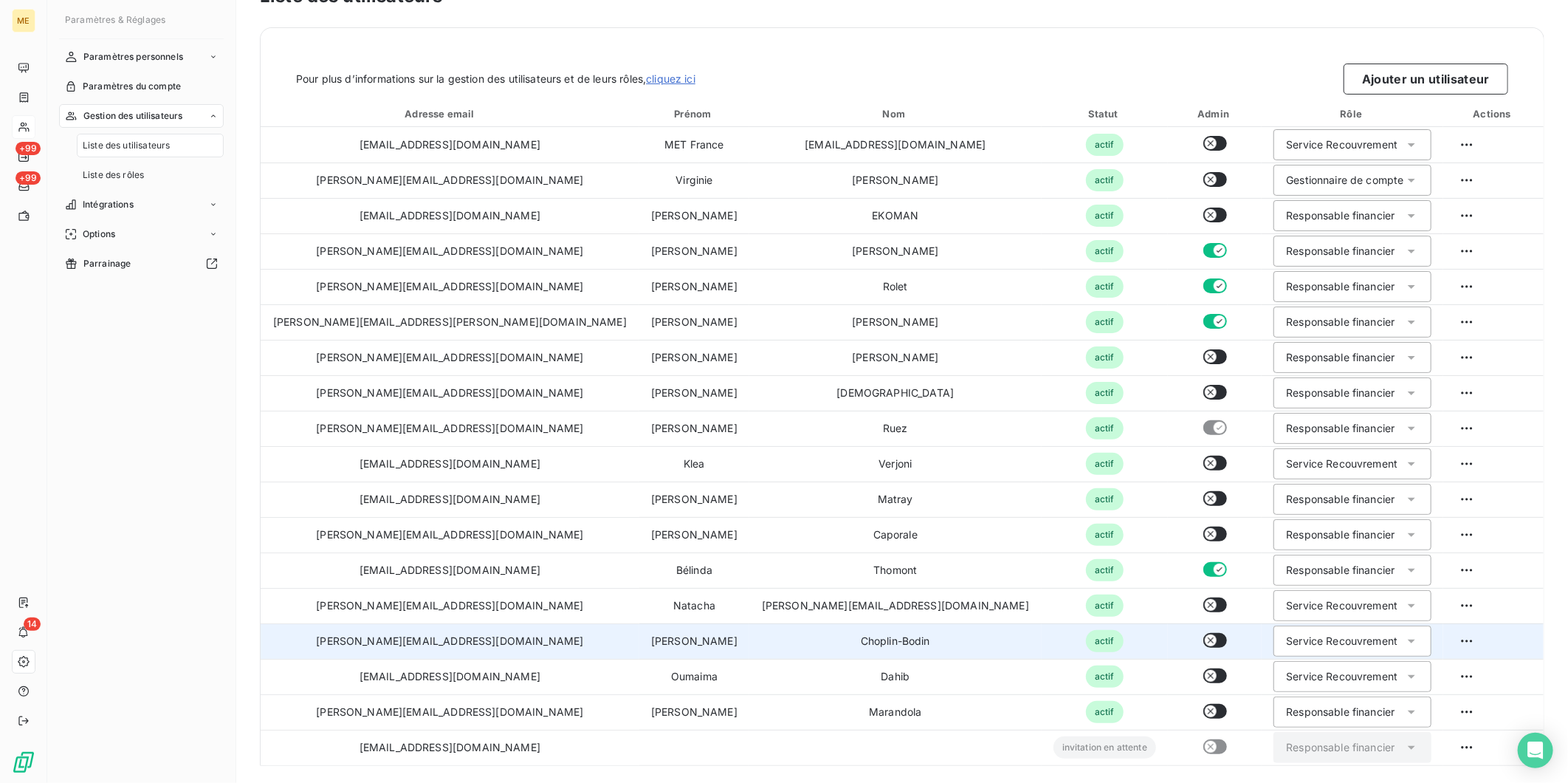
click at [875, 640] on td "Choplin-Bodin" at bounding box center [896, 641] width 292 height 36
click at [1435, 644] on html "ME +99 +99 14 Paramètres & Réglages Paramètres personnels Paramètres du compte …" at bounding box center [784, 391] width 1568 height 783
click at [1397, 696] on div "Supprimer l’utilisateur" at bounding box center [1428, 699] width 276 height 24
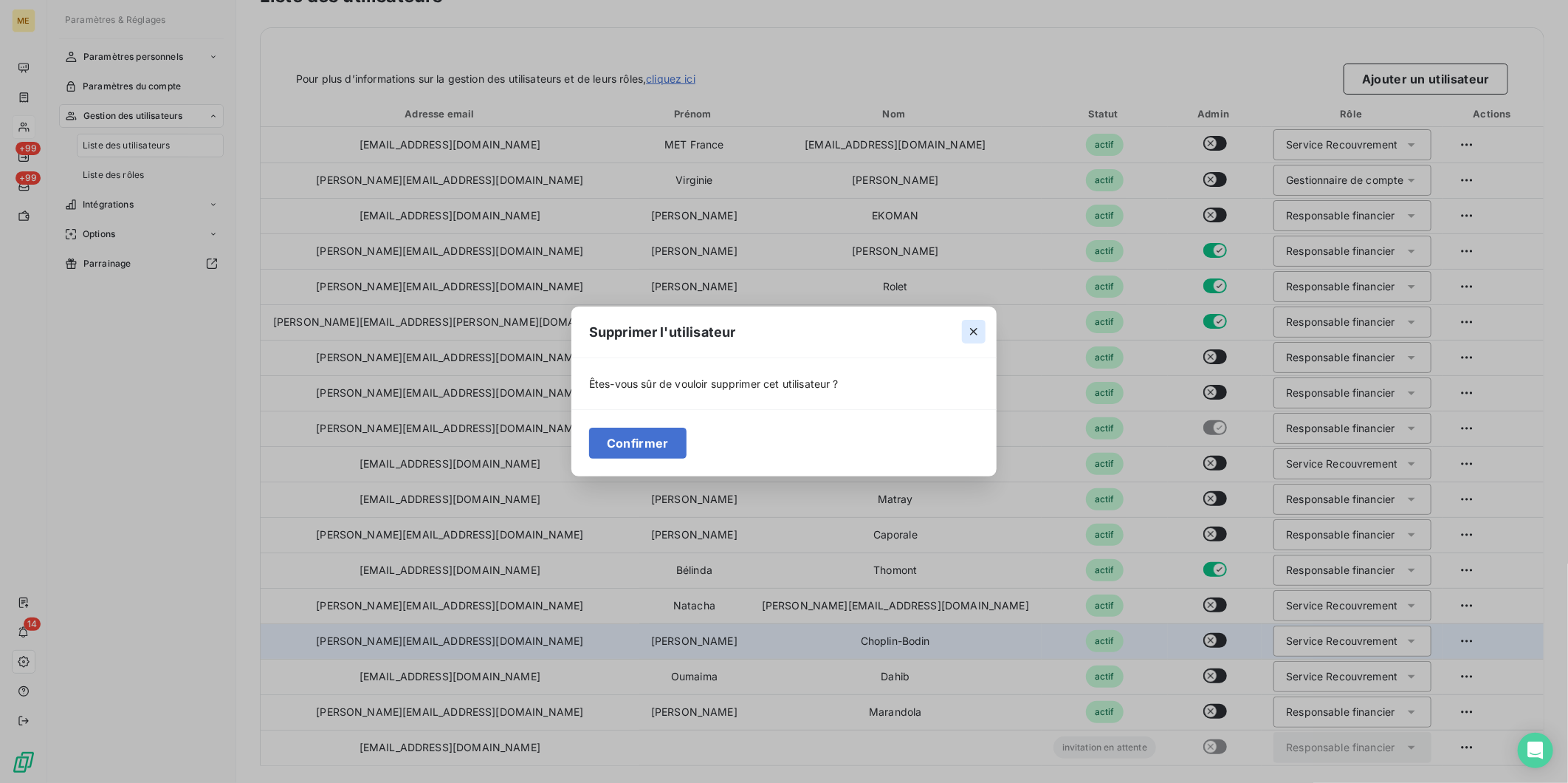
click at [968, 331] on icon "button" at bounding box center [973, 332] width 15 height 15
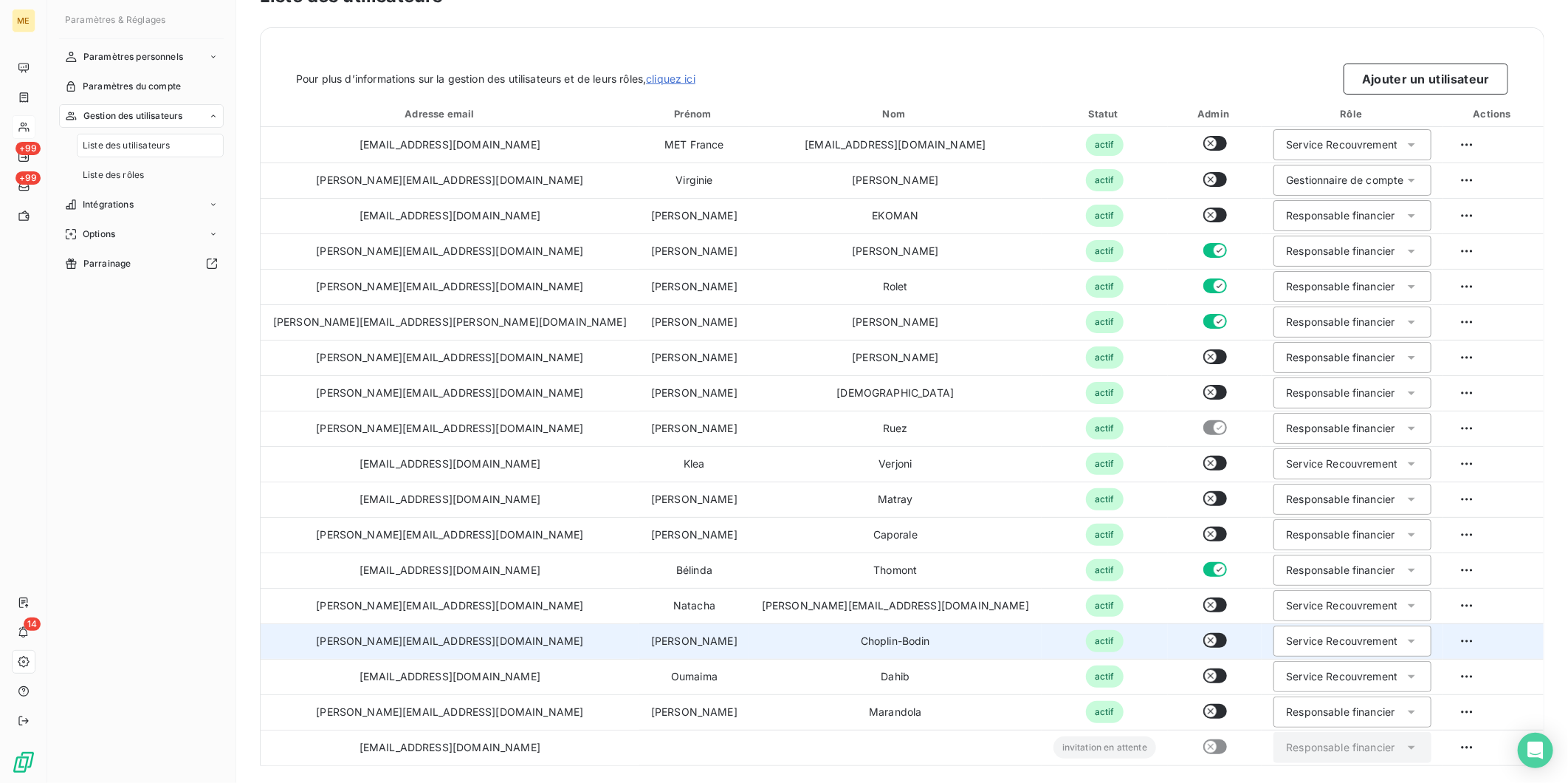
click at [1086, 640] on span "actif" at bounding box center [1105, 640] width 38 height 22
click at [1287, 633] on div "Service Recouvrement" at bounding box center [1342, 640] width 111 height 15
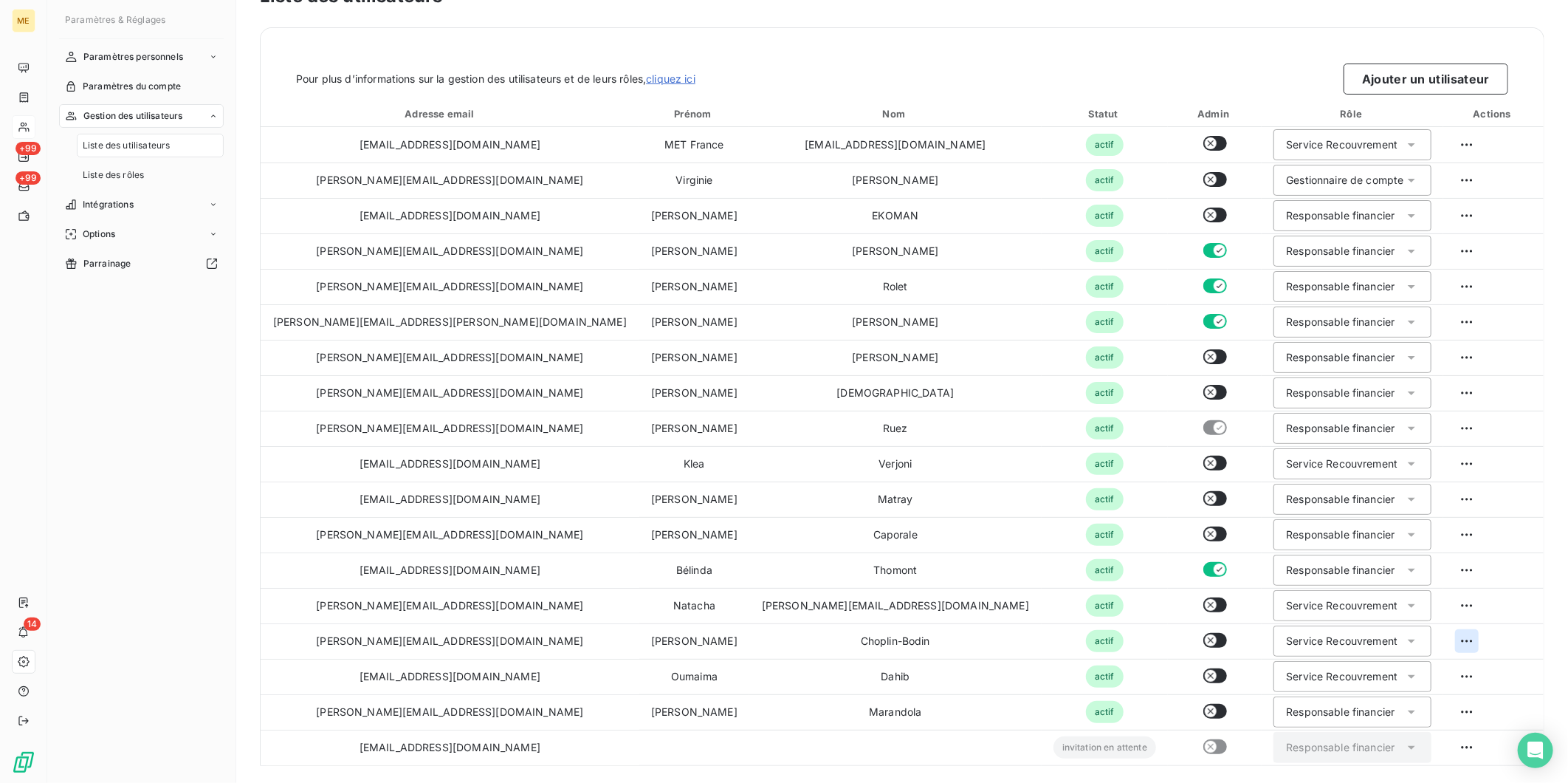
click at [1428, 638] on html "ME +99 +99 14 Paramètres & Réglages Paramètres personnels Paramètres du compte …" at bounding box center [784, 391] width 1568 height 783
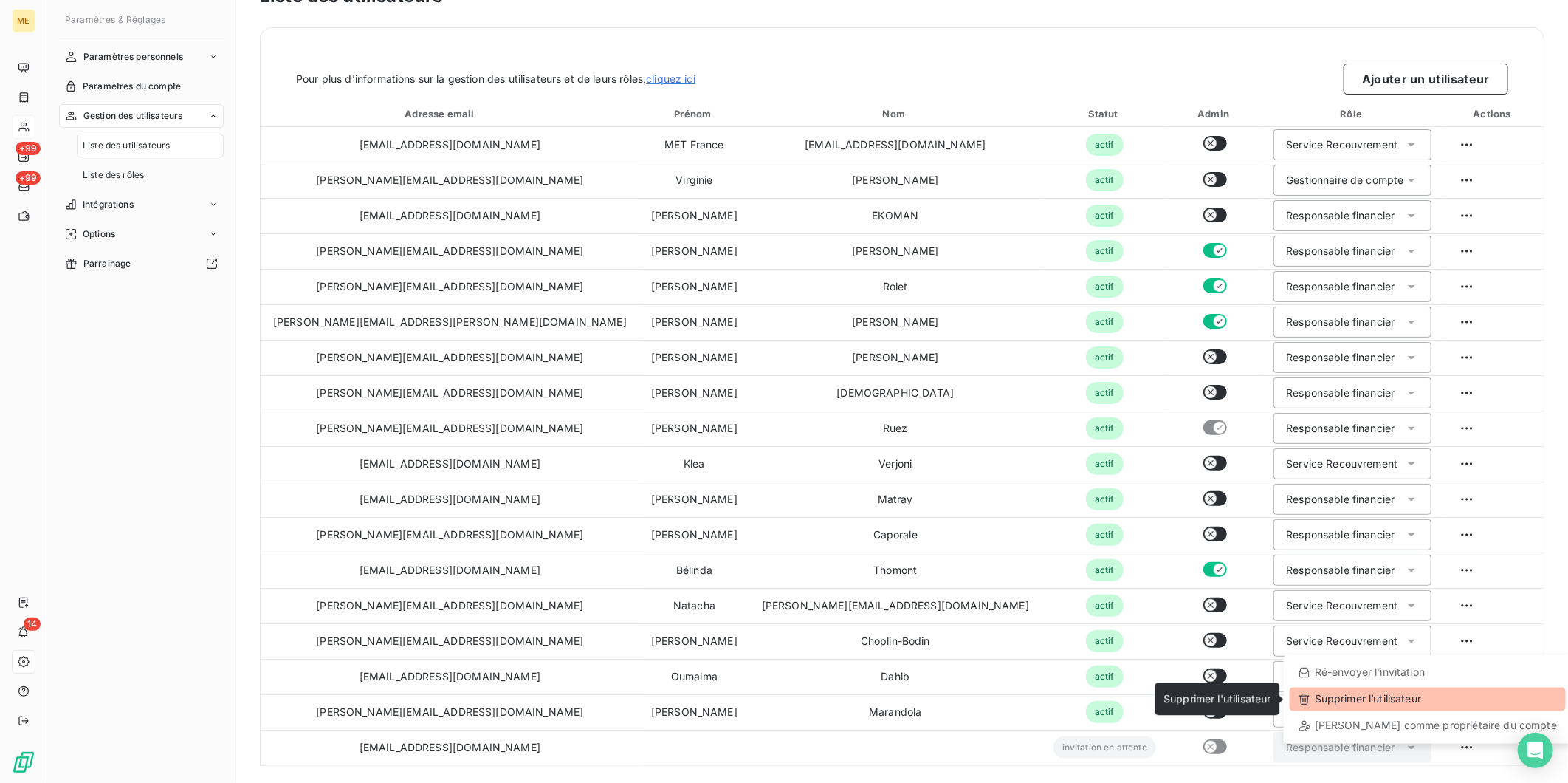
click at [1382, 702] on div "Supprimer l’utilisateur" at bounding box center [1428, 699] width 276 height 24
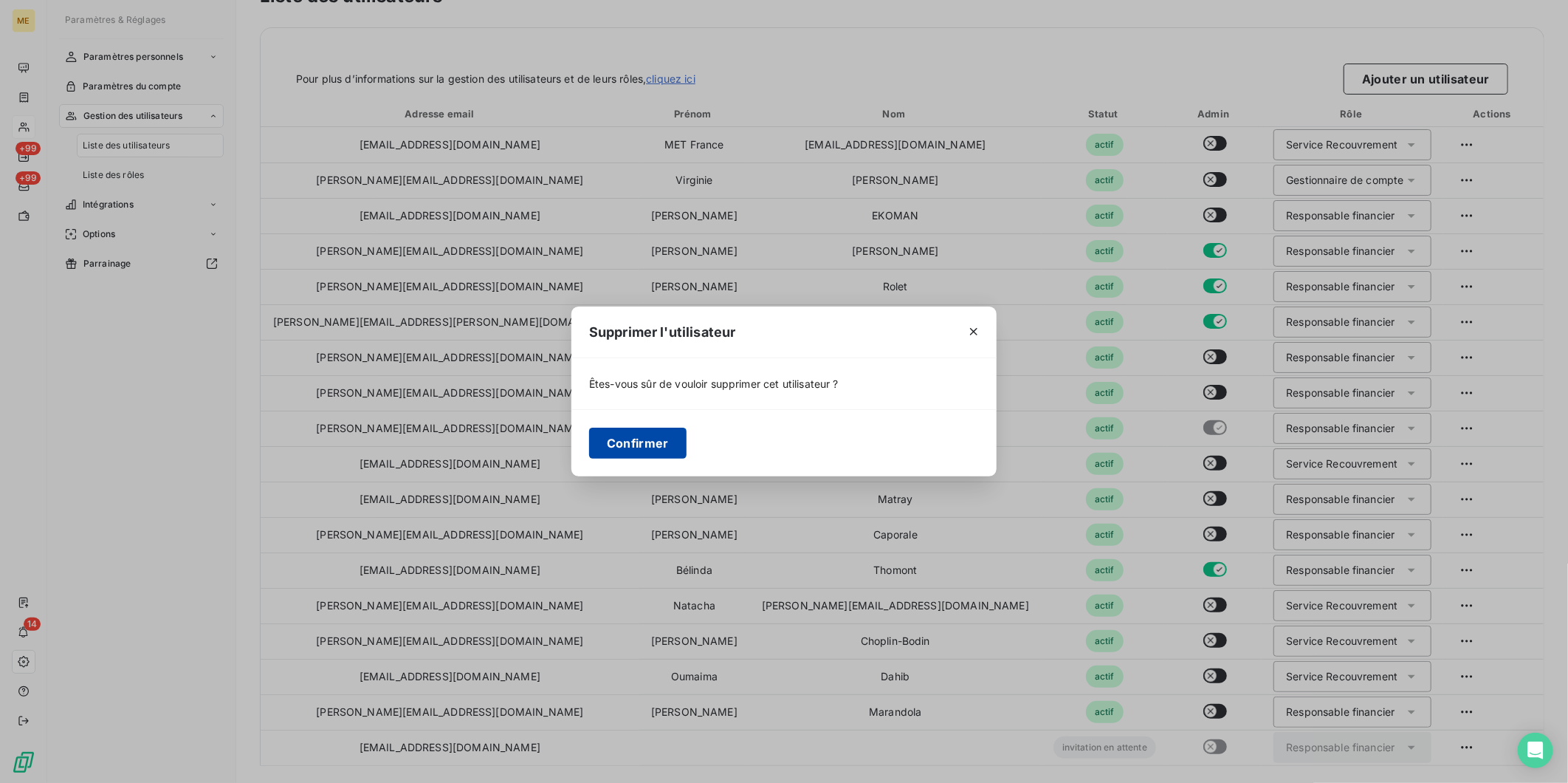
click at [640, 449] on button "Confirmer" at bounding box center [638, 443] width 97 height 31
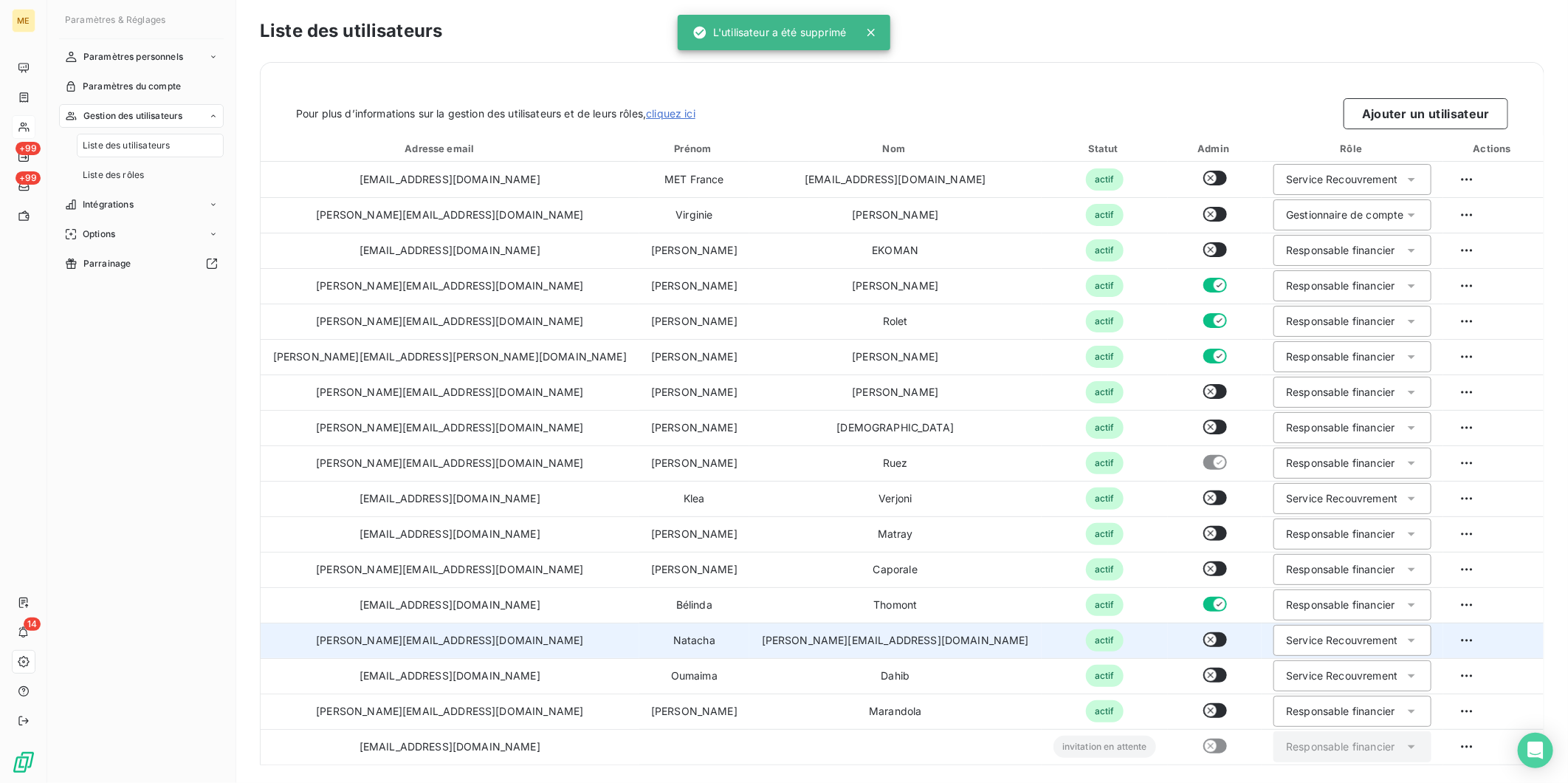
scroll to position [0, 0]
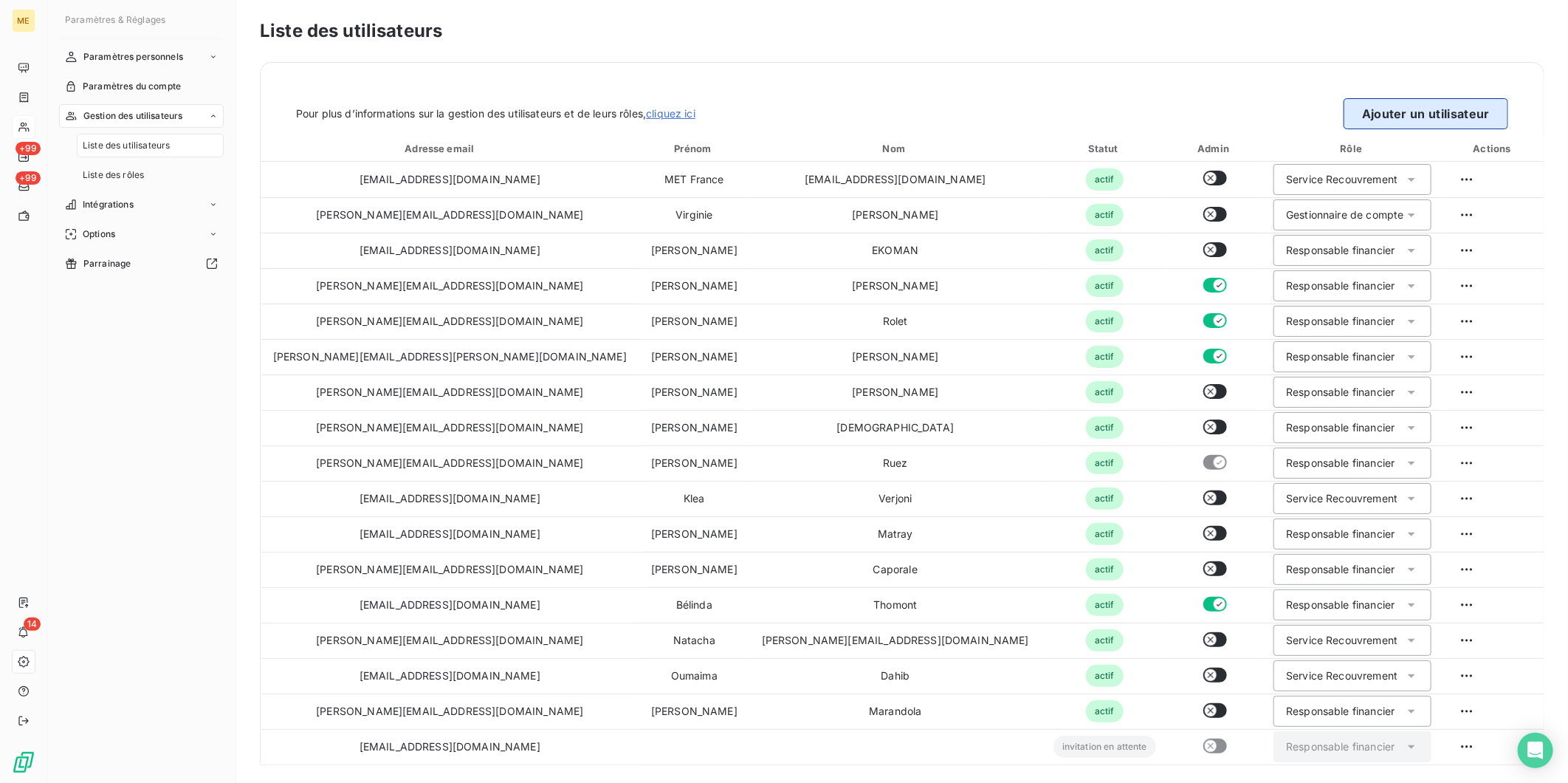
click at [1386, 116] on button "Ajouter un utilisateur" at bounding box center [1426, 113] width 164 height 31
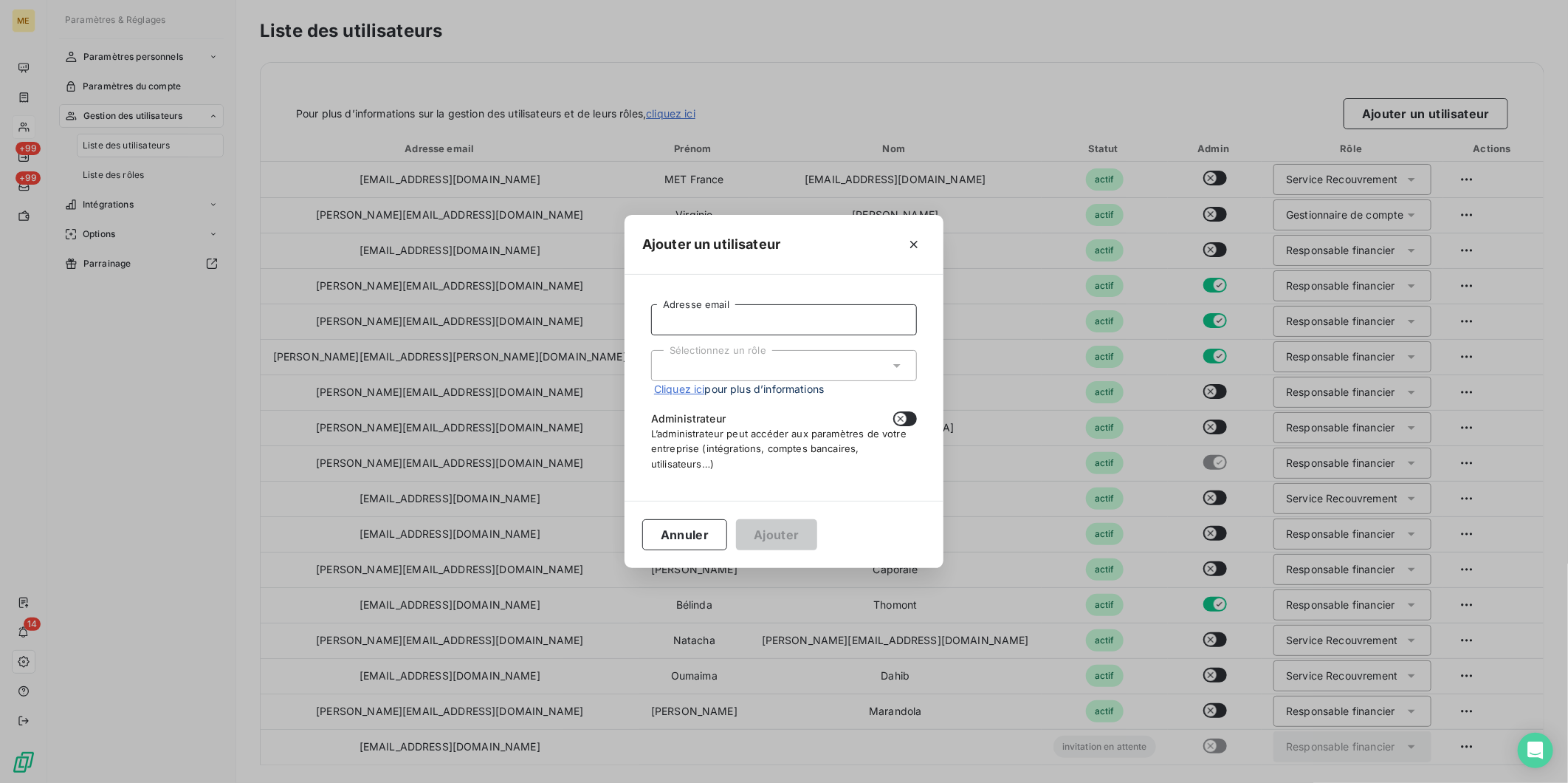
click at [763, 321] on input "Adresse email" at bounding box center [784, 319] width 266 height 31
drag, startPoint x: 763, startPoint y: 321, endPoint x: 644, endPoint y: 314, distance: 119.2
click at [644, 314] on div "gab Adresse email Sélectionnez un rôle Cliquez ici pour plus d’informations Adm…" at bounding box center [784, 387] width 283 height 190
type input "[EMAIL_ADDRESS][PERSON_NAME][DOMAIN_NAME]"
click at [747, 373] on div "Sélectionnez un rôle" at bounding box center [784, 365] width 266 height 31
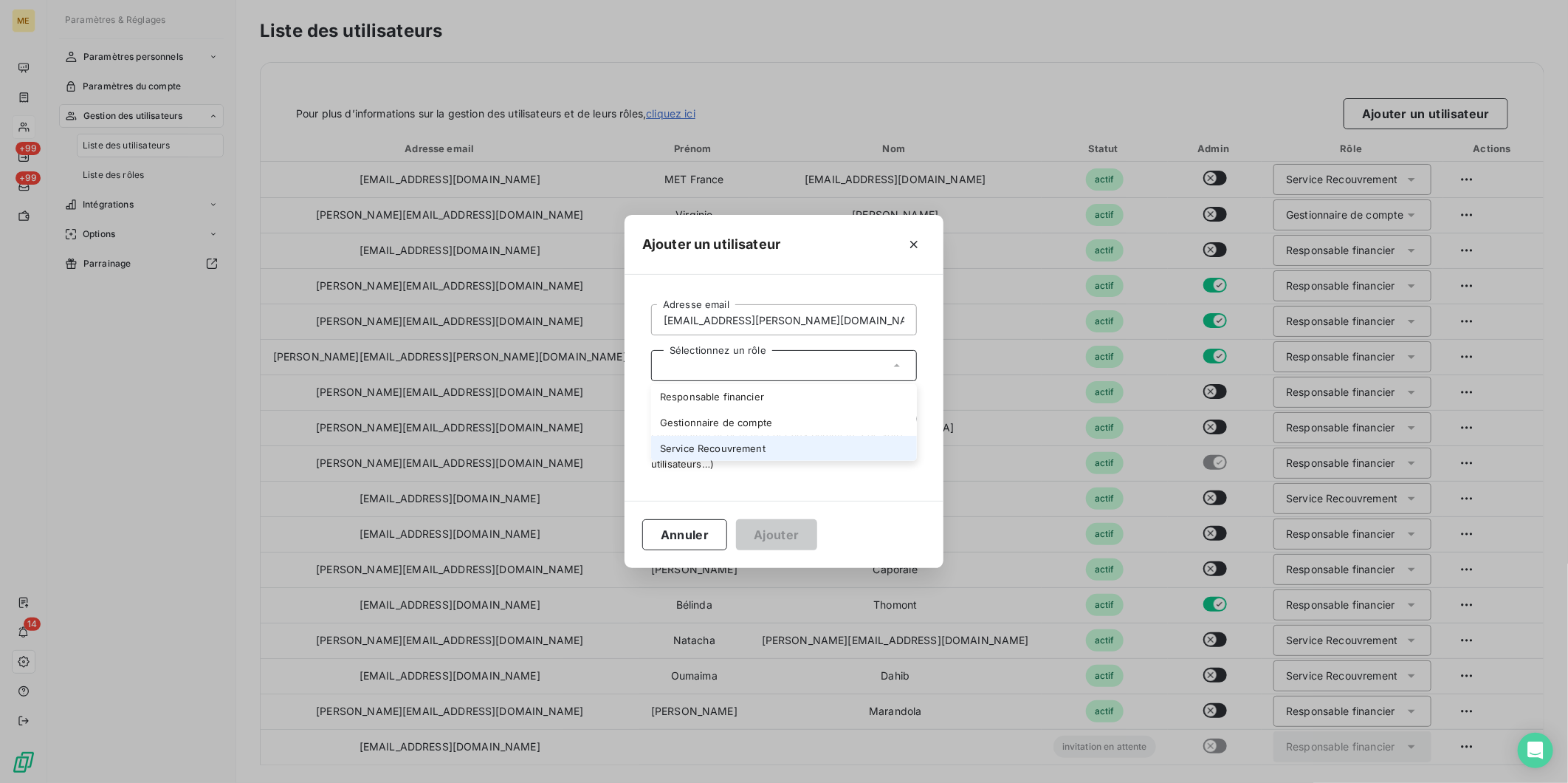
click at [785, 439] on li "Service Recouvrement" at bounding box center [784, 449] width 266 height 26
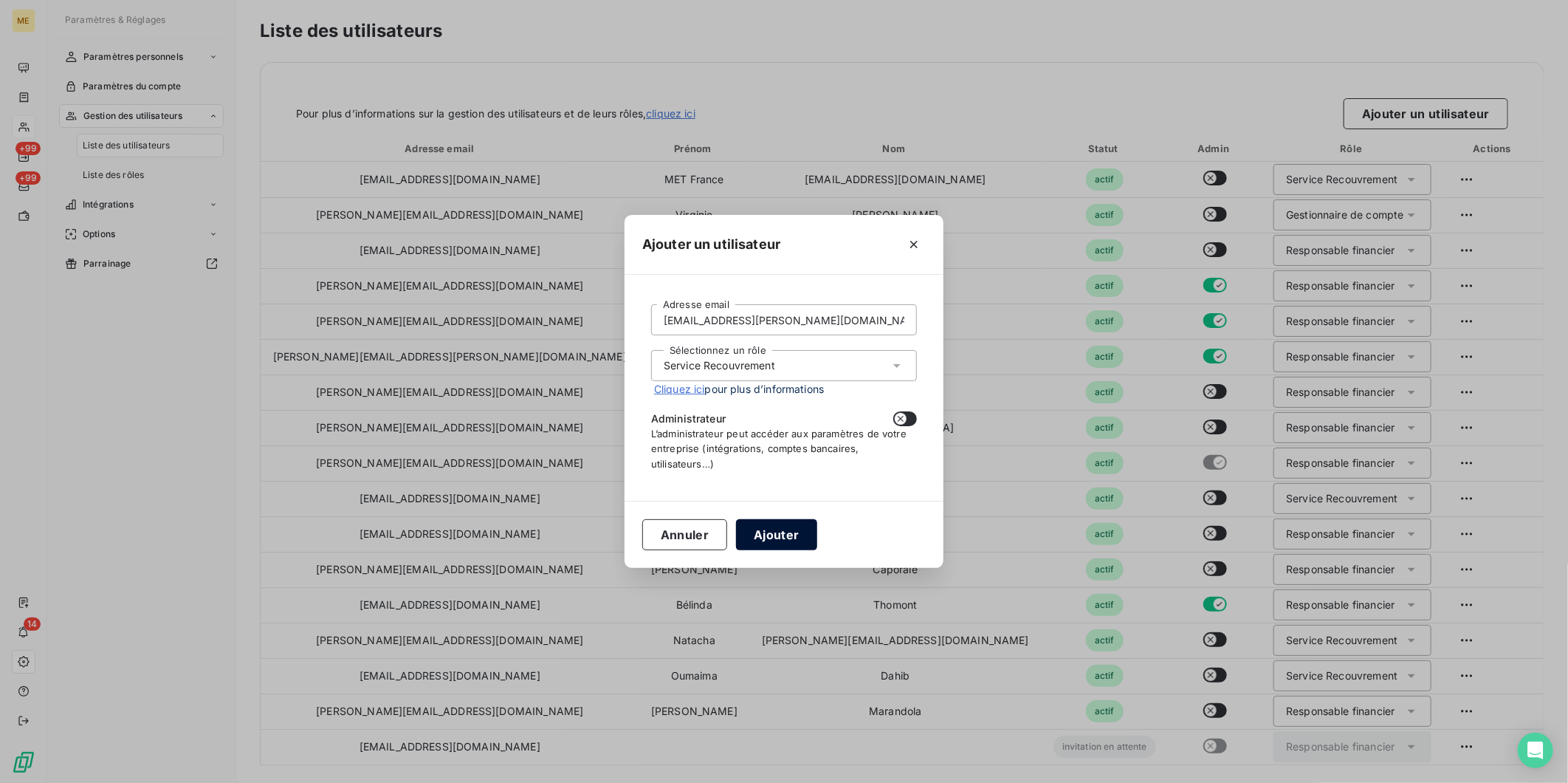
click at [763, 528] on button "Ajouter" at bounding box center [777, 535] width 80 height 31
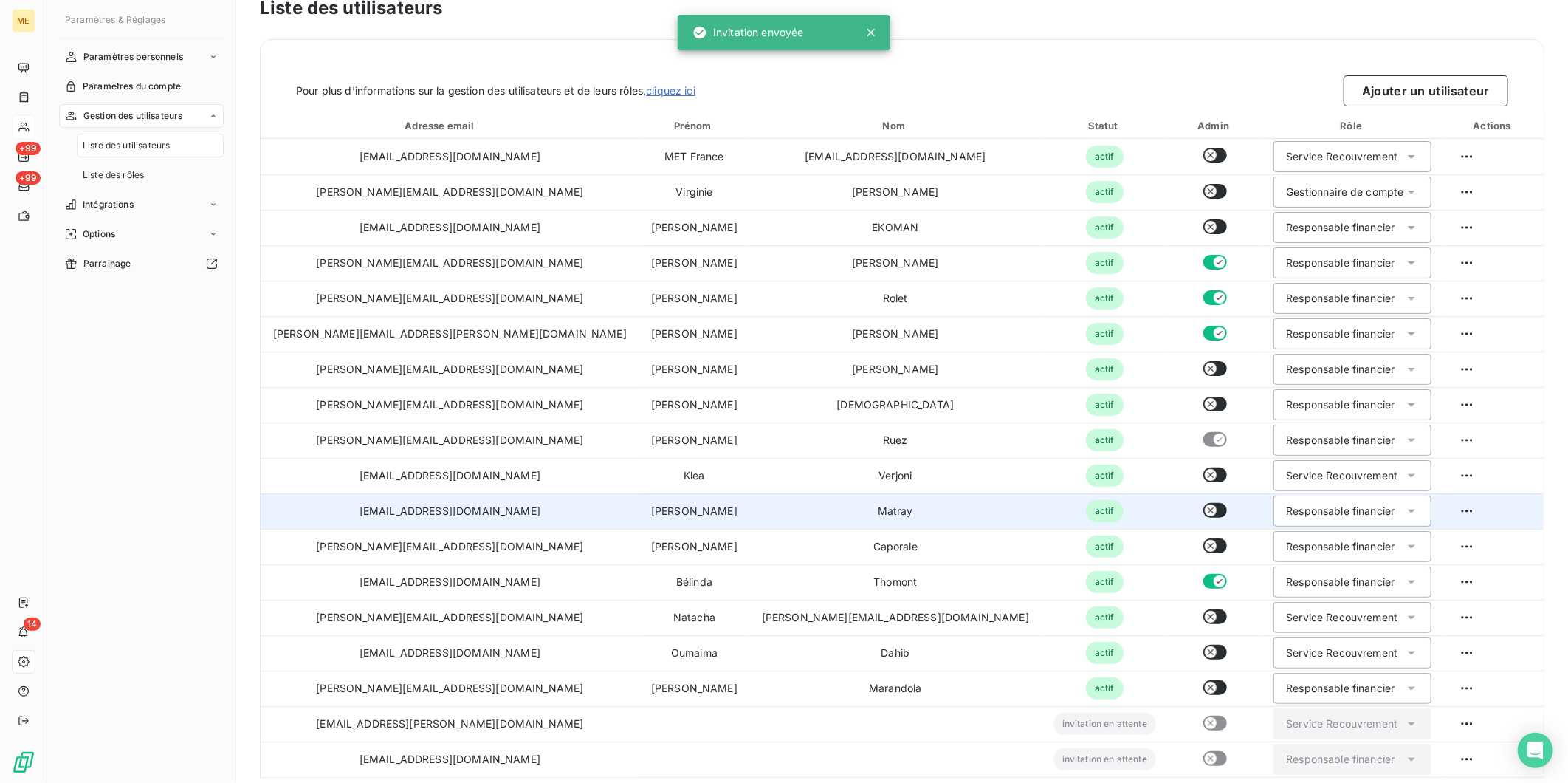
scroll to position [35, 0]
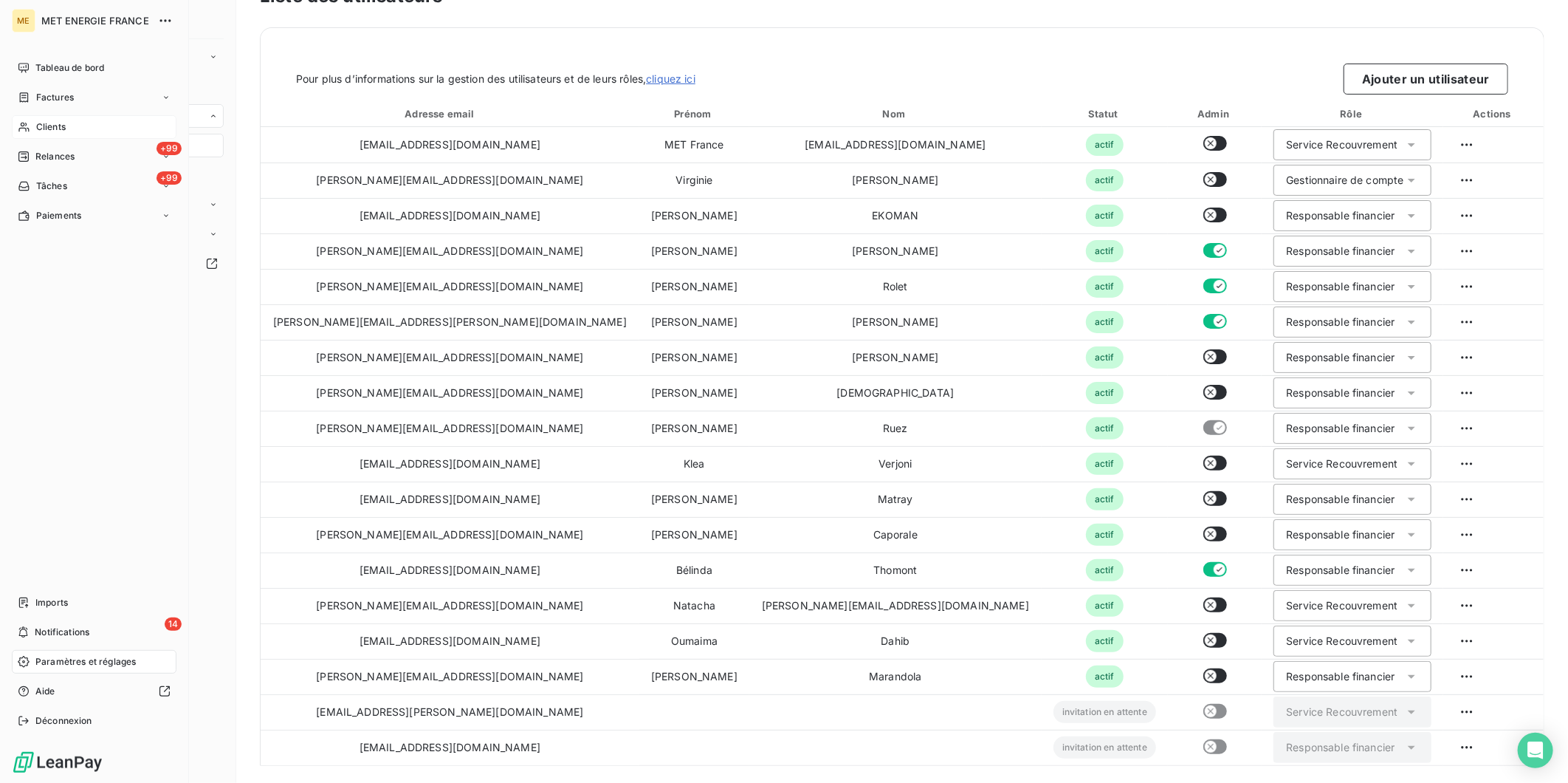
click at [59, 134] on div "Clients" at bounding box center [94, 127] width 164 height 24
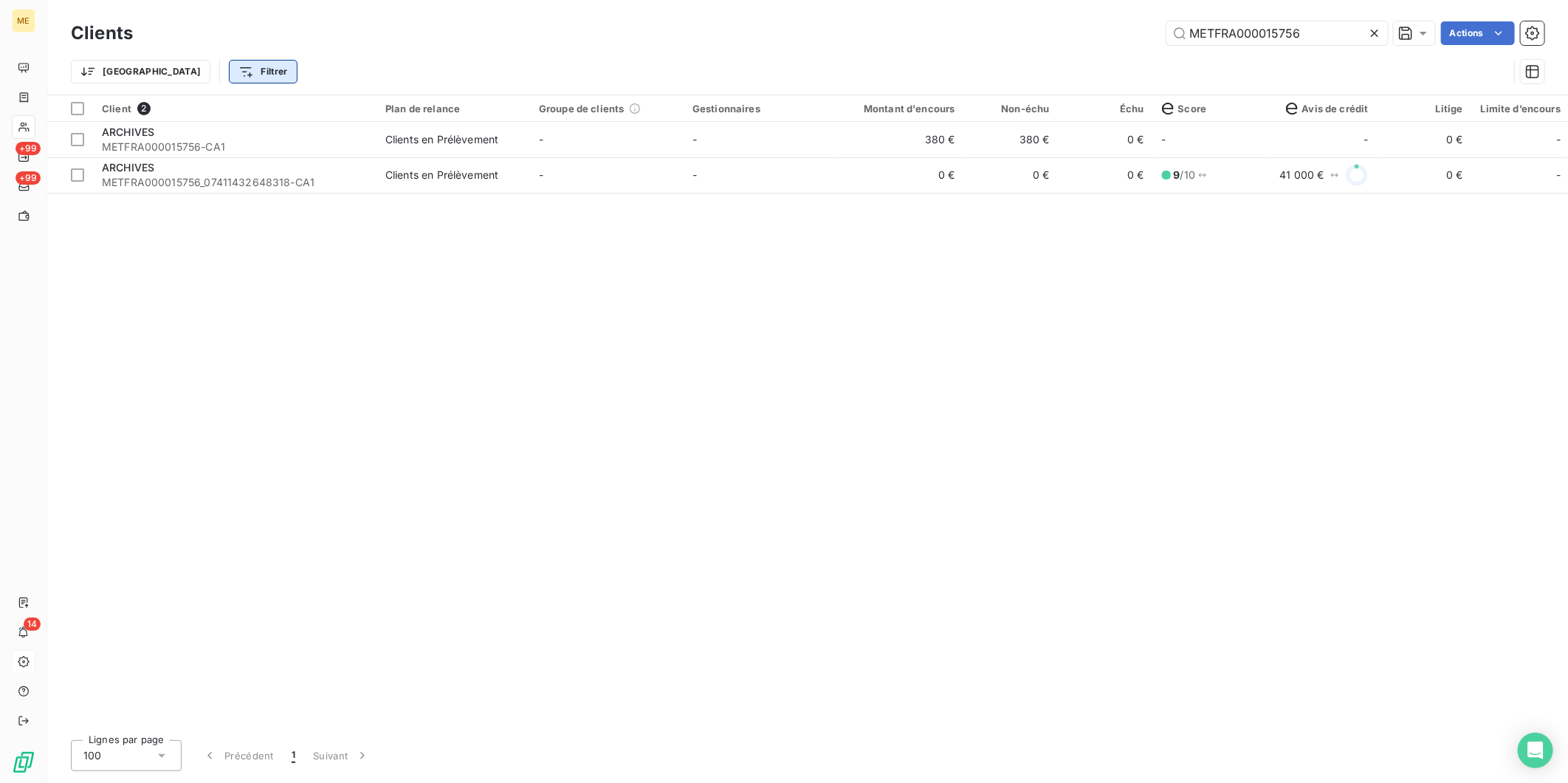
click at [210, 71] on html "ME +99 +99 14 Clients METFRA000015756 Actions Trier Filtrer Client 2 Plan de re…" at bounding box center [784, 391] width 1568 height 783
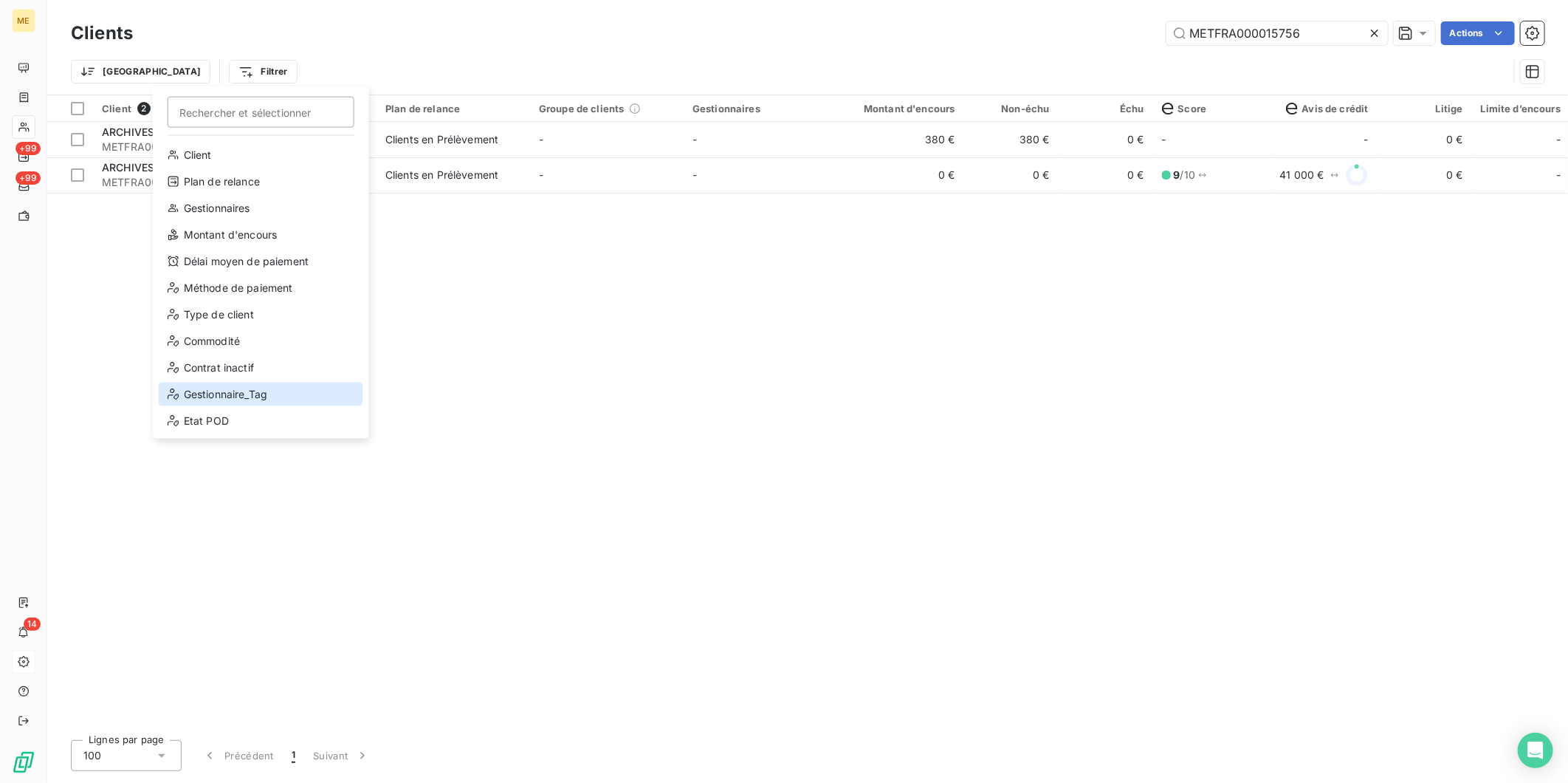
click at [252, 401] on div "Gestionnaire_Tag" at bounding box center [261, 394] width 205 height 24
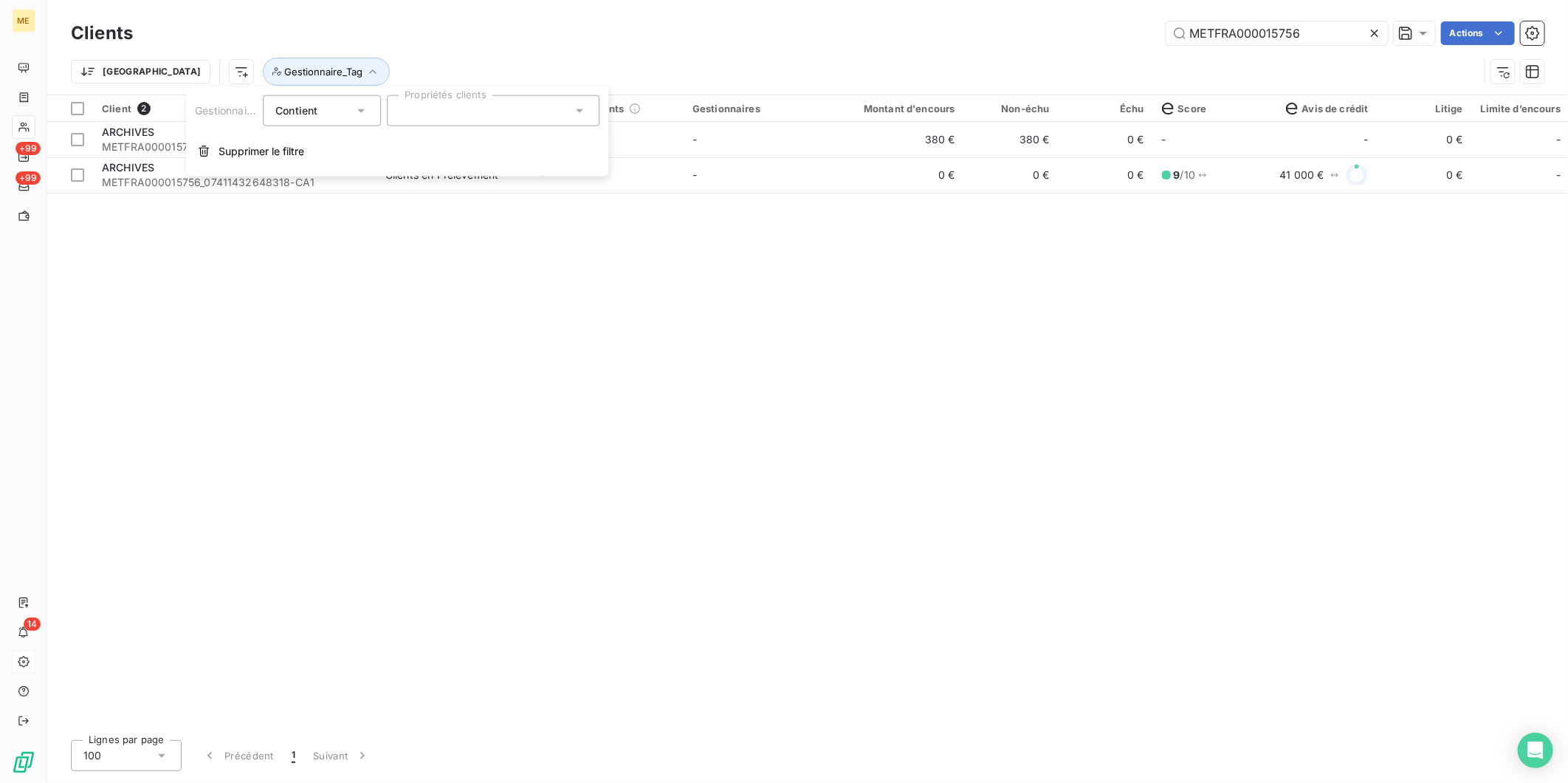
click at [437, 111] on div at bounding box center [492, 110] width 213 height 31
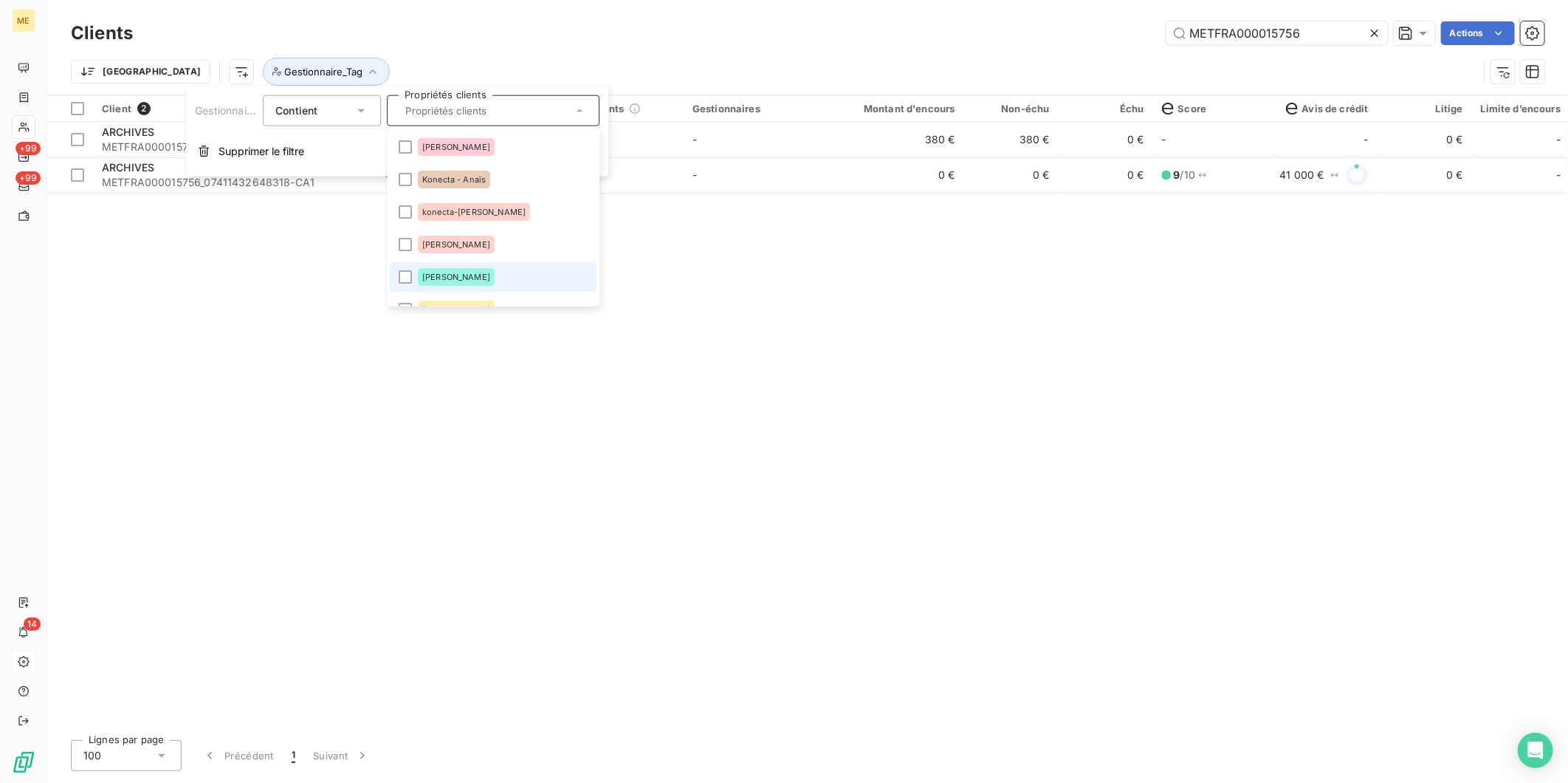
click at [480, 275] on li "[PERSON_NAME]" at bounding box center [493, 277] width 206 height 30
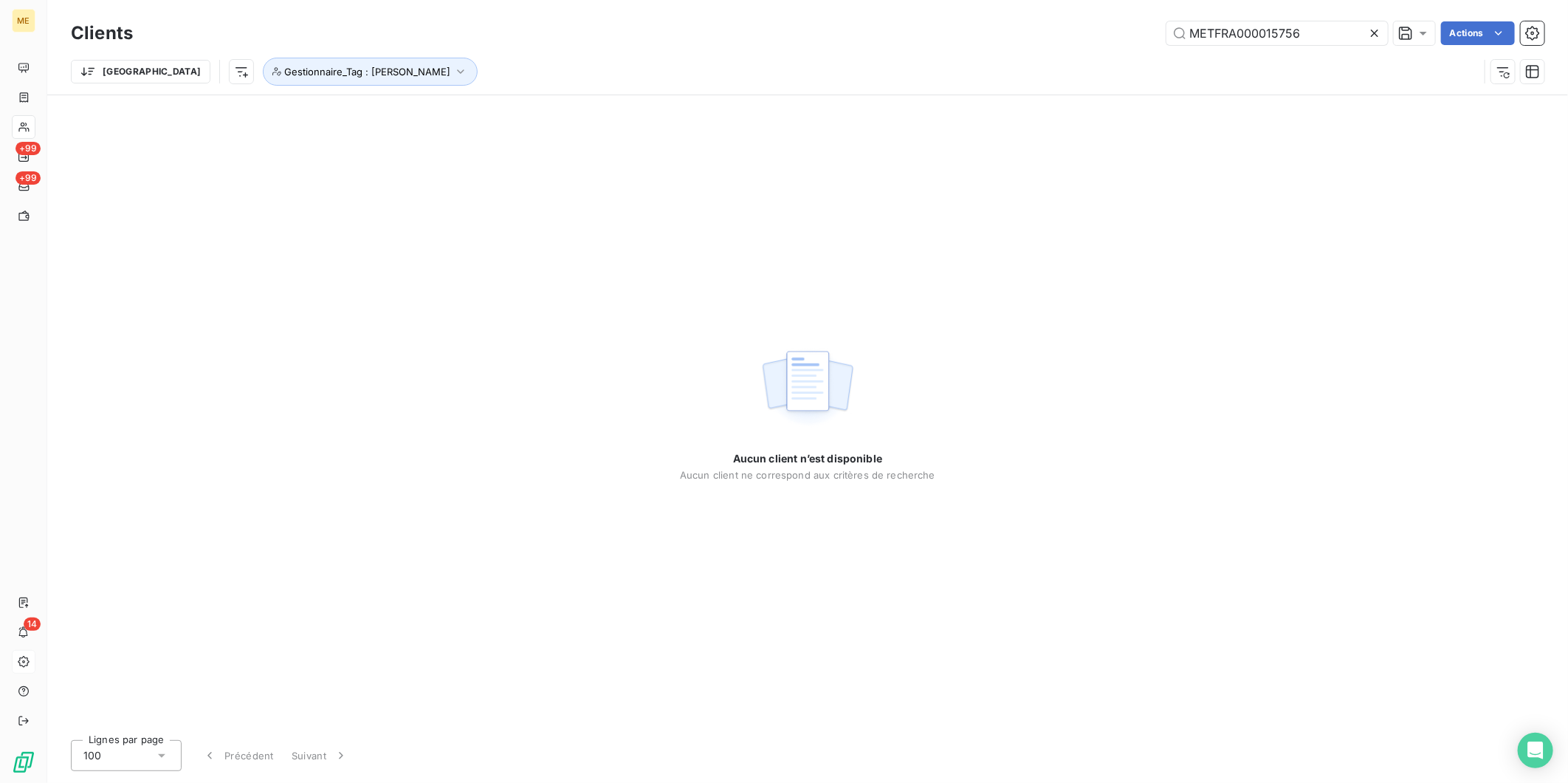
click at [746, 58] on div "Trier Gestionnaire_Tag : [PERSON_NAME]" at bounding box center [775, 72] width 1408 height 28
click at [1371, 35] on icon at bounding box center [1375, 33] width 7 height 7
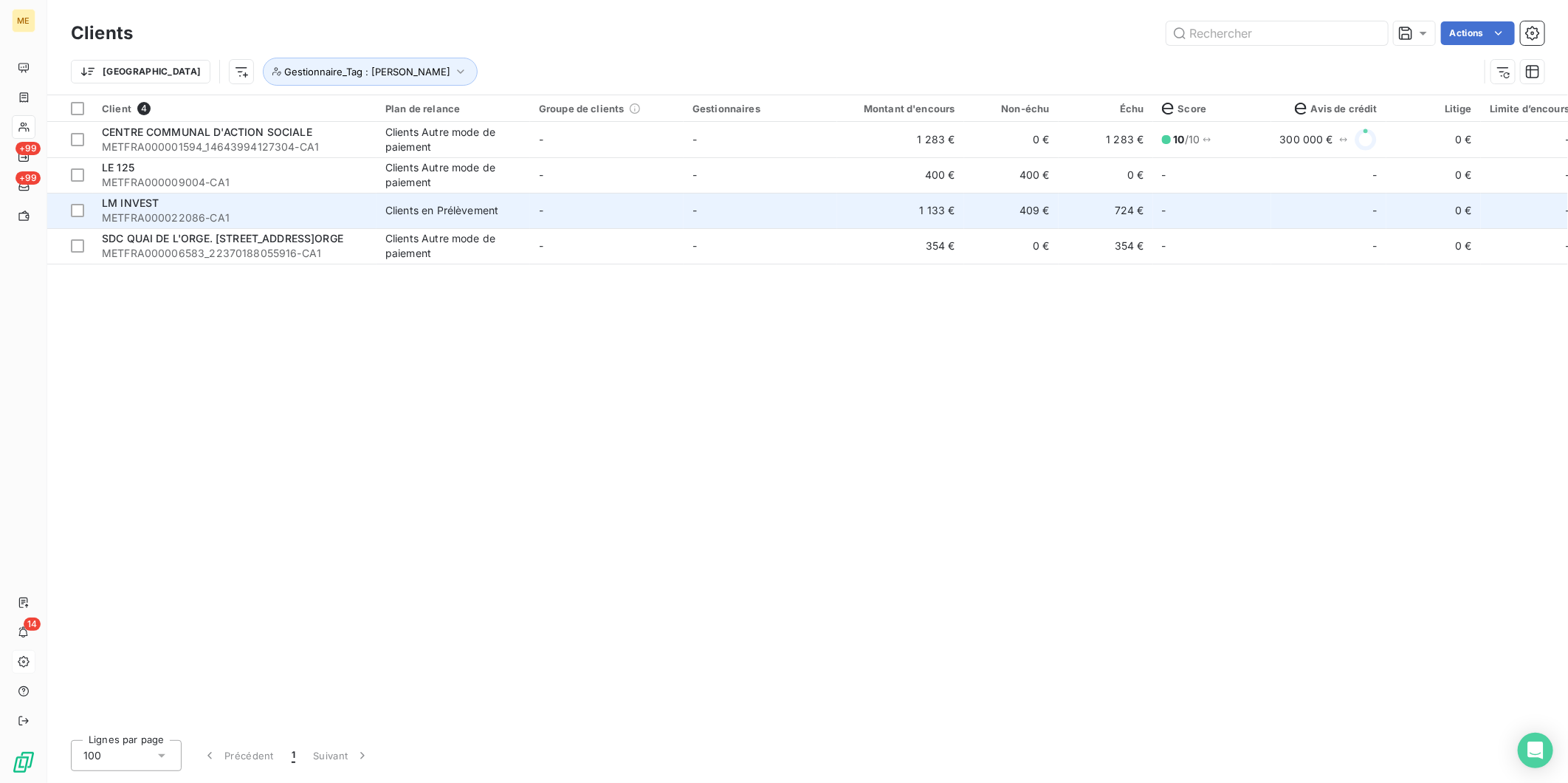
click at [555, 206] on td "-" at bounding box center [607, 210] width 154 height 36
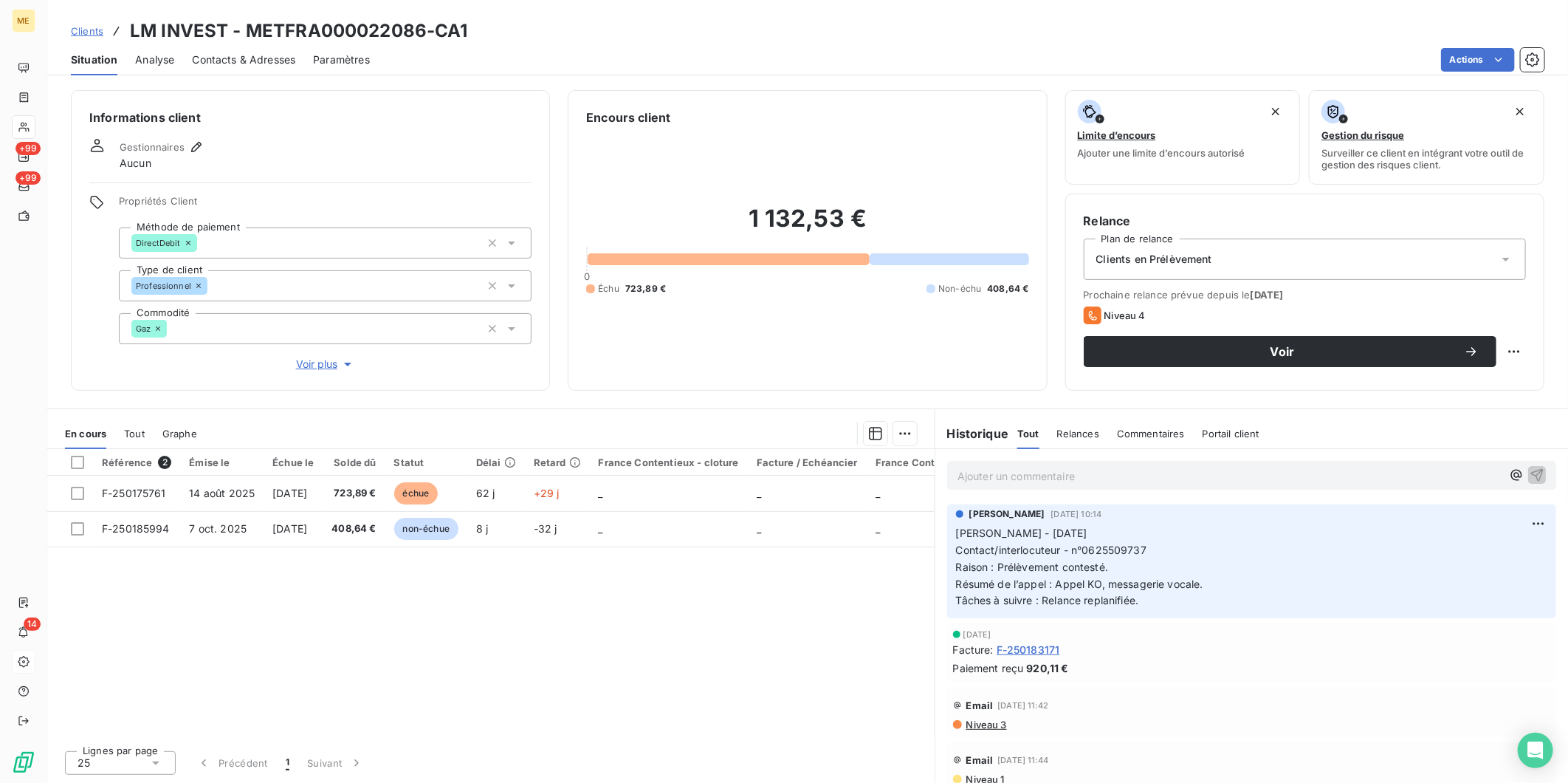
click at [377, 36] on h3 "LM INVEST - METFRA000022086-CA1" at bounding box center [299, 31] width 338 height 26
copy h3 "METFRA000022086"
click at [223, 54] on span "Contacts & Adresses" at bounding box center [244, 59] width 103 height 15
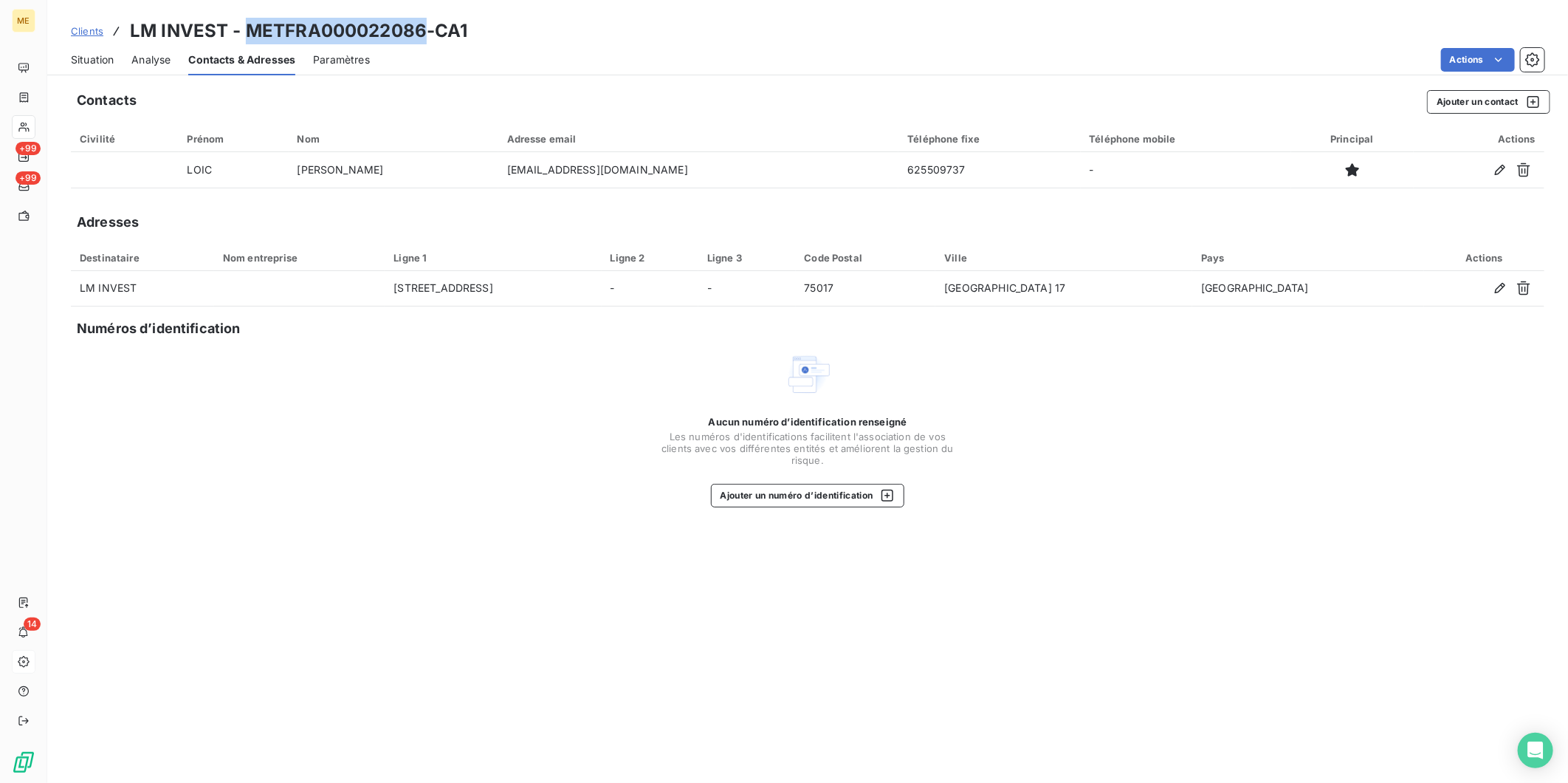
click at [156, 58] on span "Analyse" at bounding box center [150, 59] width 39 height 15
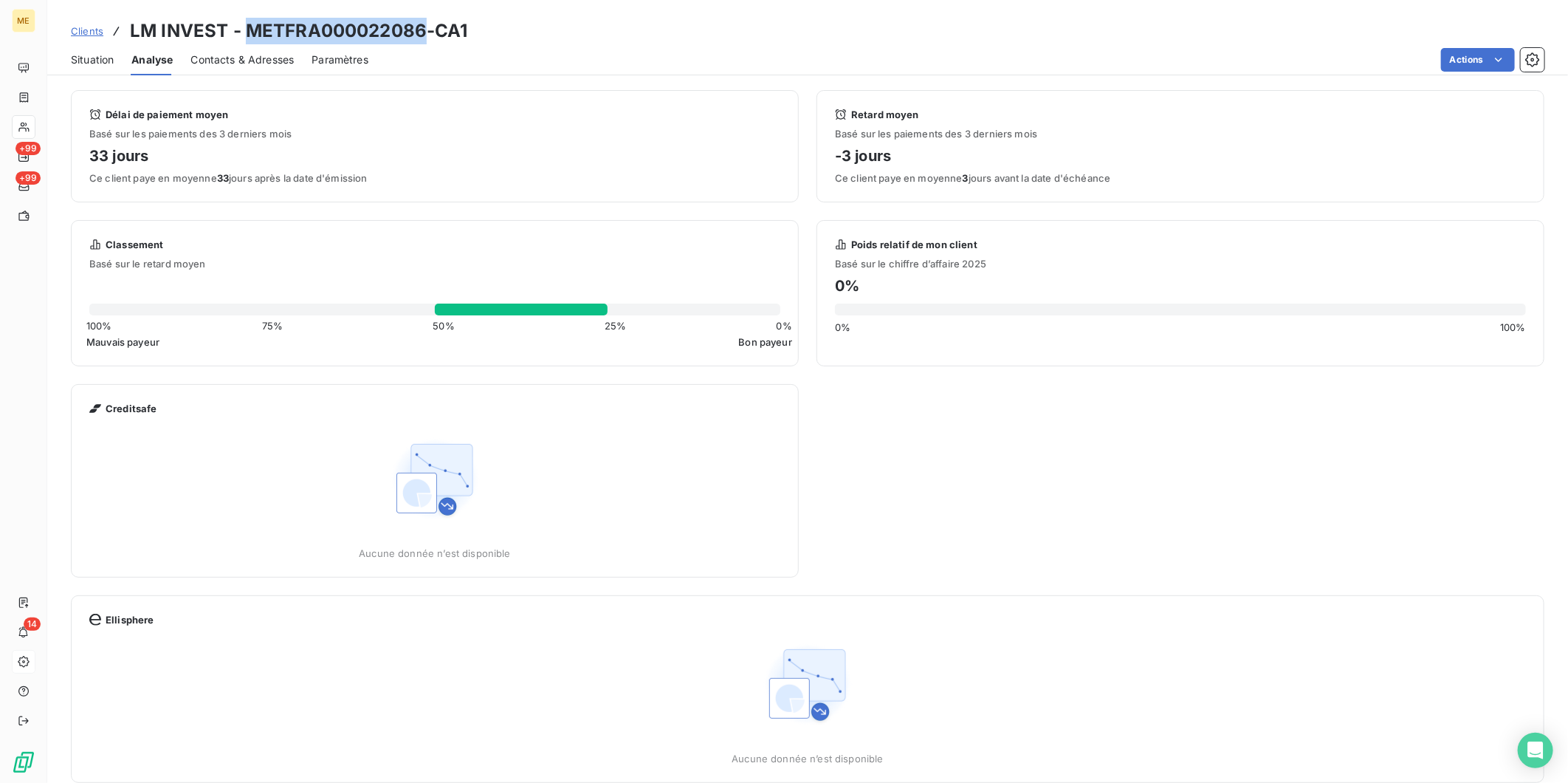
click at [111, 54] on span "Situation" at bounding box center [92, 59] width 43 height 15
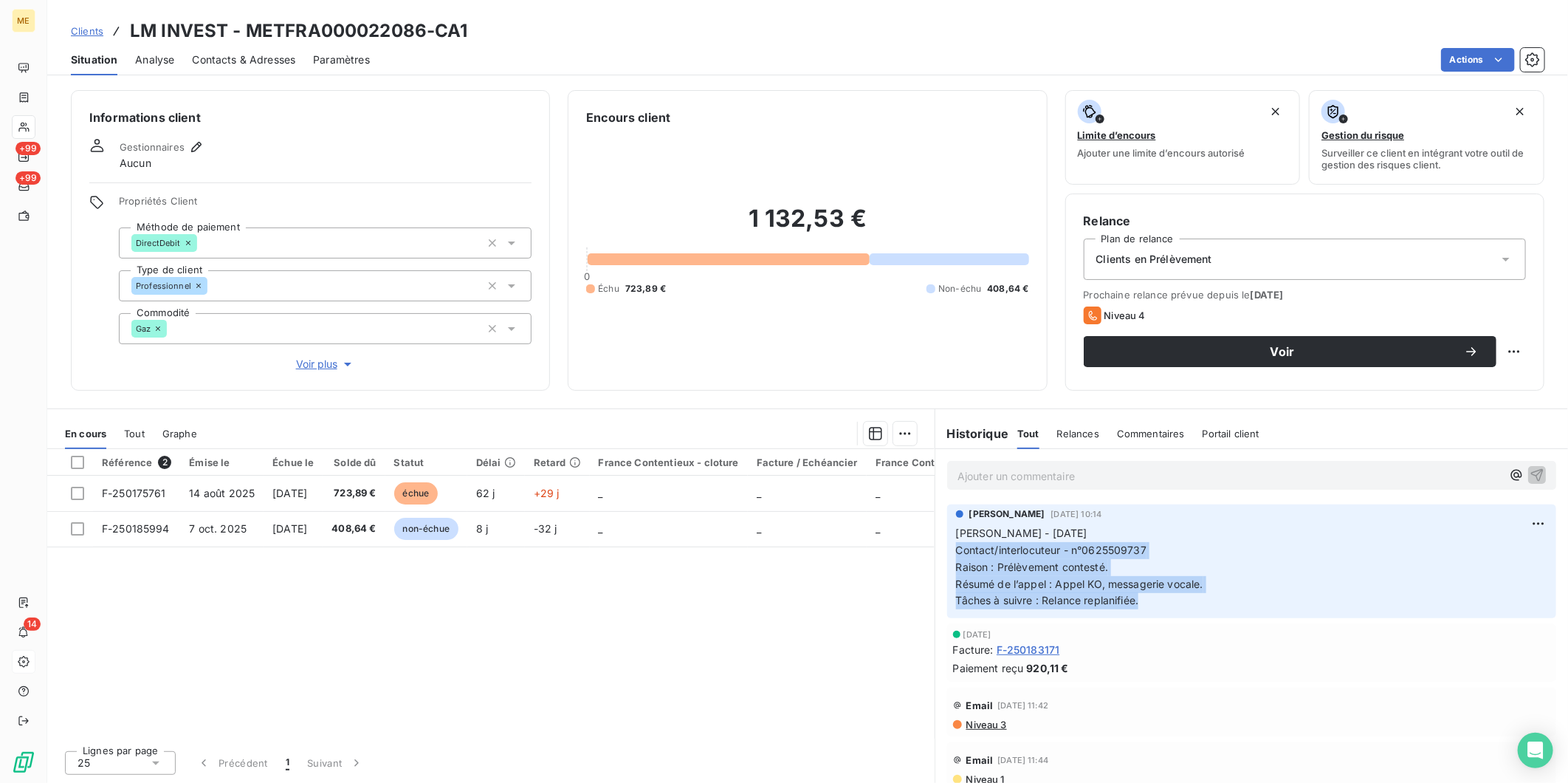
drag, startPoint x: 1153, startPoint y: 599, endPoint x: 956, endPoint y: 549, distance: 203.2
click at [956, 549] on p "[PERSON_NAME] - [DATE] Contact/interlocuteur - n°0625509737 Raison : Prélèvemen…" at bounding box center [1251, 567] width 591 height 84
copy p "Contact/interlocuteur - n°0625509737 Raison : Prélèvement contesté. Résumé de l…"
click at [1007, 471] on p "Ajouter un commentaire ﻿" at bounding box center [1230, 476] width 544 height 18
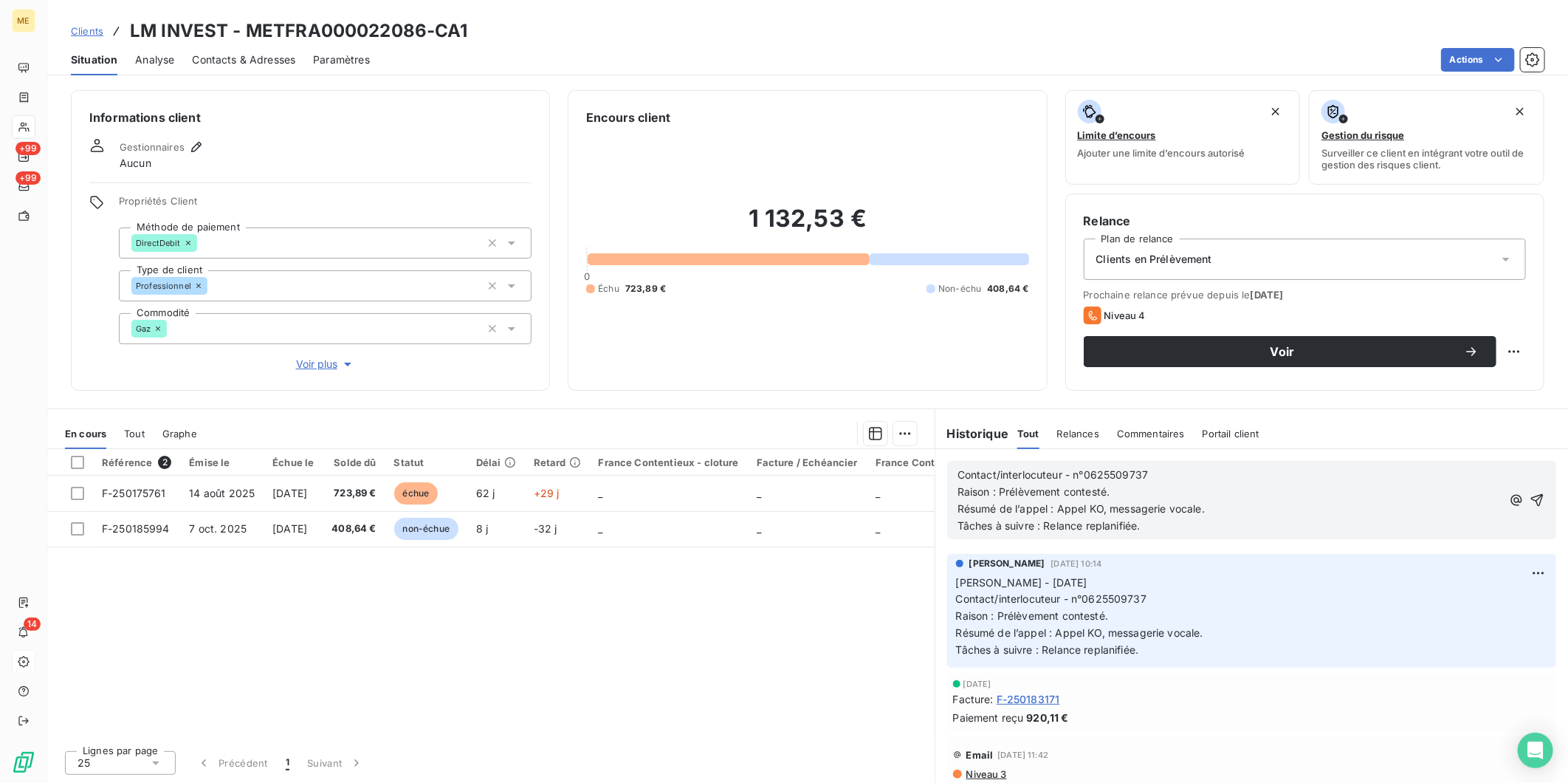
click at [1227, 506] on p "Résumé de l’appel : Appel KO, messagerie vocale." at bounding box center [1230, 508] width 544 height 17
click at [1530, 503] on icon "button" at bounding box center [1537, 500] width 15 height 15
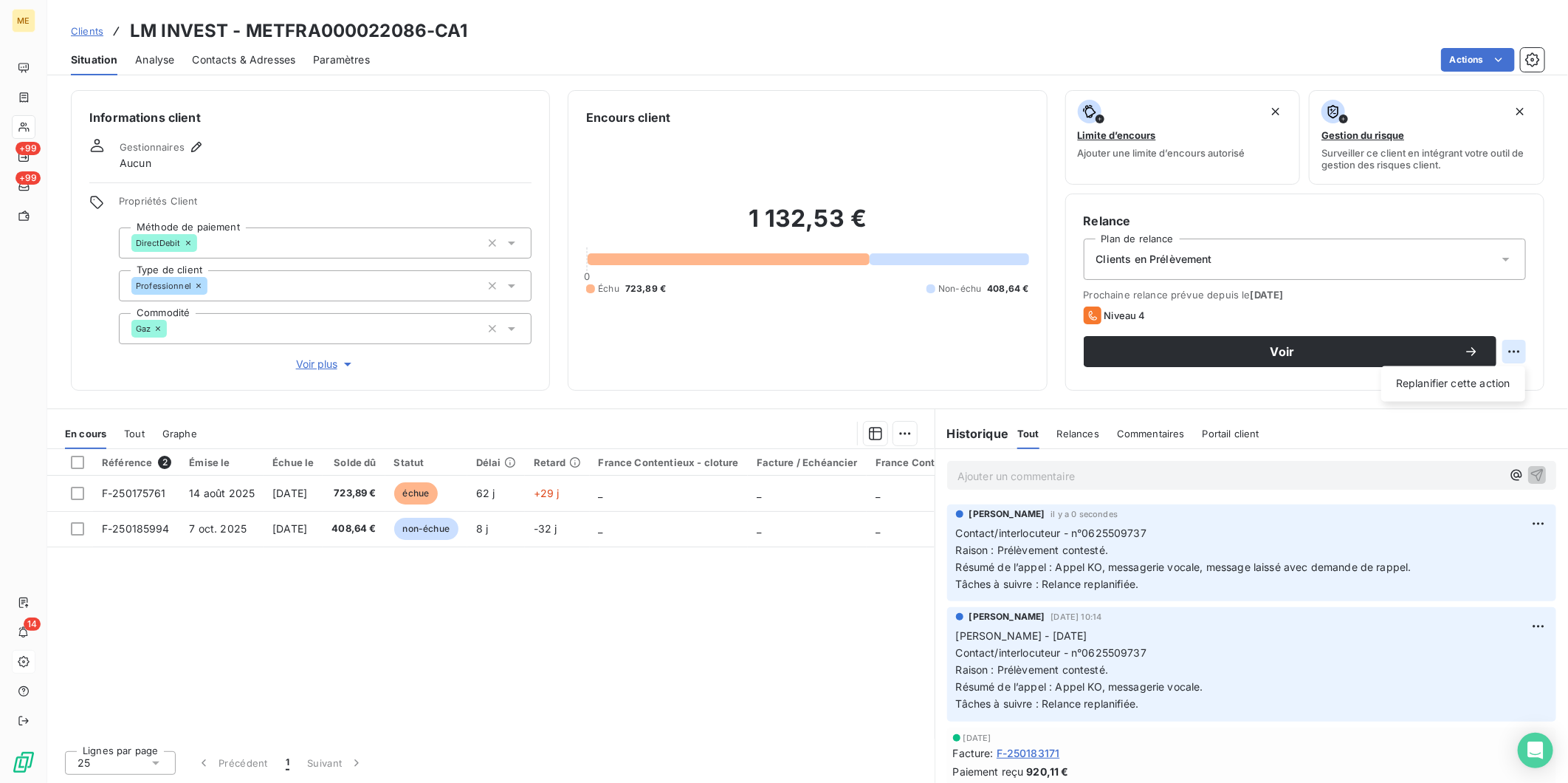
click at [1519, 353] on html "ME +99 +99 14 Clients LM INVEST - METFRA000022086-CA1 Situation Analyse Contact…" at bounding box center [784, 391] width 1568 height 783
click at [1459, 380] on div "Replanifier cette action" at bounding box center [1453, 384] width 132 height 24
select select "9"
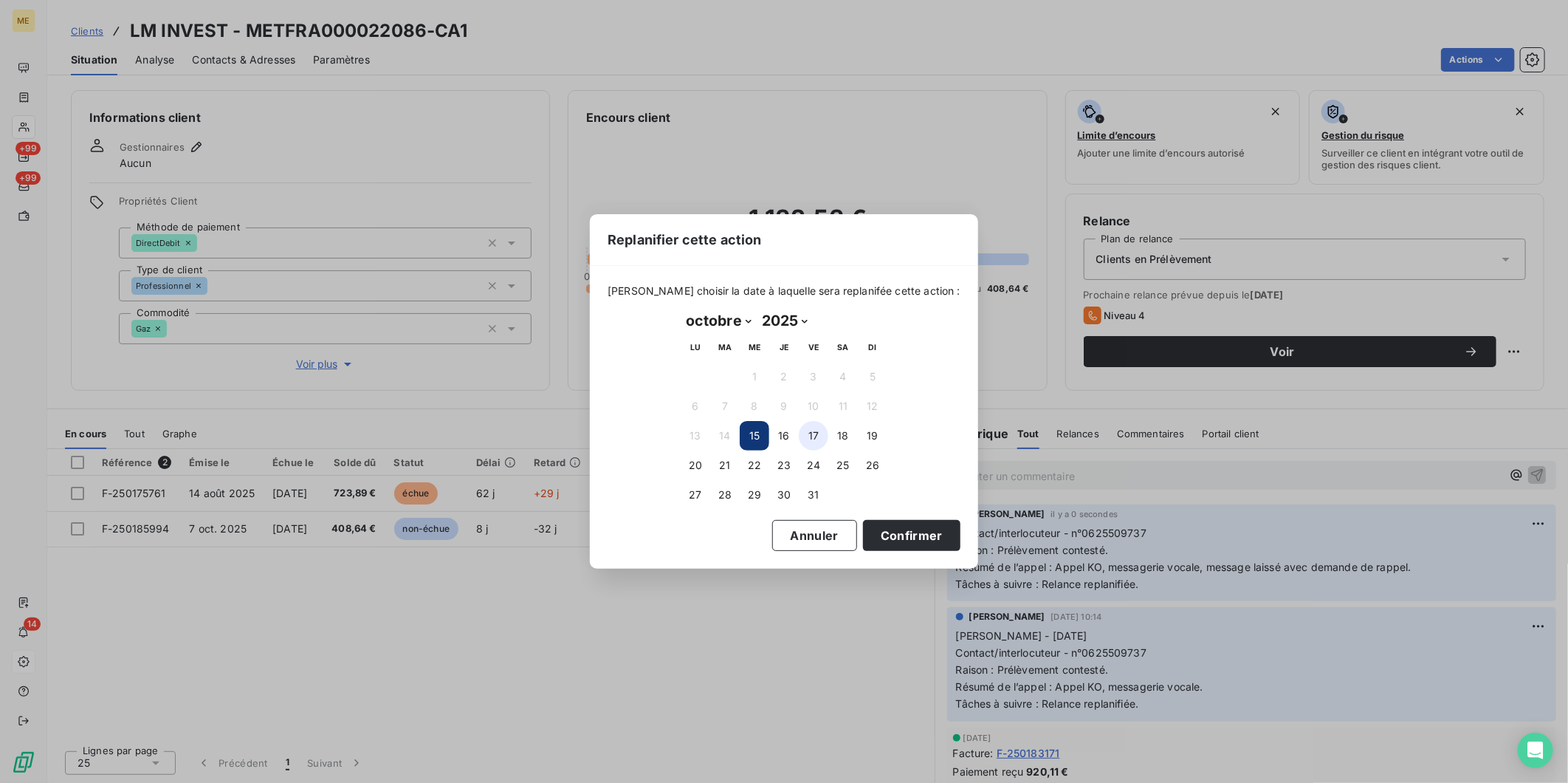
click at [814, 430] on button "17" at bounding box center [814, 436] width 30 height 30
click at [902, 534] on button "Confirmer" at bounding box center [911, 535] width 97 height 31
